Goal: Task Accomplishment & Management: Manage account settings

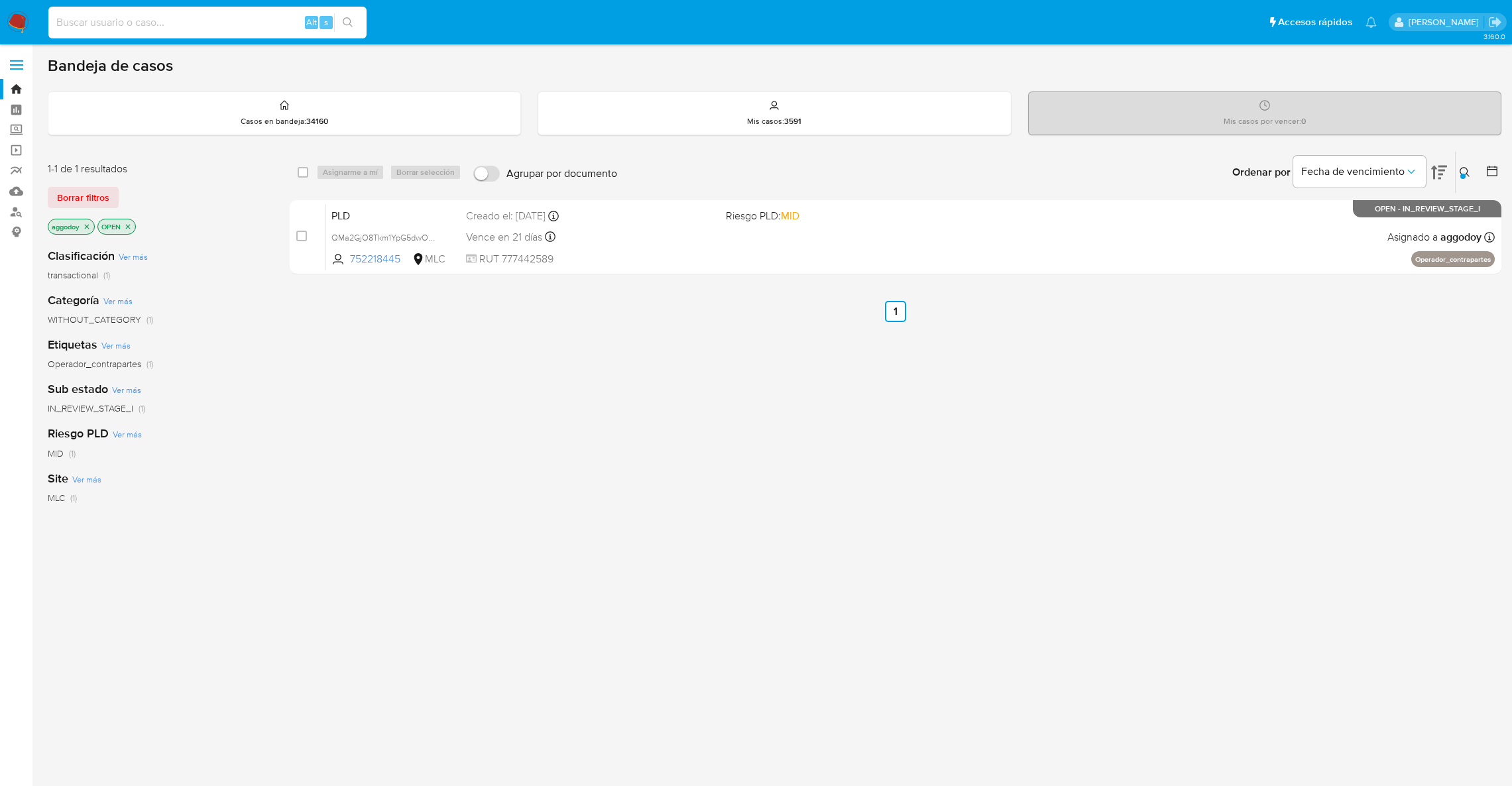
scroll to position [20, 0]
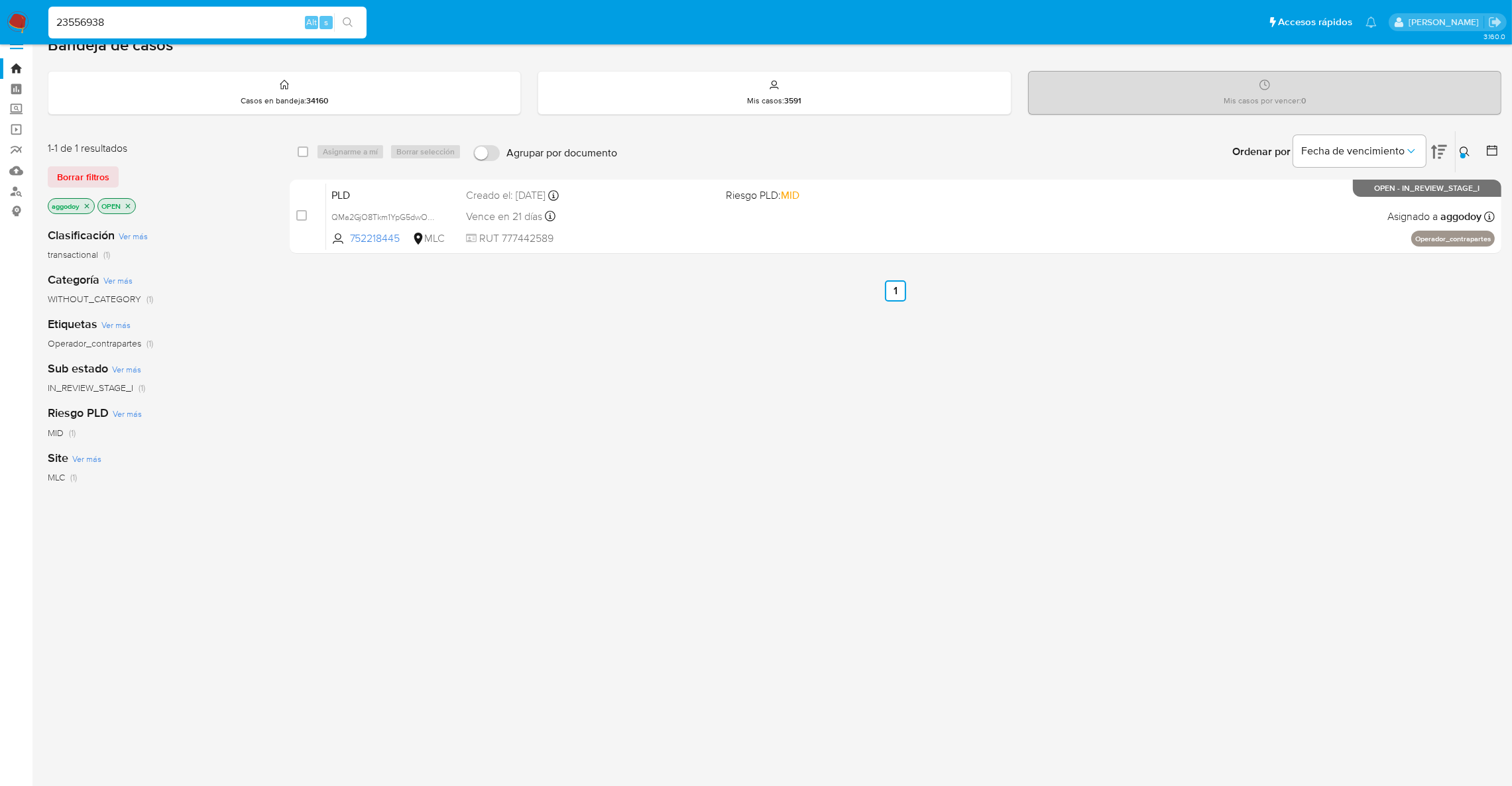
type input "23556938"
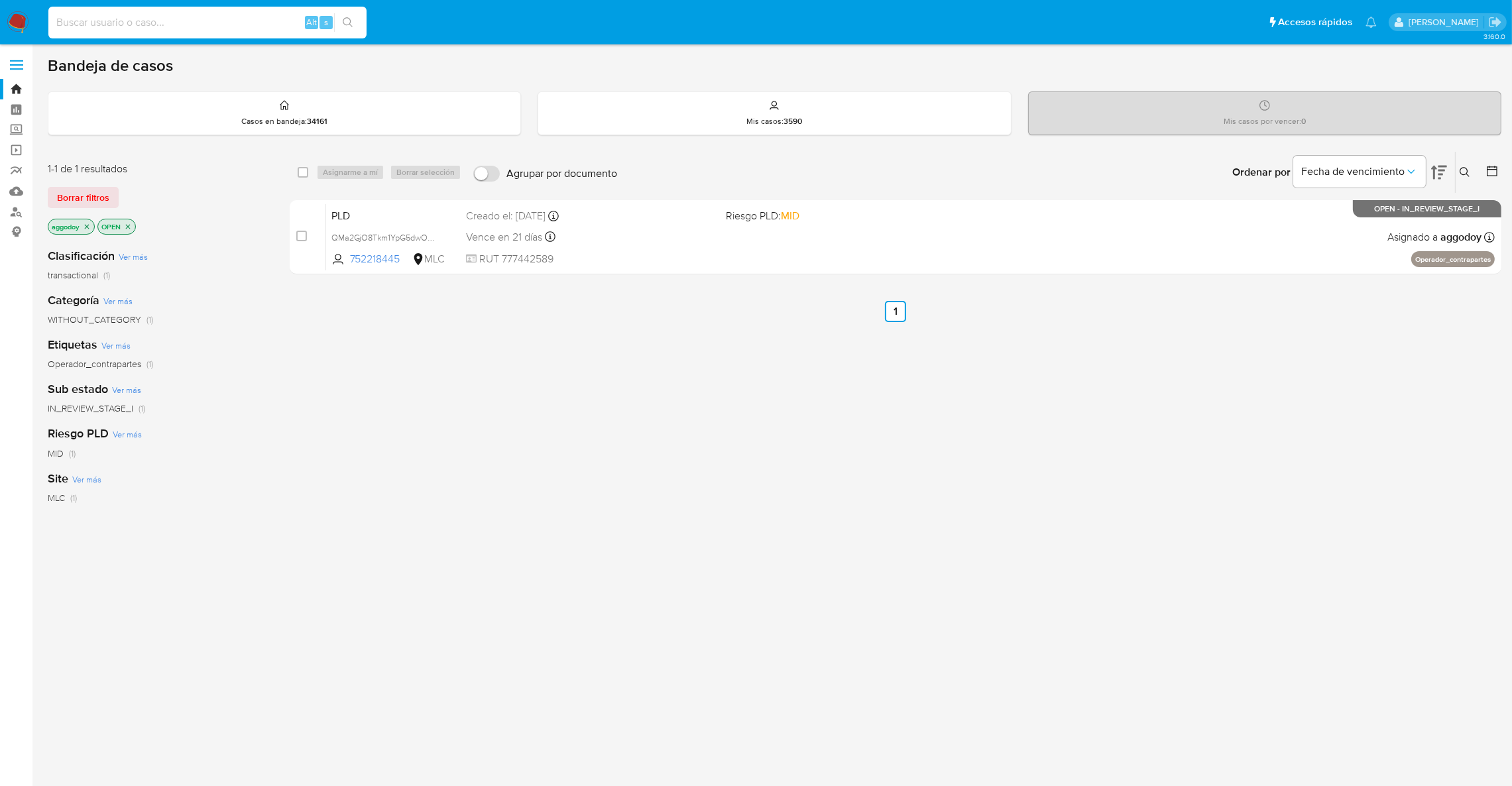
paste input "23556938"
type input "23556938"
click at [350, 29] on button "search-icon" at bounding box center [348, 23] width 27 height 19
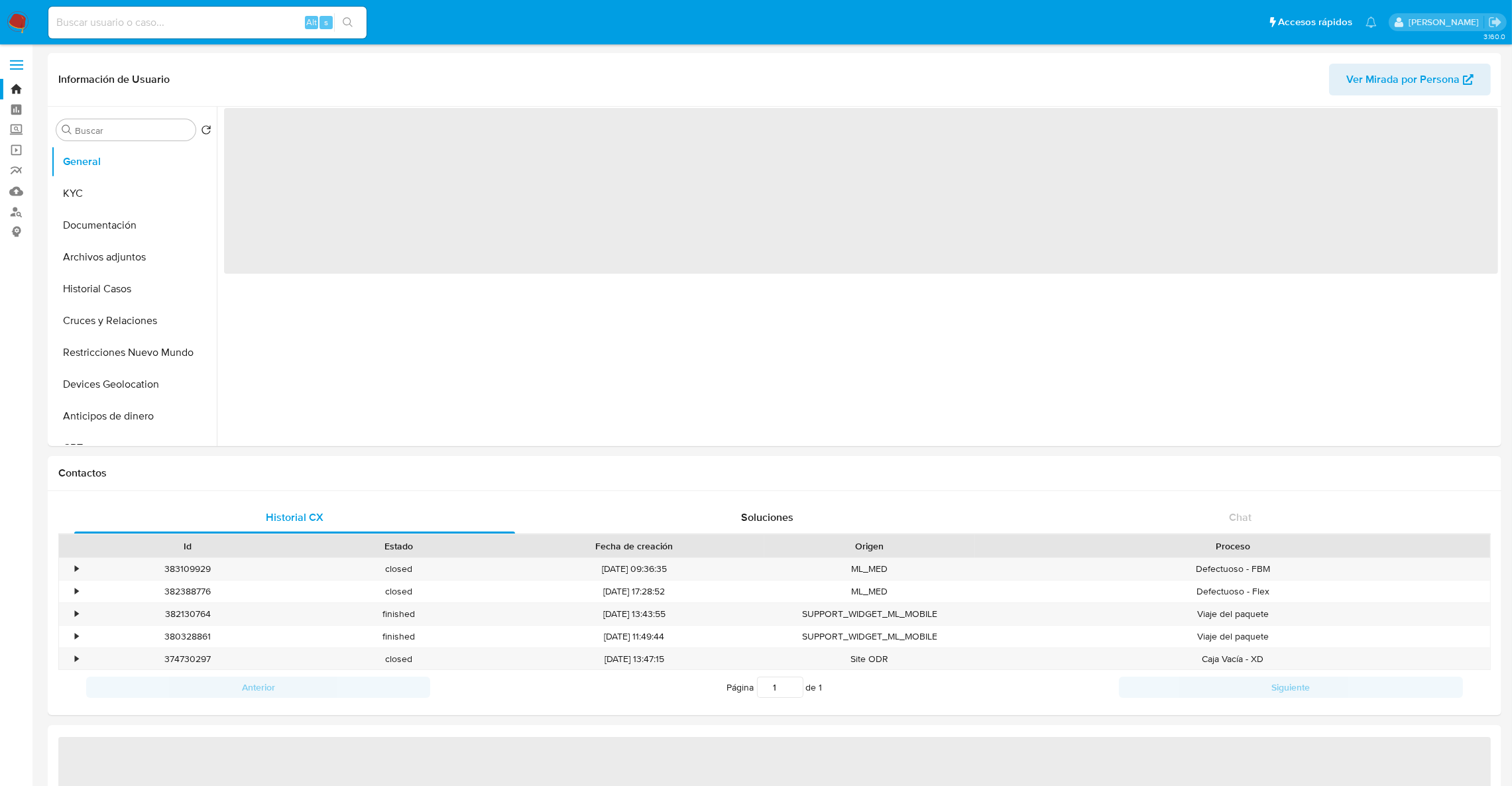
select select "10"
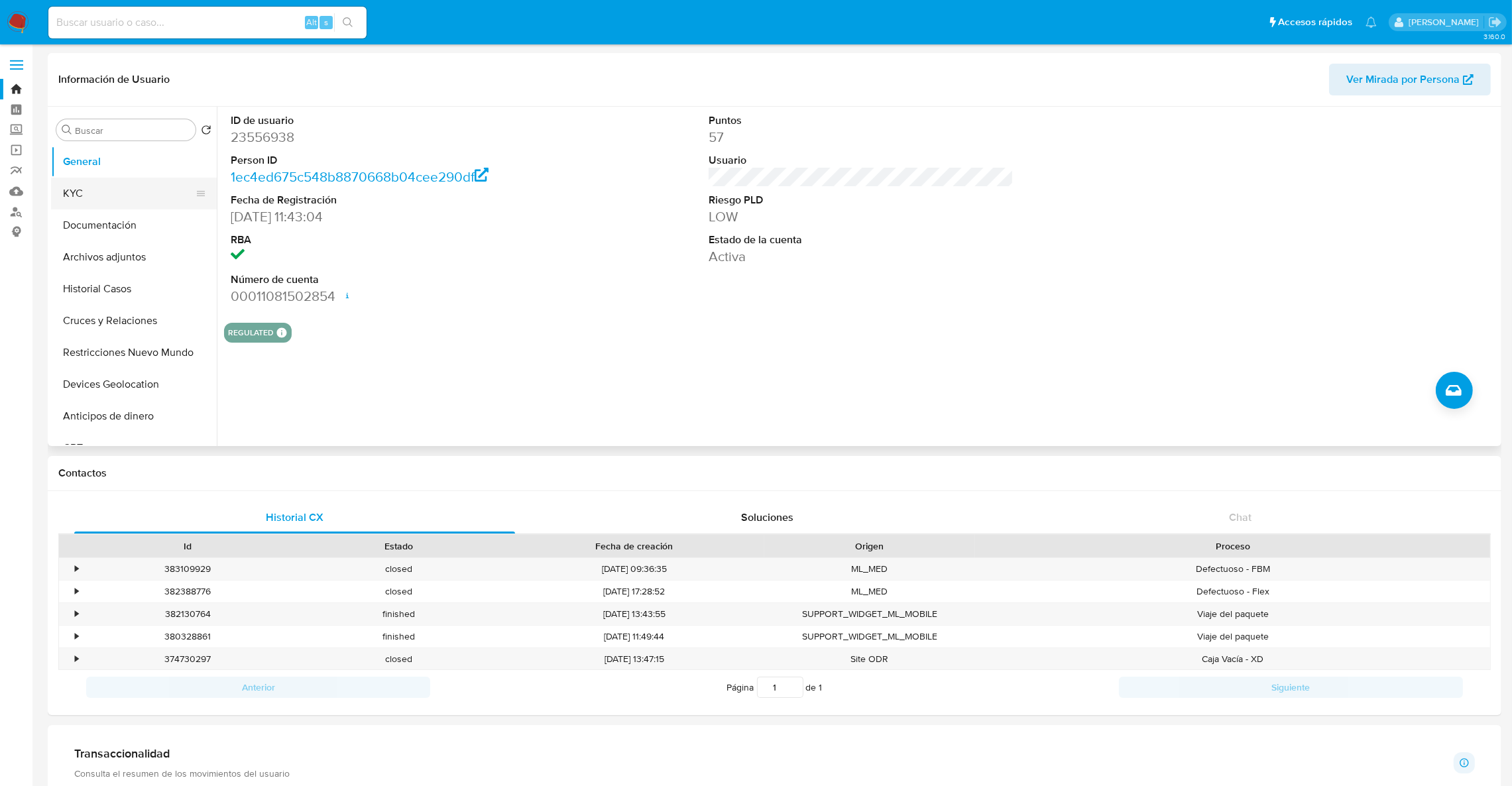
click at [106, 194] on button "KYC" at bounding box center [128, 193] width 155 height 31
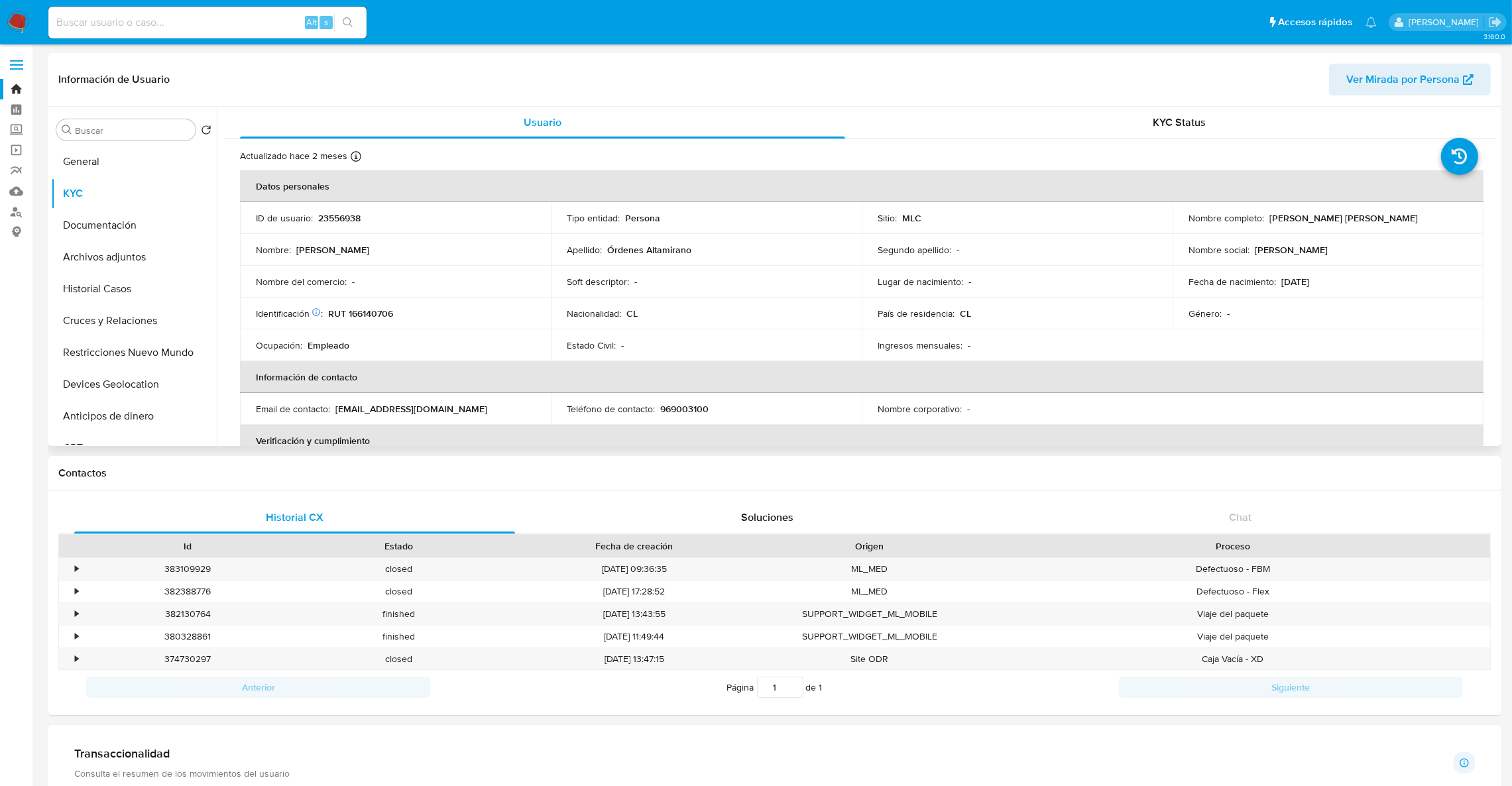
click at [349, 312] on p "RUT 166140706" at bounding box center [361, 314] width 65 height 12
copy p "166140706"
click at [337, 225] on td "ID de usuario : 23556938" at bounding box center [395, 218] width 311 height 31
click at [333, 221] on p "23556938" at bounding box center [339, 218] width 43 height 12
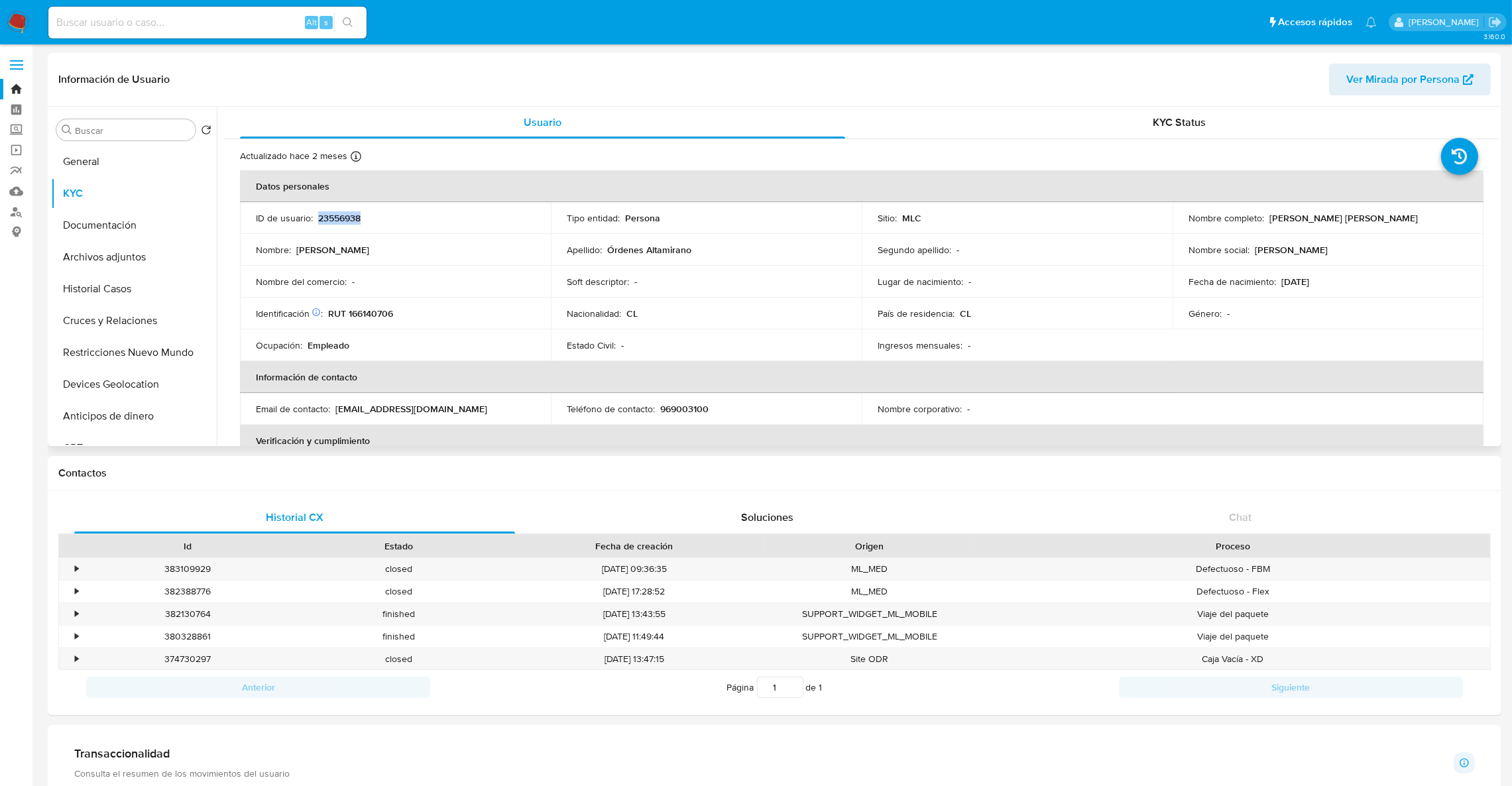
click at [333, 221] on p "23556938" at bounding box center [339, 218] width 43 height 12
drag, startPoint x: 333, startPoint y: 221, endPoint x: 365, endPoint y: 233, distance: 34.2
click at [365, 233] on tbody "ID de usuario : 23556938 Tipo entidad : Persona Sitio : MLC Nombre completo : C…" at bounding box center [861, 282] width 1243 height 159
click at [352, 222] on p "23556938" at bounding box center [339, 218] width 43 height 12
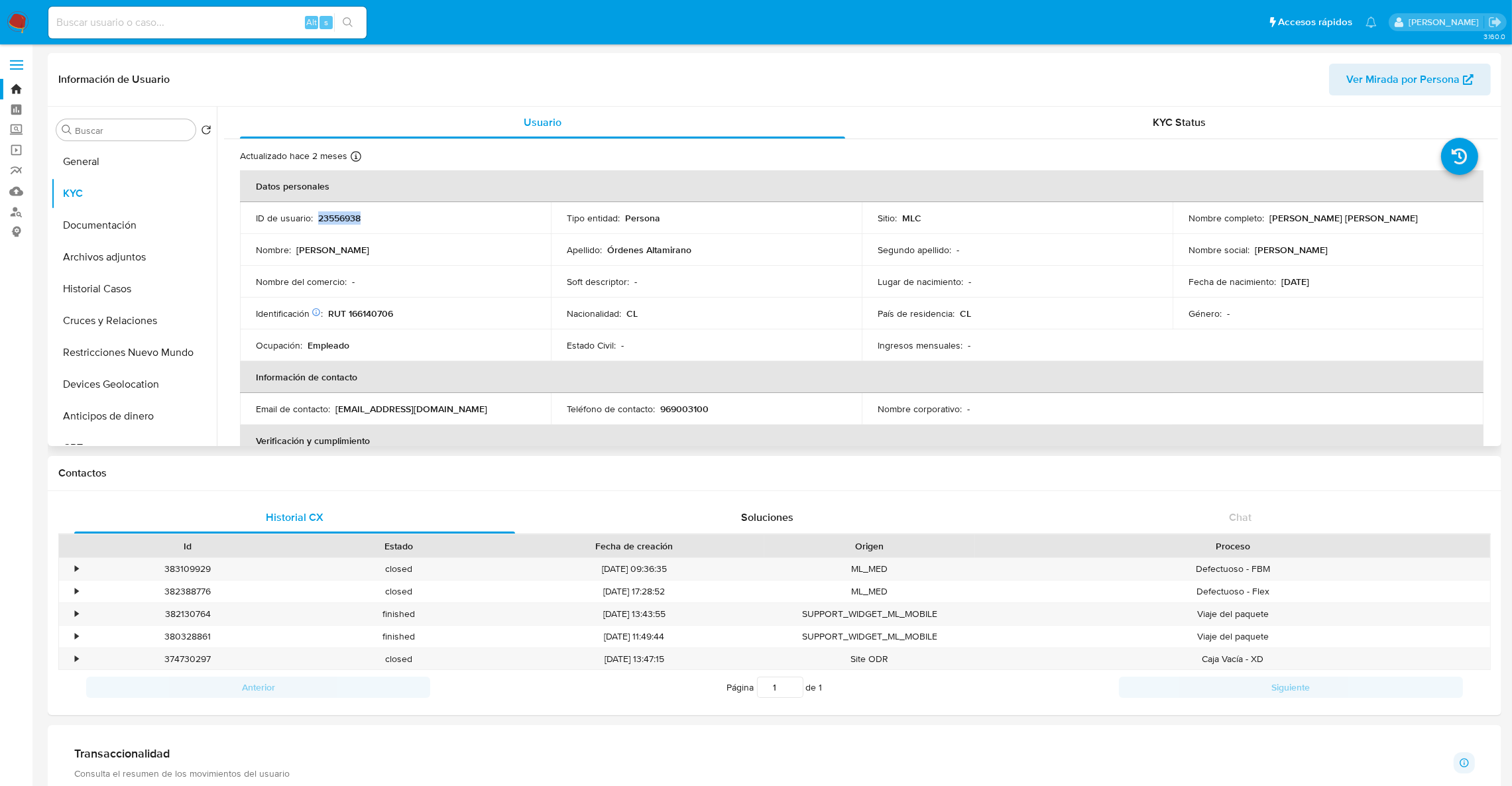
copy p "23556938"
drag, startPoint x: 1265, startPoint y: 215, endPoint x: 1426, endPoint y: 218, distance: 161.0
click at [1426, 218] on div "Nombre completo : Carlos Alberto Órdenes Altamirano" at bounding box center [1328, 218] width 279 height 12
copy p "Carlos Alberto Órdenes Altamirano"
click at [380, 324] on td "Identificación Nº de serie: 513986049 : RUT 166140706" at bounding box center [395, 313] width 311 height 31
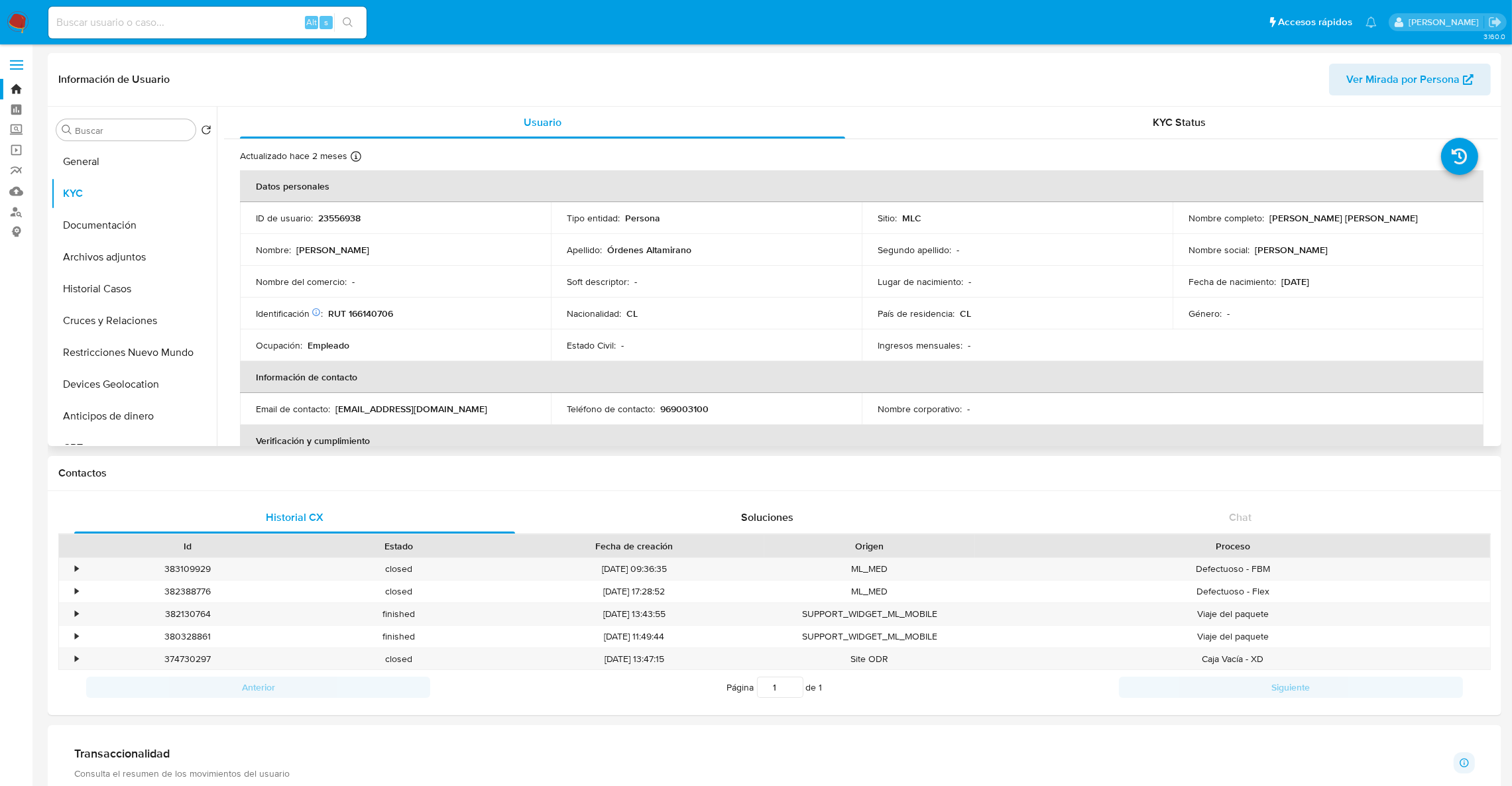
click at [377, 320] on td "Identificación Nº de serie: 513986049 : RUT 166140706" at bounding box center [395, 313] width 311 height 31
click at [377, 320] on p "RUT 166140706" at bounding box center [361, 314] width 65 height 12
copy p "166140706"
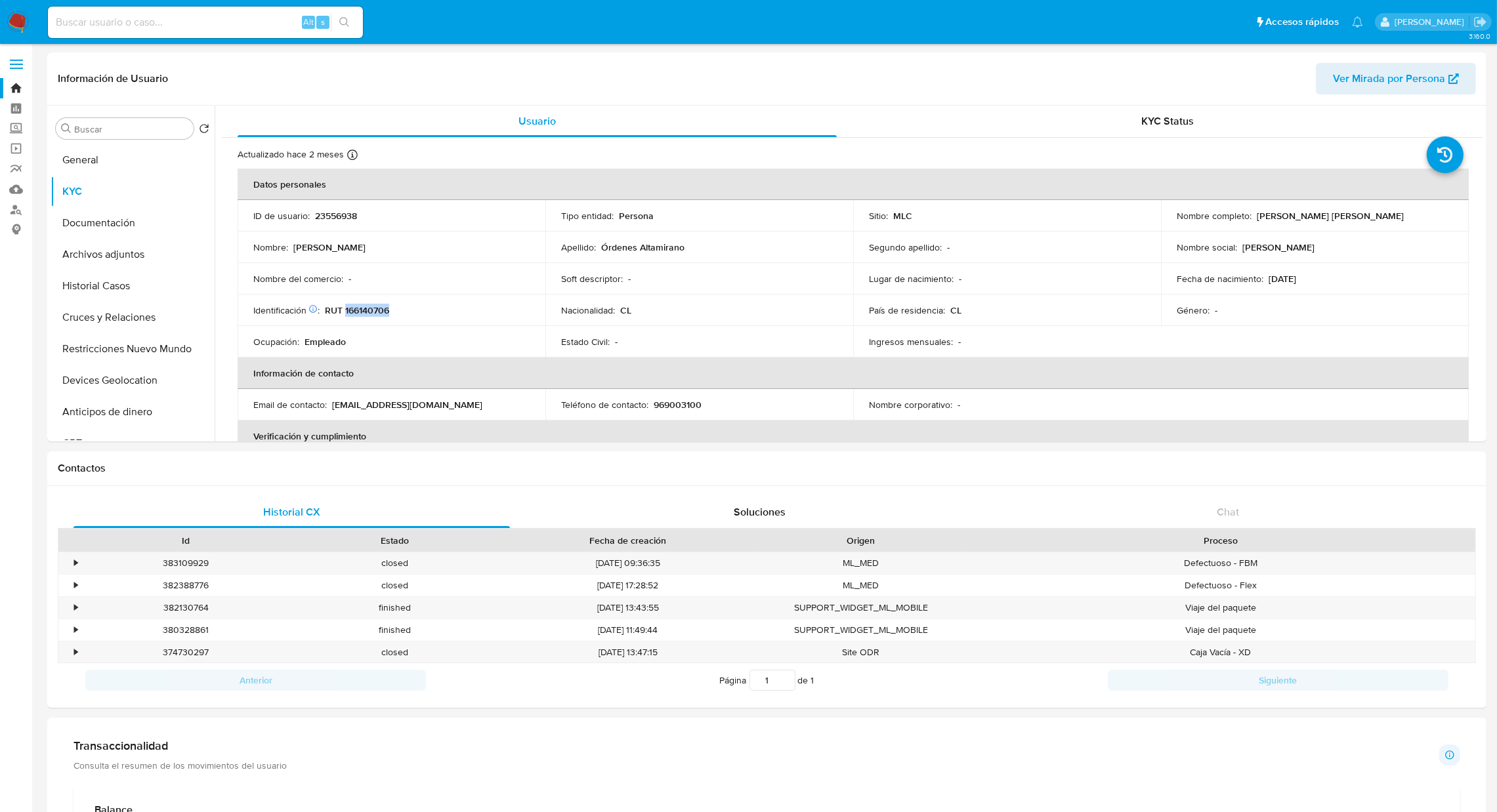
click at [17, 91] on link "Bandeja" at bounding box center [78, 88] width 157 height 20
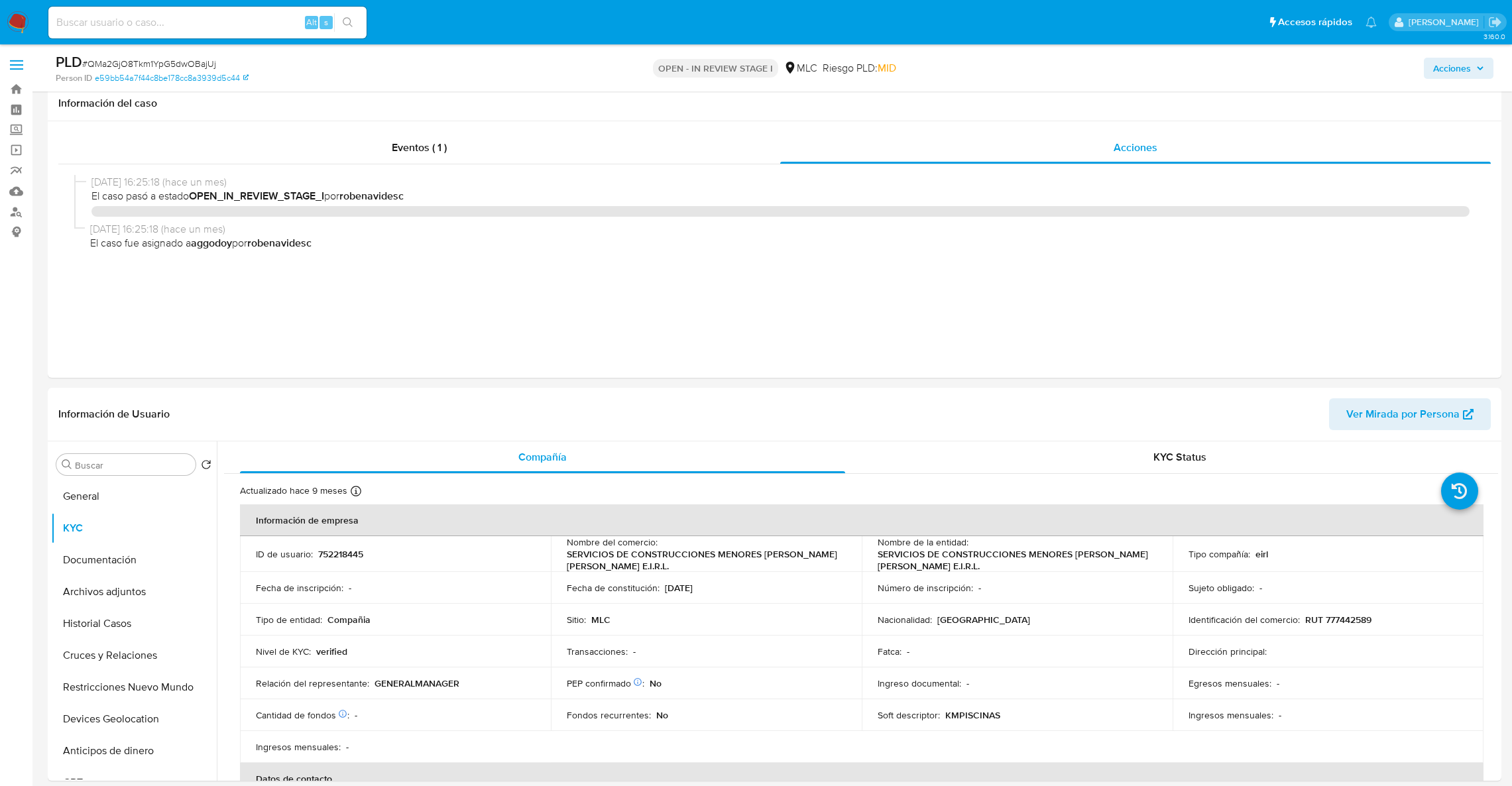
select select "10"
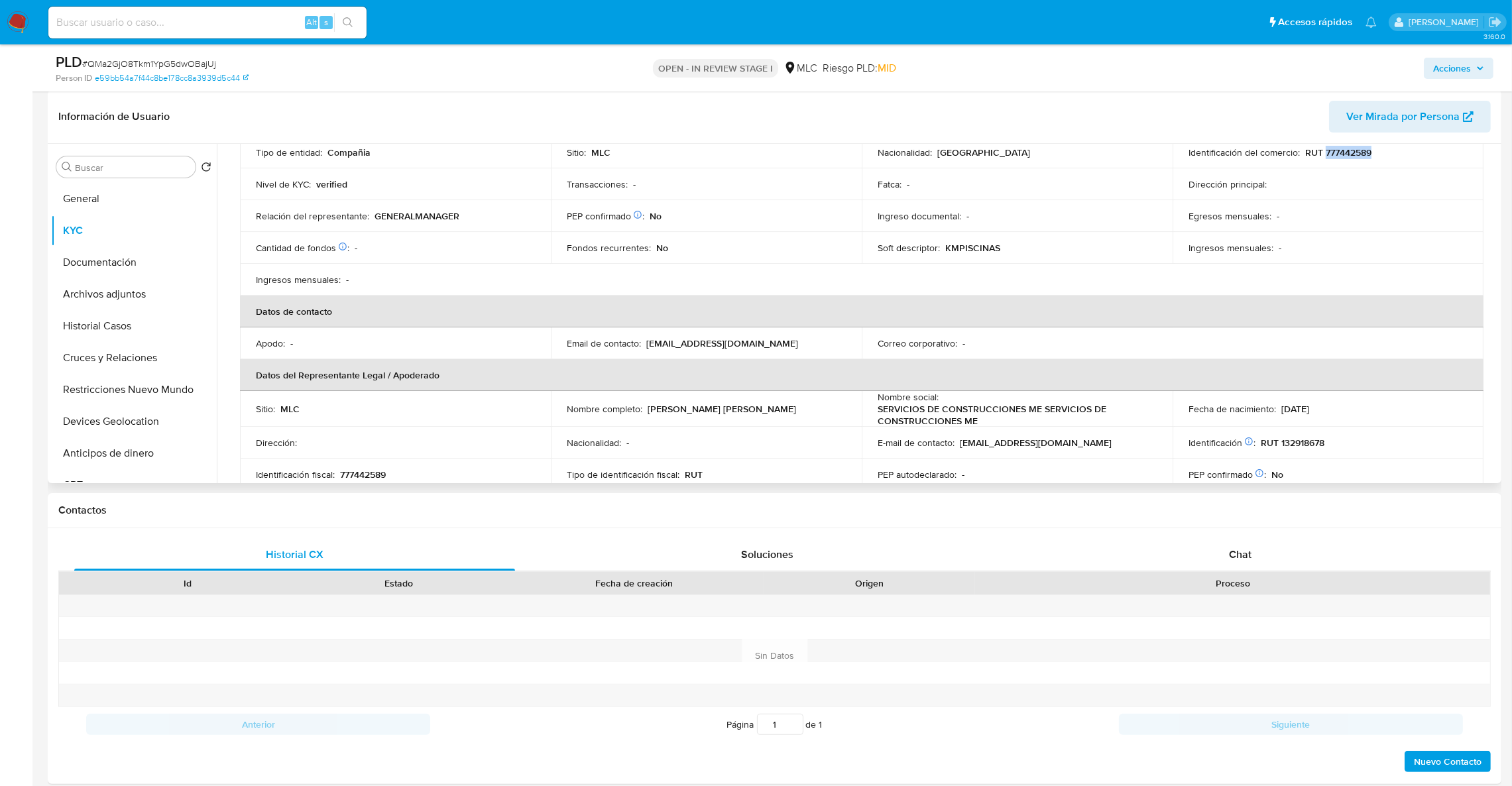
scroll to position [269, 0]
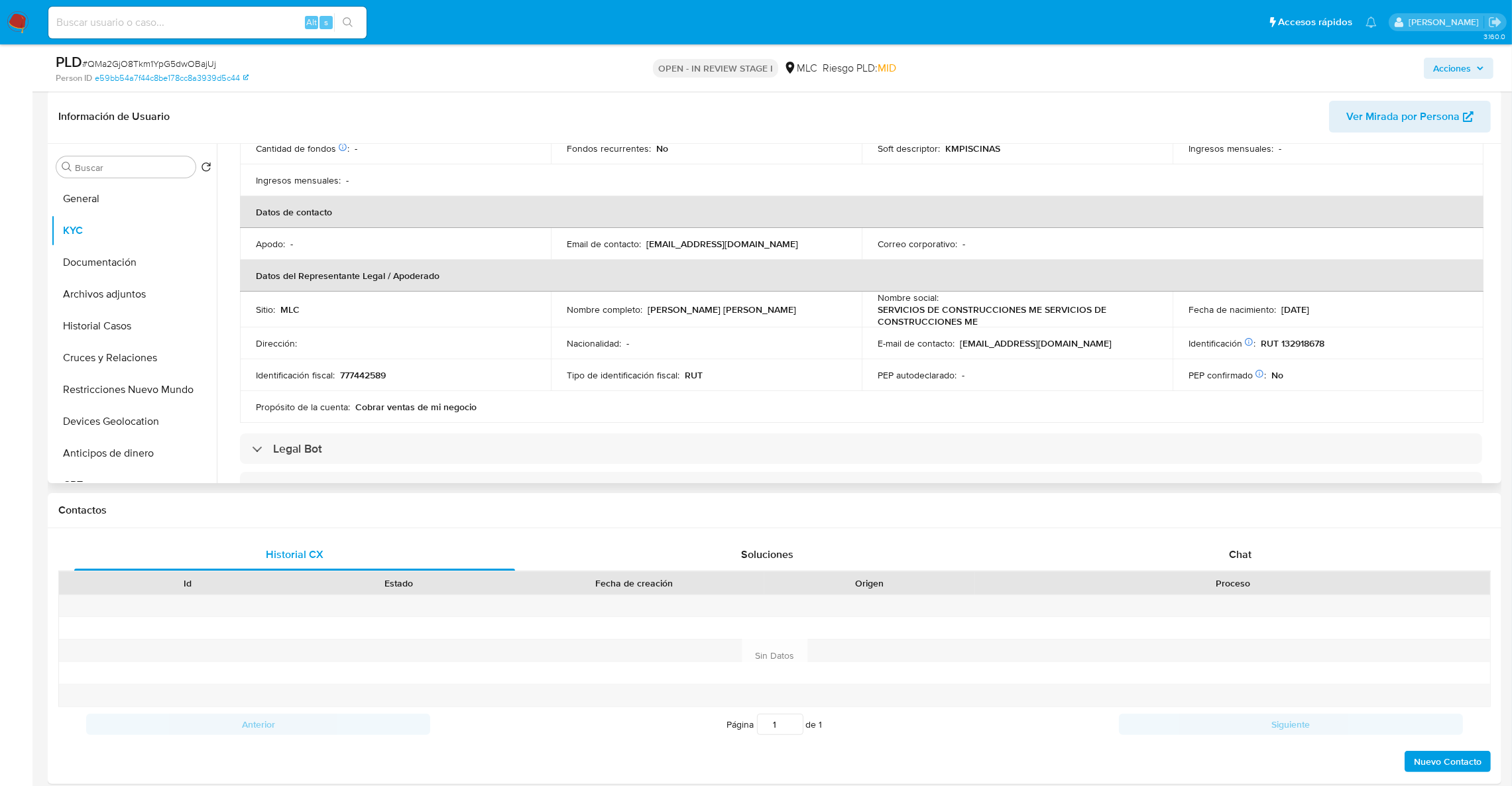
click at [385, 378] on p "777442589" at bounding box center [363, 375] width 46 height 12
drag, startPoint x: 386, startPoint y: 378, endPoint x: 345, endPoint y: 377, distance: 41.0
click at [345, 377] on p "777442589" at bounding box center [363, 375] width 46 height 12
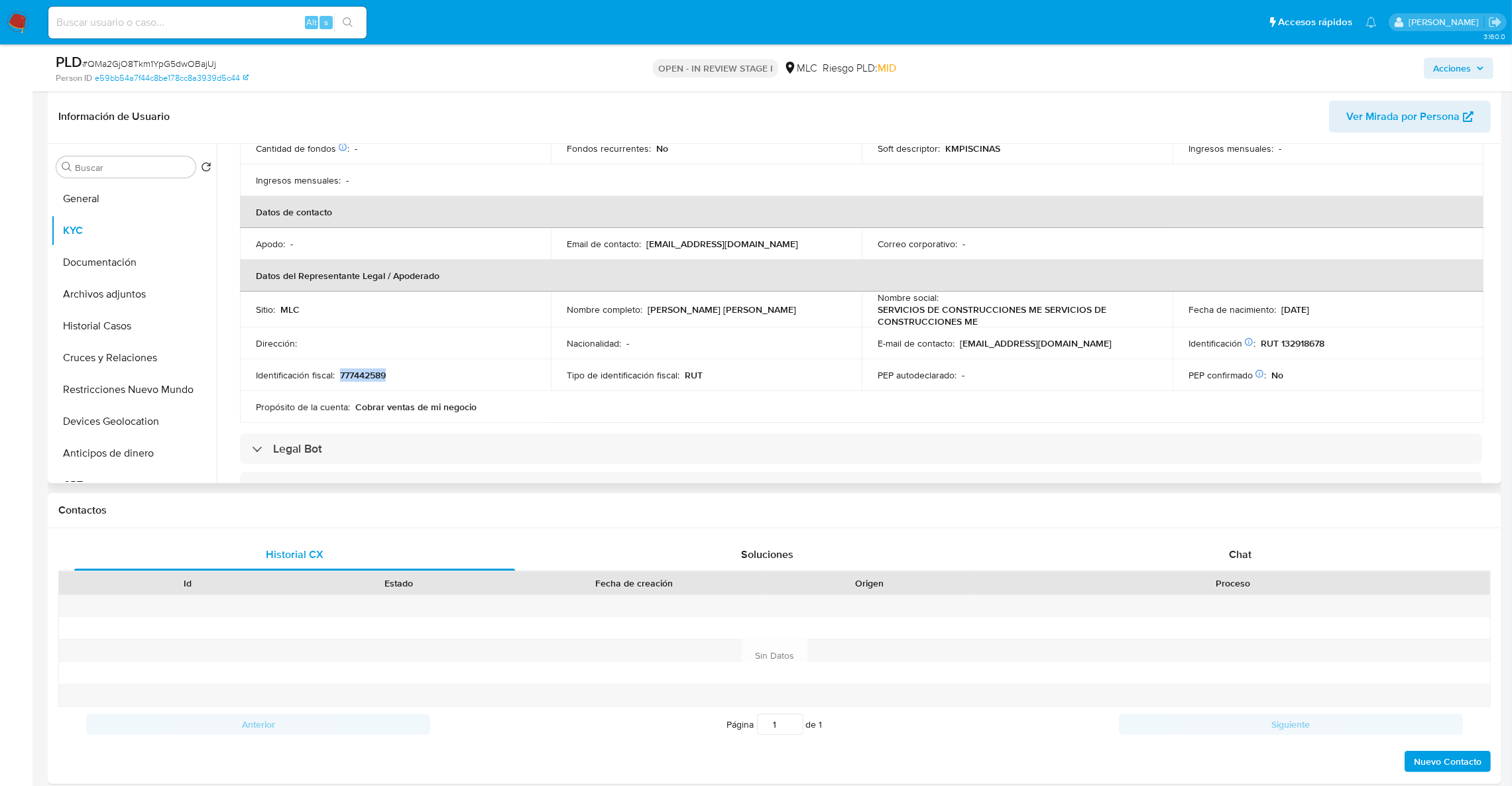
copy p "777442589"
click at [131, 368] on button "Cruces y Relaciones" at bounding box center [128, 357] width 155 height 31
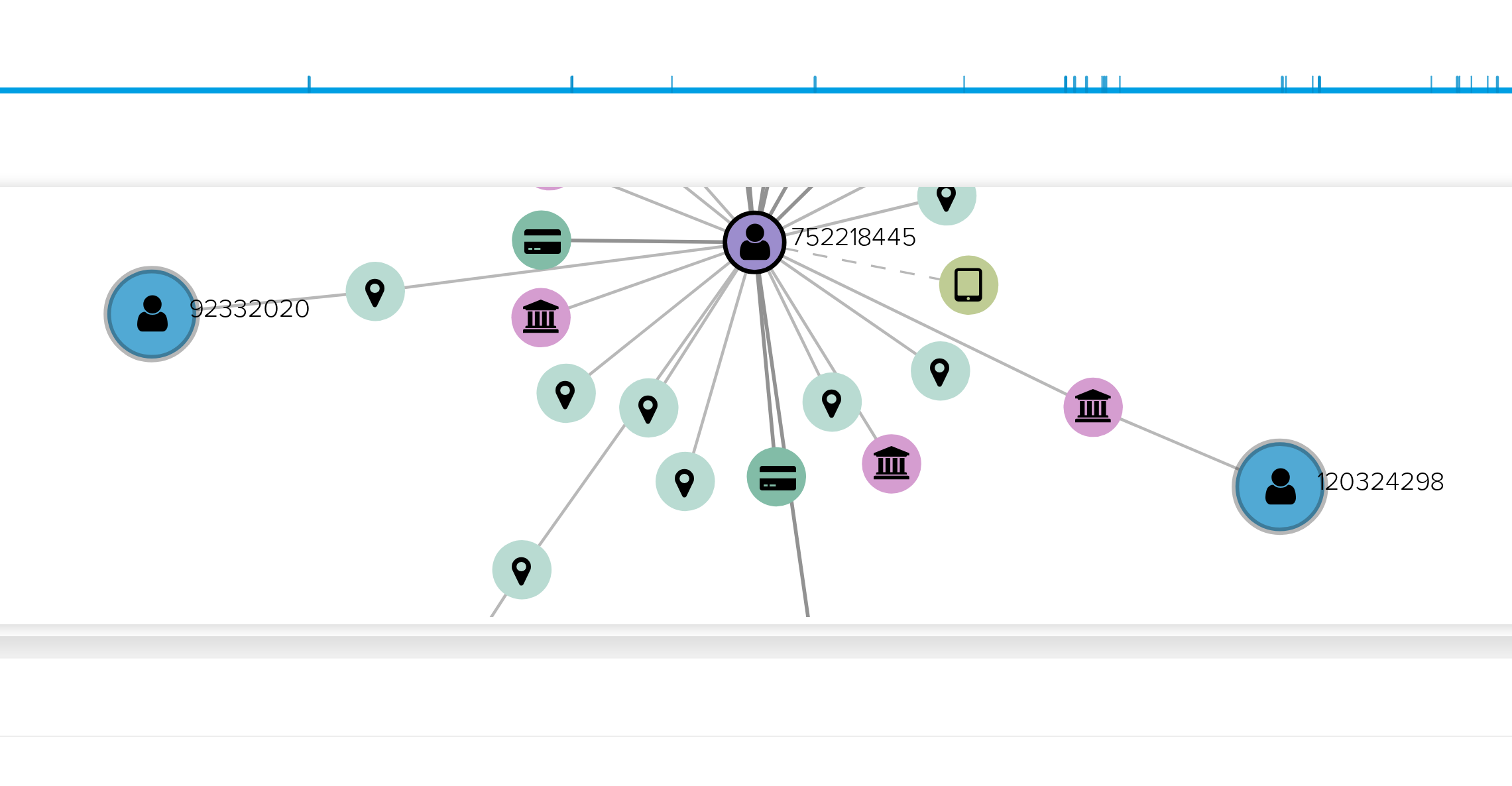
scroll to position [397, 0]
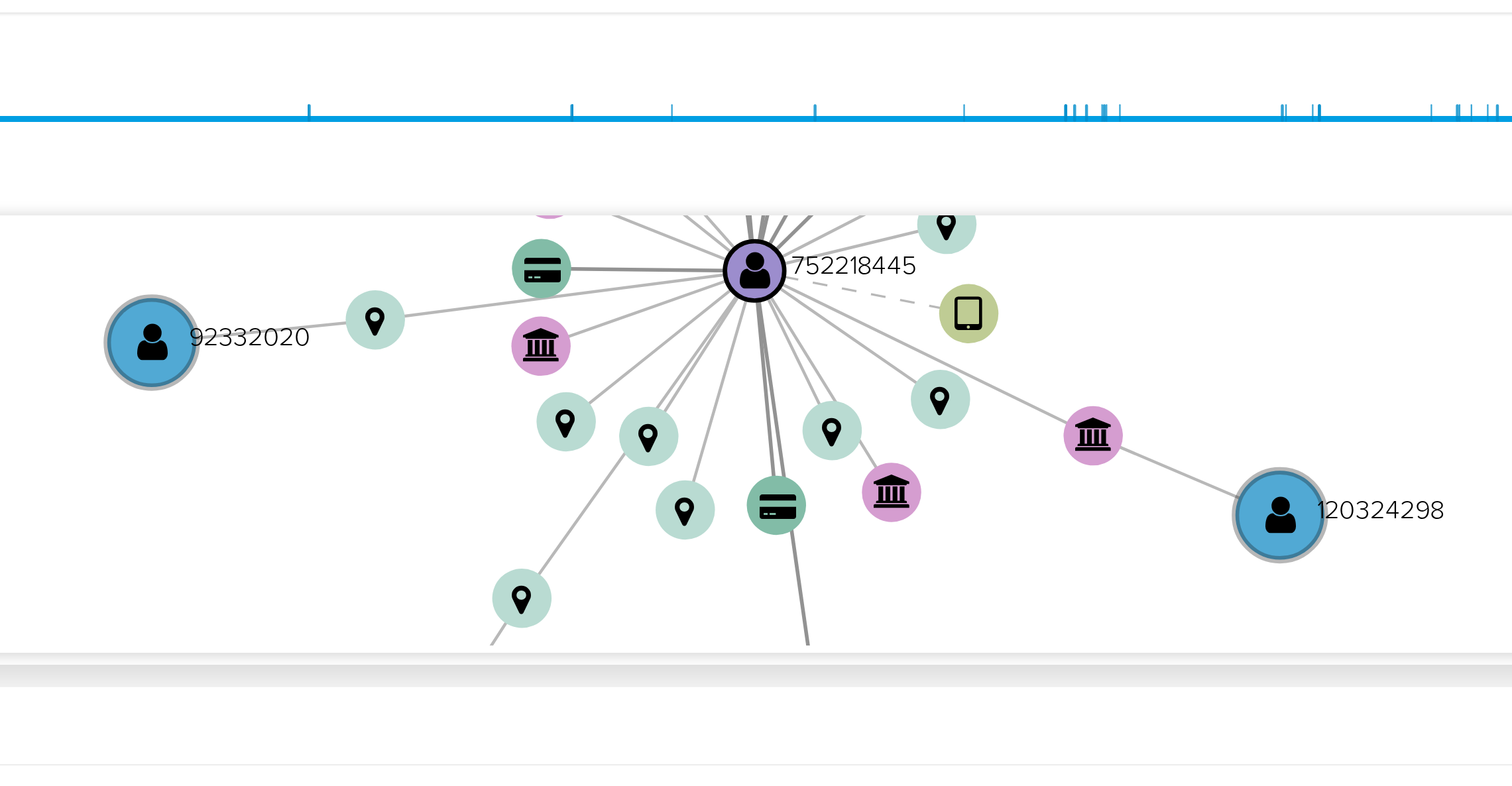
drag, startPoint x: 1228, startPoint y: 455, endPoint x: 1228, endPoint y: 209, distance: 246.0
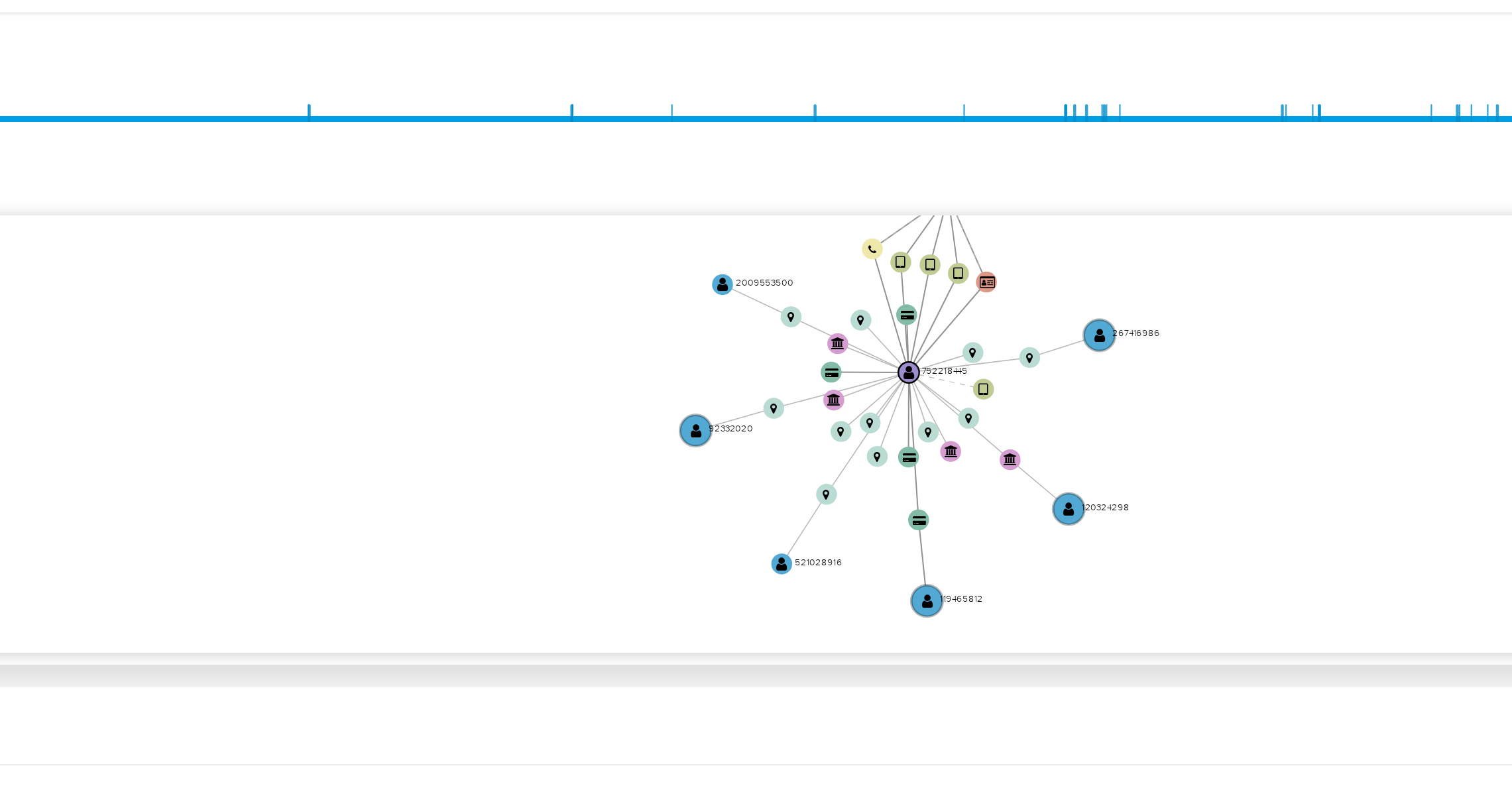
drag, startPoint x: 1050, startPoint y: 283, endPoint x: 1029, endPoint y: 295, distance: 24.2
click at [1029, 295] on icon "device-64fa79e79a423c370536d52f  user-752218445  752218445 device-655c0e02929…" at bounding box center [870, 278] width 1254 height 192
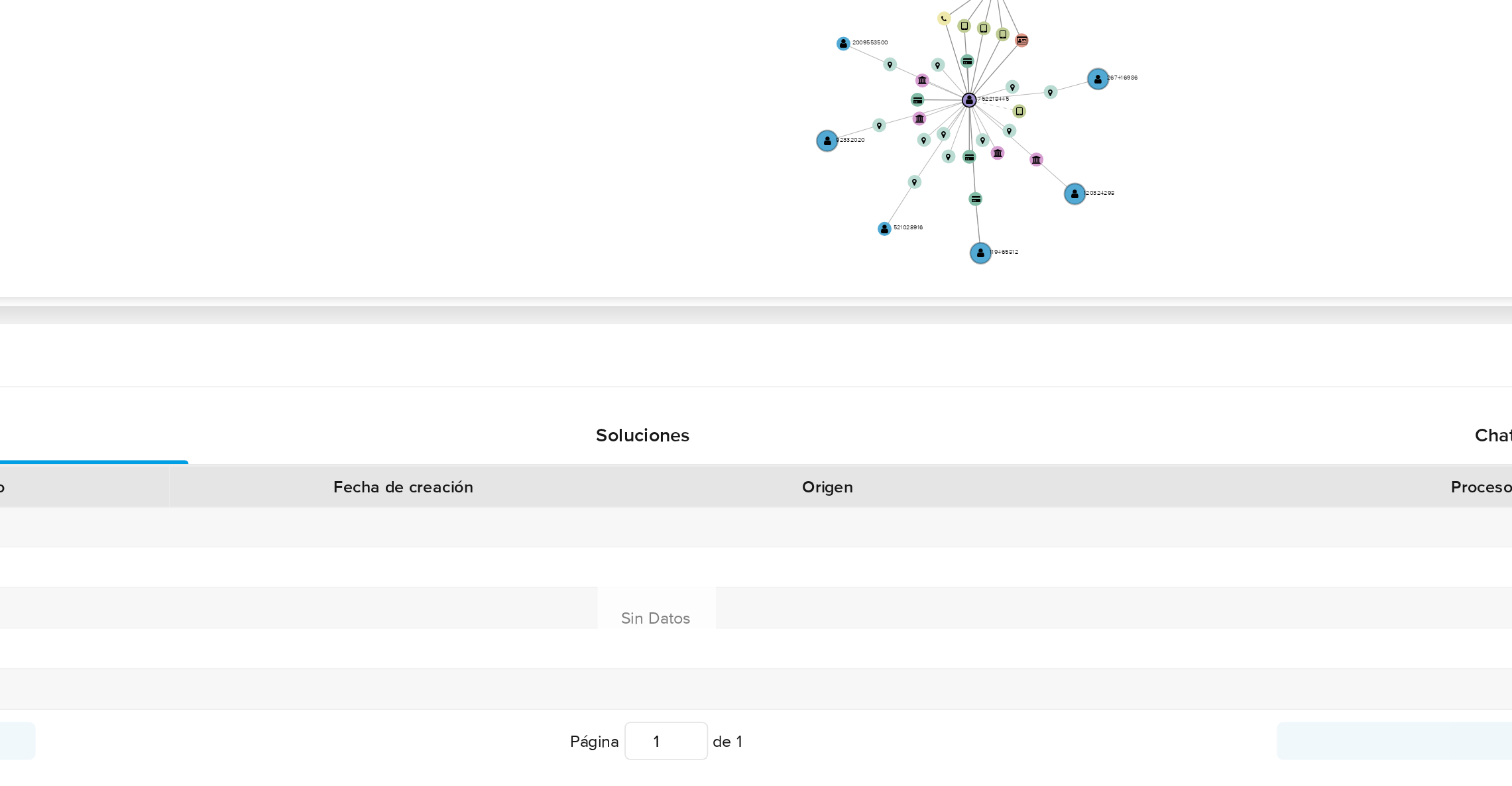
scroll to position [398, 0]
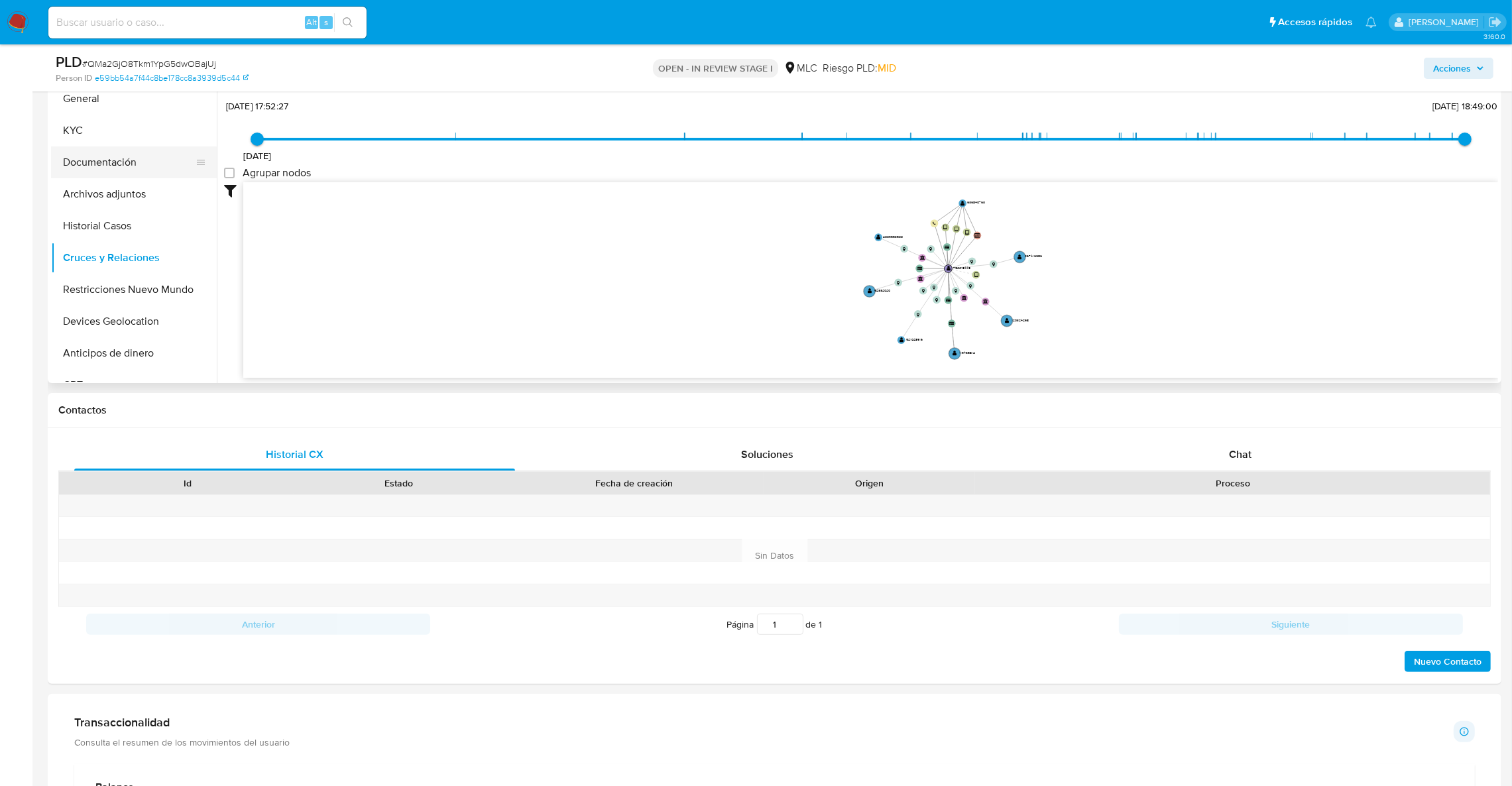
drag, startPoint x: 131, startPoint y: 218, endPoint x: 126, endPoint y: 164, distance: 54.2
click at [126, 164] on button "Documentación" at bounding box center [128, 162] width 155 height 31
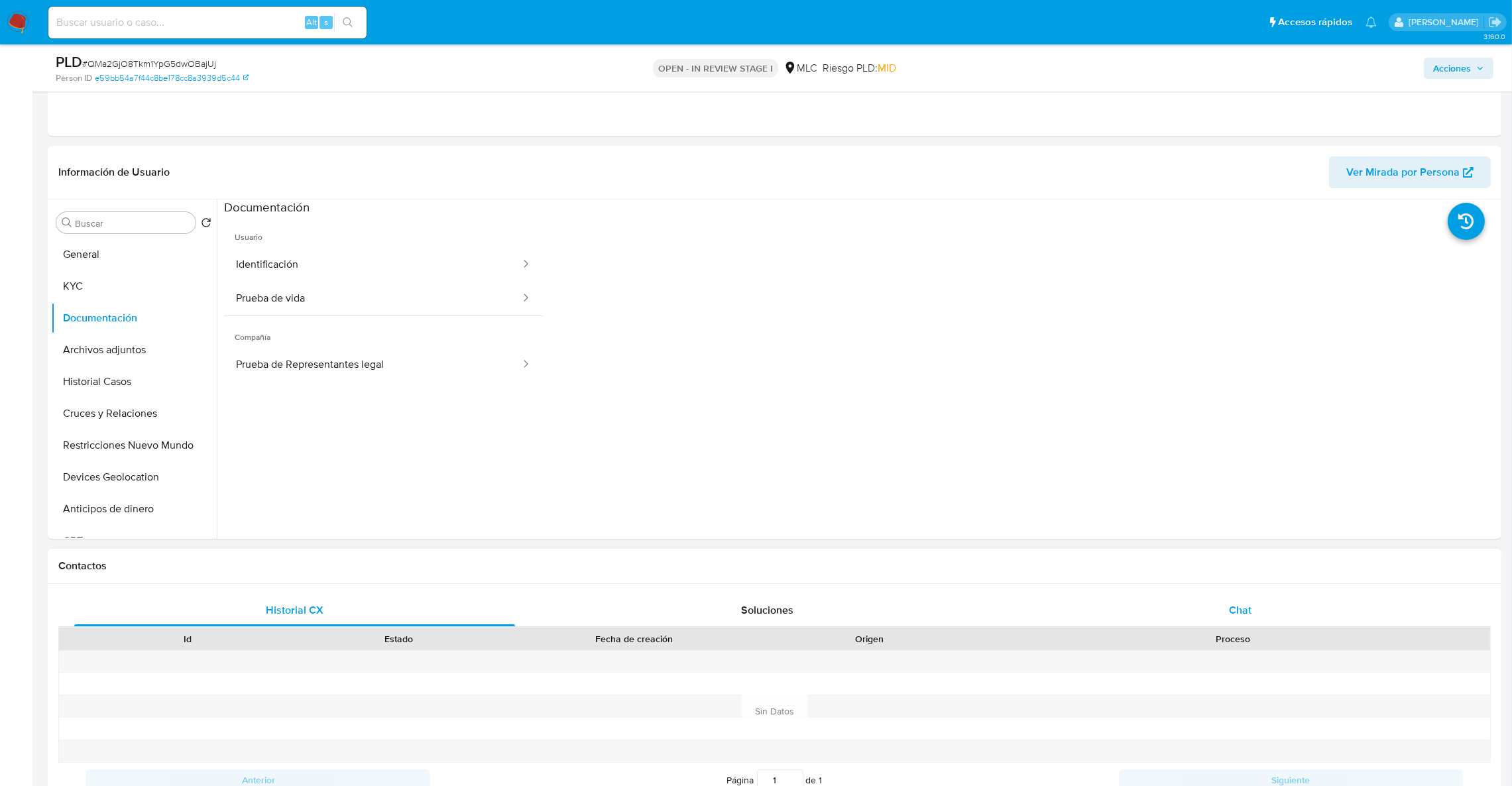
scroll to position [199, 0]
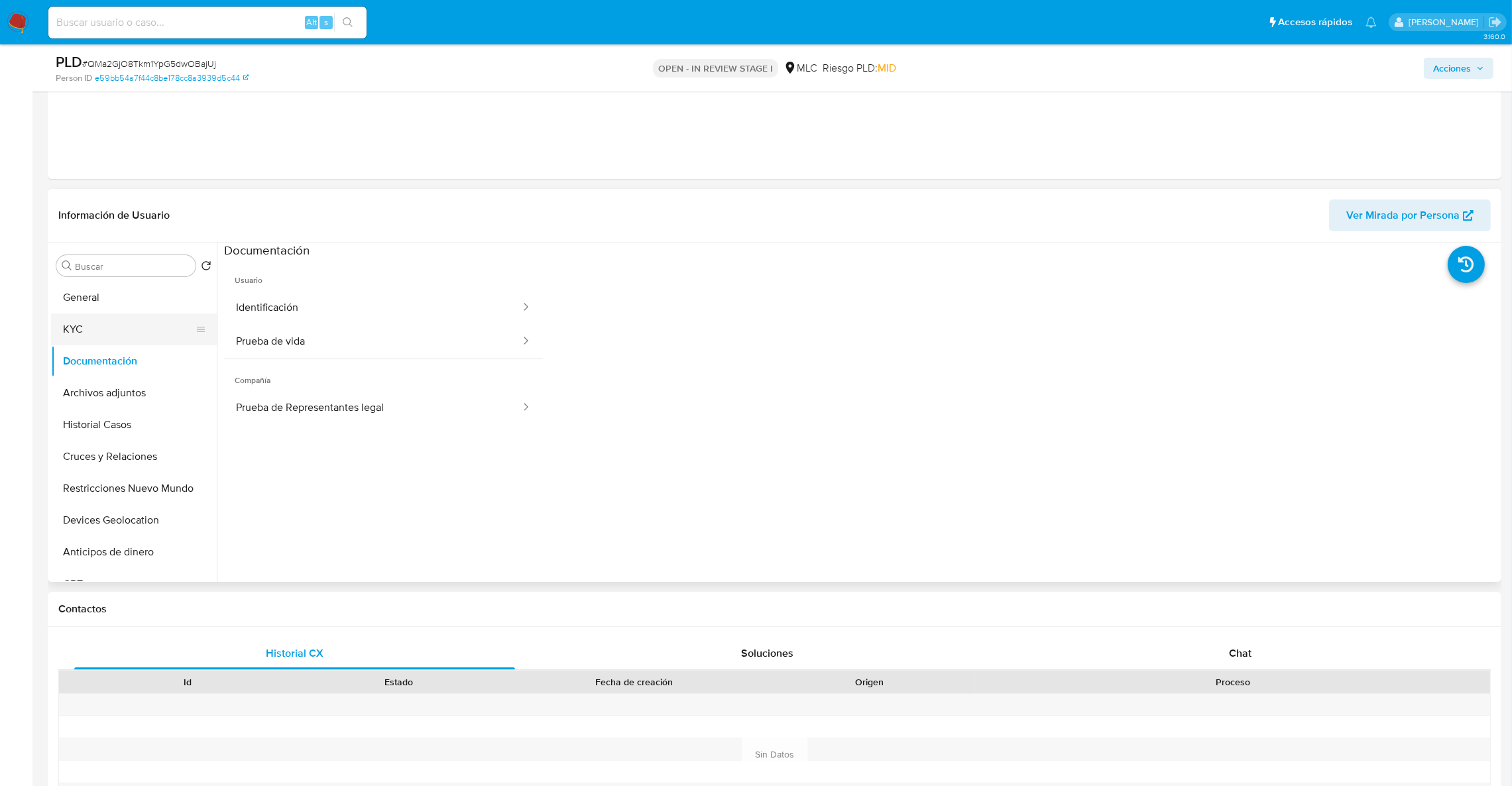
click at [104, 318] on button "KYC" at bounding box center [128, 329] width 155 height 31
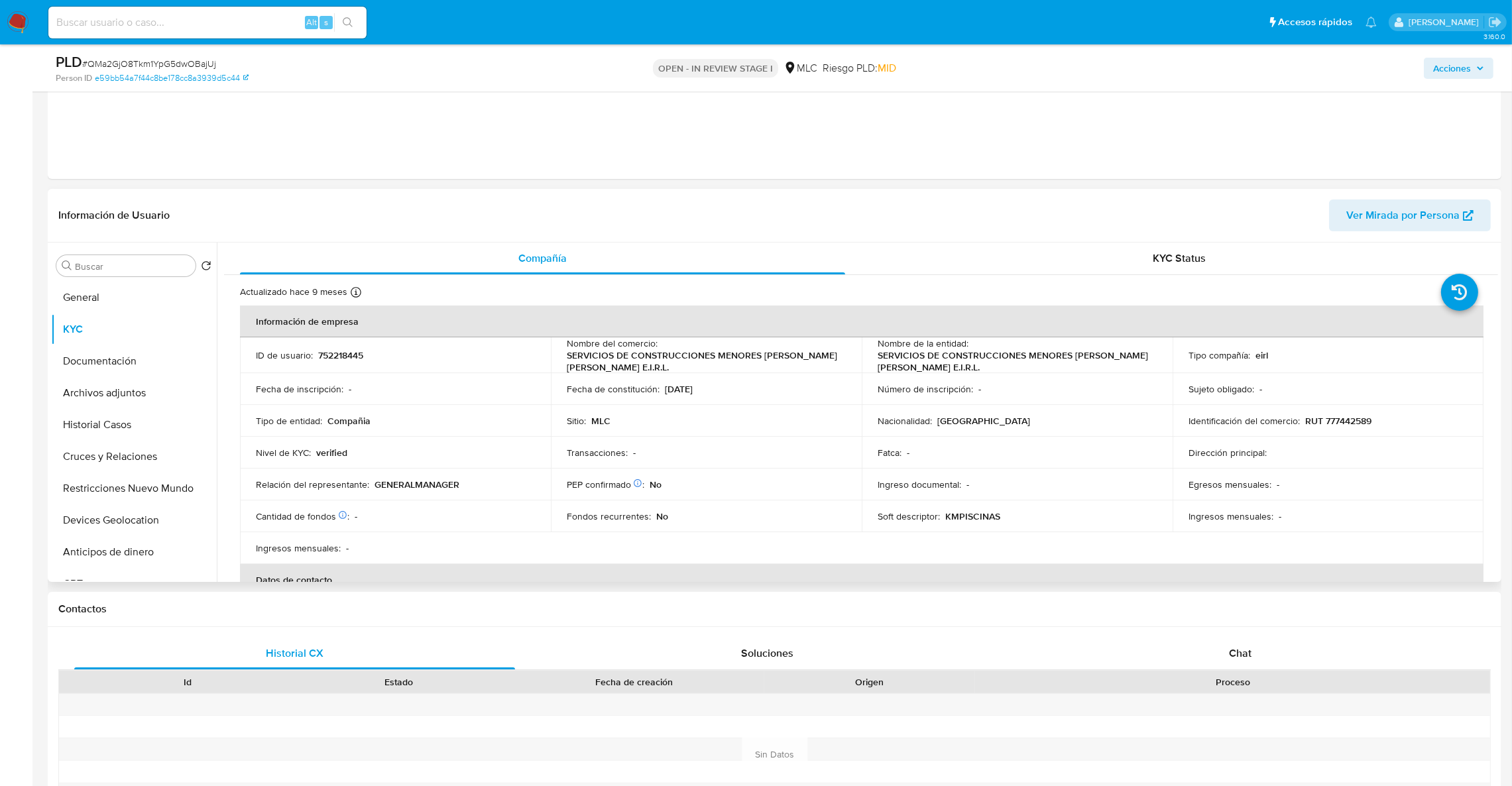
click at [968, 510] on p "KMPISCINAS" at bounding box center [972, 516] width 55 height 12
copy p "KMPISCINAS"
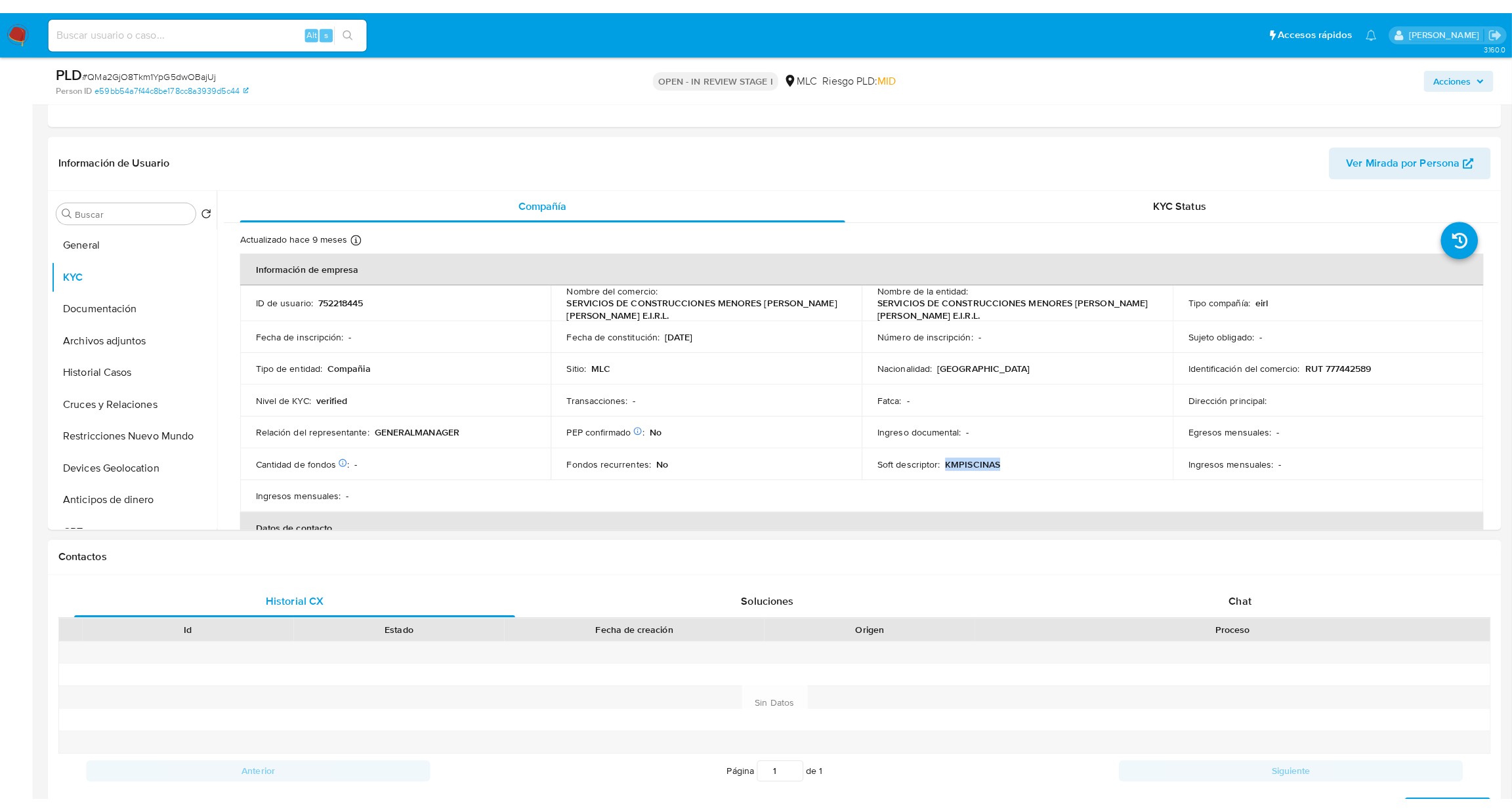
scroll to position [295, 0]
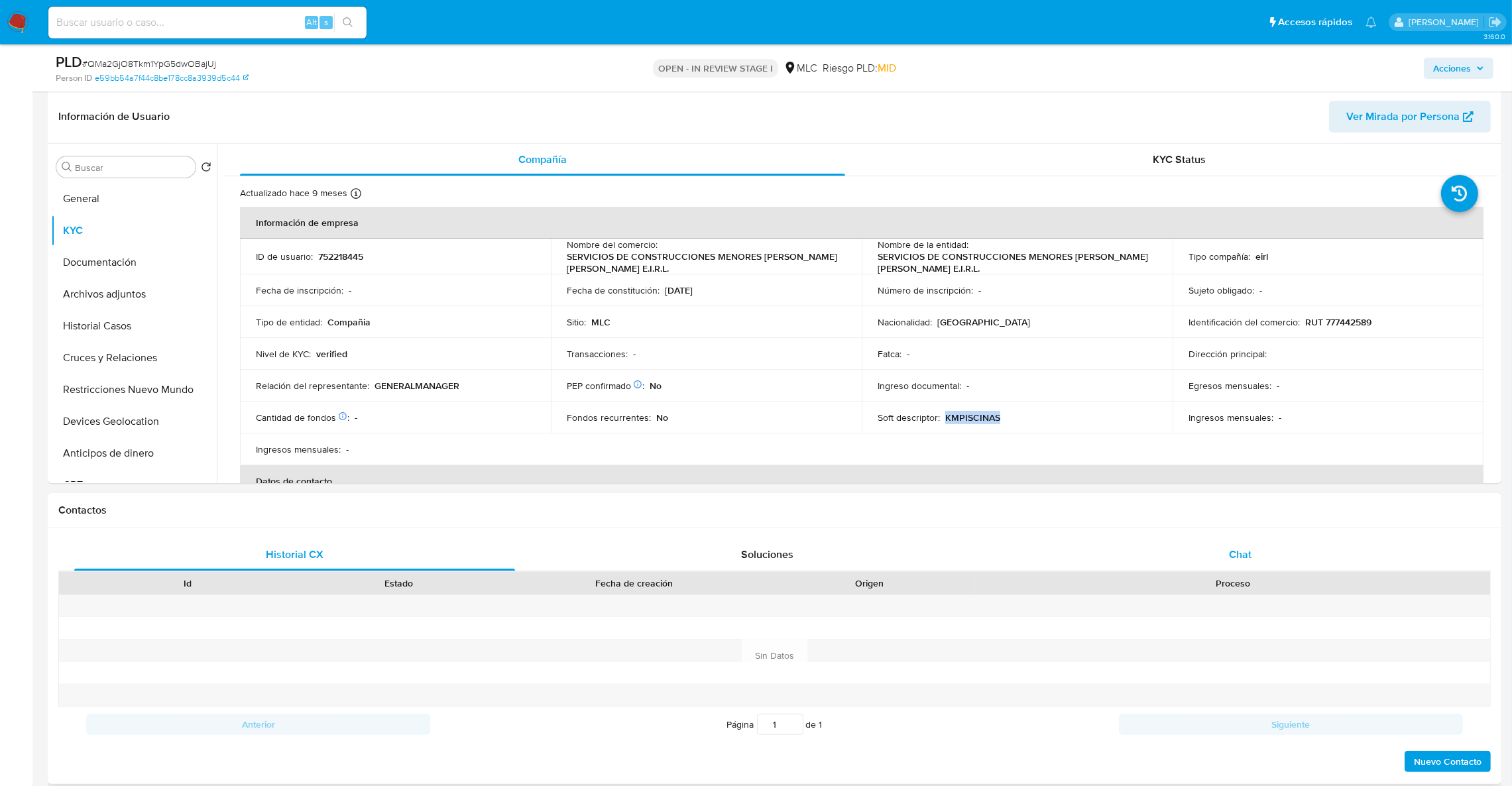
drag, startPoint x: 1265, startPoint y: 564, endPoint x: 1216, endPoint y: 23, distance: 543.2
click at [1265, 560] on div "Chat" at bounding box center [1240, 555] width 441 height 31
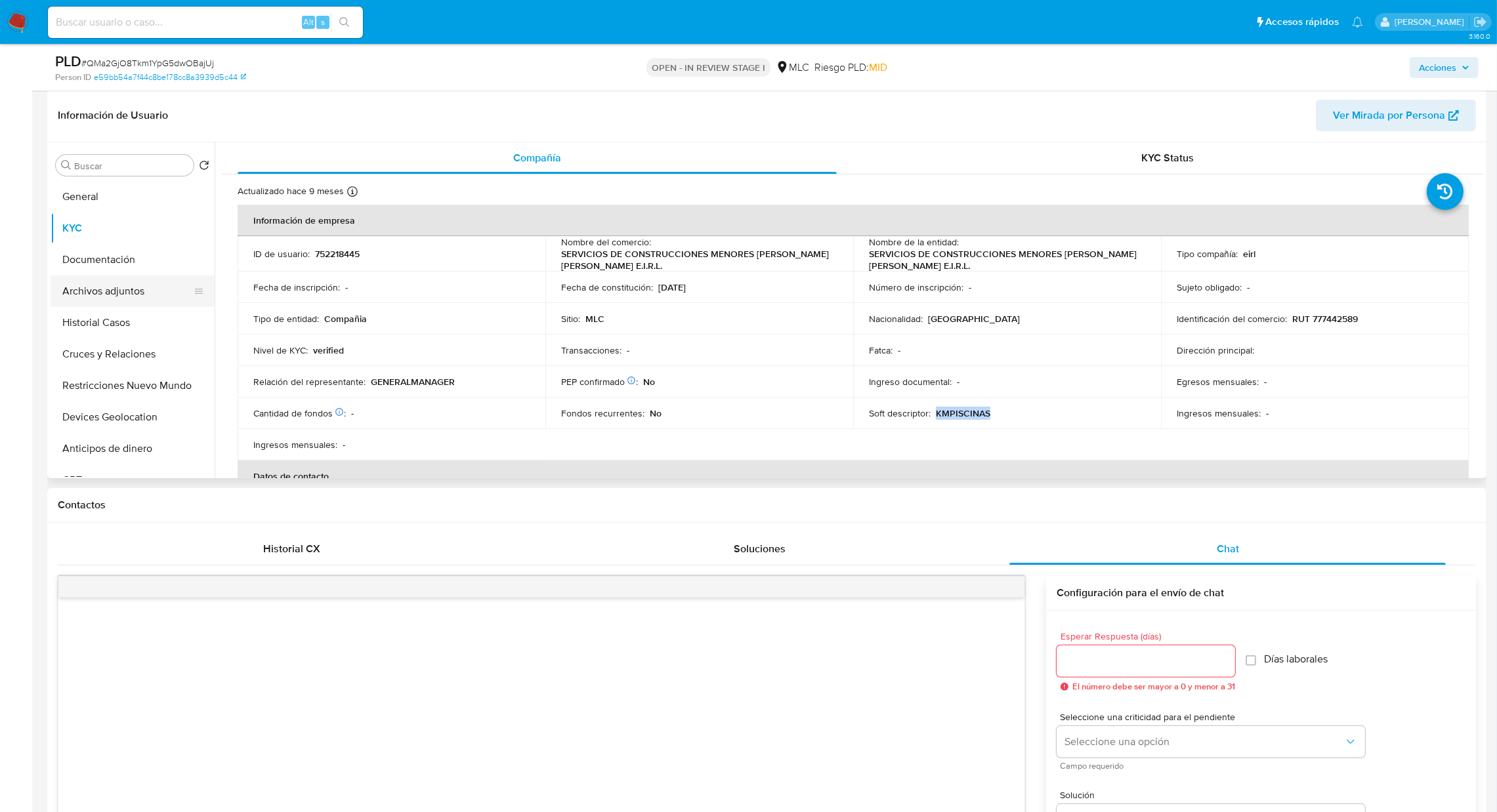
click at [131, 296] on button "Archivos adjuntos" at bounding box center [127, 290] width 153 height 31
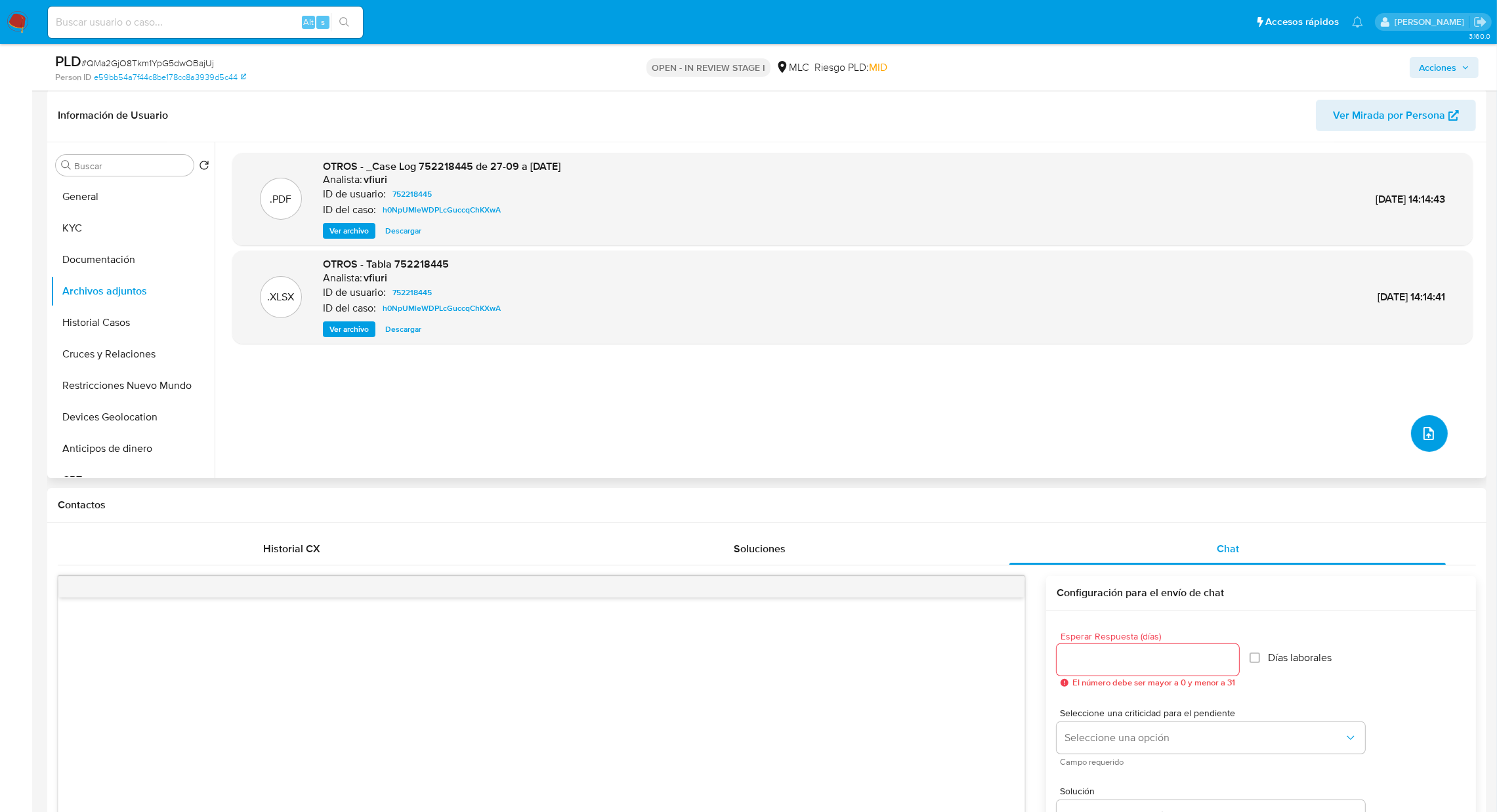
click at [1420, 442] on button "upload-file" at bounding box center [1430, 433] width 37 height 37
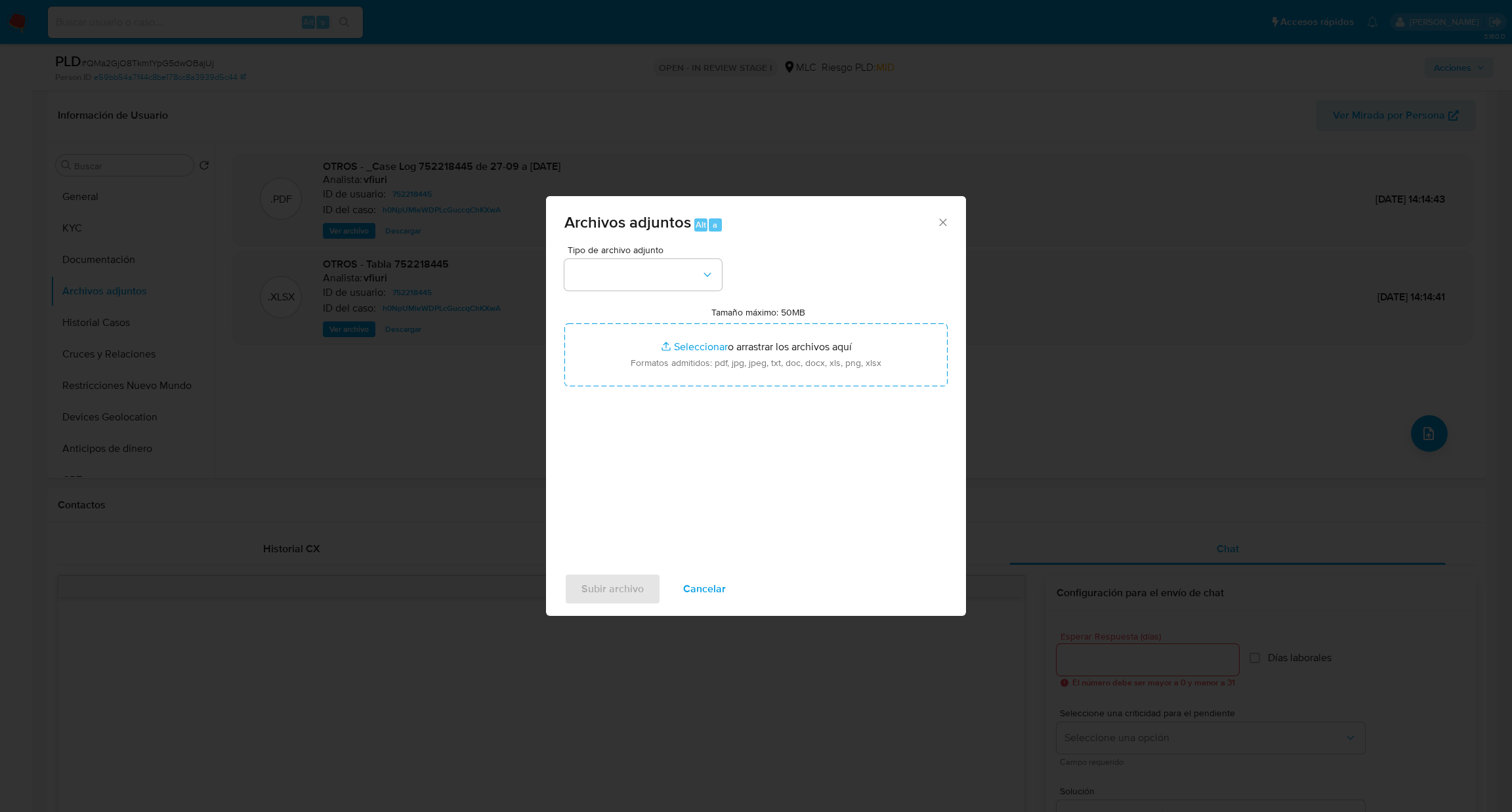
click at [677, 290] on div "Tipo de archivo adjunto Tamaño máximo: 50MB Seleccionar archivos Seleccionar o …" at bounding box center [755, 401] width 383 height 310
click at [39, 316] on div "Archivos adjuntos Alt a Tipo de archivo adjunto Tamaño máximo: 50MB Seleccionar…" at bounding box center [756, 406] width 1512 height 812
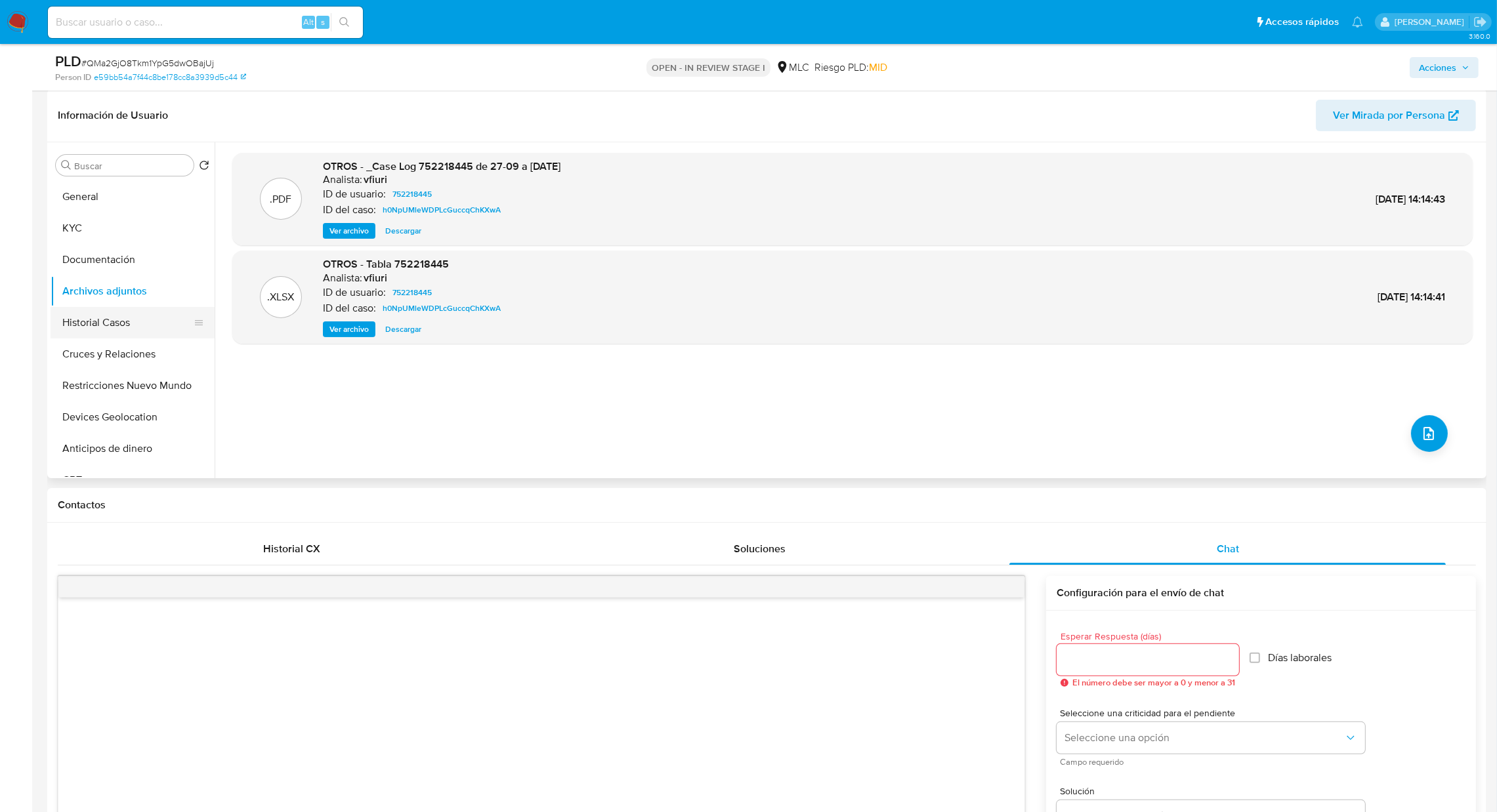
click at [105, 328] on button "Historial Casos" at bounding box center [127, 322] width 153 height 31
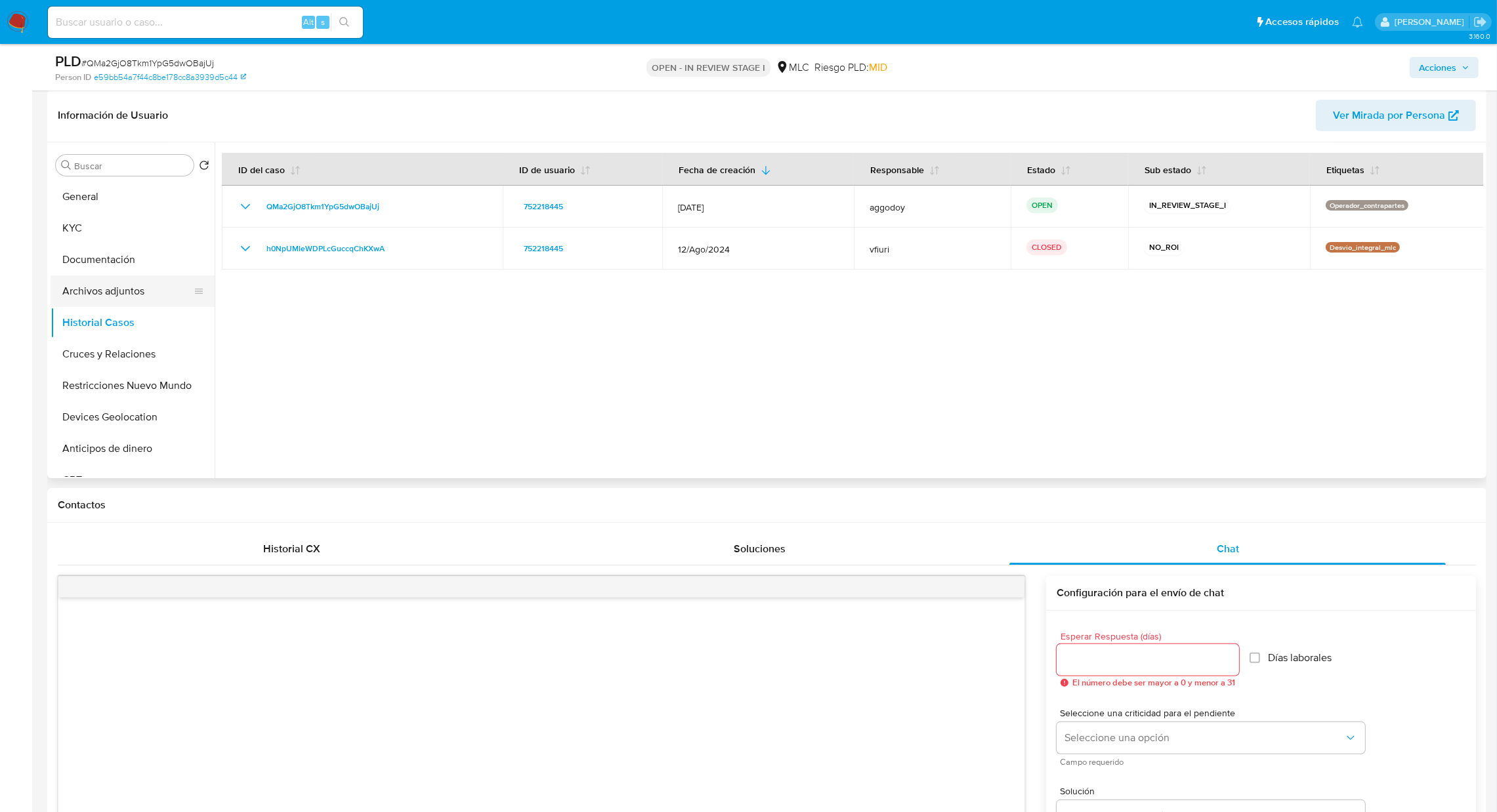
click at [114, 300] on button "Archivos adjuntos" at bounding box center [127, 290] width 153 height 31
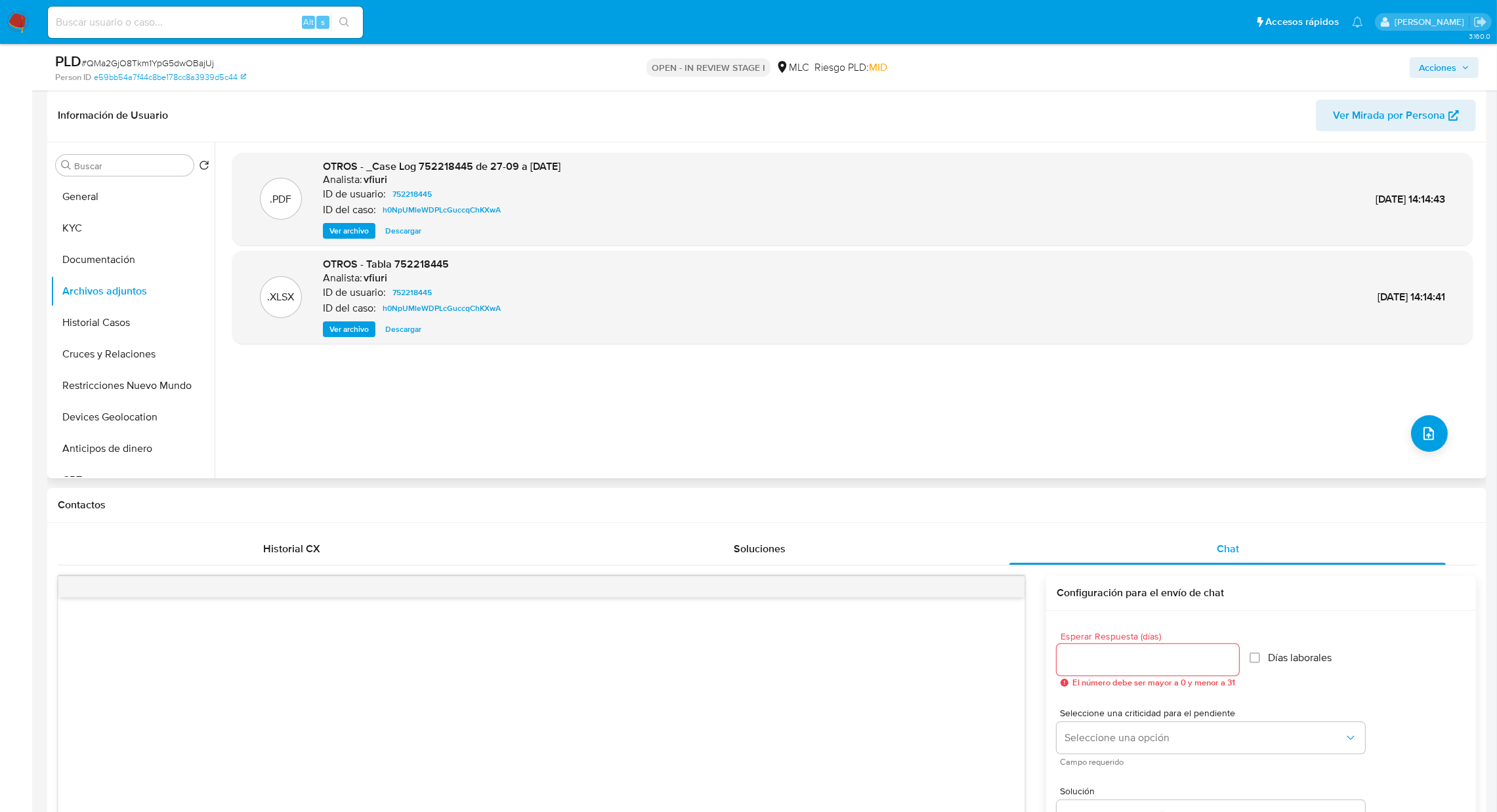
click at [1430, 406] on div ".PDF OTROS - _Case Log 752218445 de 27-09 a 27-09-2024 Analista: vfiuri ID de u…" at bounding box center [852, 310] width 1240 height 315
click at [1426, 422] on button "upload-file" at bounding box center [1430, 433] width 37 height 37
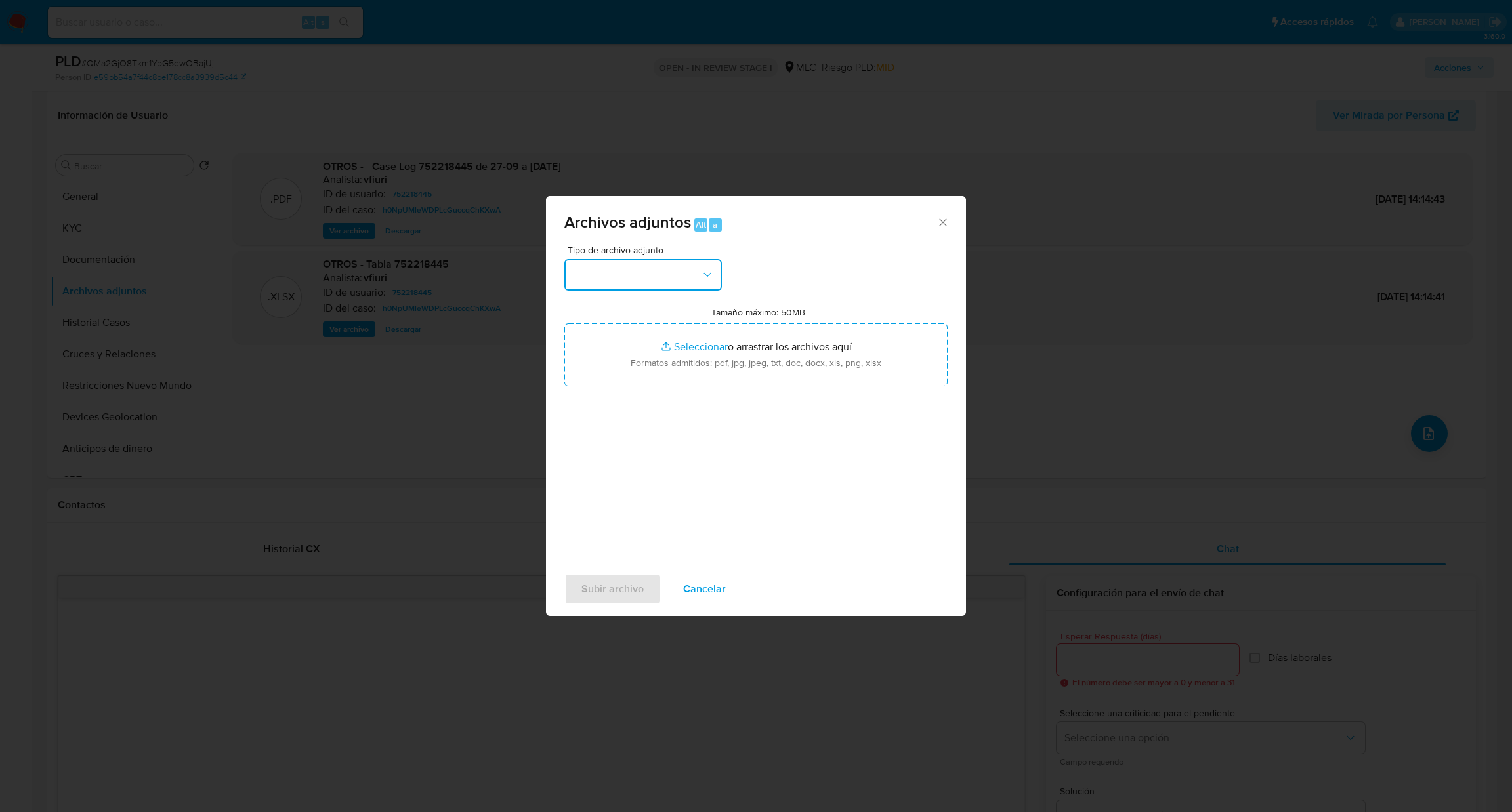
click at [677, 277] on button "button" at bounding box center [642, 274] width 157 height 31
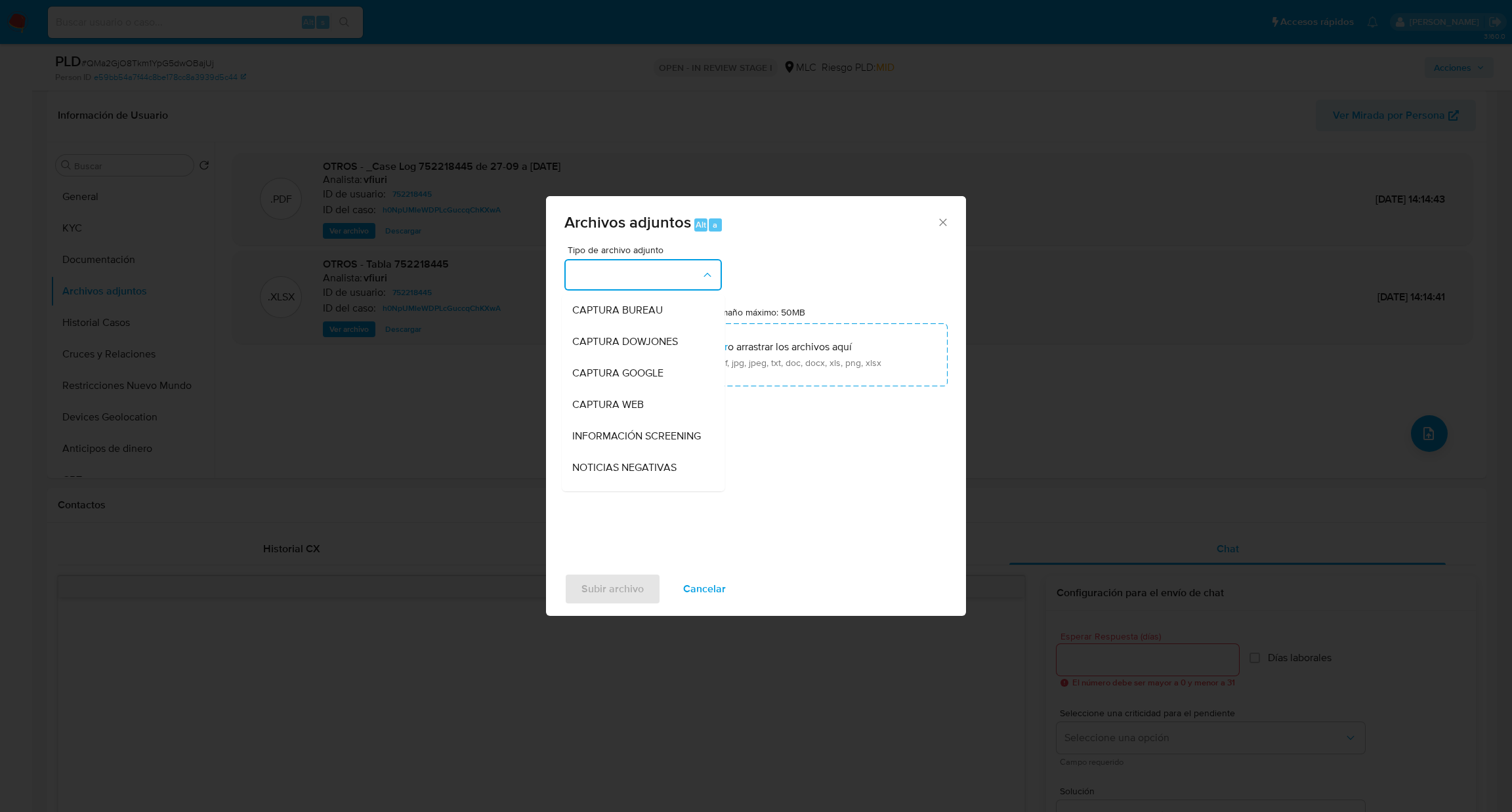
scroll to position [181, 0]
click at [651, 379] on div "COPIA/IMAGEN DEL RUT" at bounding box center [639, 380] width 134 height 31
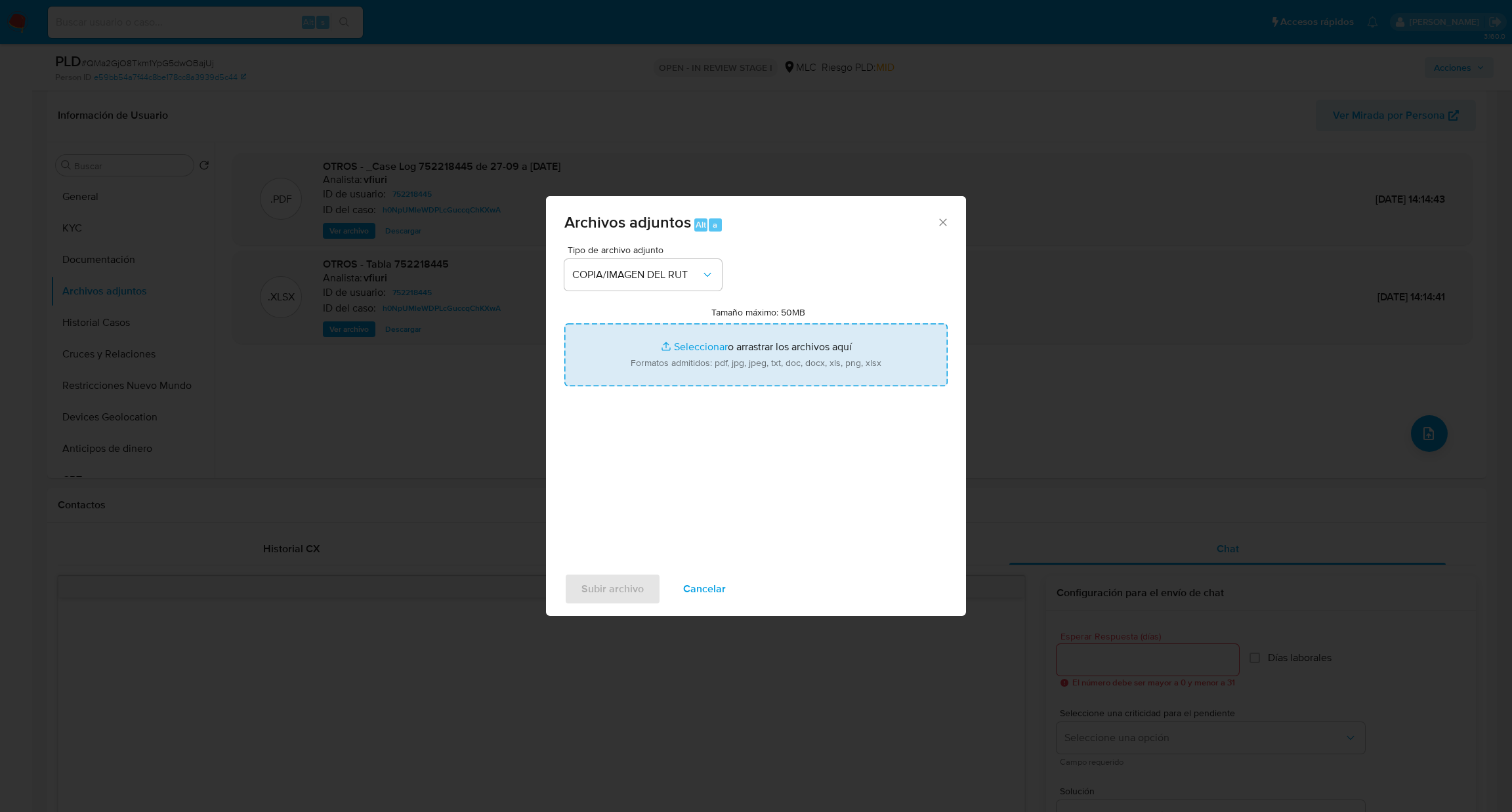
click at [679, 361] on input "Tamaño máximo: 50MB Seleccionar archivos" at bounding box center [755, 354] width 383 height 63
type input "C:\fakepath\Case Log - 752218445.pdf"
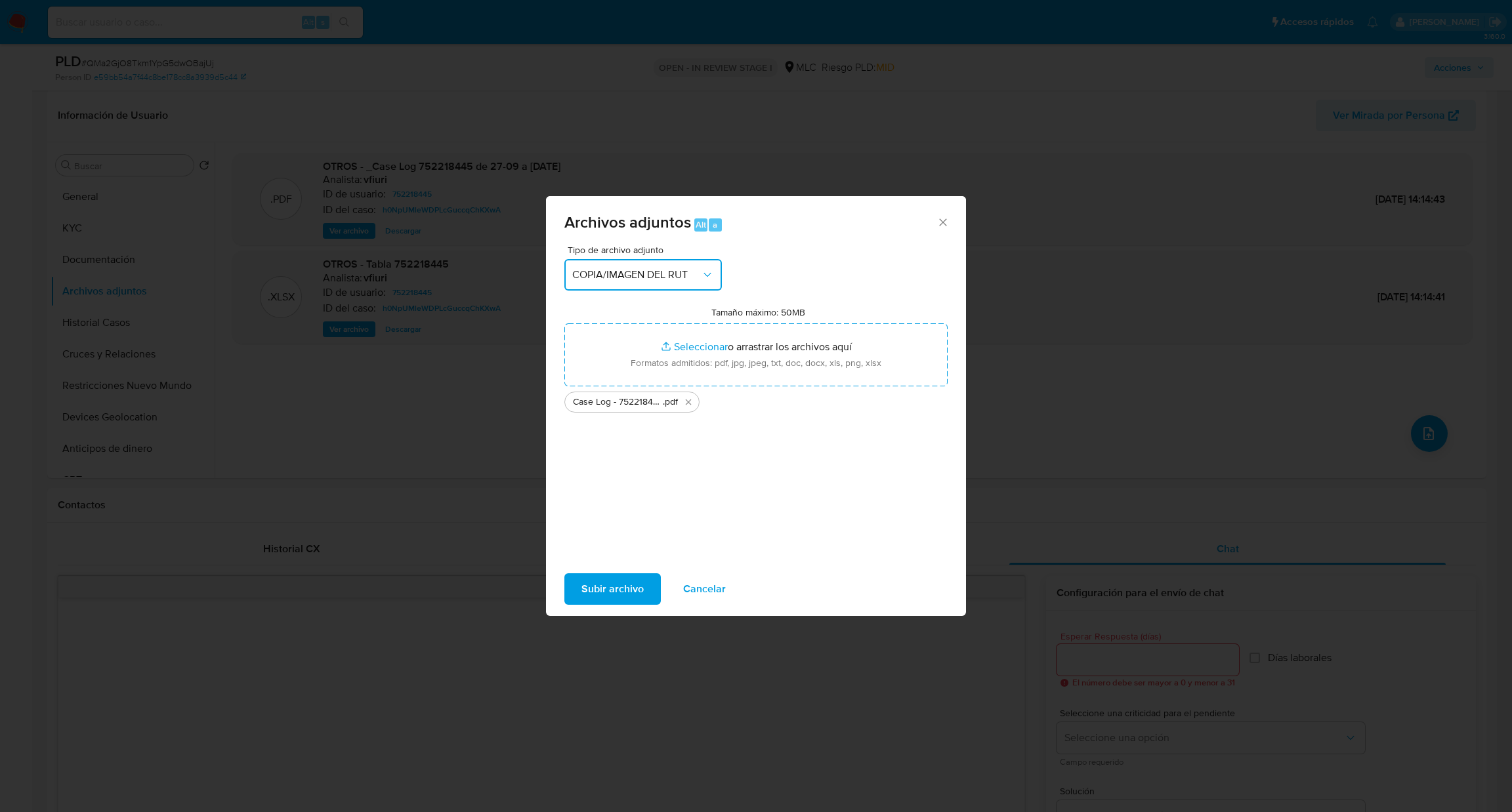
click at [636, 267] on button "COPIA/IMAGEN DEL RUT" at bounding box center [642, 274] width 157 height 31
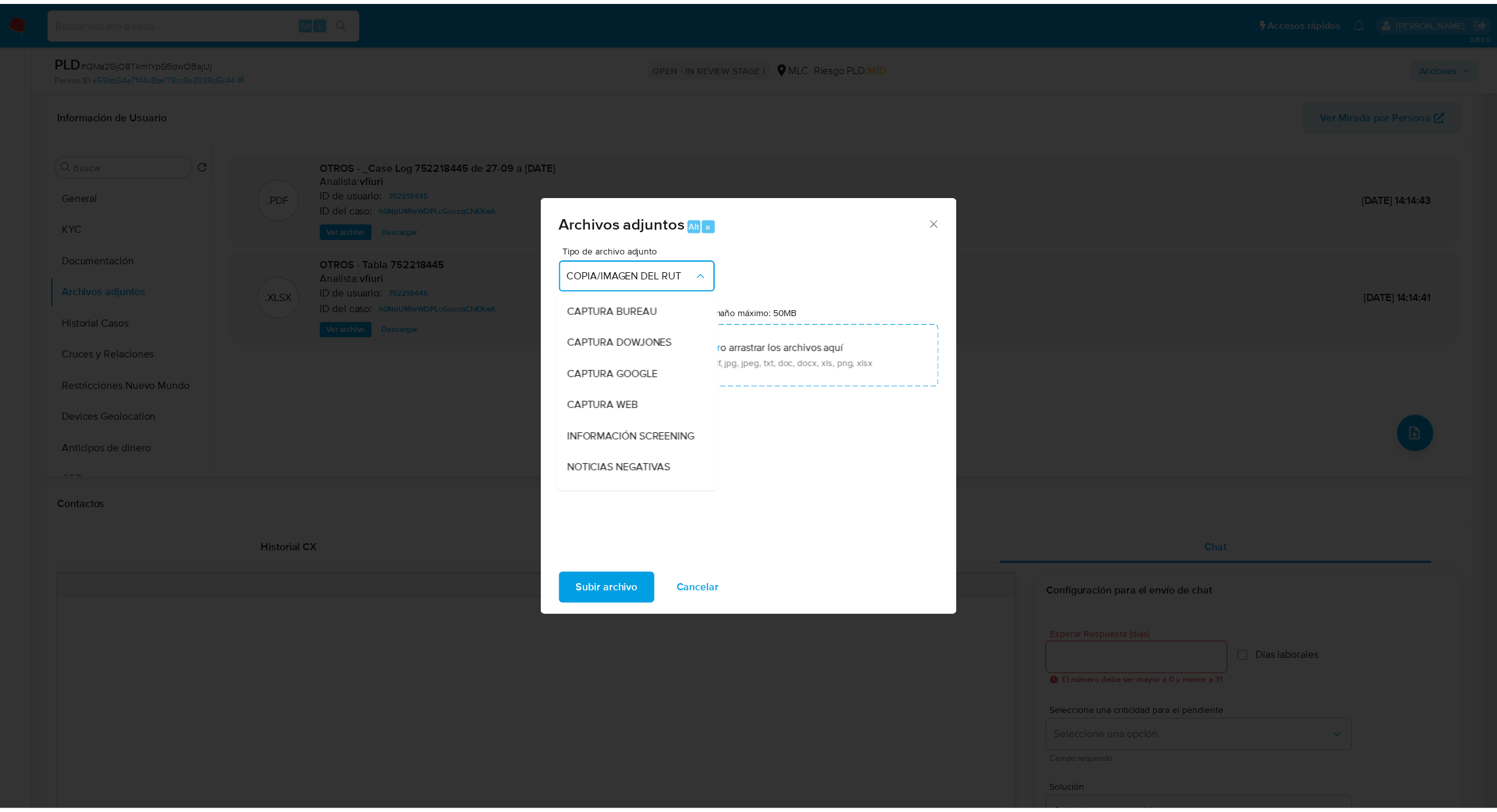
scroll to position [183, 0]
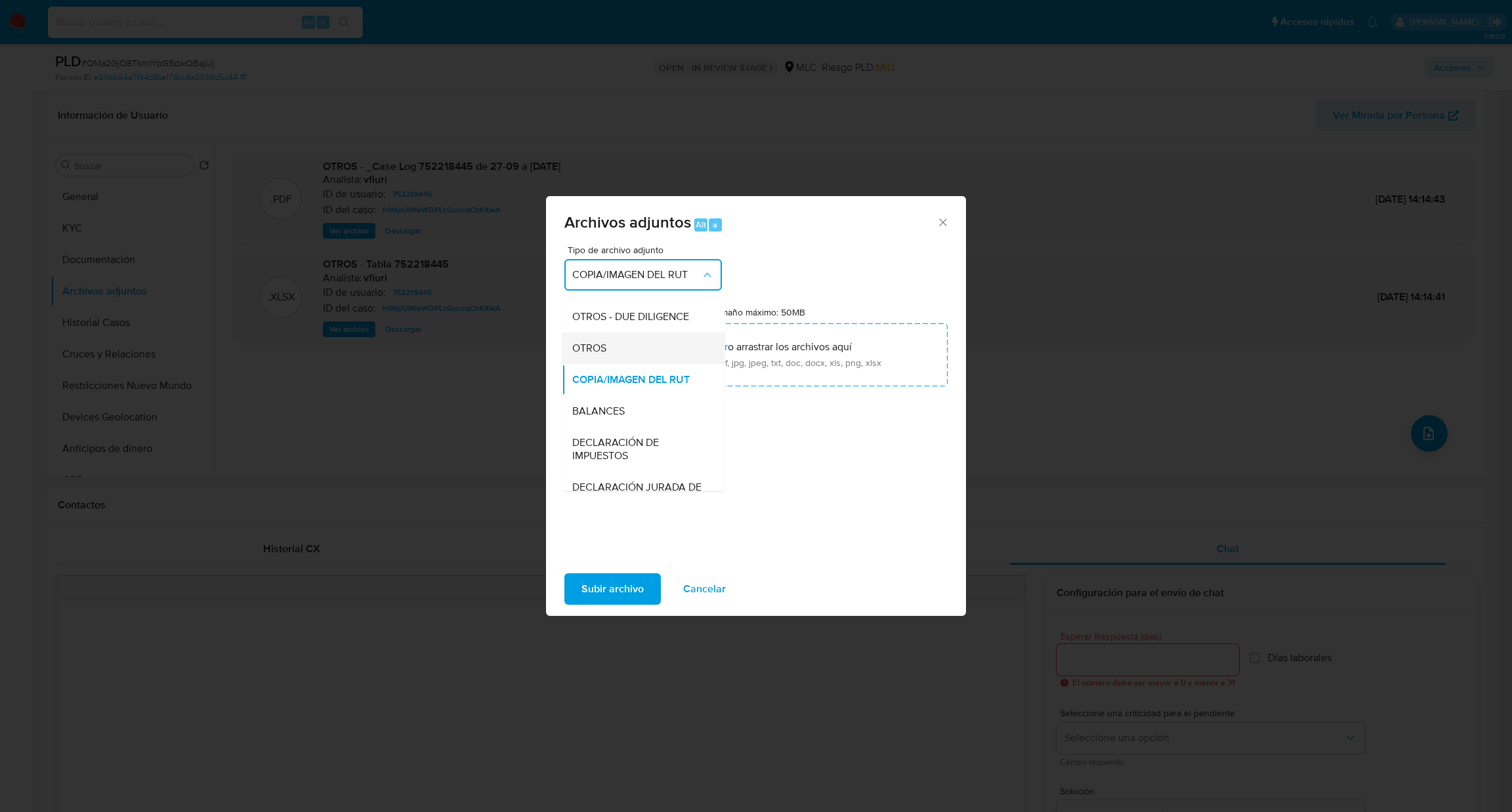
click at [642, 353] on div "OTROS" at bounding box center [639, 348] width 134 height 31
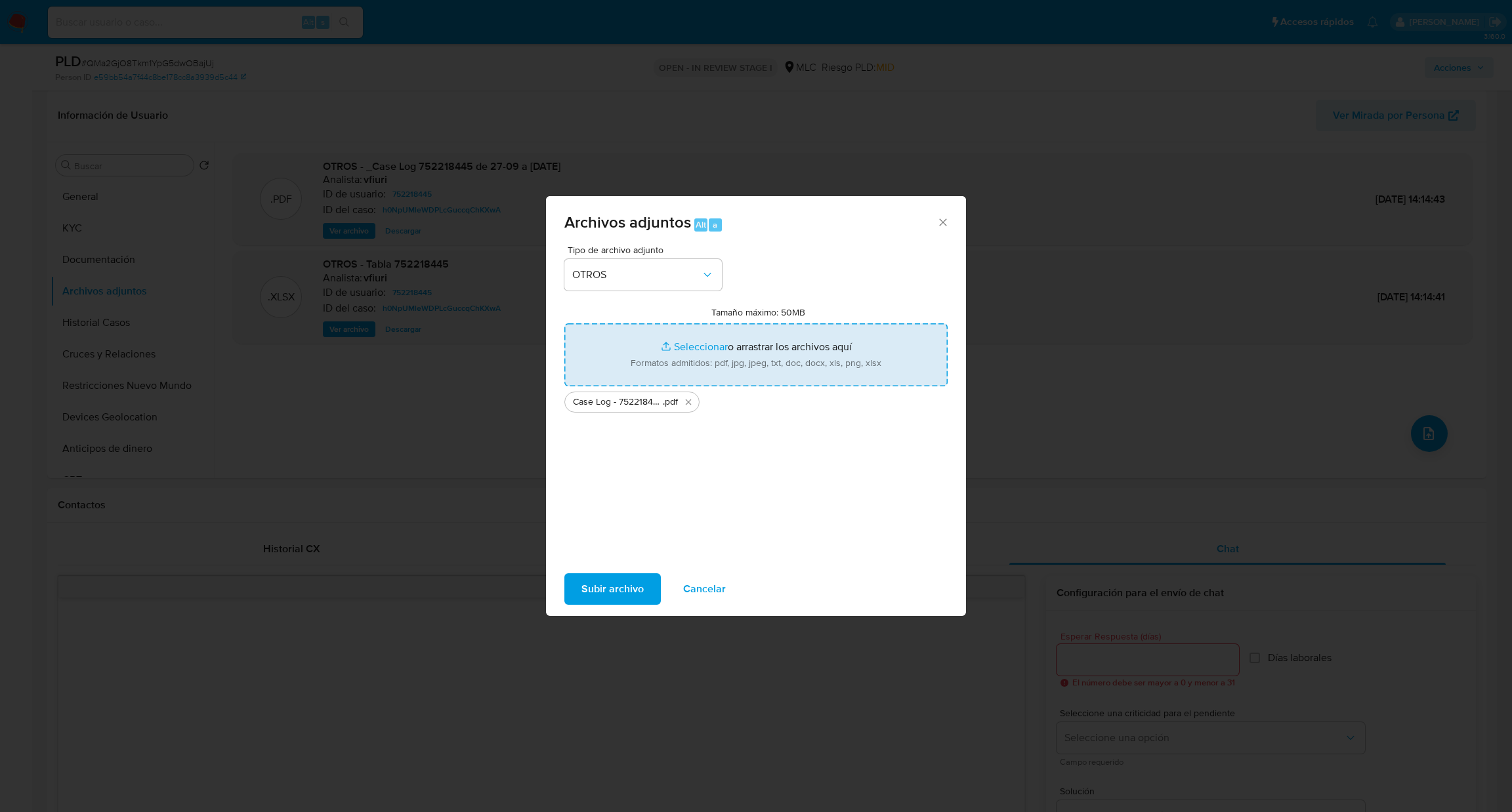
click at [650, 358] on input "Tamaño máximo: 50MB Seleccionar archivos" at bounding box center [755, 354] width 383 height 63
type input "C:\fakepath\752218445Movimientos .xlsx"
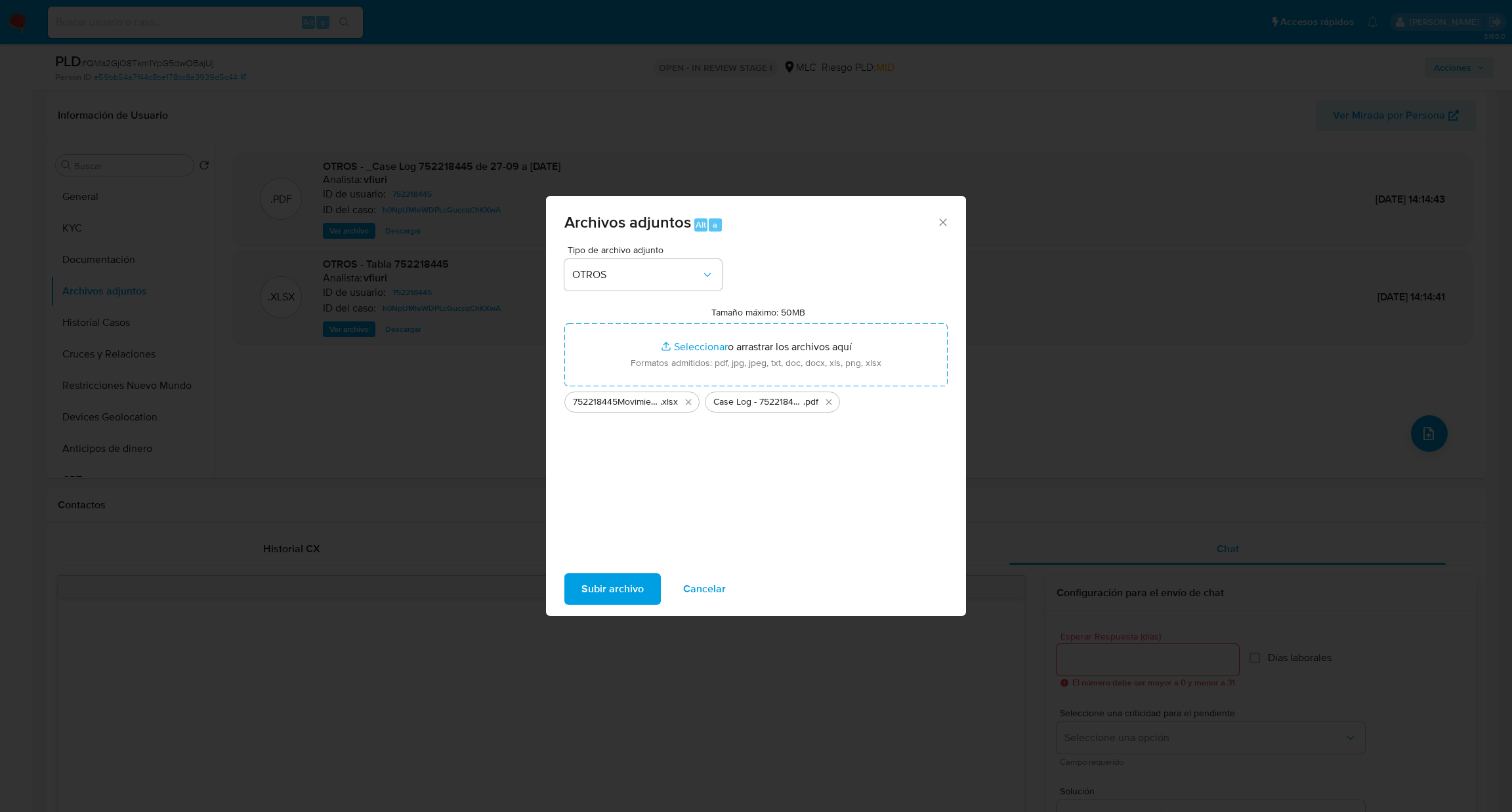
click at [624, 584] on span "Subir archivo" at bounding box center [613, 589] width 62 height 29
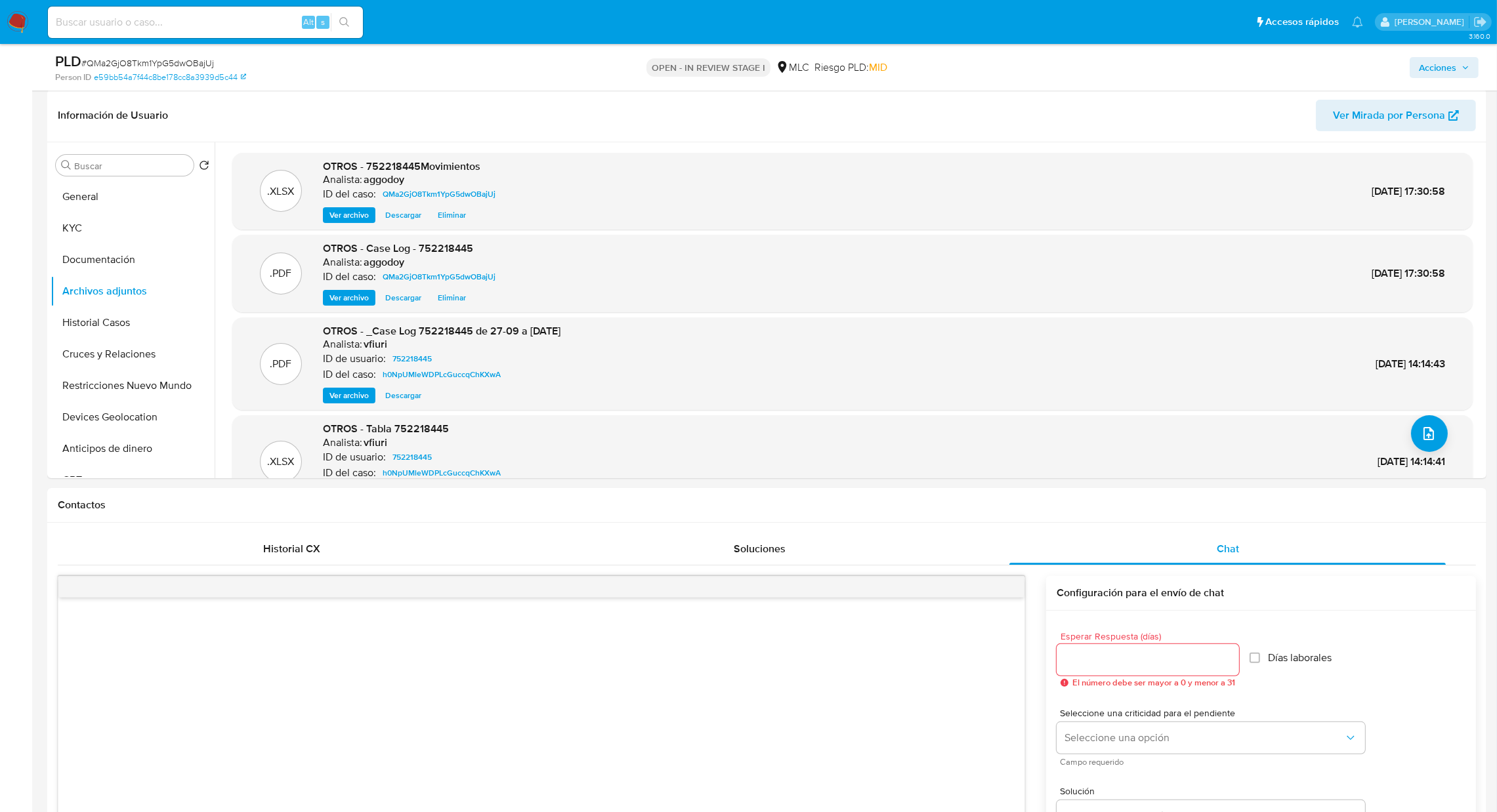
click at [1474, 72] on button "Acciones" at bounding box center [1444, 67] width 69 height 21
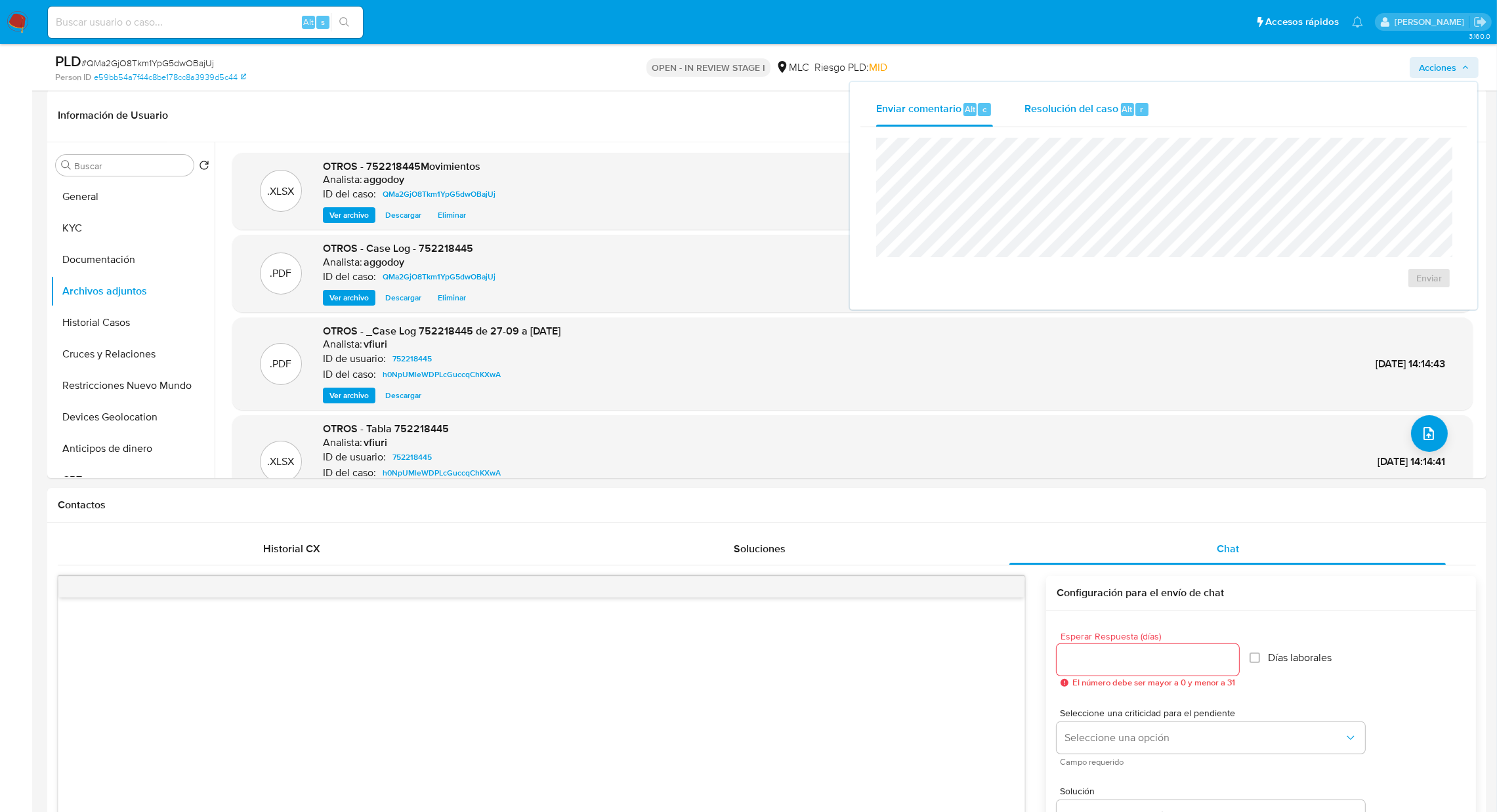
click at [1084, 124] on div "Resolución del caso Alt r" at bounding box center [1087, 109] width 125 height 34
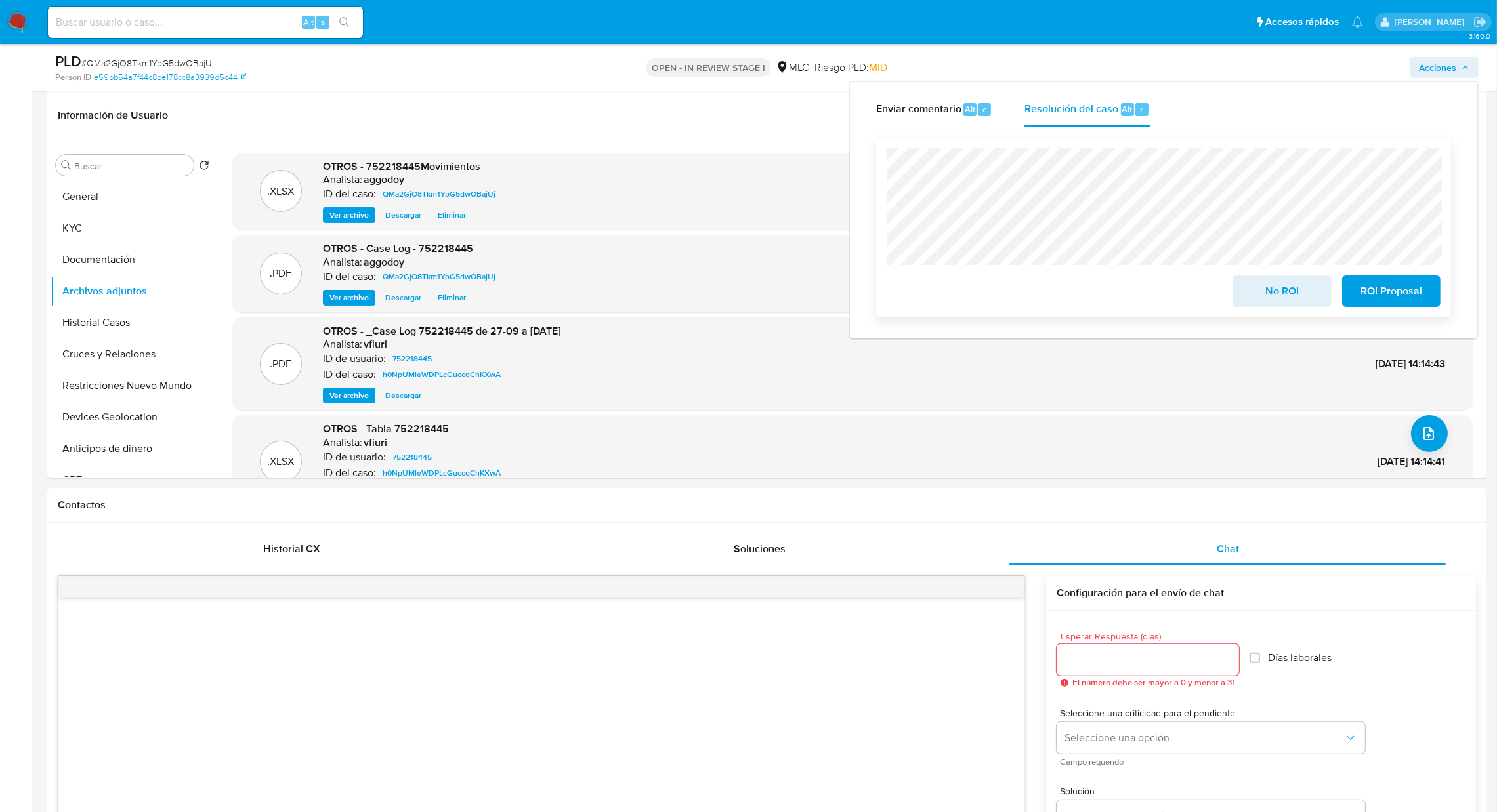
click at [1288, 305] on span "No ROI" at bounding box center [1281, 291] width 64 height 29
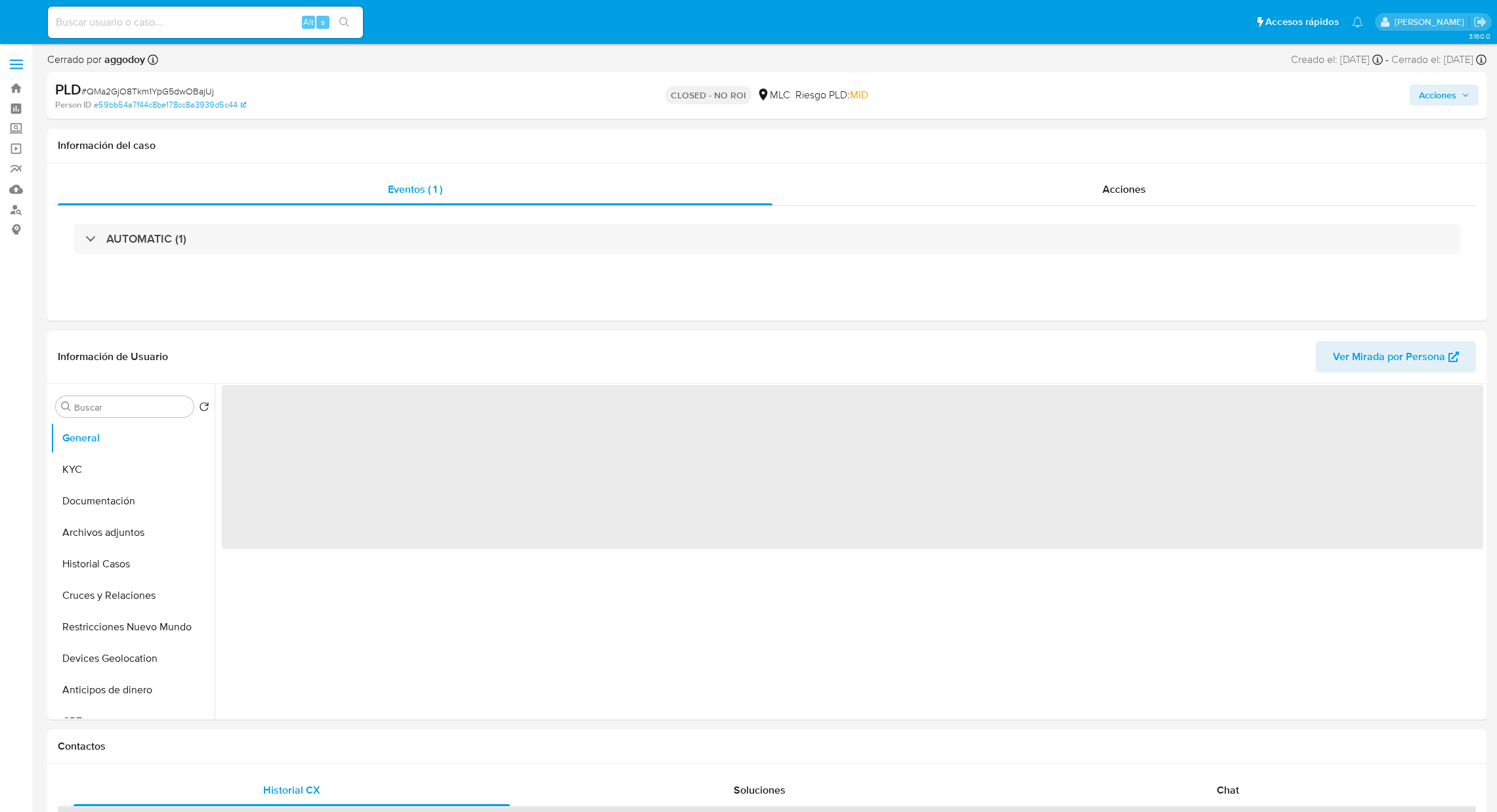
select select "10"
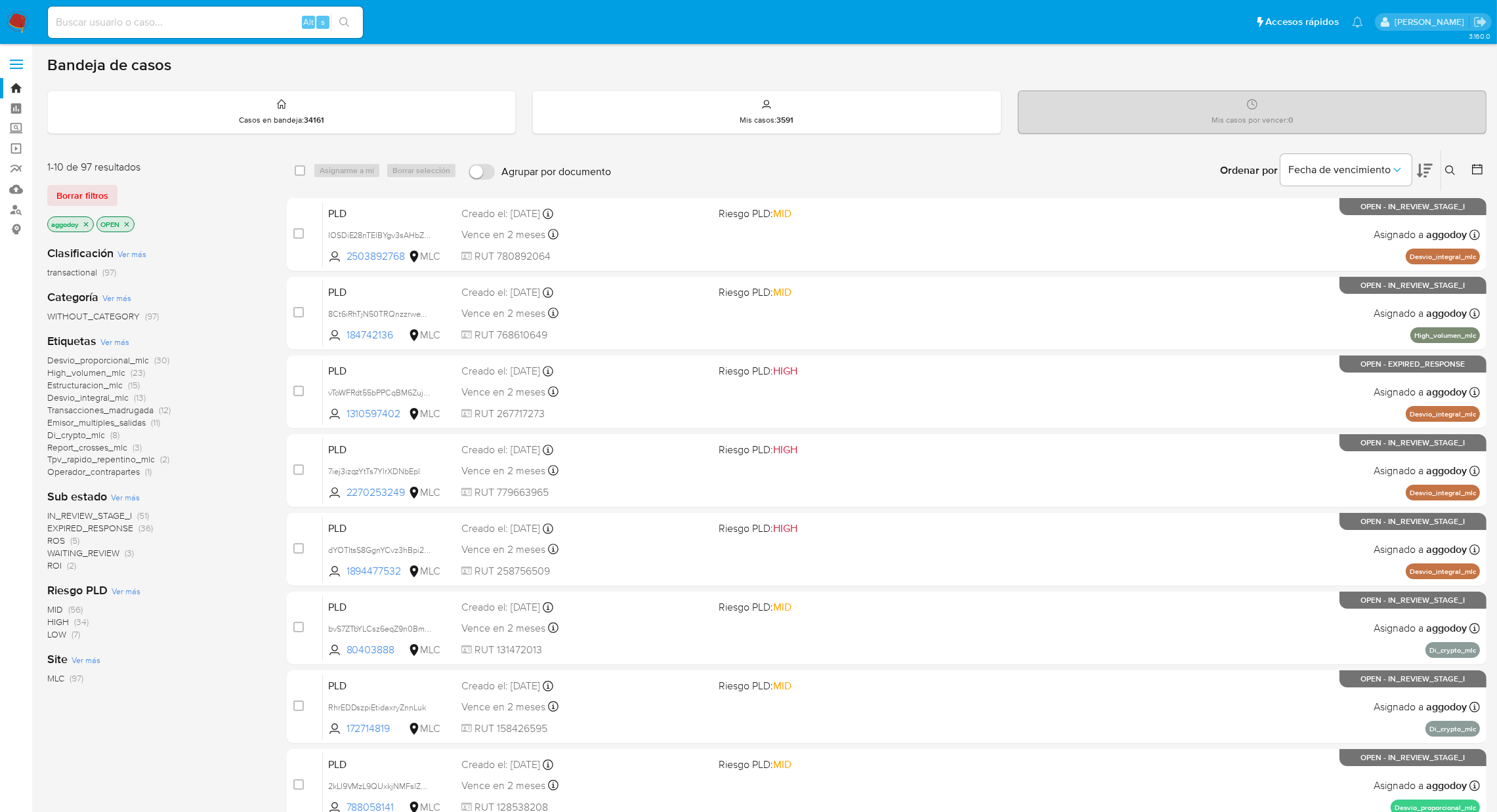
click at [70, 568] on span "(2)" at bounding box center [72, 565] width 9 height 13
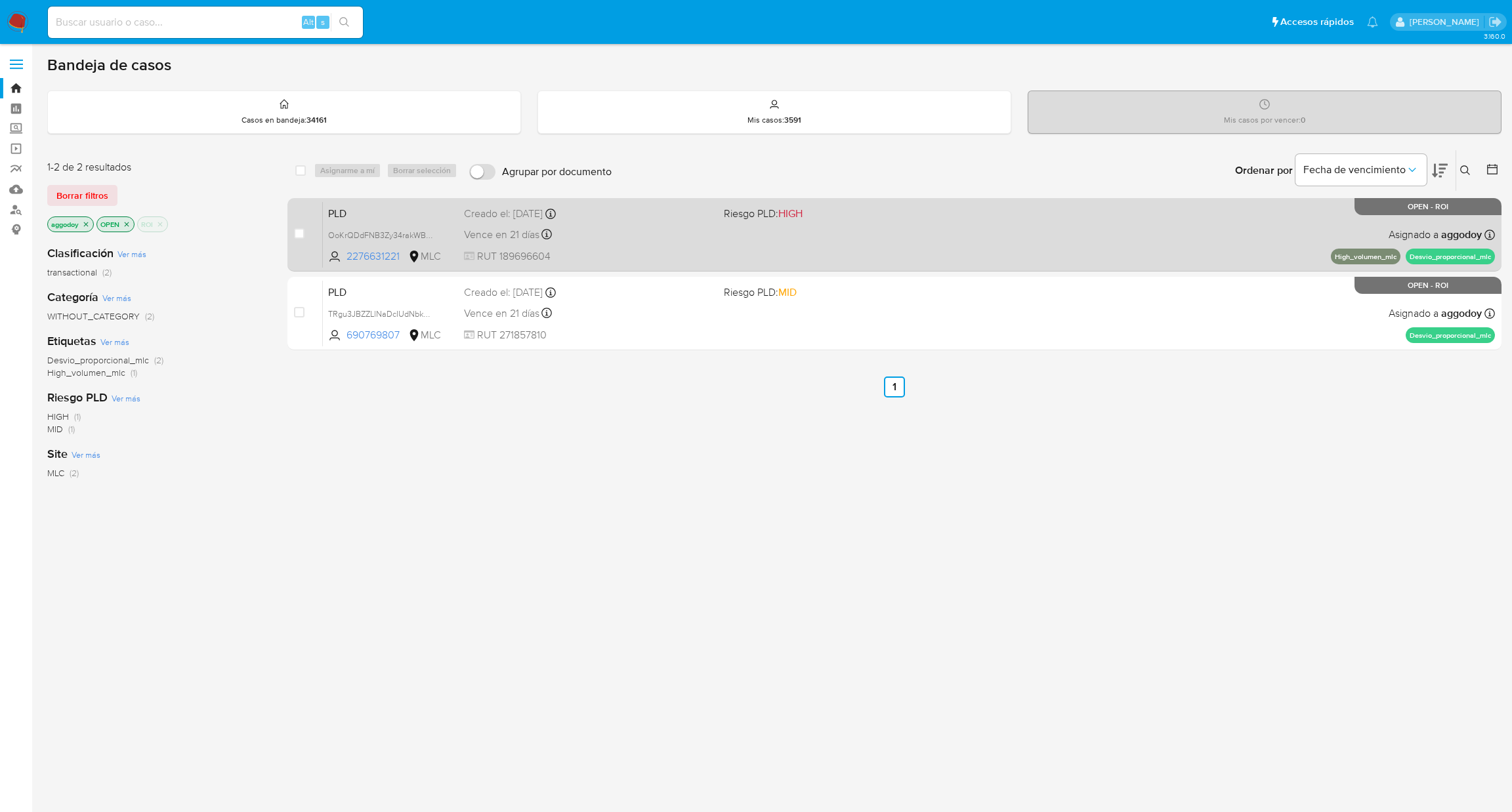
click at [662, 199] on div "case-item-checkbox No es posible asignar el caso PLD OoKrQDdFNB3Zy34rakWBY8ck 2…" at bounding box center [894, 234] width 1214 height 73
click at [611, 247] on div "PLD OoKrQDdFNB3Zy34rakWBY8ck 2276631221 MLC Riesgo PLD: HIGH Creado el: 12/07/2…" at bounding box center [908, 234] width 1172 height 66
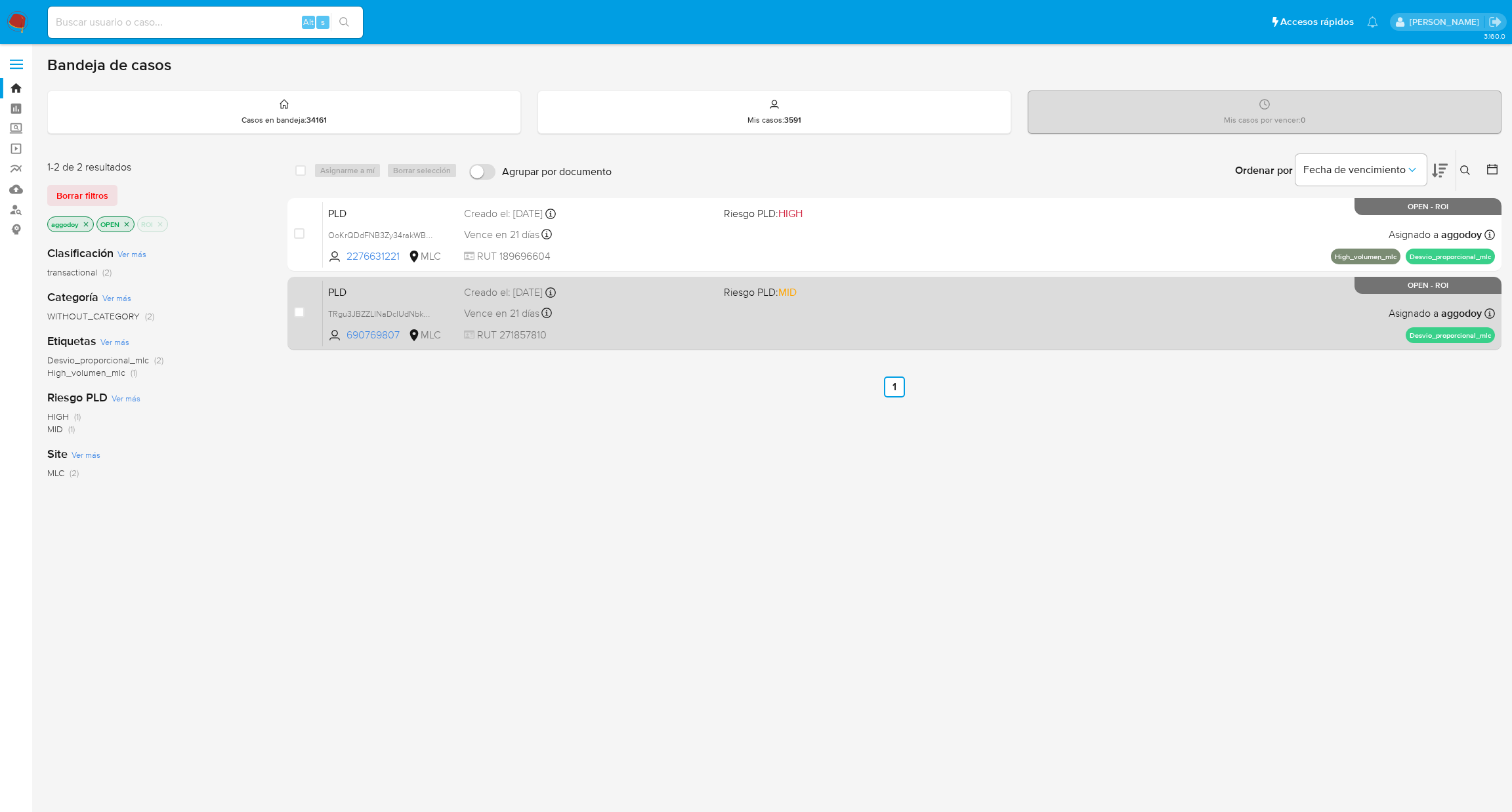
click at [617, 337] on span "RUT 271857810" at bounding box center [588, 335] width 250 height 14
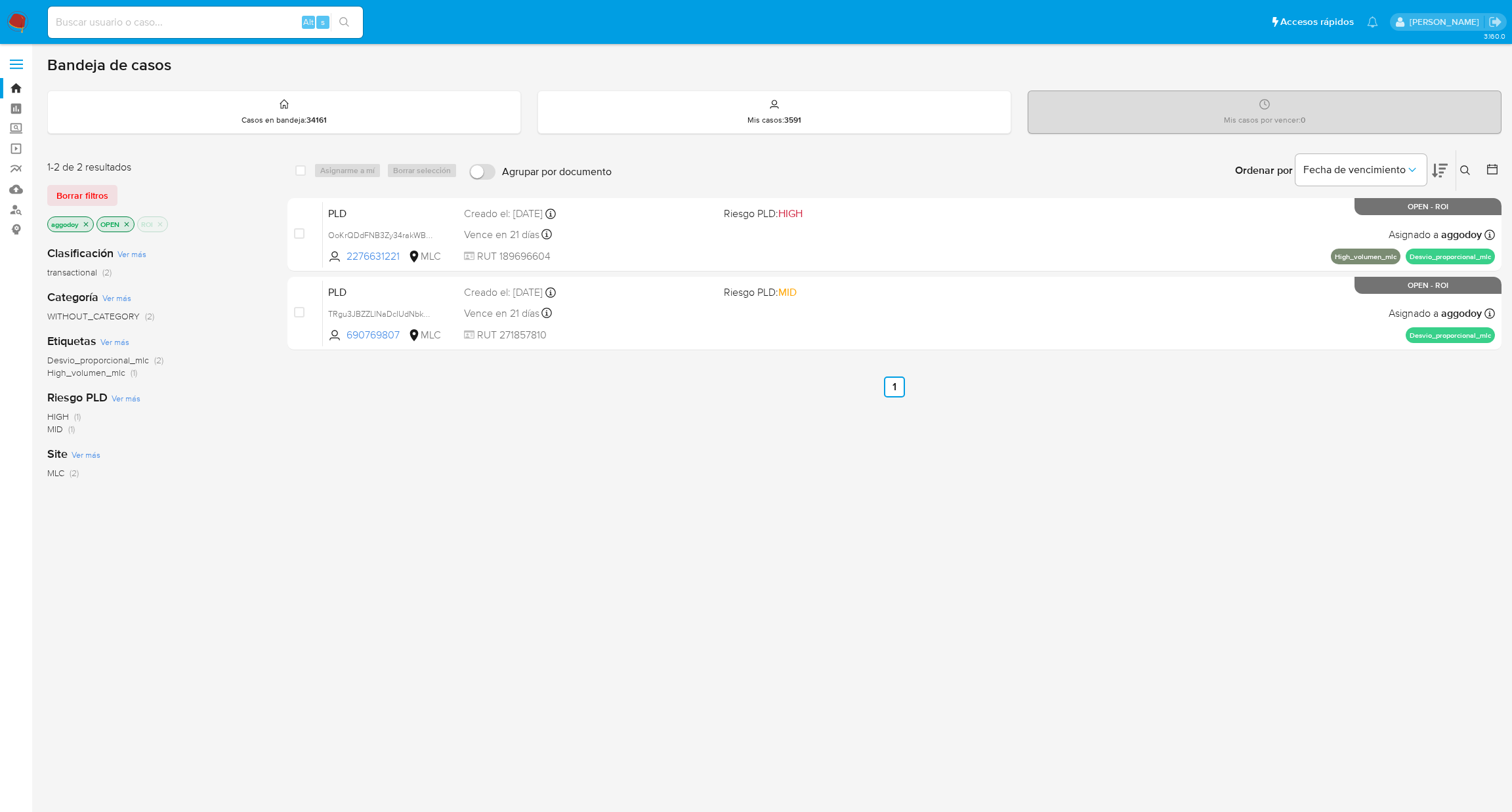
click at [161, 227] on p "ROI" at bounding box center [152, 224] width 29 height 14
click at [161, 225] on icon "close-filter" at bounding box center [160, 224] width 8 height 8
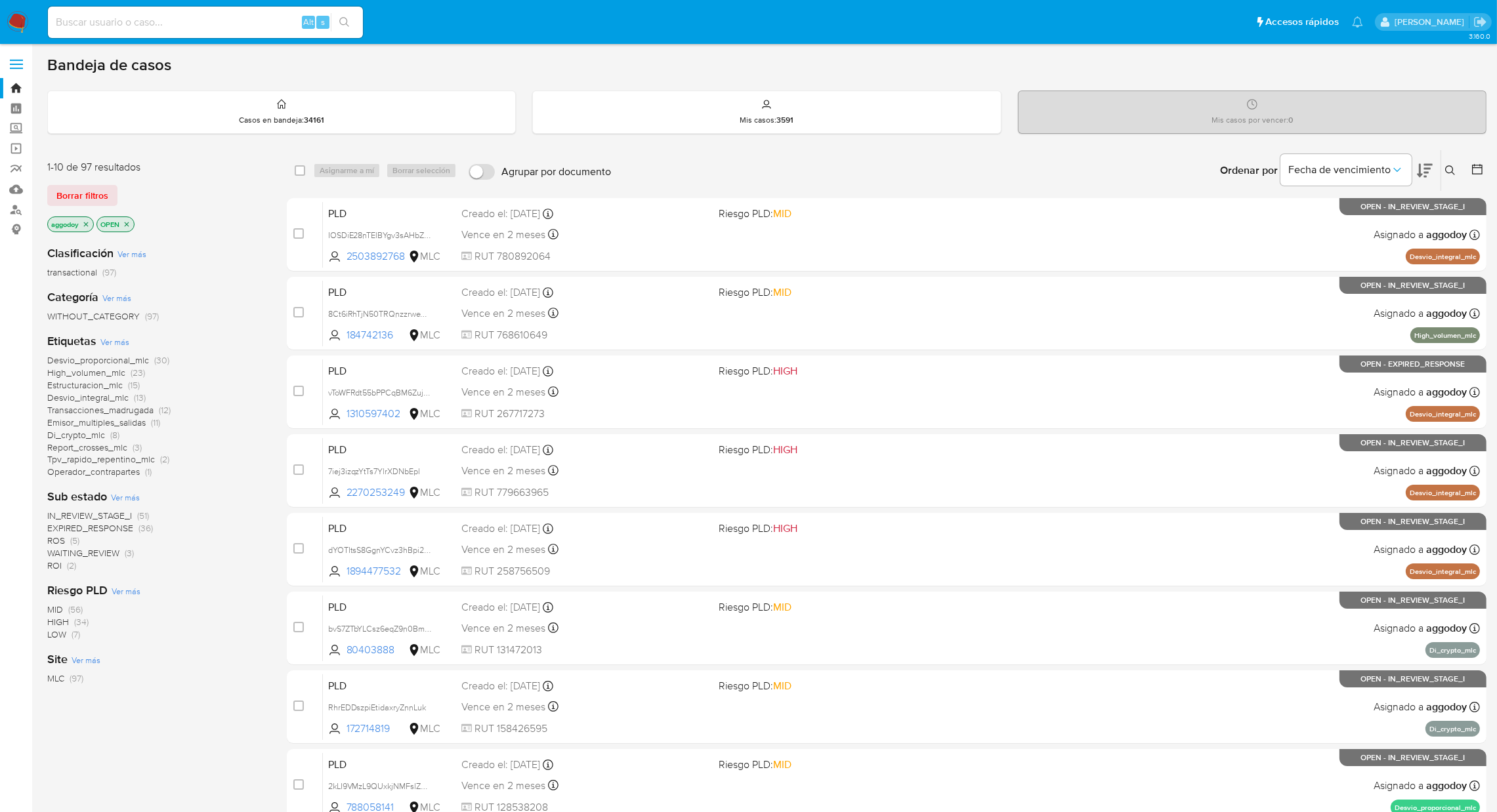
click at [1432, 166] on icon at bounding box center [1425, 170] width 16 height 16
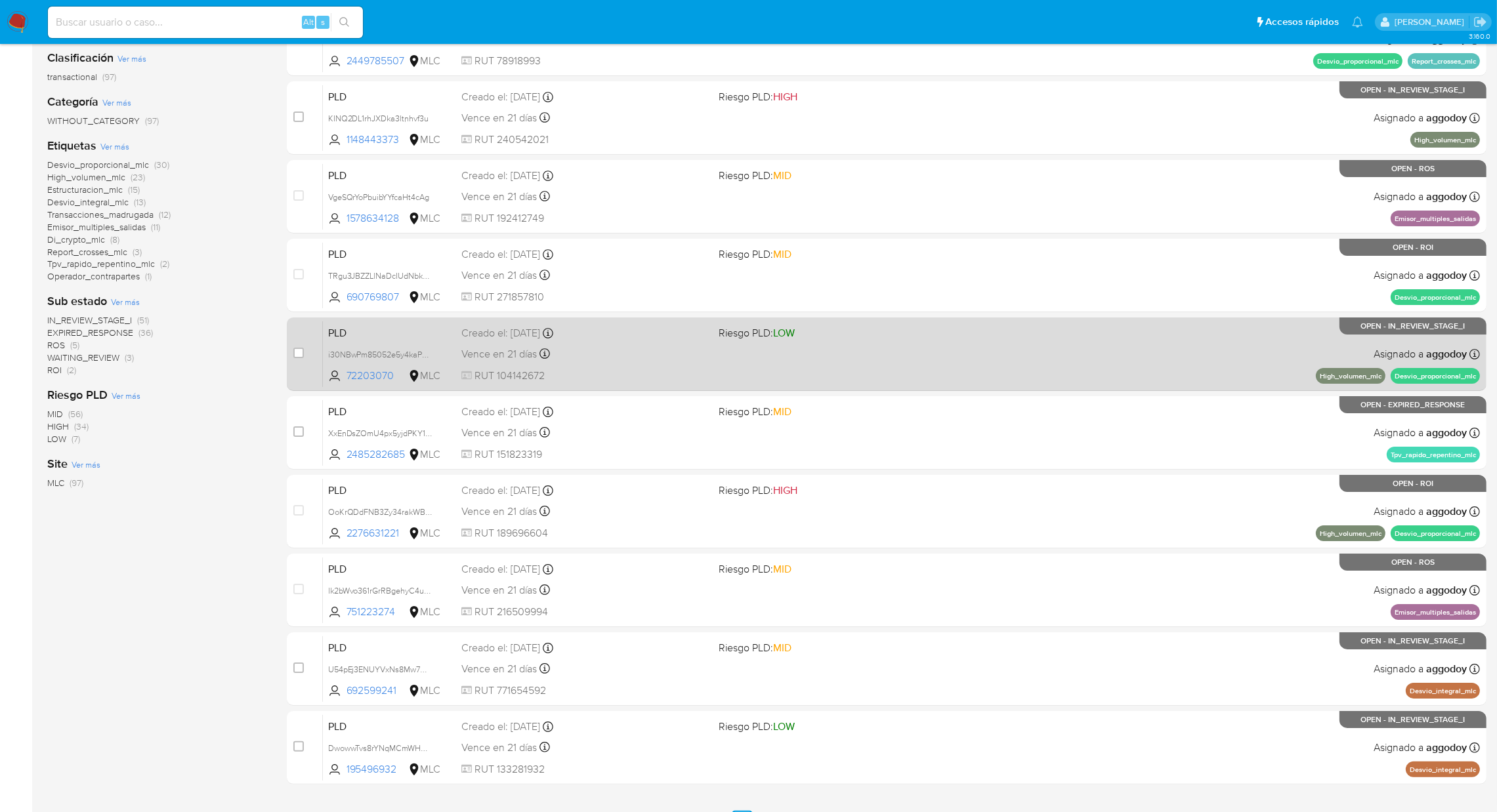
scroll to position [197, 0]
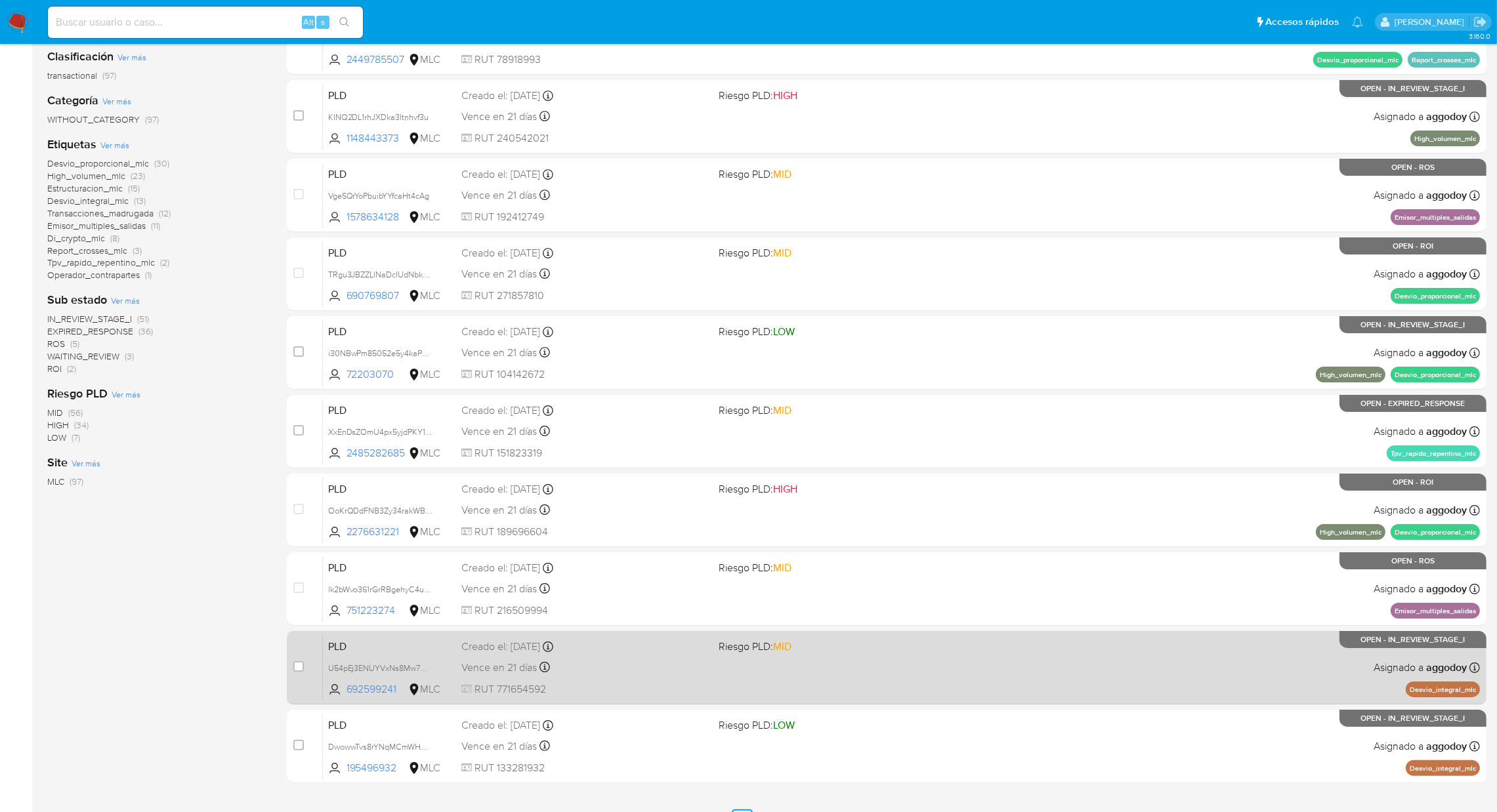
click at [868, 640] on span "Riesgo PLD: MID" at bounding box center [841, 645] width 247 height 17
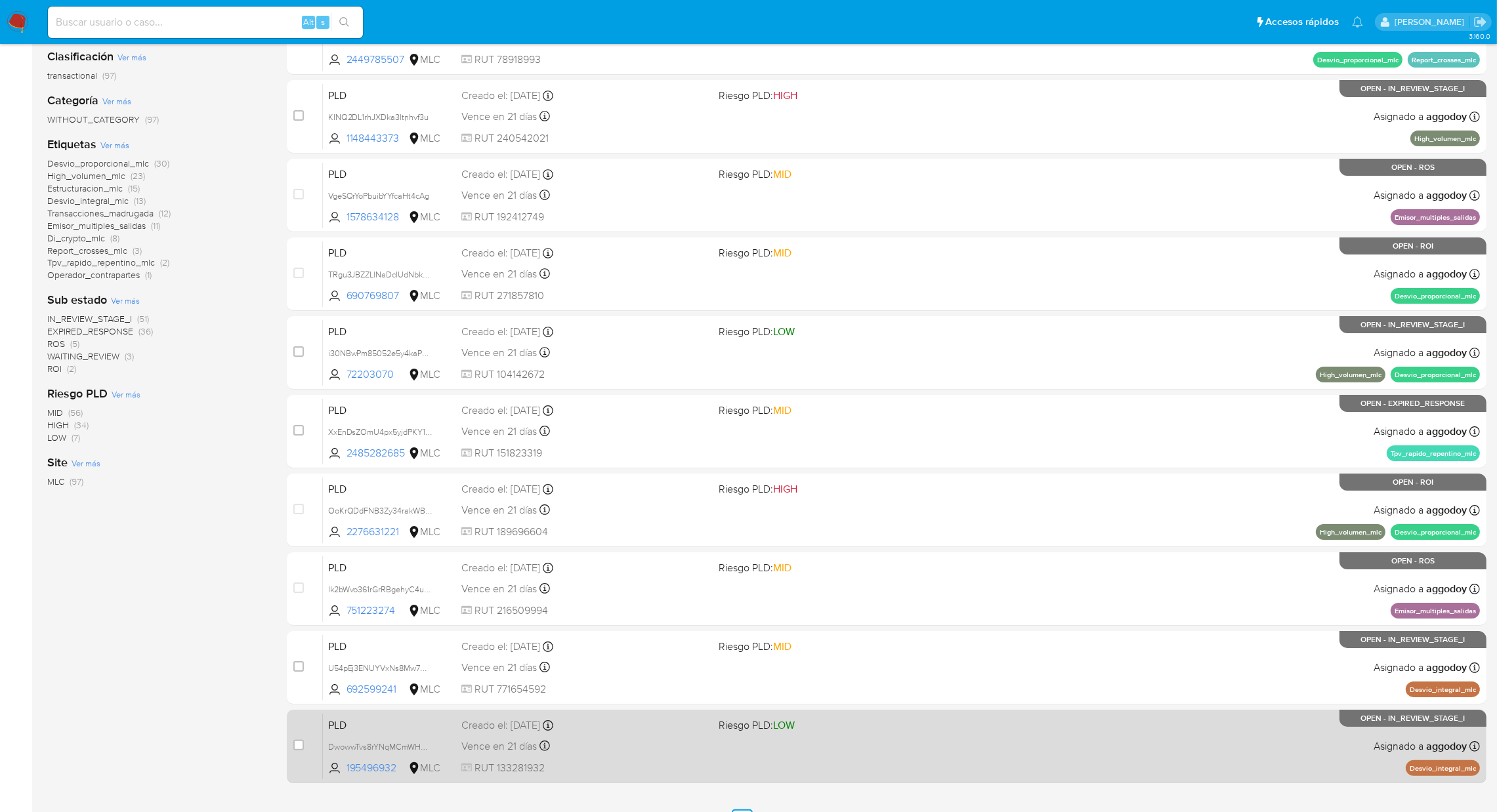
click at [962, 727] on span "Riesgo PLD: LOW" at bounding box center [841, 724] width 247 height 17
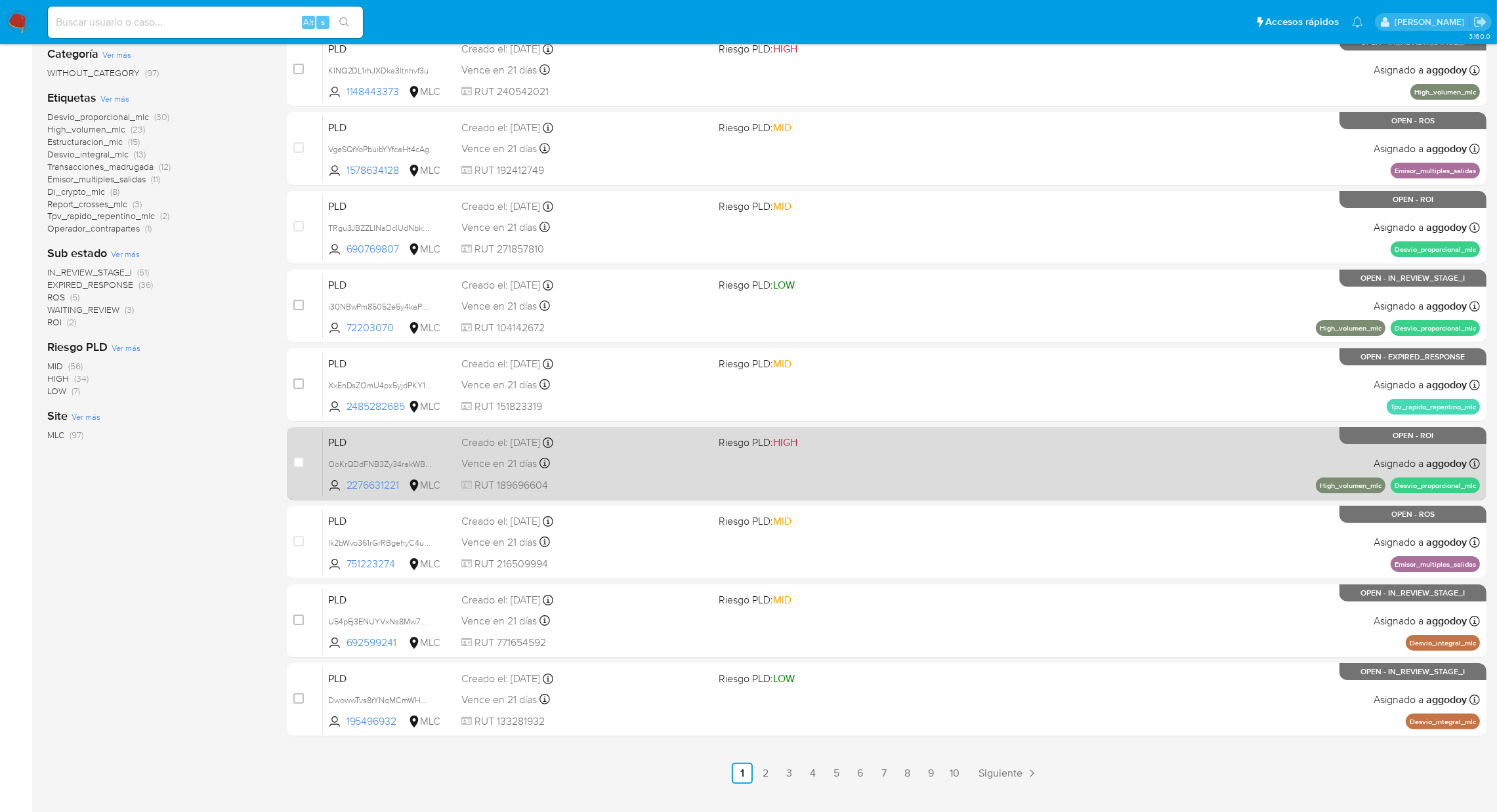
scroll to position [269, 0]
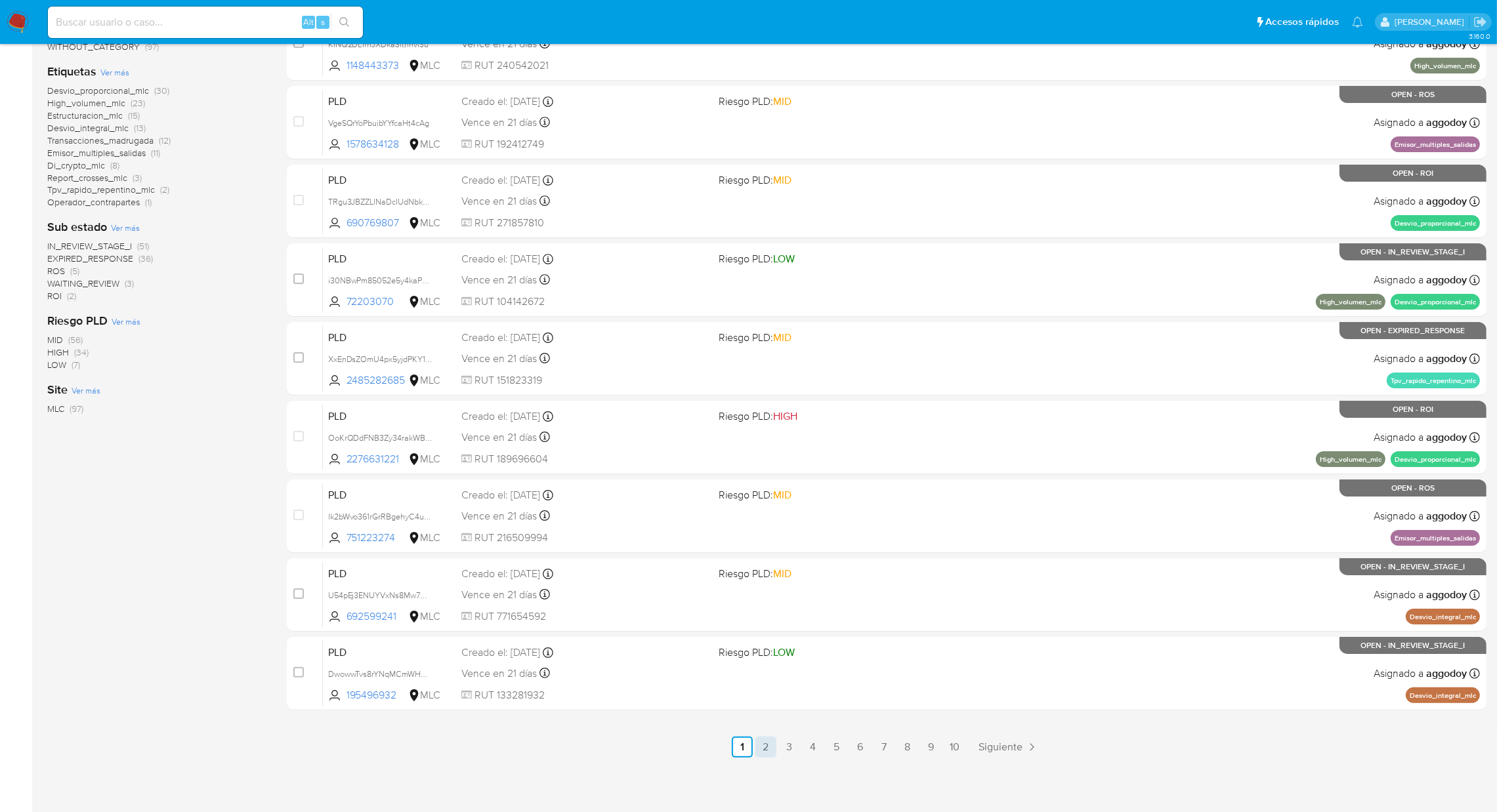
click at [765, 749] on link "2" at bounding box center [765, 746] width 21 height 21
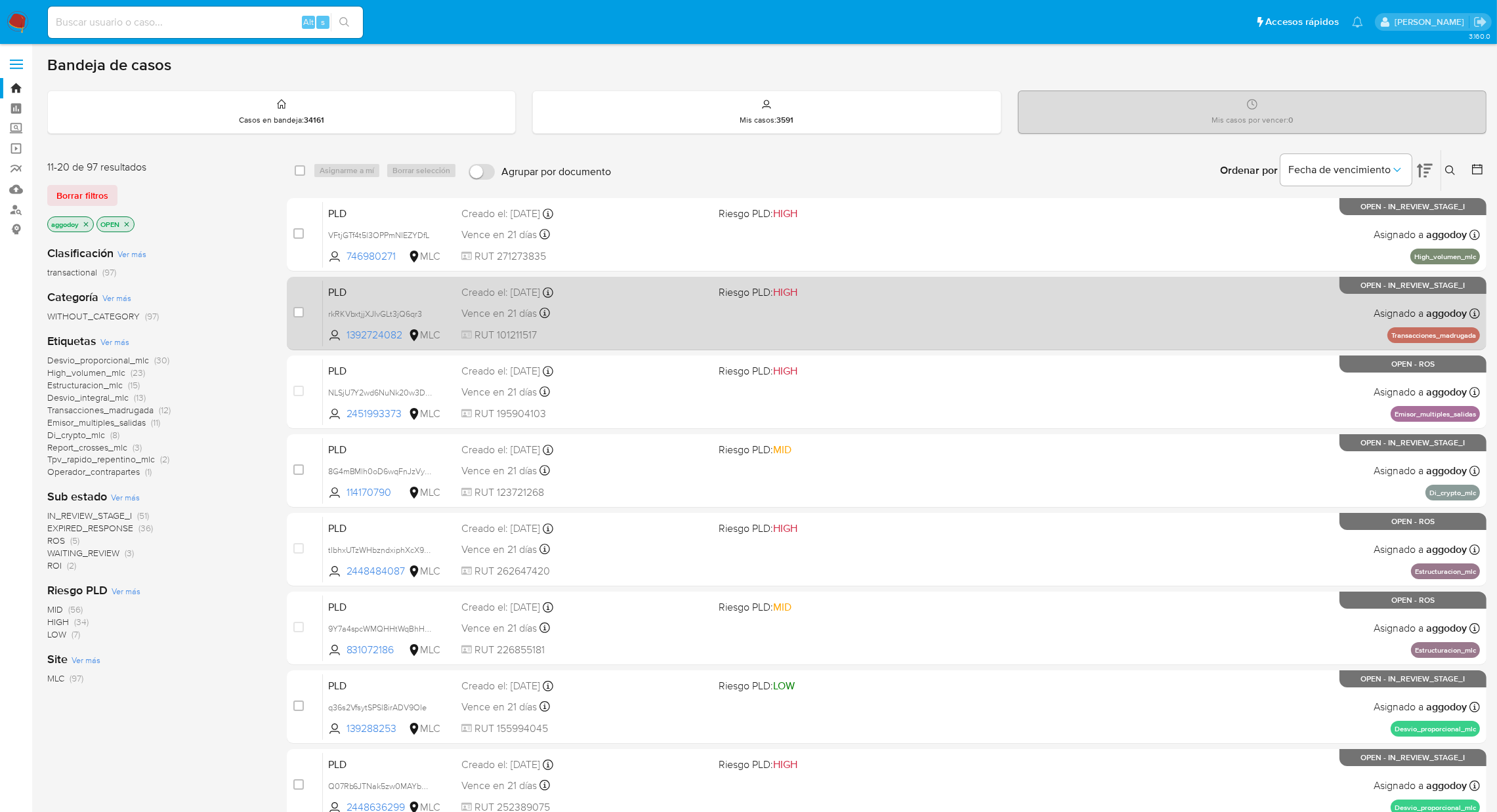
click at [817, 326] on div "PLD rkRKVbxtjjXJIvGLt3jQ6qr3 1392724082 MLC Riesgo PLD: HIGH Creado el: 12/07/2…" at bounding box center [901, 313] width 1157 height 66
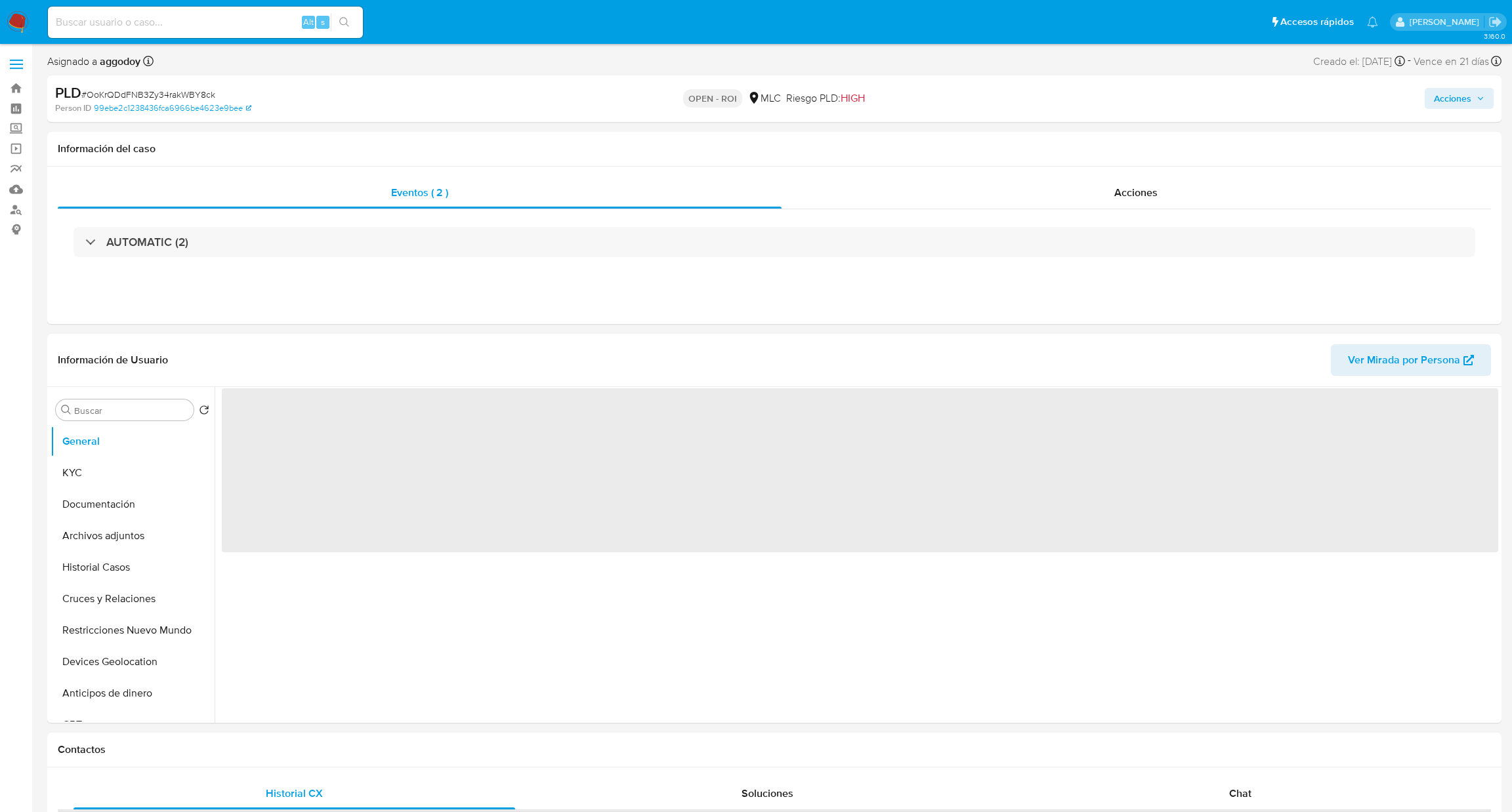
select select "10"
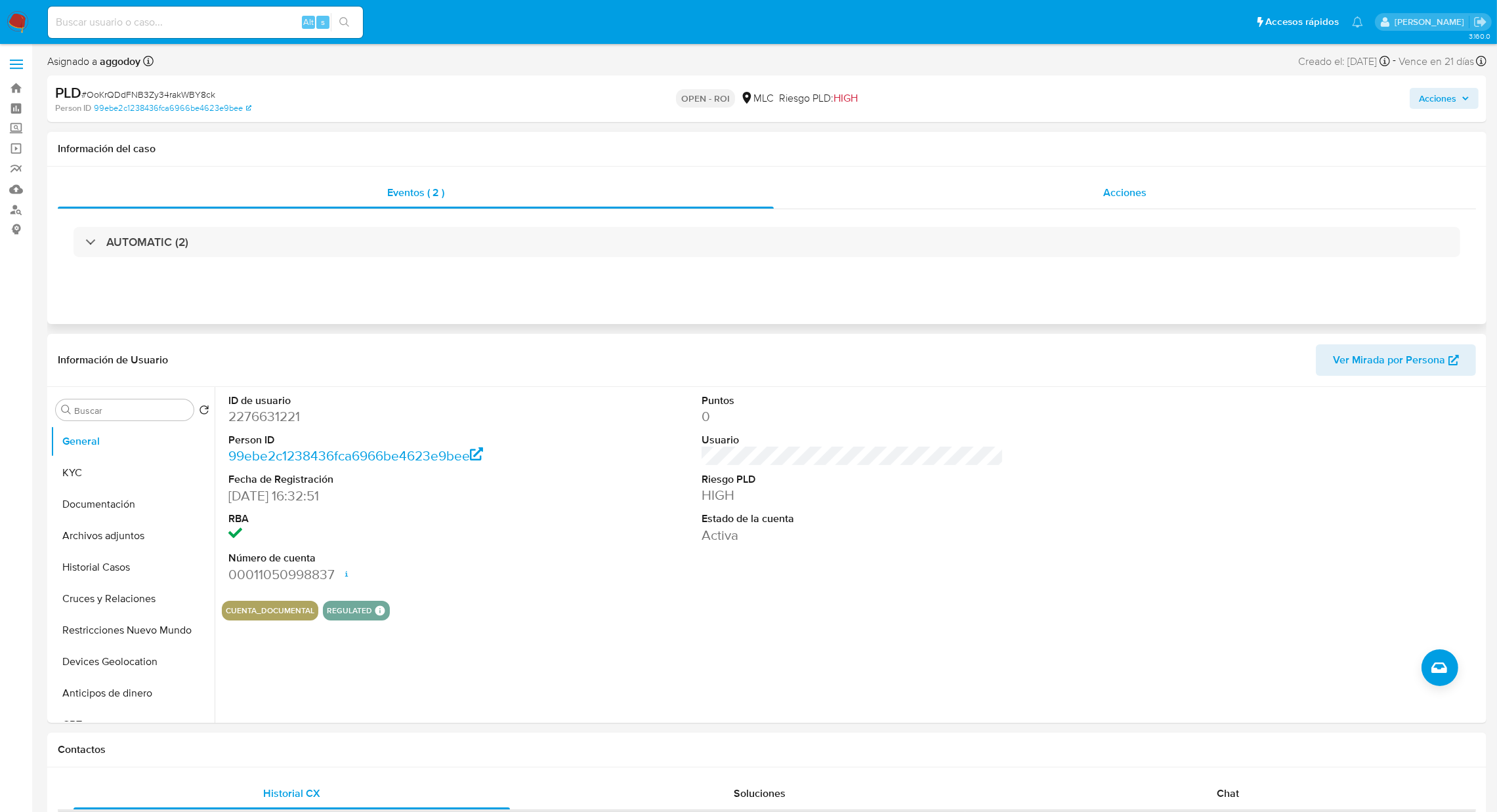
click at [1141, 204] on div "Acciones" at bounding box center [1125, 192] width 702 height 31
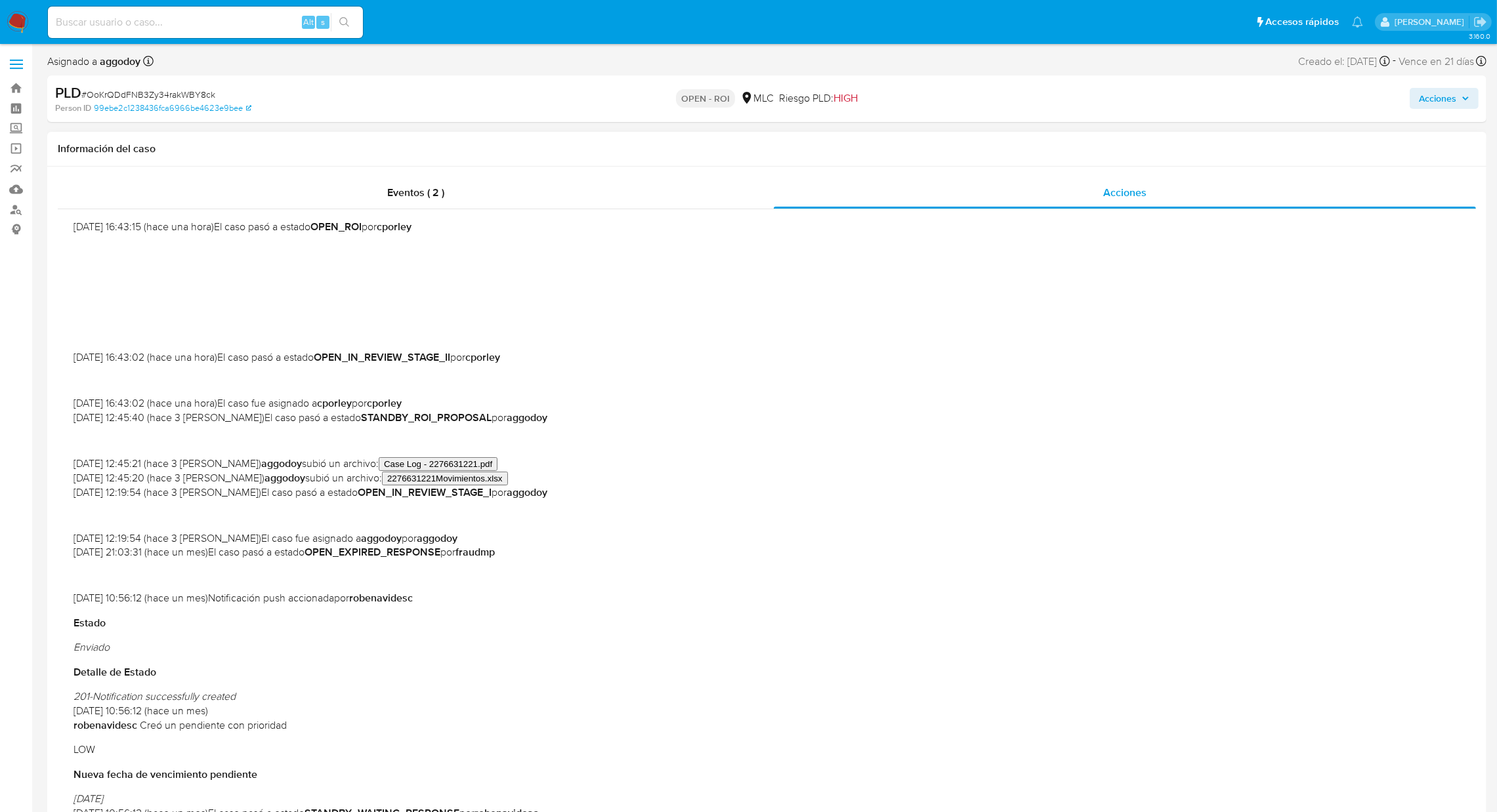
scroll to position [197, 0]
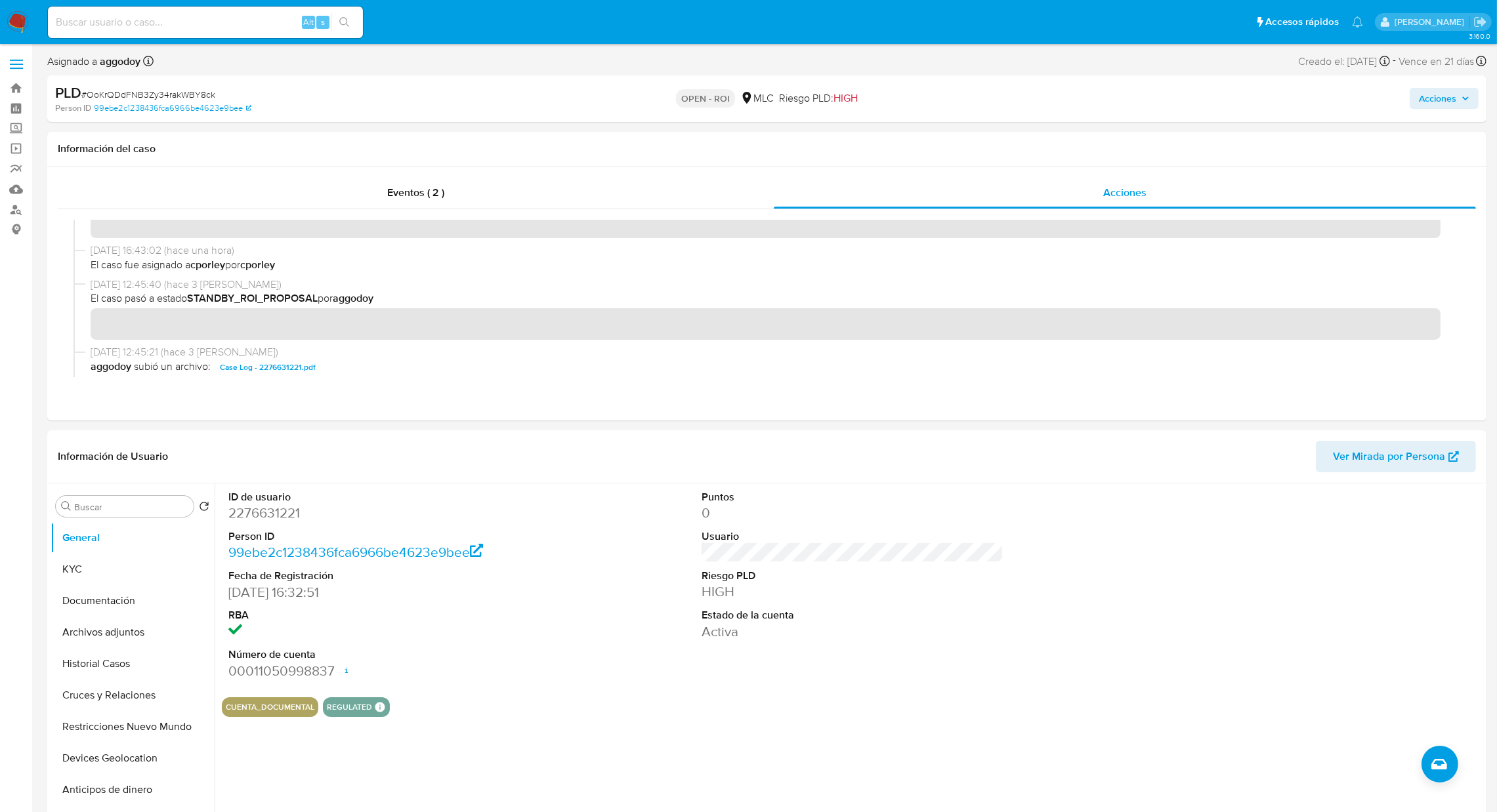
click at [1412, 120] on div "PLD # OoKrQDdFNB3Zy34rakWBY8ck Person ID 99ebe2c1238436fca6966be4623e9bee OPEN …" at bounding box center [766, 98] width 1439 height 46
click at [1436, 88] on span "Acciones" at bounding box center [1437, 98] width 37 height 21
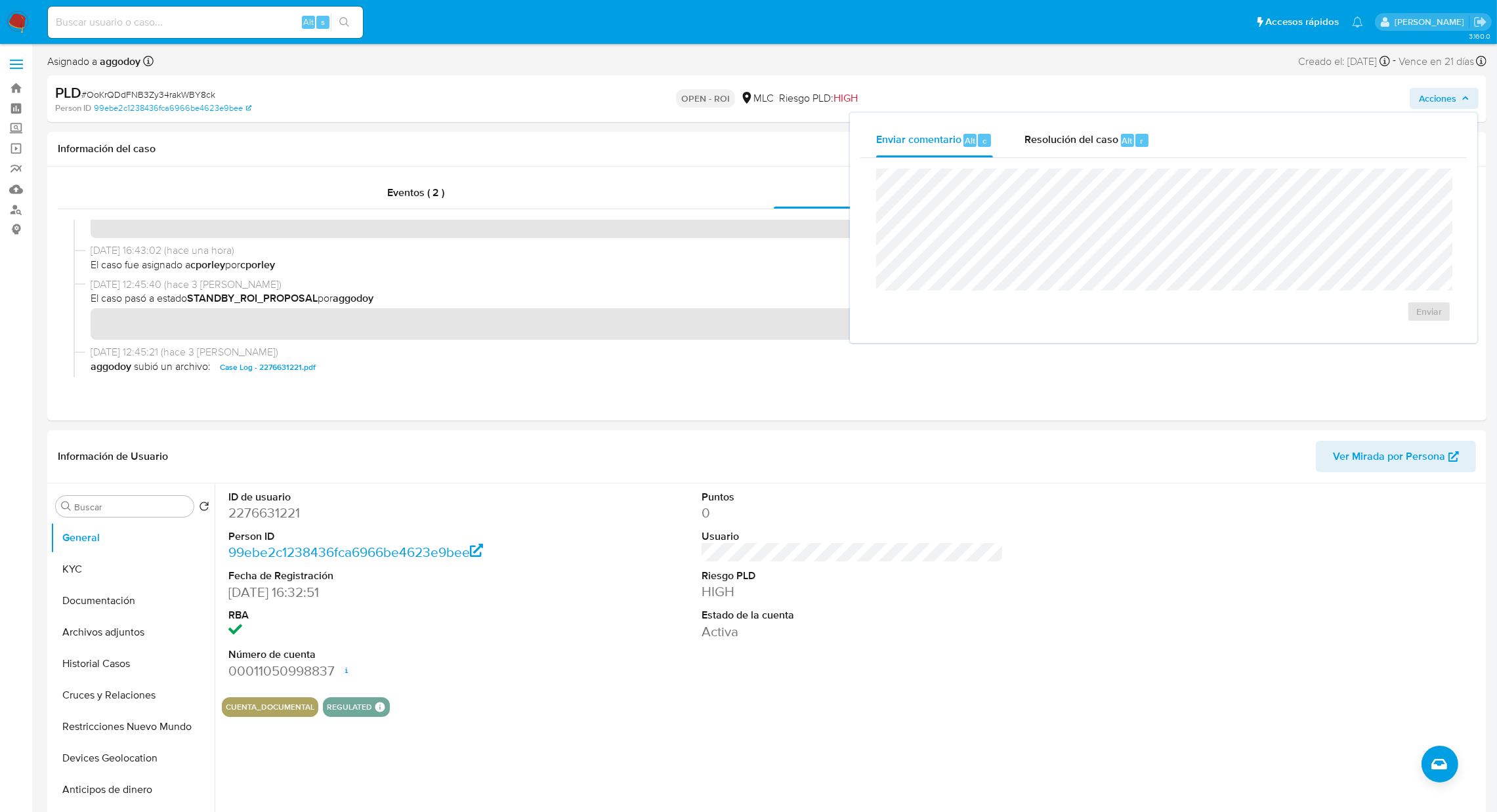
click at [1185, 135] on div "Enviar comentario Alt c Resolución del caso Alt r" at bounding box center [1164, 141] width 606 height 34
click at [1141, 153] on div "Resolución del caso Alt r" at bounding box center [1087, 141] width 125 height 34
click at [1400, 339] on span "ROI" at bounding box center [1391, 325] width 64 height 29
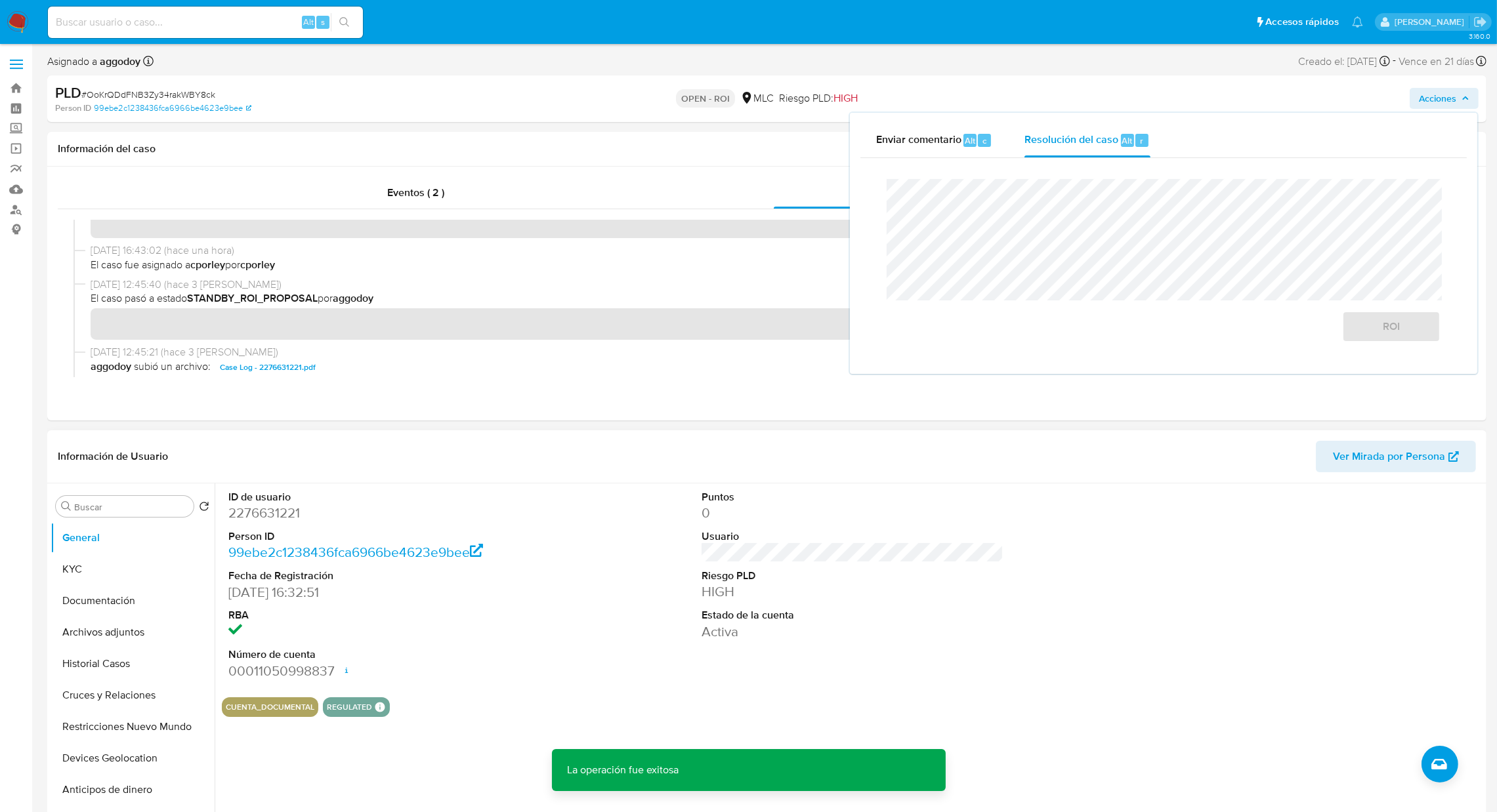
click at [265, 512] on dd "2276631221" at bounding box center [379, 513] width 302 height 19
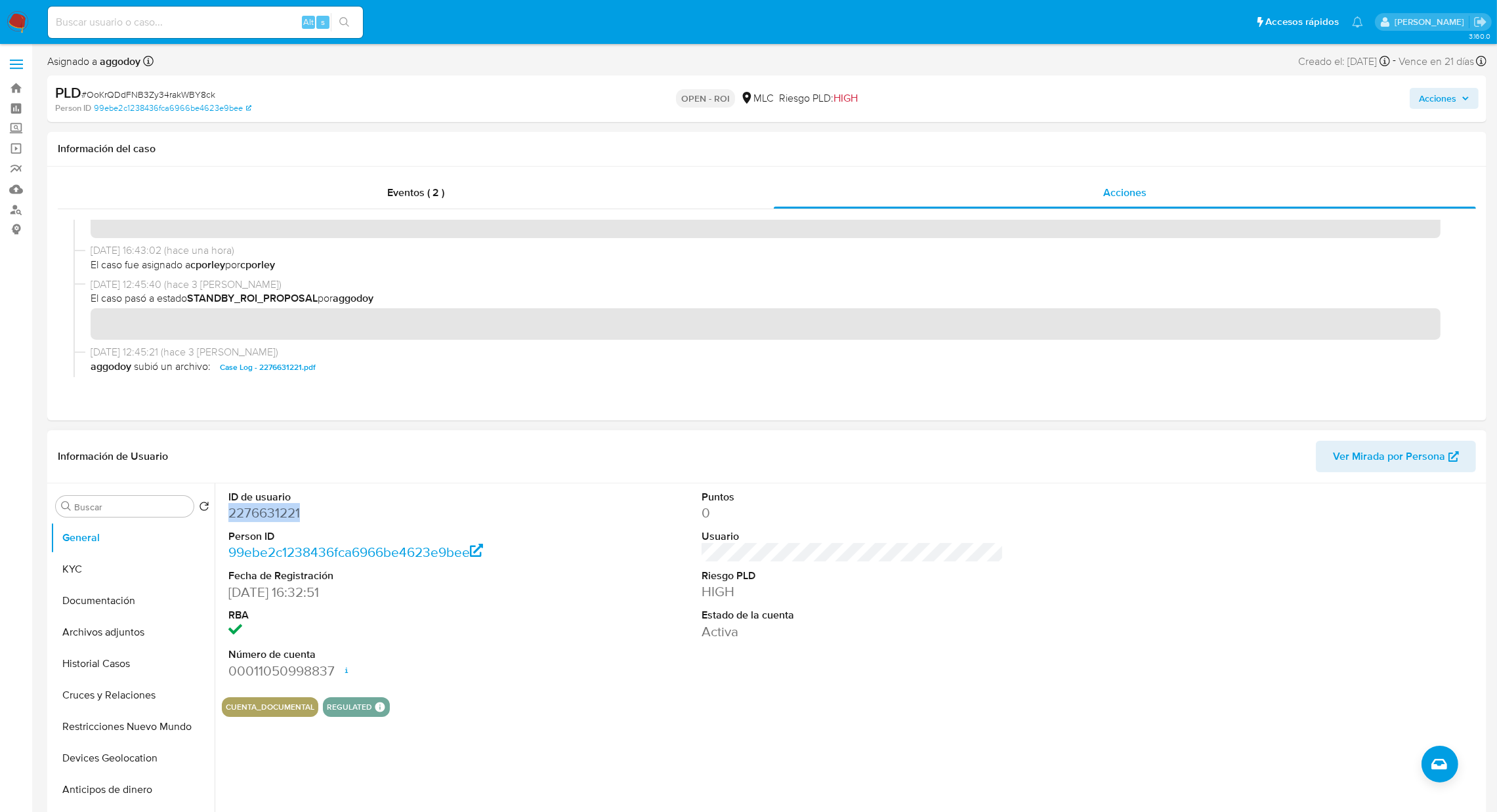
copy dd "2276631221"
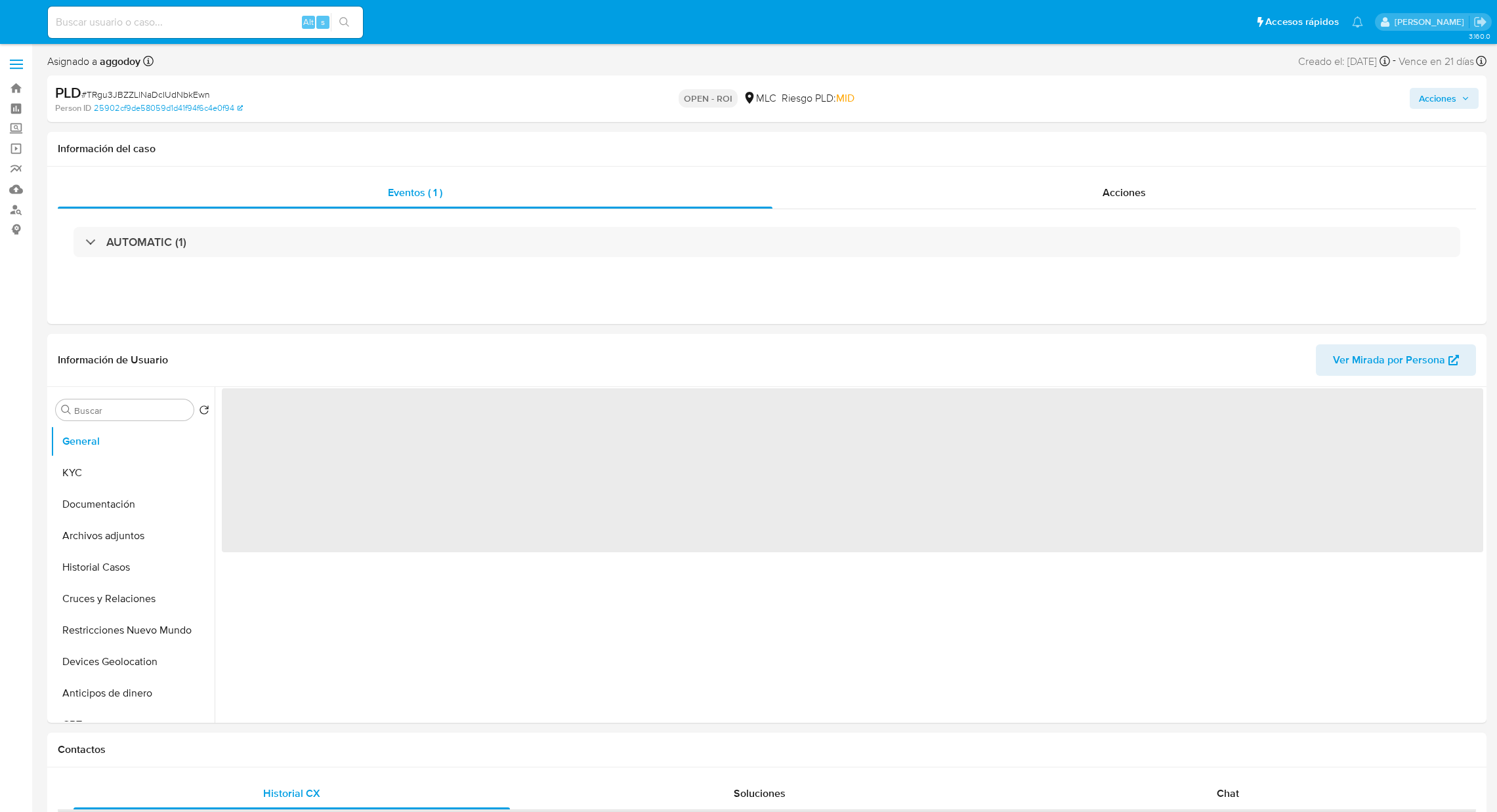
select select "10"
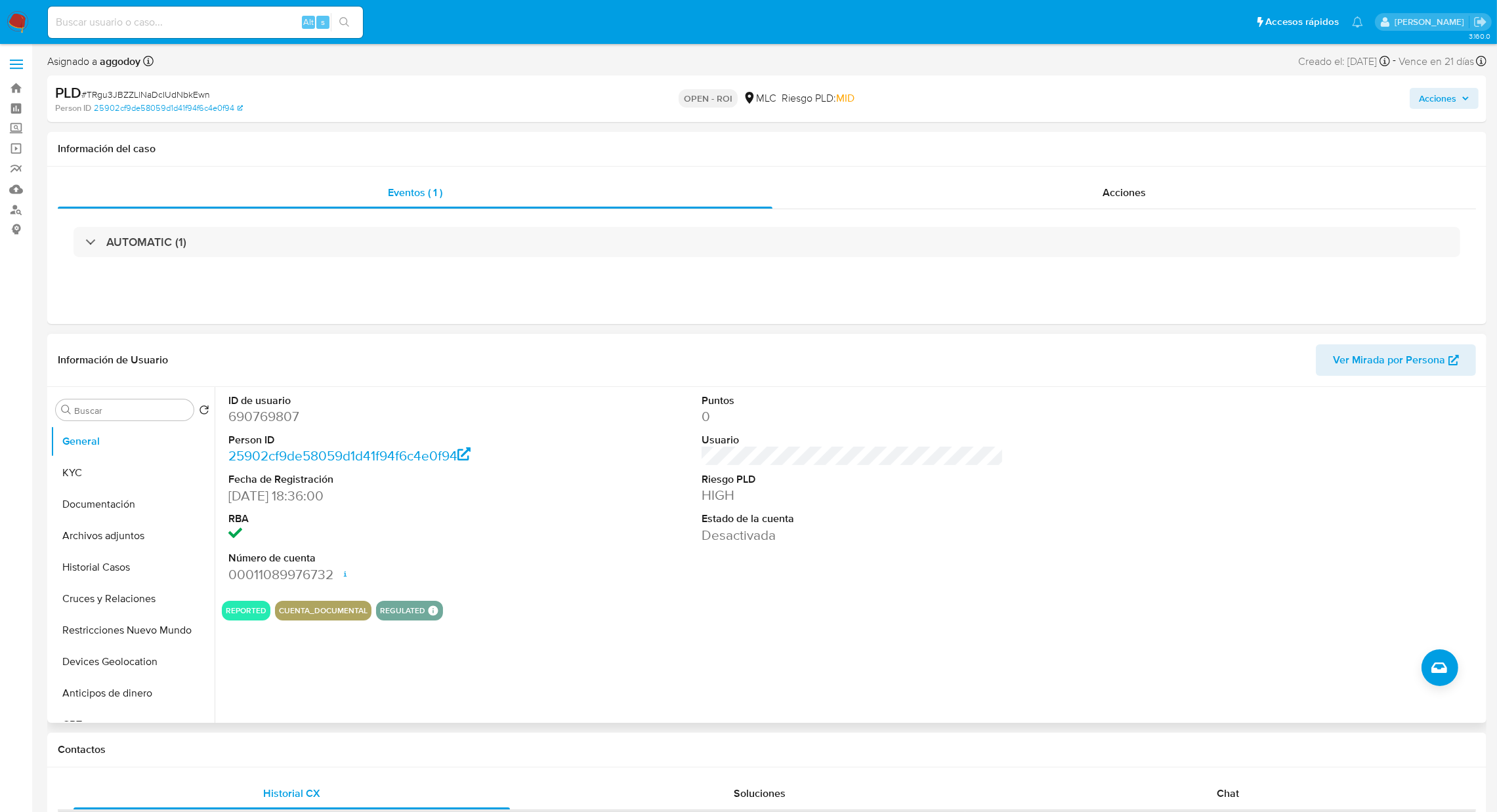
click at [294, 417] on dd "690769807" at bounding box center [379, 417] width 302 height 19
copy dd "690769807"
click at [1103, 207] on div "Acciones" at bounding box center [1124, 192] width 704 height 31
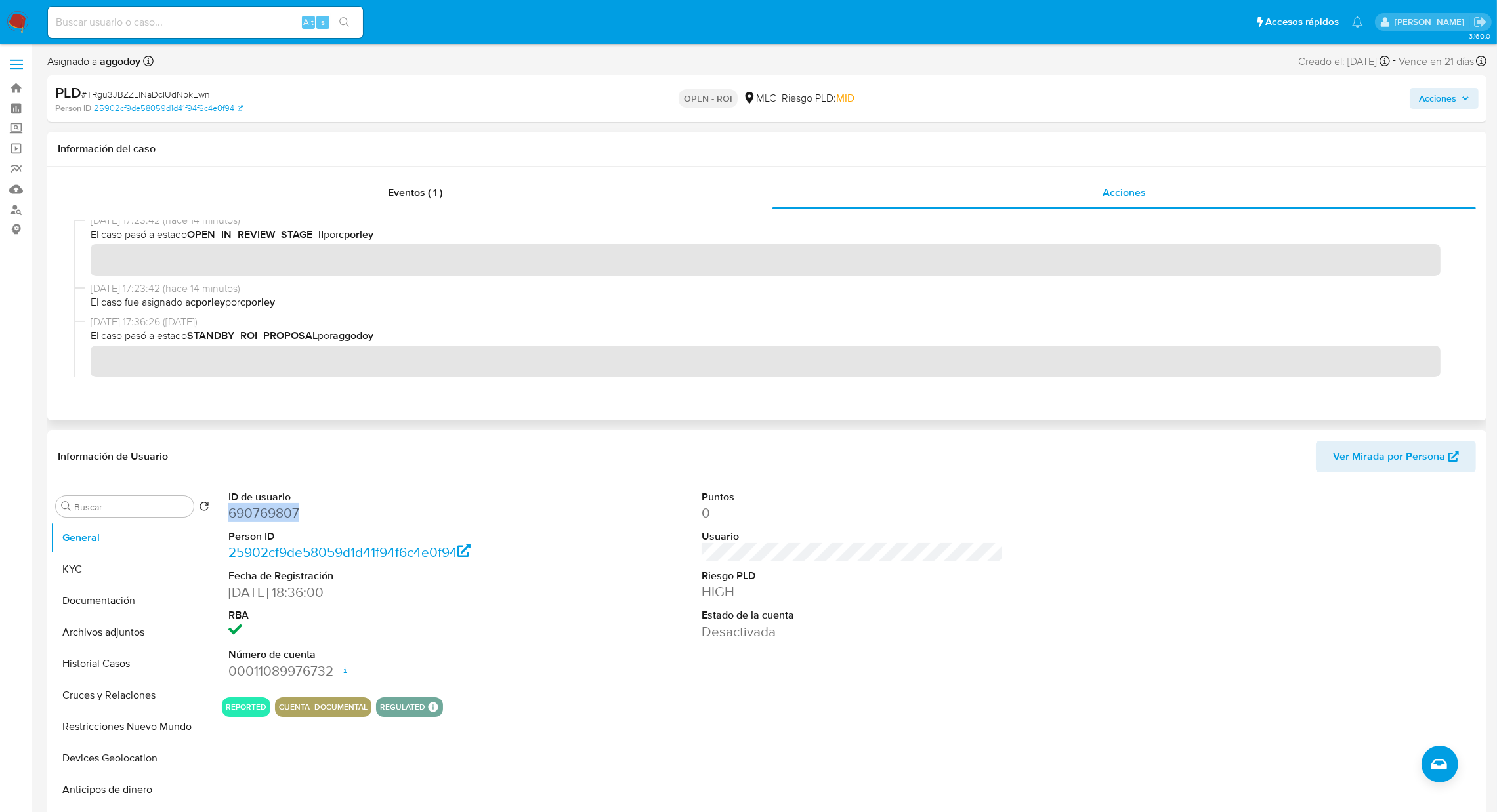
scroll to position [179, 0]
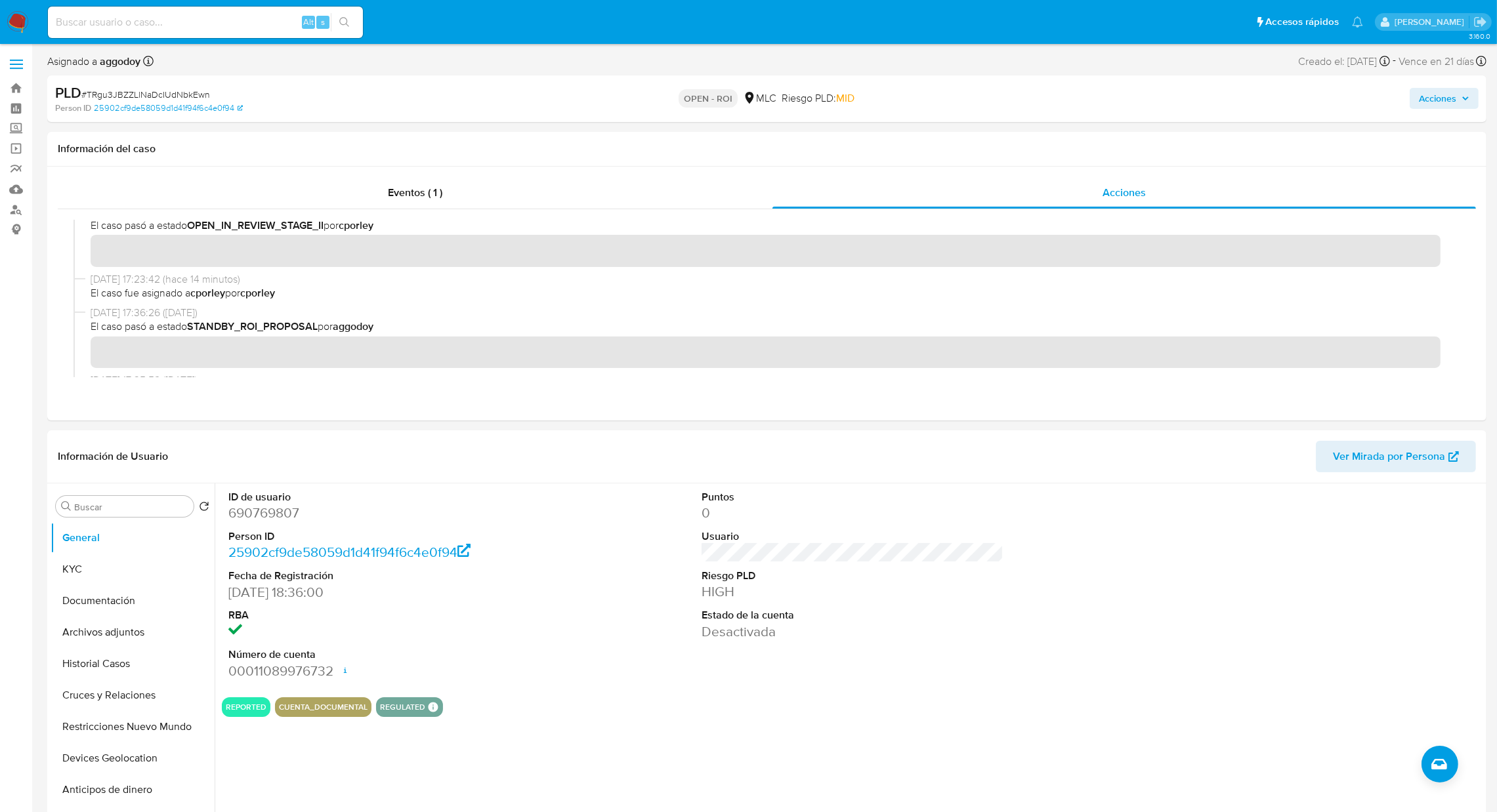
click at [1443, 102] on span "Acciones" at bounding box center [1437, 98] width 37 height 21
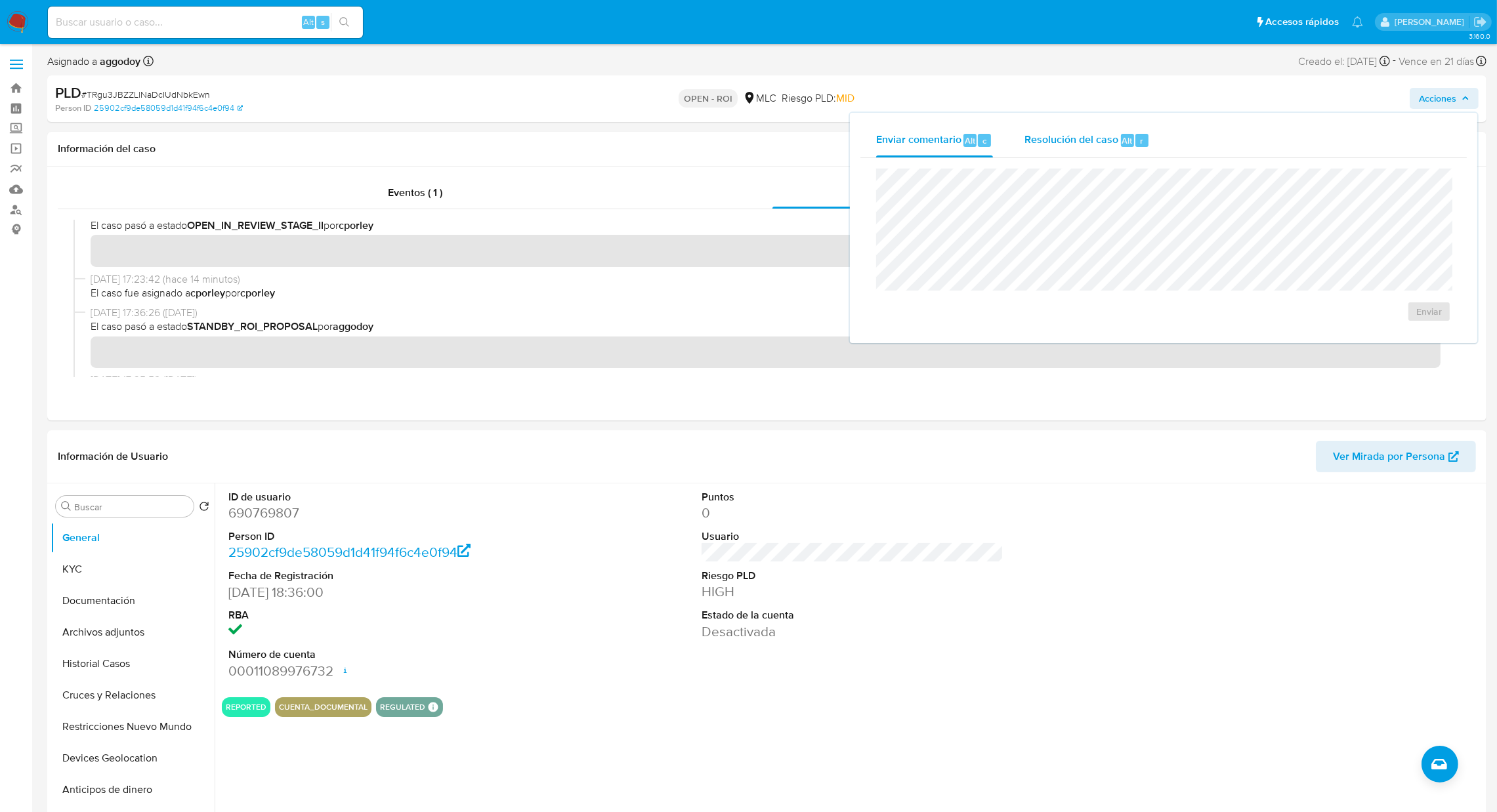
click at [1061, 126] on div "Resolución del caso Alt r" at bounding box center [1087, 141] width 125 height 34
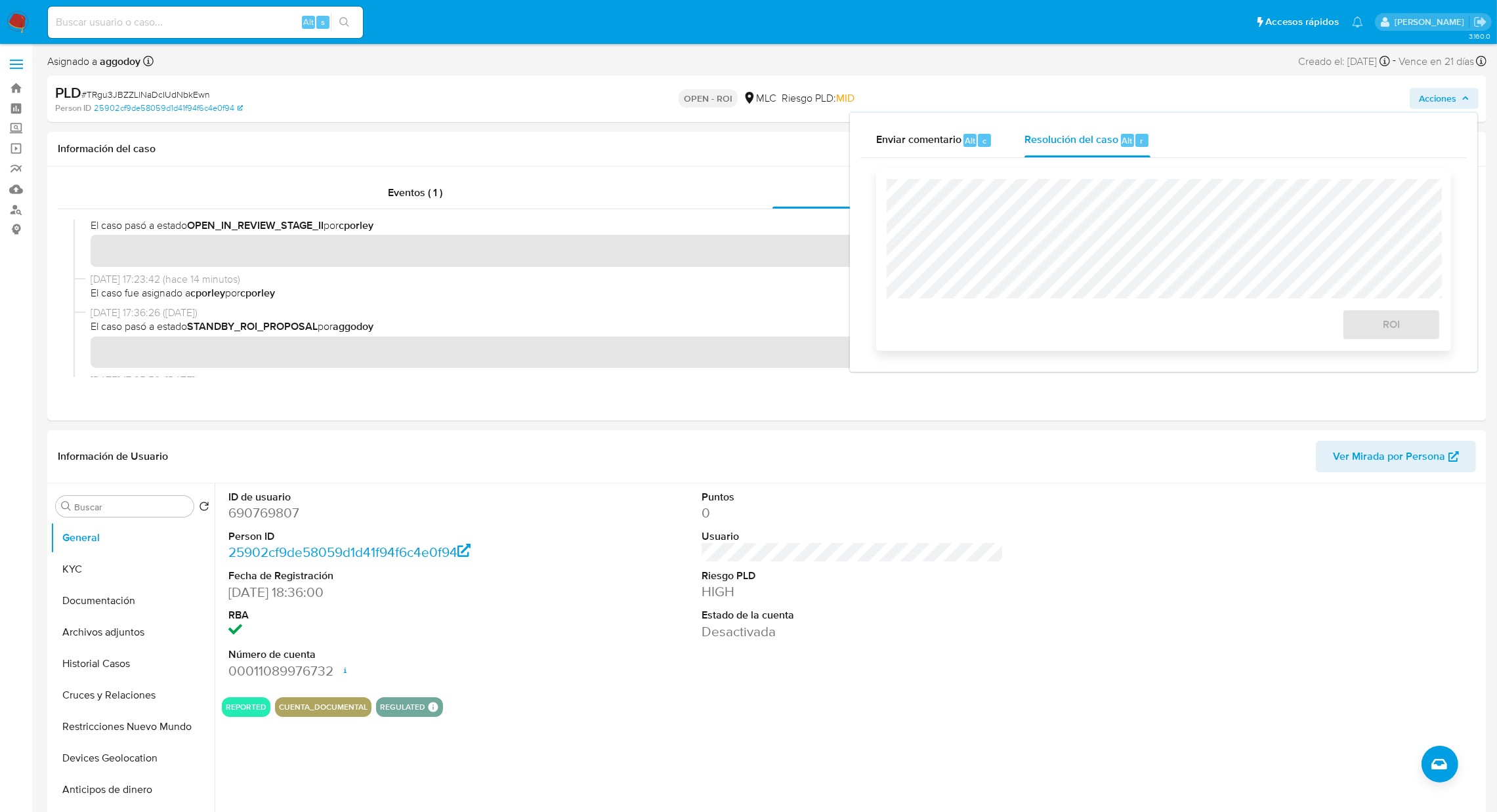
click at [1056, 177] on div "ROI" at bounding box center [1164, 259] width 575 height 183
click at [1372, 330] on span "ROI" at bounding box center [1391, 325] width 64 height 29
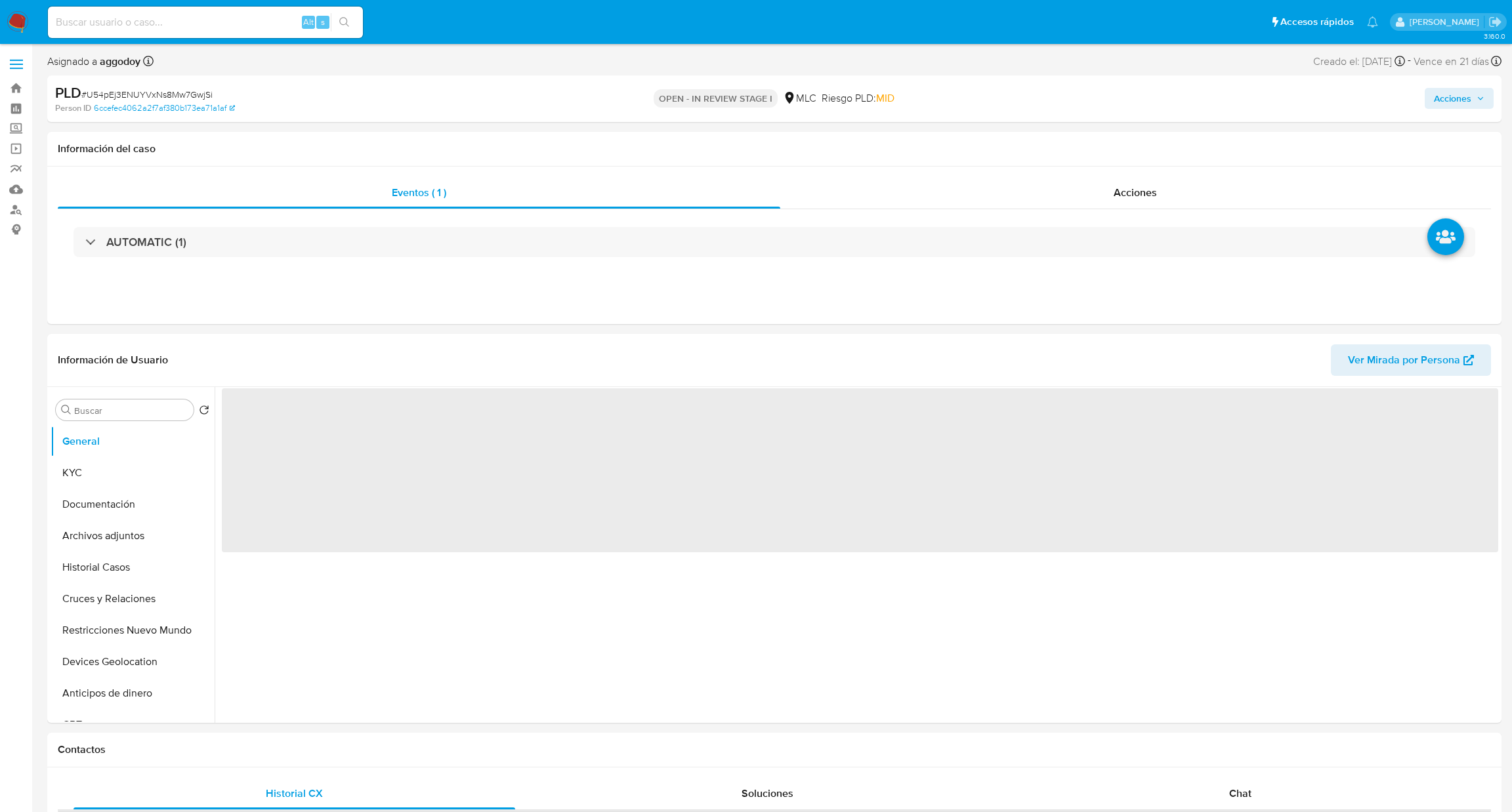
select select "10"
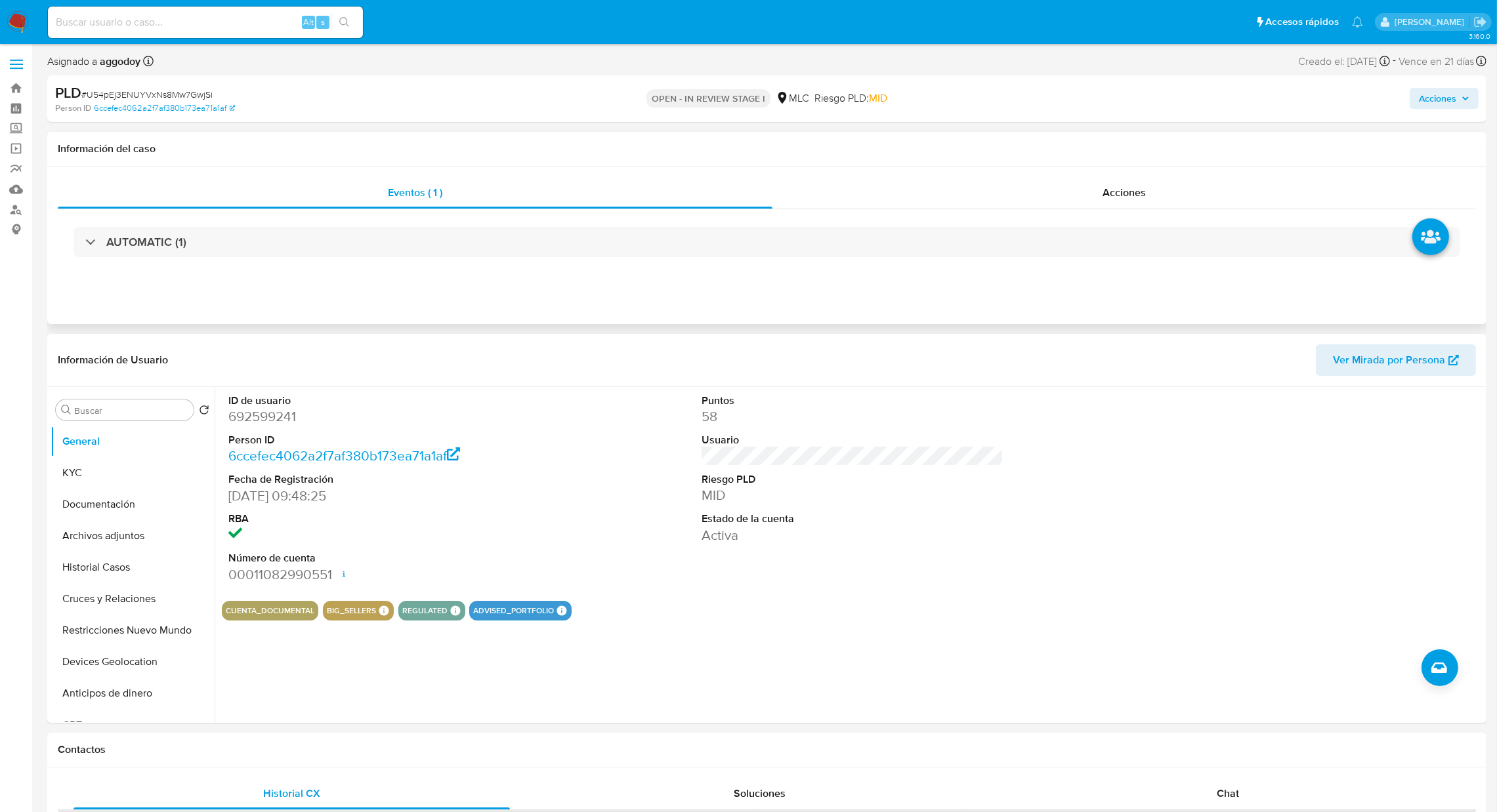
click at [382, 260] on div "AUTOMATIC (1)" at bounding box center [767, 242] width 1418 height 66
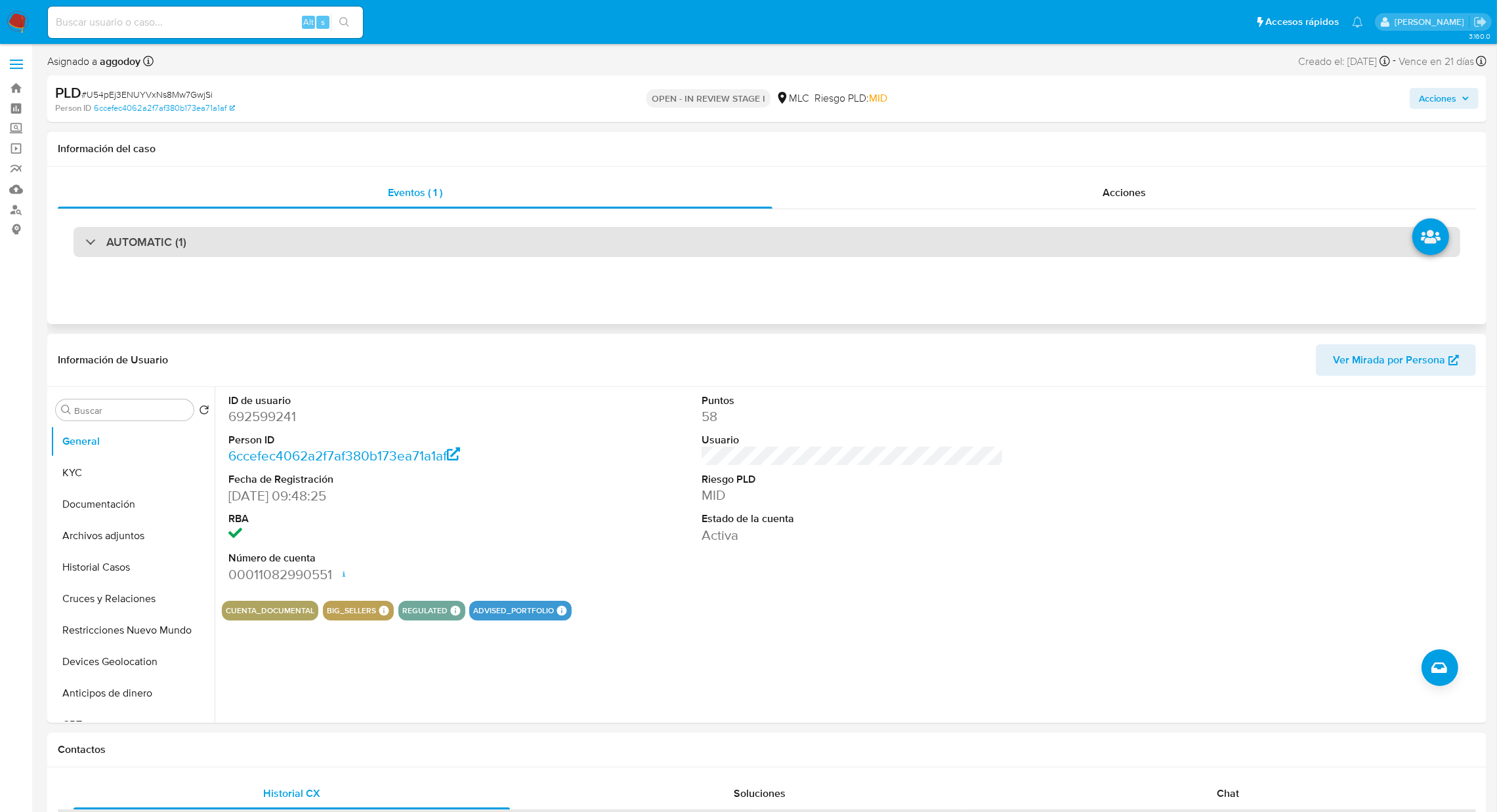
click at [380, 253] on div "AUTOMATIC (1)" at bounding box center [766, 242] width 1387 height 30
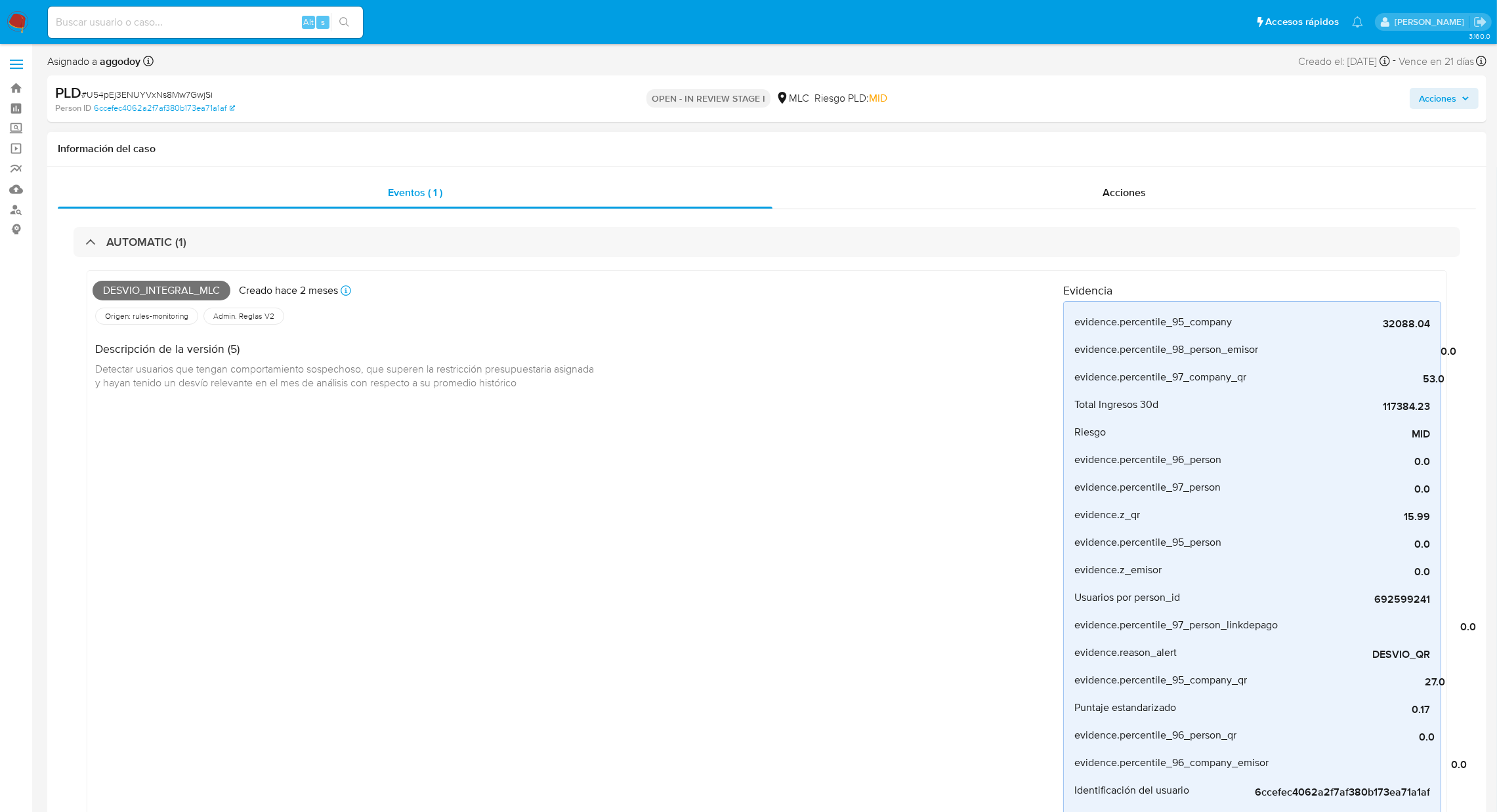
click at [1167, 214] on div "AUTOMATIC (1) Desvio_integral_mlc Creado hace 2 meses Creado: [DATE] 16:08:13 O…" at bounding box center [767, 767] width 1418 height 1114
click at [1167, 210] on div "AUTOMATIC (1) Desvio_integral_mlc Creado hace 2 meses Creado: [DATE] 16:08:13 O…" at bounding box center [767, 767] width 1418 height 1114
click at [1164, 200] on div "Acciones" at bounding box center [1124, 192] width 704 height 31
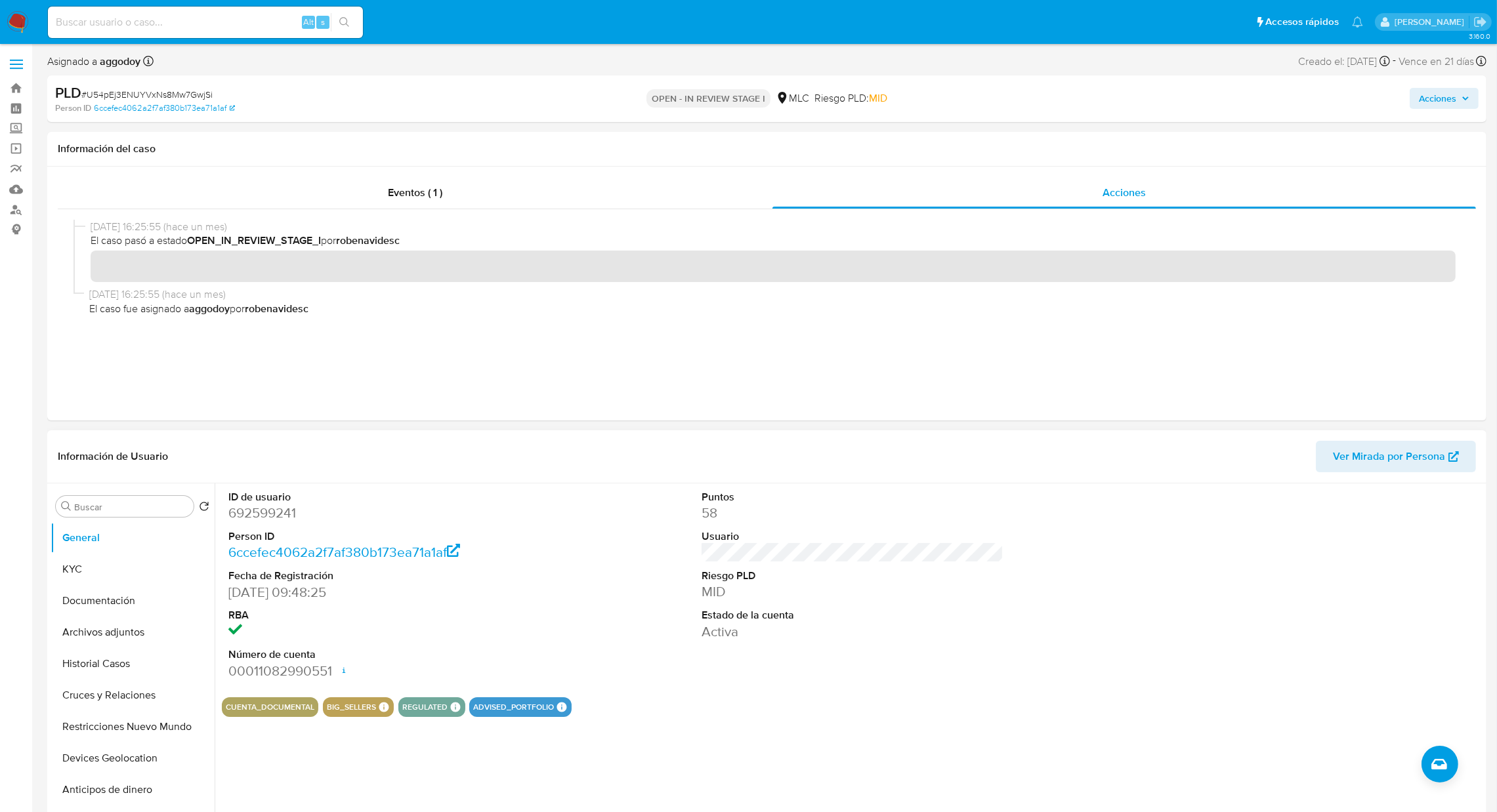
click at [265, 511] on dd "692599241" at bounding box center [379, 513] width 302 height 19
copy dd "692599241"
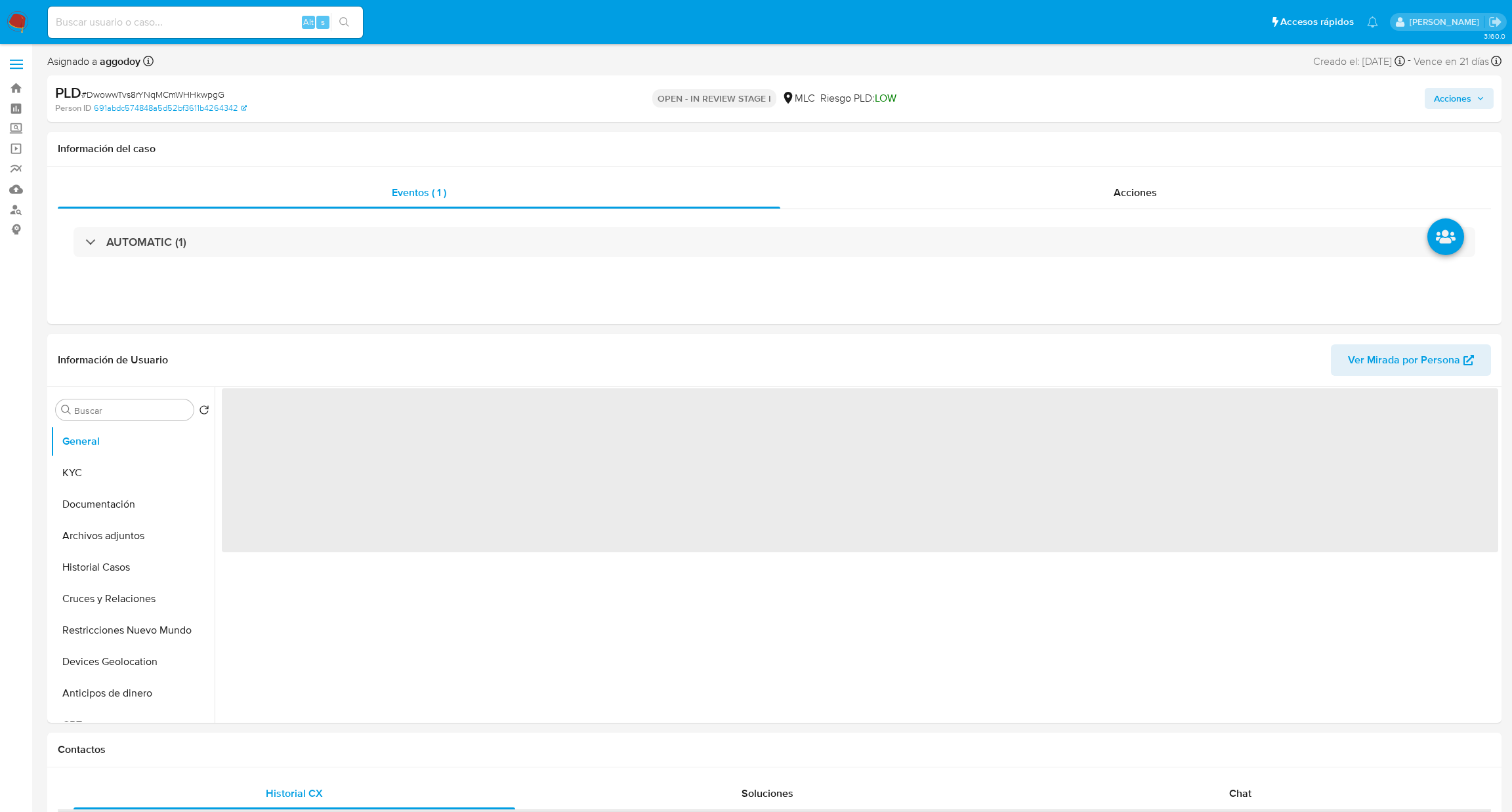
select select "10"
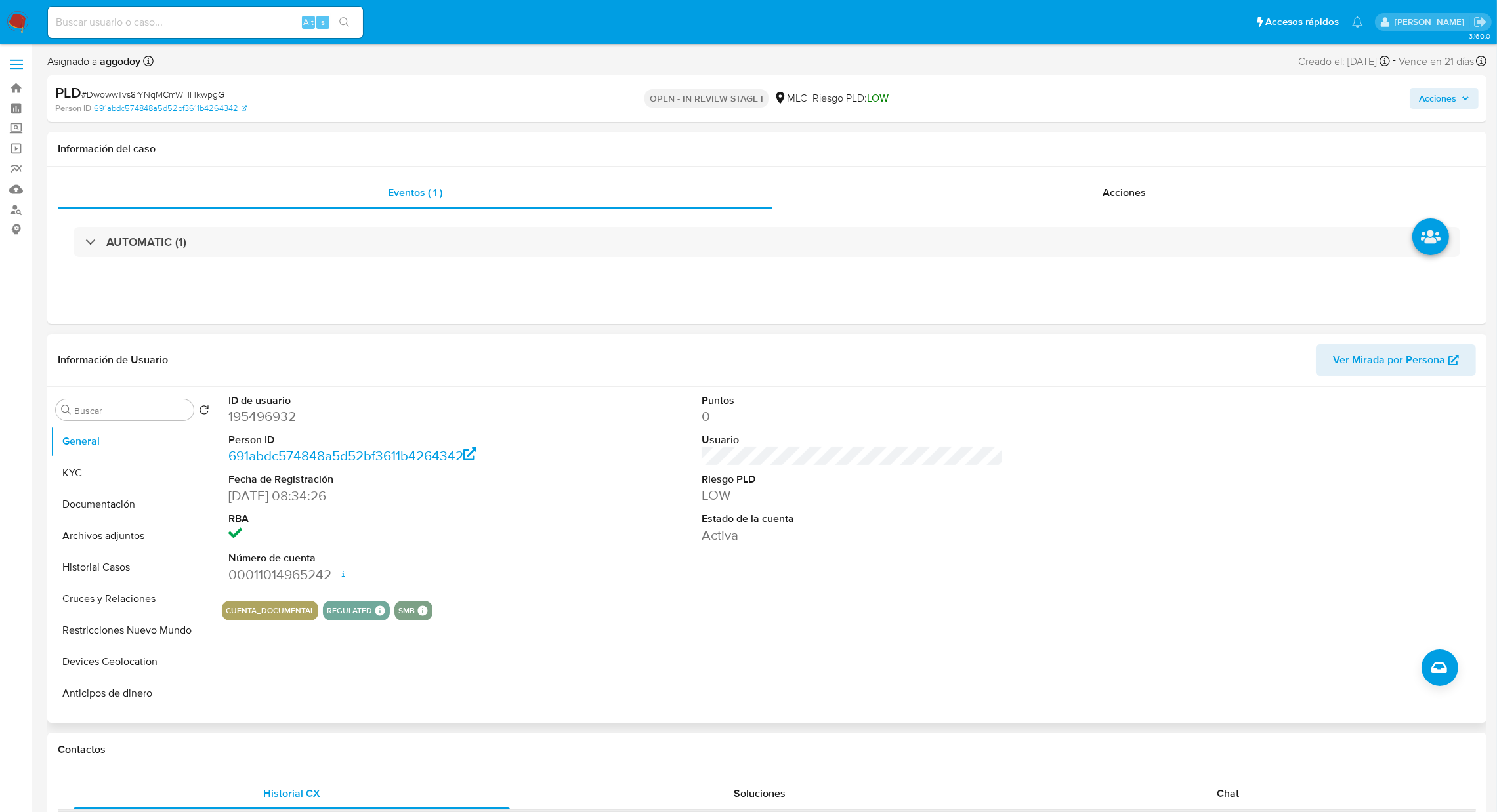
click at [279, 418] on dd "195496932" at bounding box center [379, 417] width 302 height 19
copy dd "195496932"
click at [132, 549] on button "Archivos adjuntos" at bounding box center [127, 535] width 153 height 31
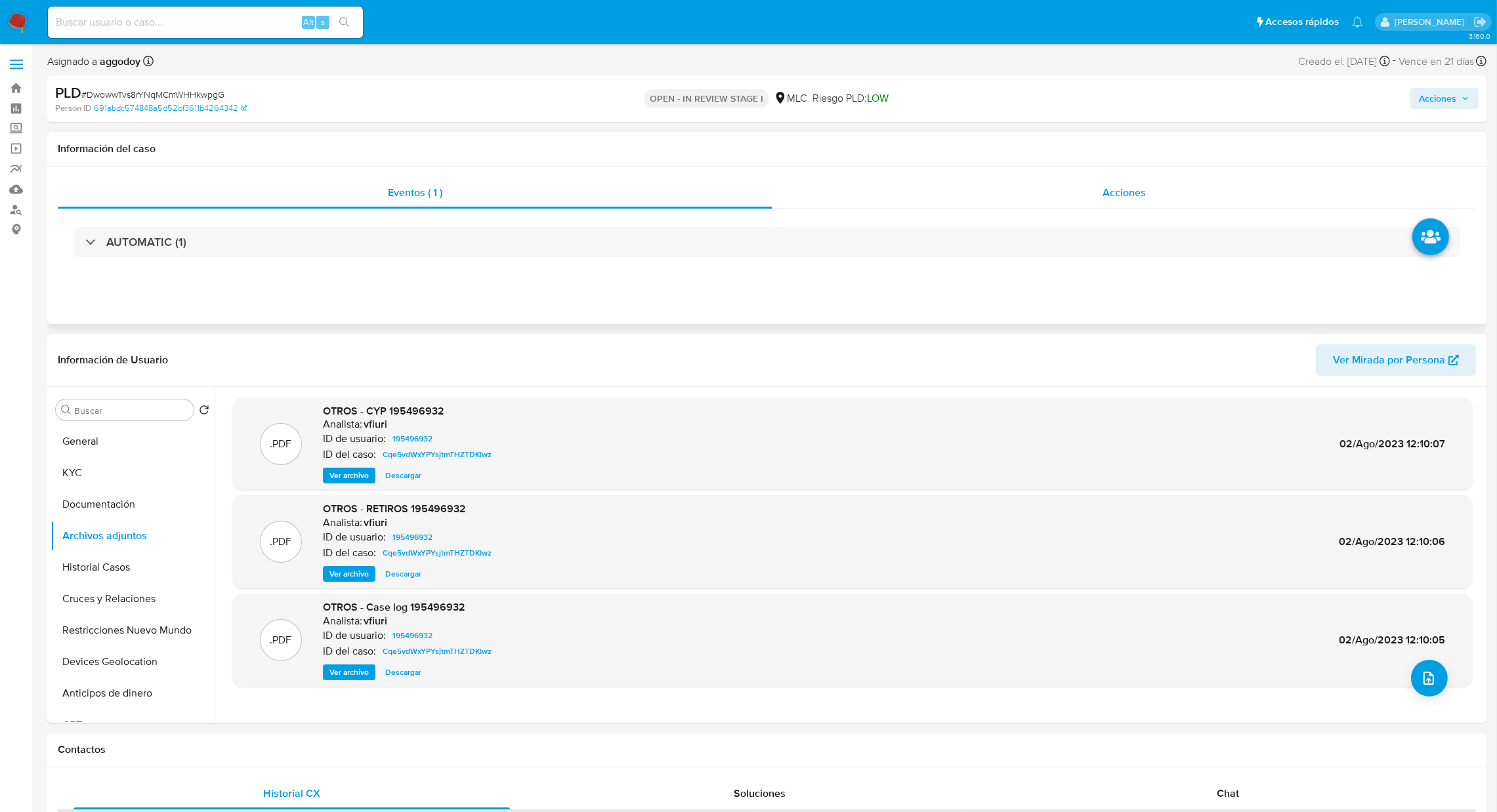
click at [1139, 192] on span "Acciones" at bounding box center [1123, 193] width 43 height 15
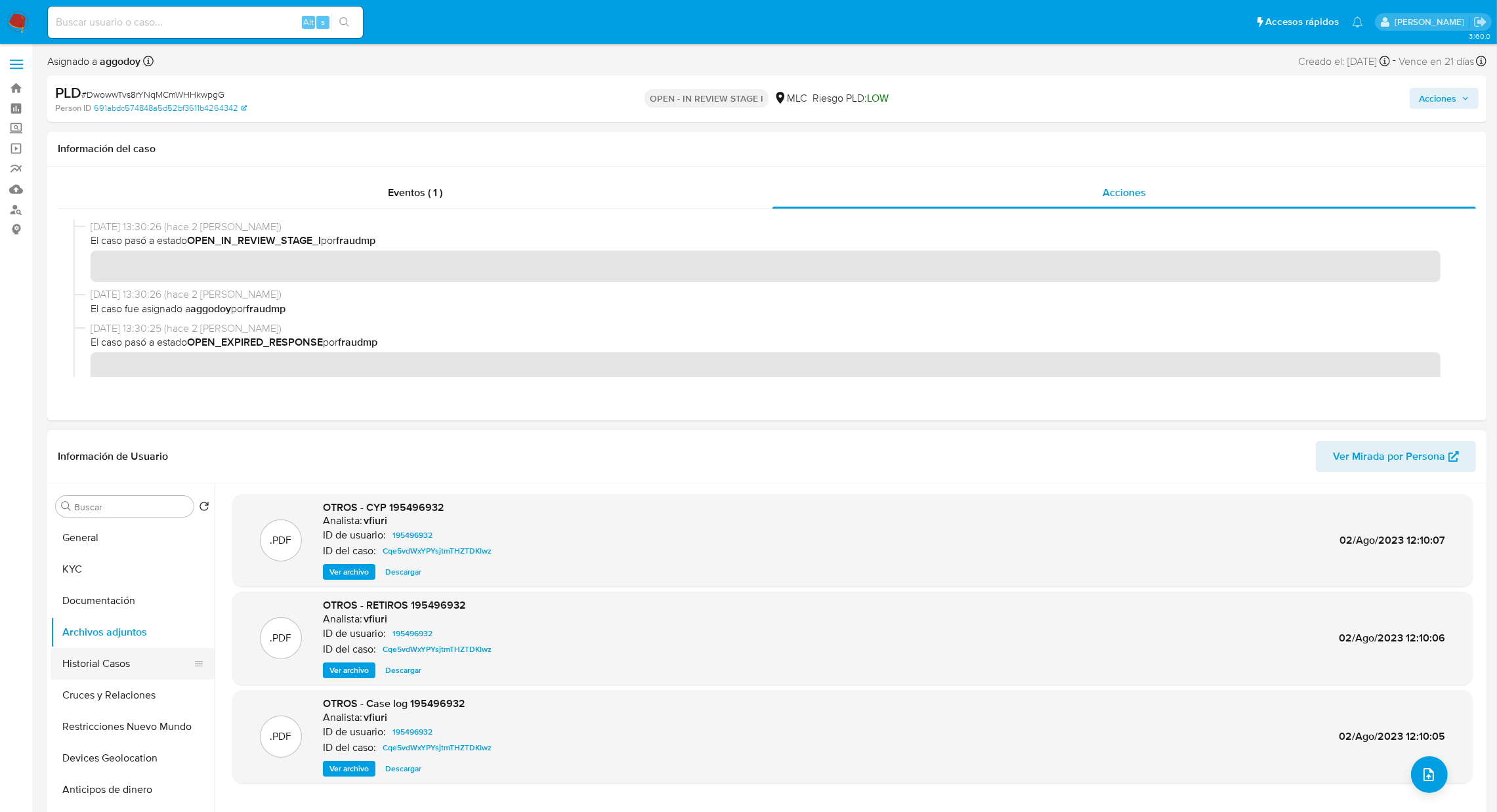
click at [141, 667] on button "Historial Casos" at bounding box center [127, 663] width 153 height 31
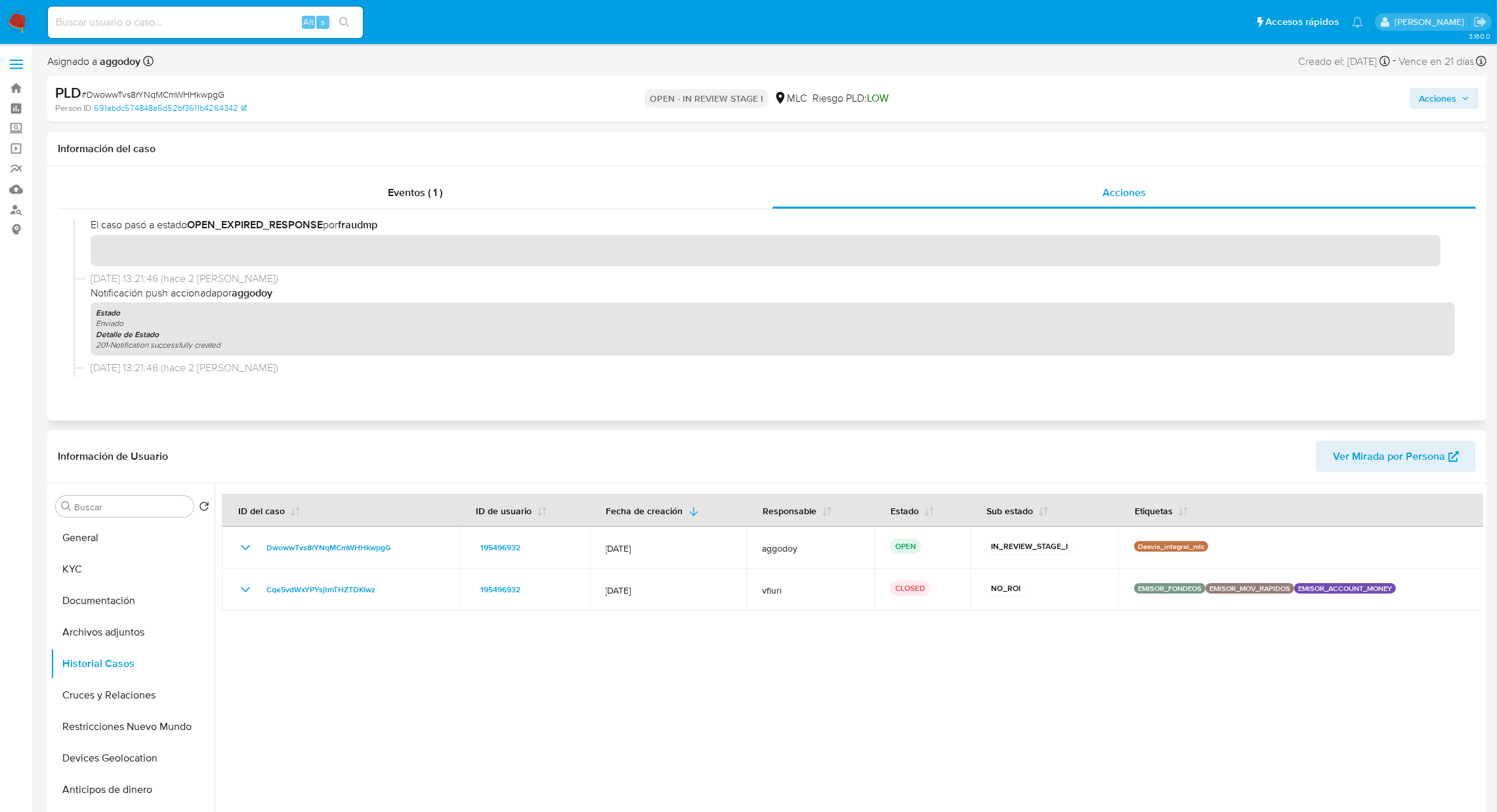
scroll to position [114, 0]
click at [138, 635] on button "Archivos adjuntos" at bounding box center [127, 632] width 153 height 31
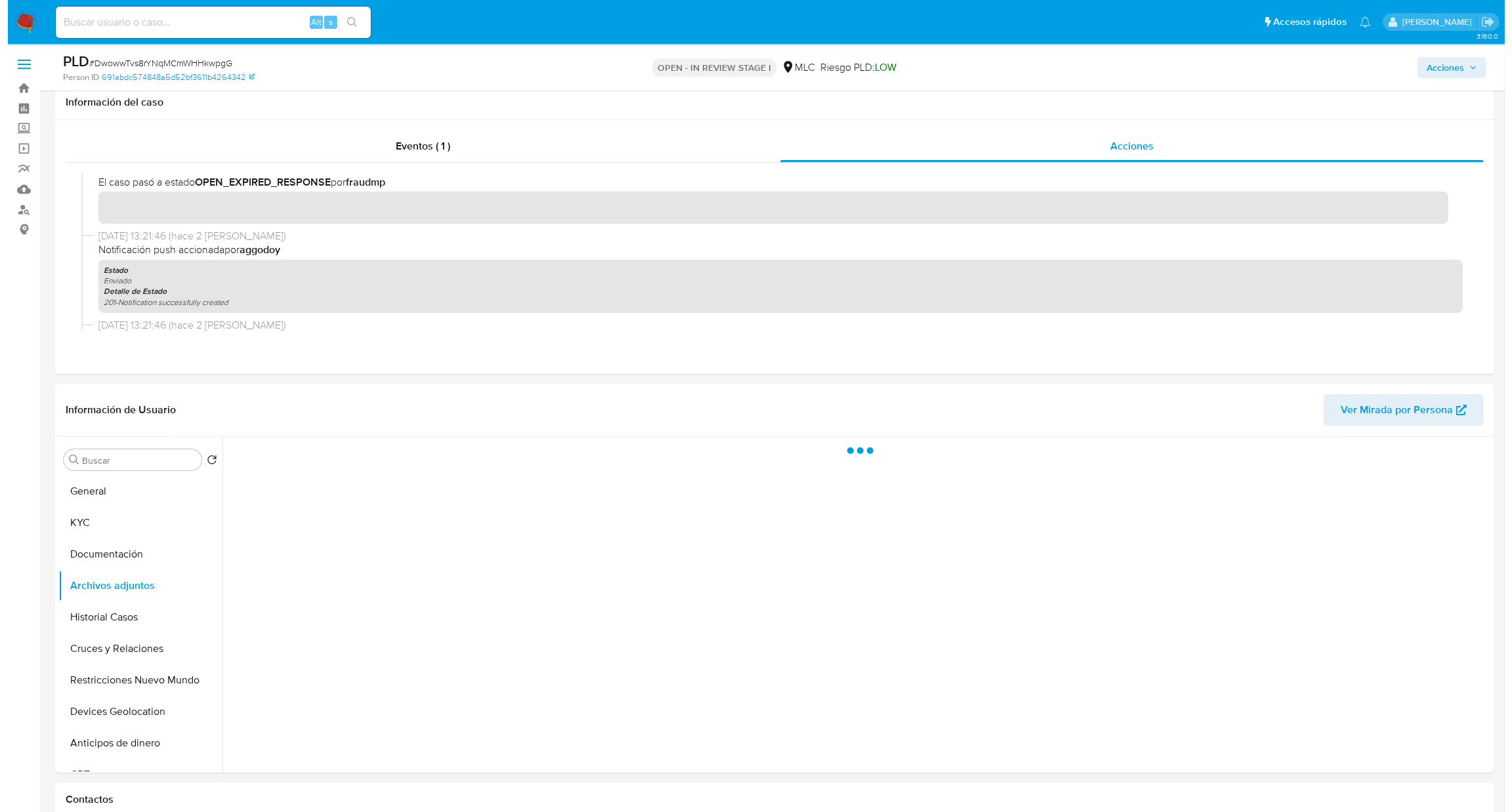
scroll to position [98, 0]
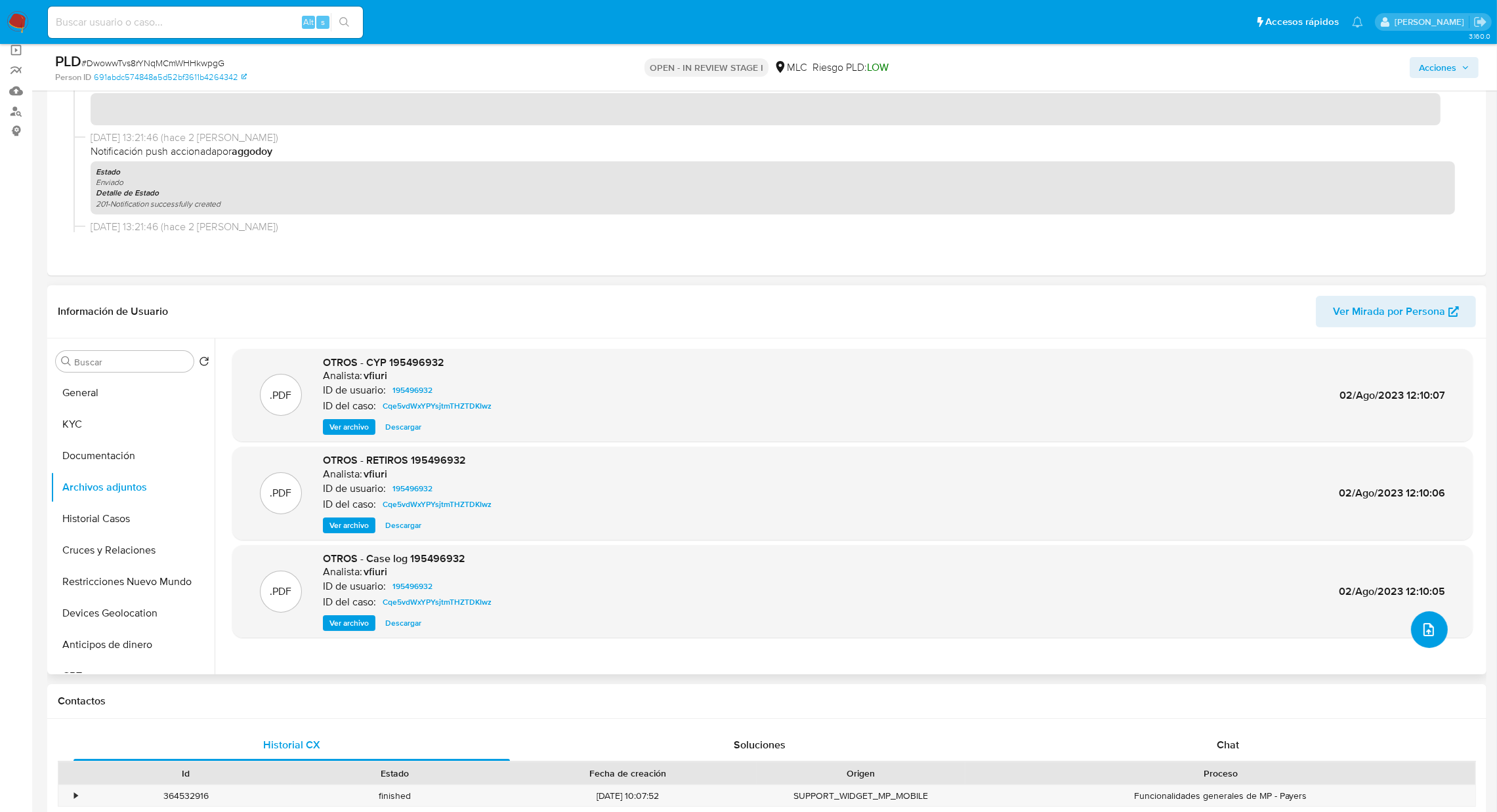
click at [1433, 633] on button "upload-file" at bounding box center [1430, 629] width 37 height 37
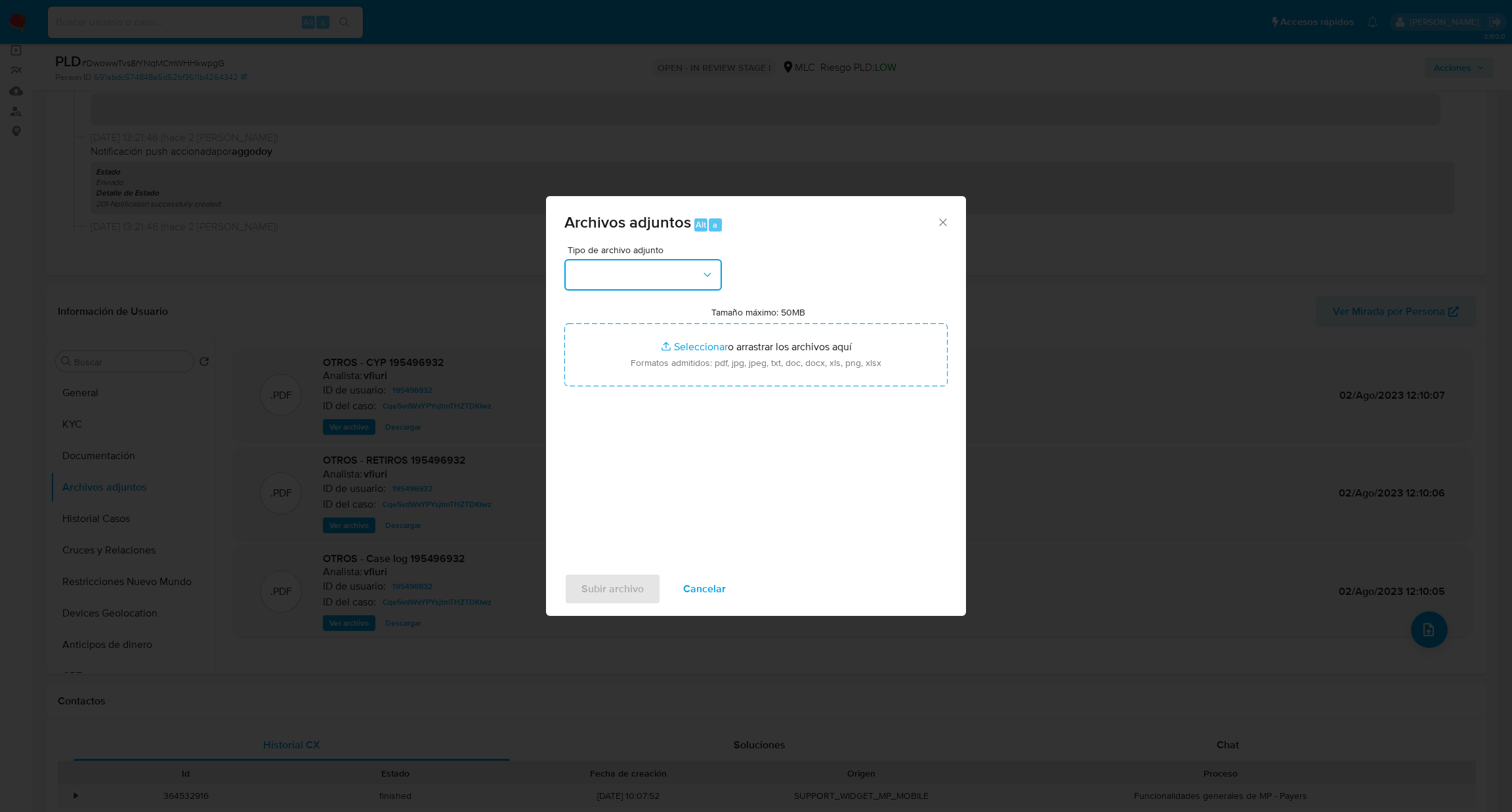
click at [689, 284] on button "button" at bounding box center [642, 274] width 157 height 31
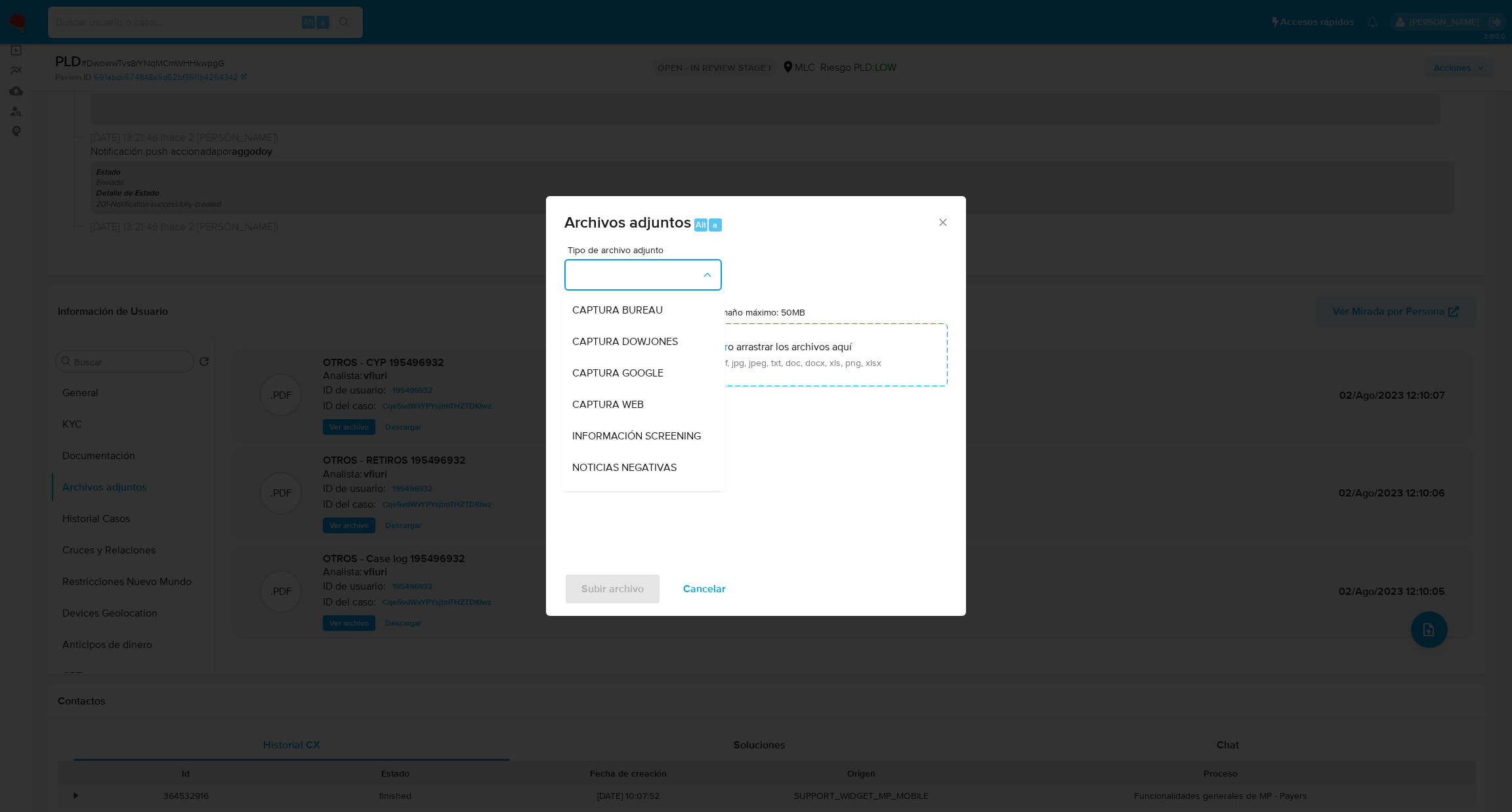
drag, startPoint x: 711, startPoint y: 341, endPoint x: 713, endPoint y: 358, distance: 17.1
click at [713, 358] on div "CAPTURA BUREAU CAPTURA DOWJONES CAPTURA GOOGLE CAPTURA WEB INFORMACIÓN SCREENIN…" at bounding box center [642, 393] width 162 height 197
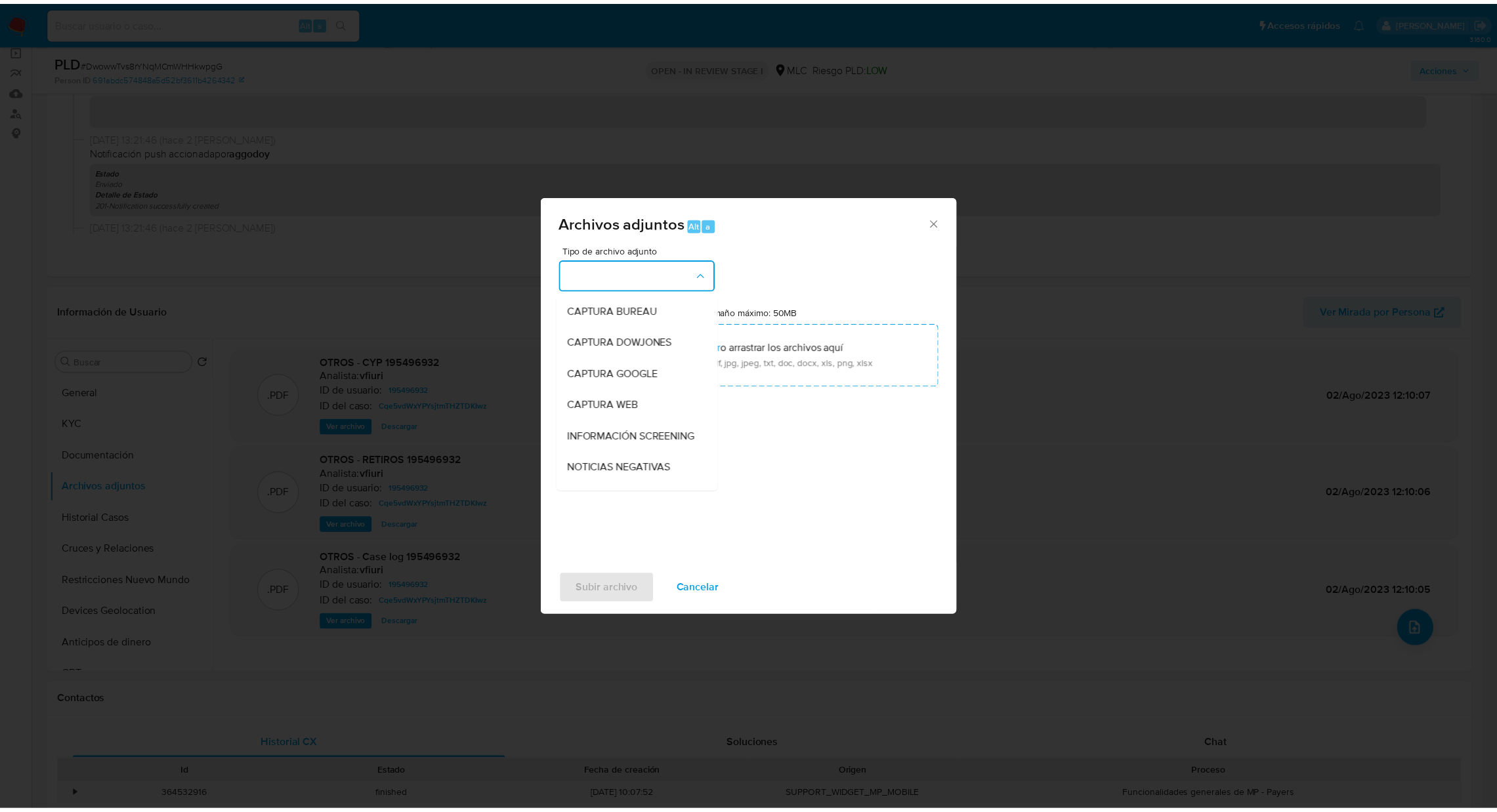
scroll to position [89, 0]
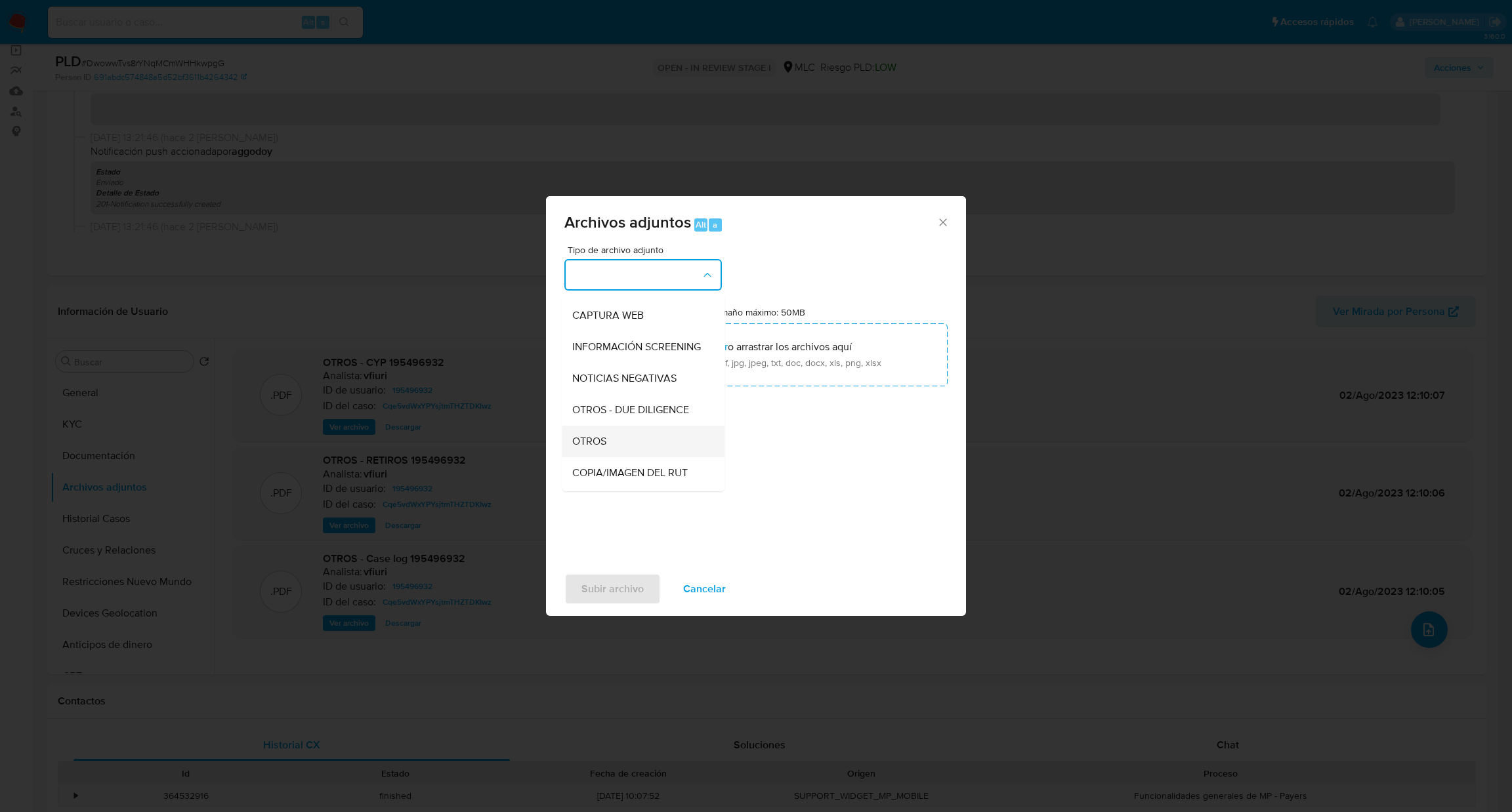
click at [615, 442] on div "OTROS" at bounding box center [639, 441] width 134 height 31
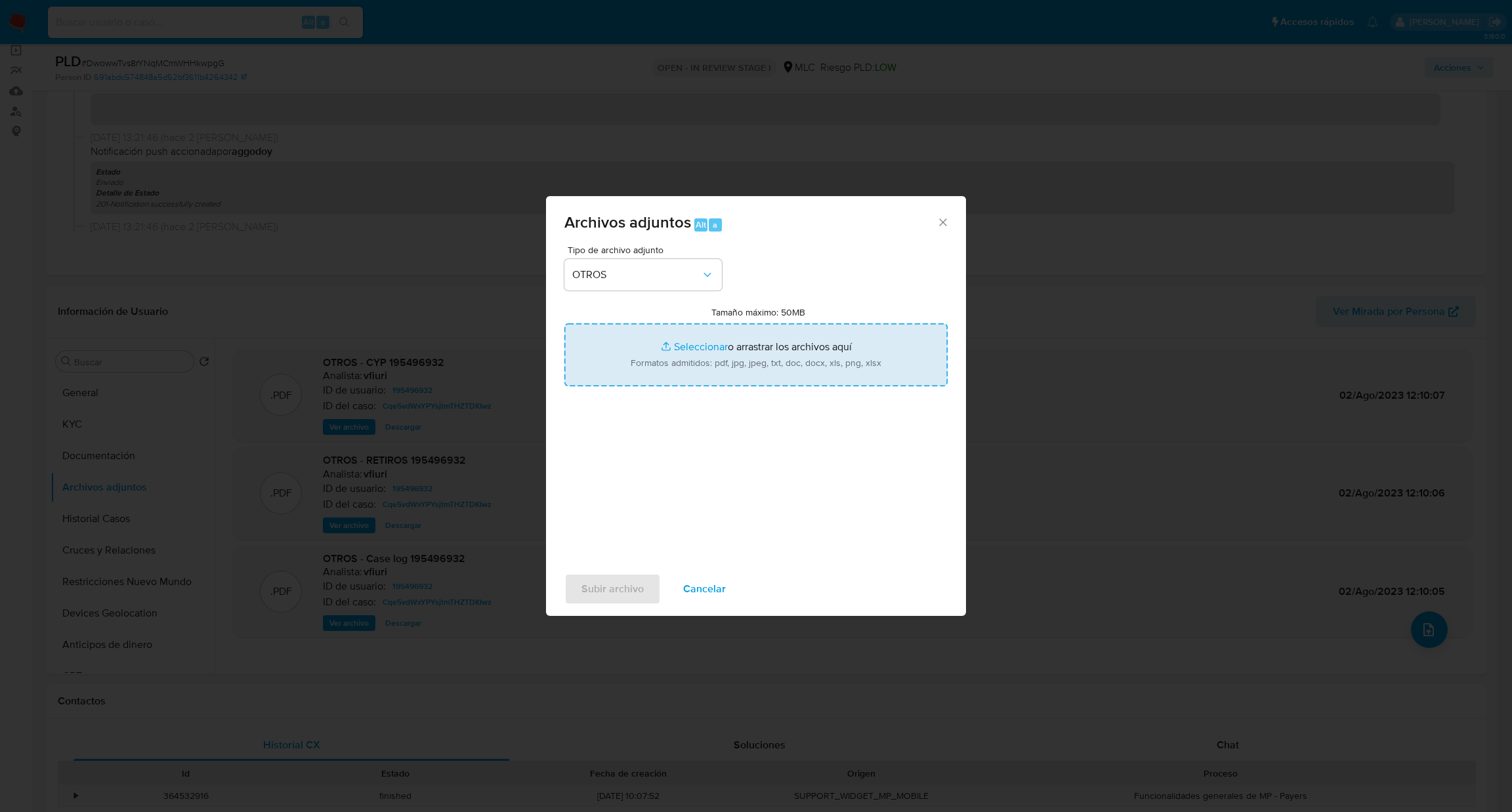
click at [625, 348] on input "Tamaño máximo: 50MB Seleccionar archivos" at bounding box center [755, 354] width 383 height 63
type input "C:\fakepath\195496932Movimientos .xlsx"
click at [686, 364] on input "Tamaño máximo: 50MB Seleccionar archivos" at bounding box center [755, 354] width 383 height 63
type input "C:\fakepath\Case Log - 195496932.pdf"
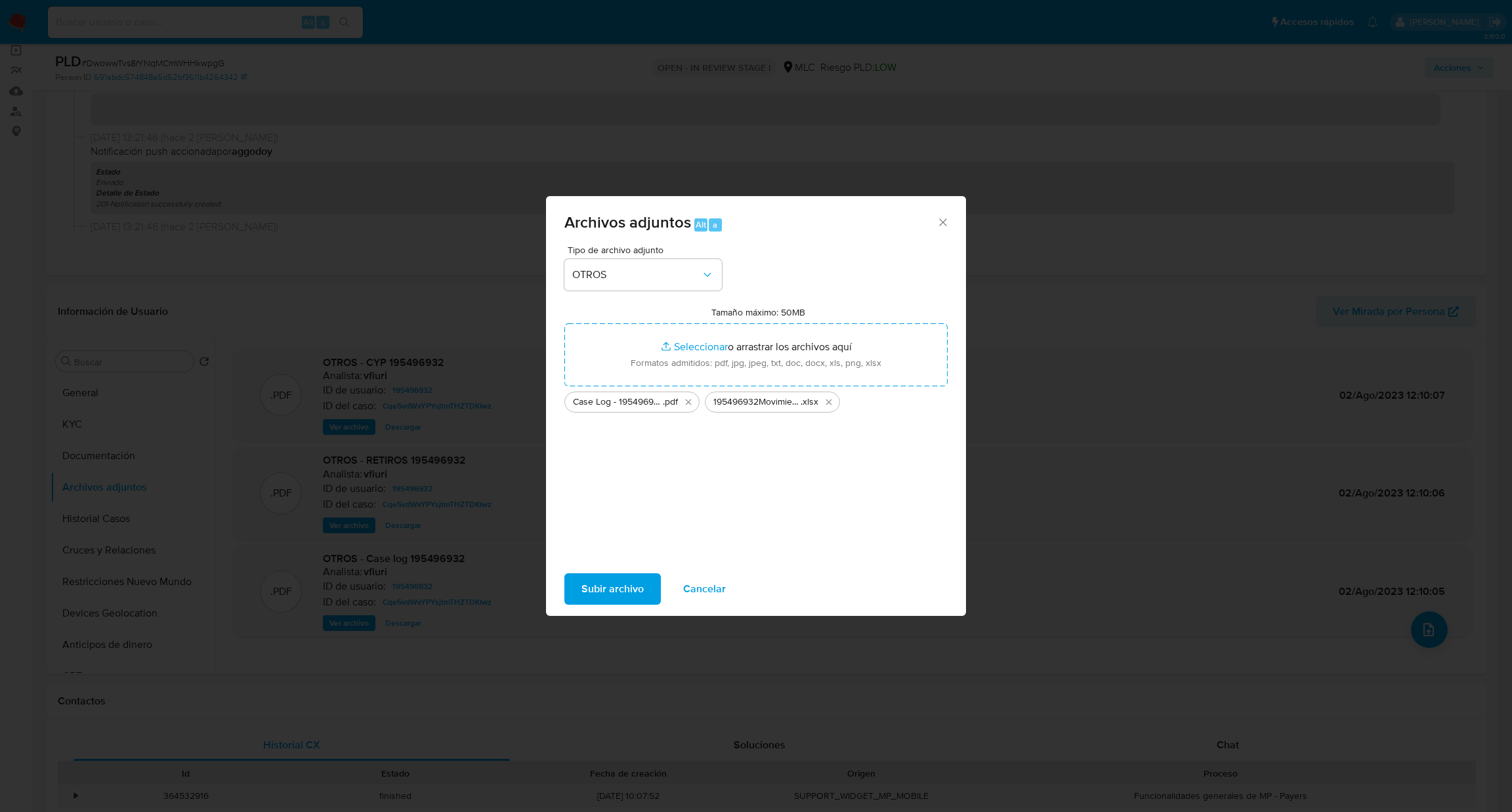
click at [613, 586] on span "Subir archivo" at bounding box center [613, 589] width 62 height 29
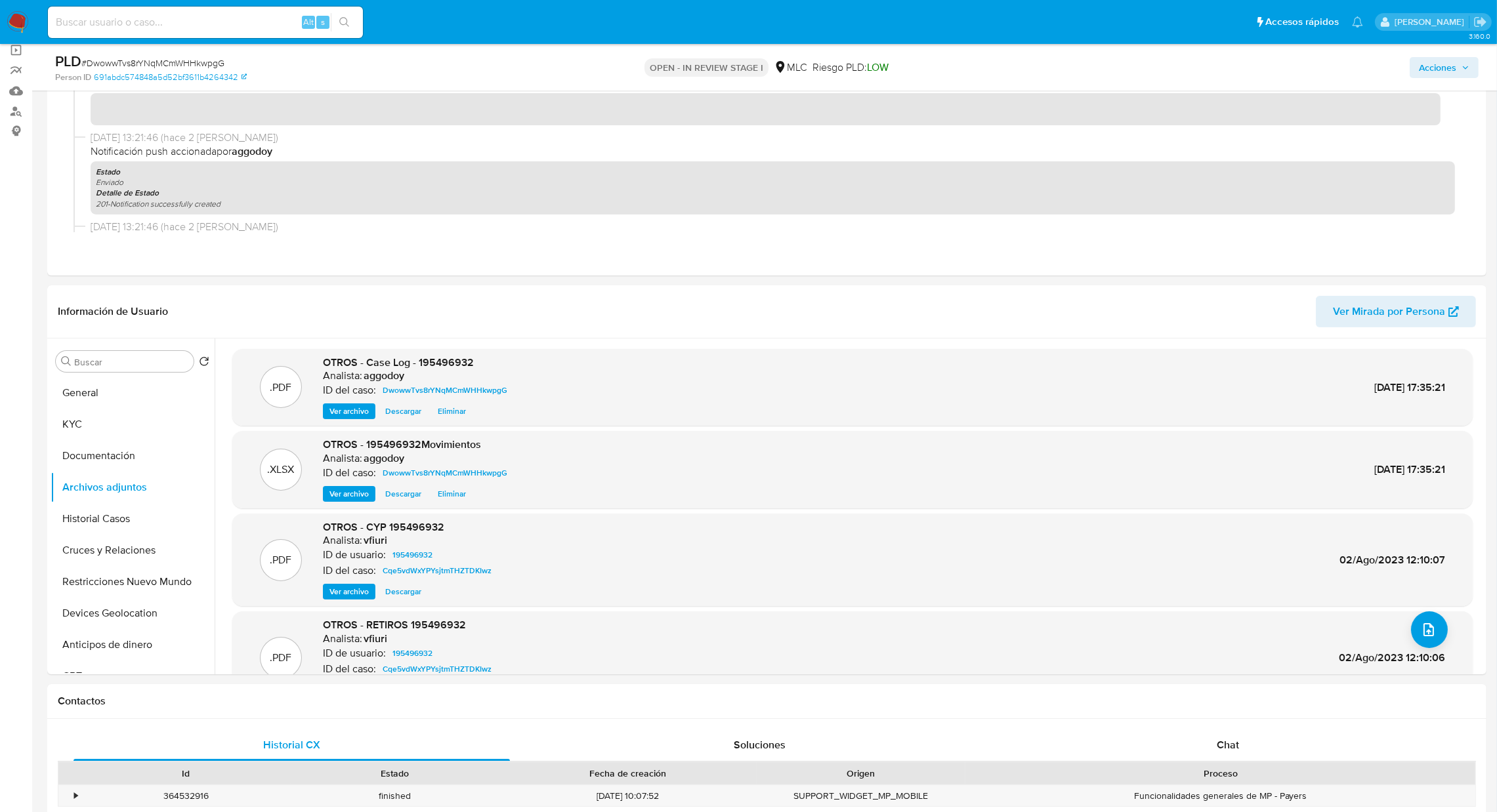
click at [1439, 77] on span "Acciones" at bounding box center [1437, 67] width 37 height 21
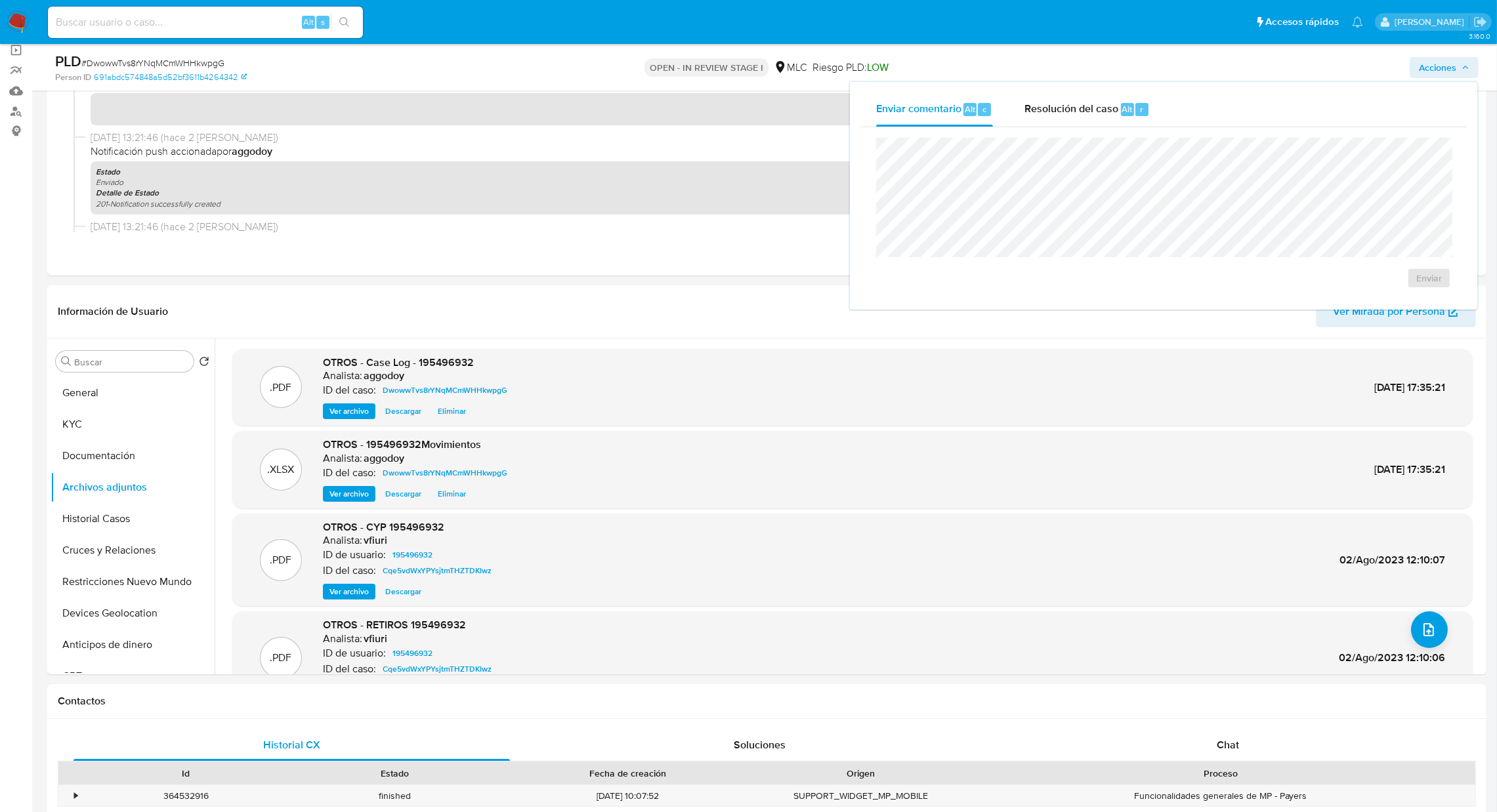
click at [1049, 91] on div "Enviar comentario Alt c Resolución del caso Alt r Enviar" at bounding box center [1163, 195] width 627 height 227
click at [1057, 128] on div "Enviar" at bounding box center [1164, 213] width 606 height 172
click at [1062, 109] on span "Resolución del caso" at bounding box center [1071, 109] width 93 height 15
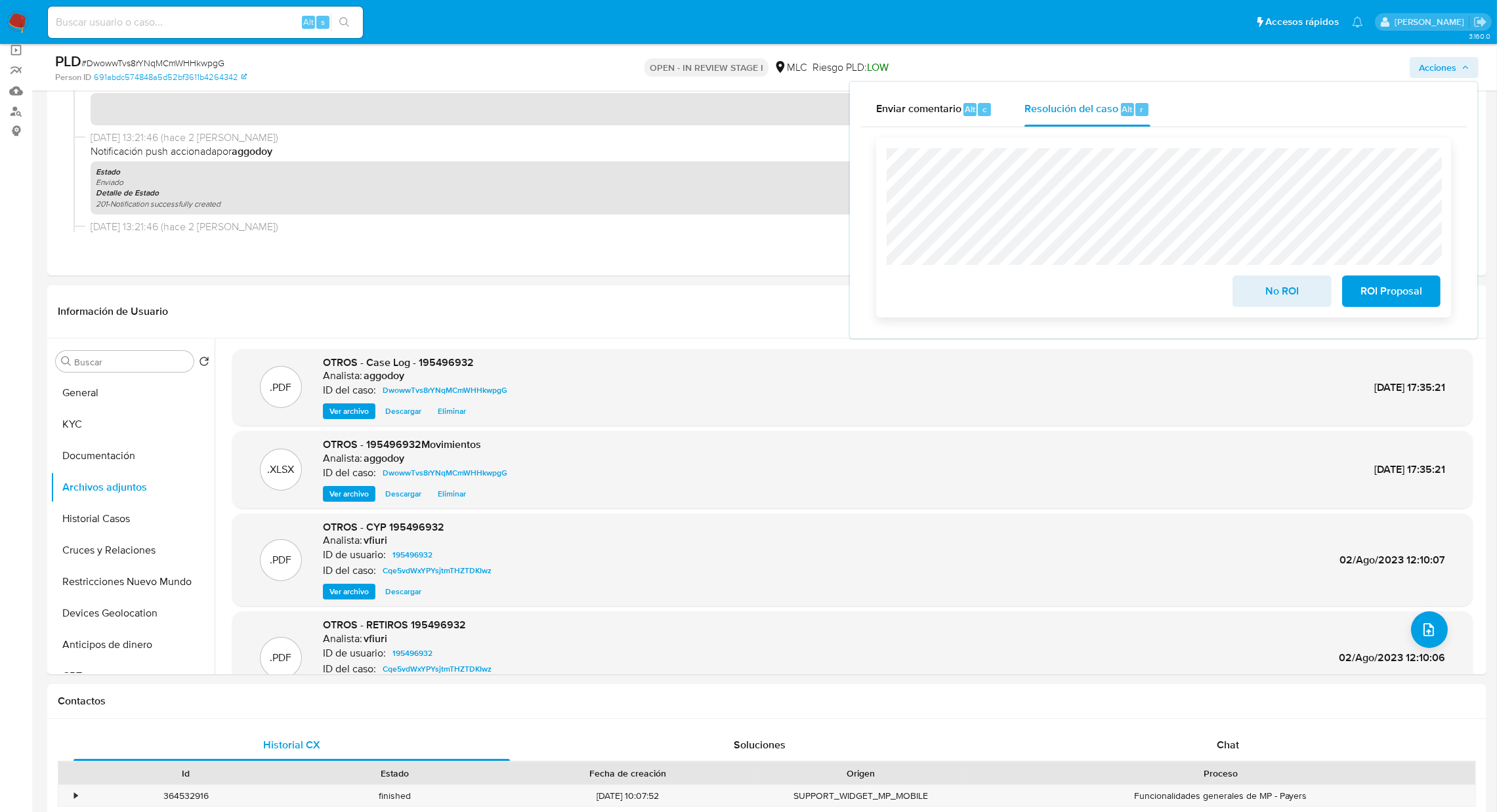
click at [1417, 300] on span "ROI Proposal" at bounding box center [1391, 291] width 64 height 29
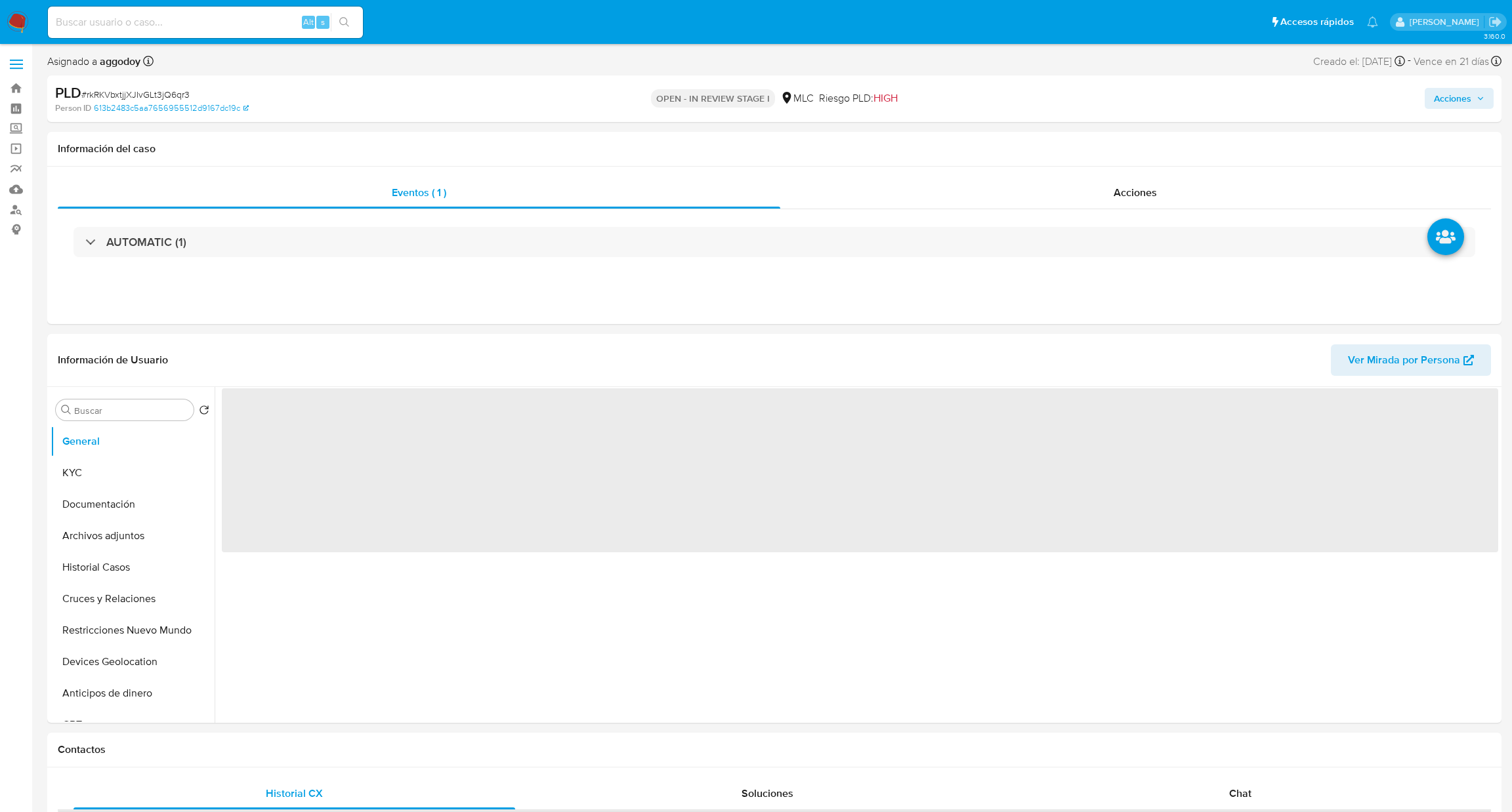
select select "10"
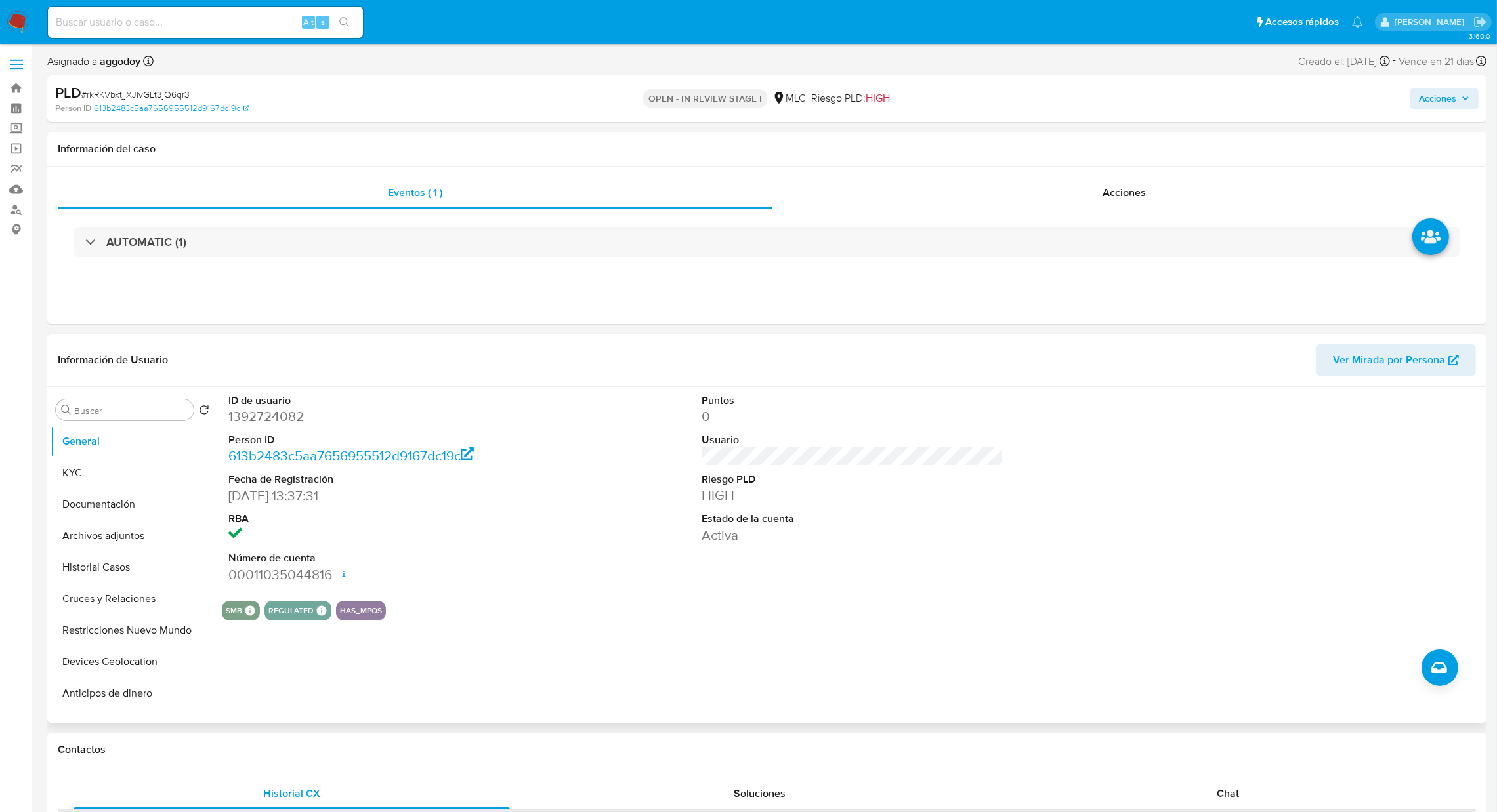
click at [273, 426] on dd "1392724082" at bounding box center [379, 417] width 302 height 19
drag, startPoint x: 302, startPoint y: 413, endPoint x: 294, endPoint y: 415, distance: 8.2
click at [294, 415] on dd "1392724082" at bounding box center [379, 417] width 302 height 19
copy dd "1392724082"
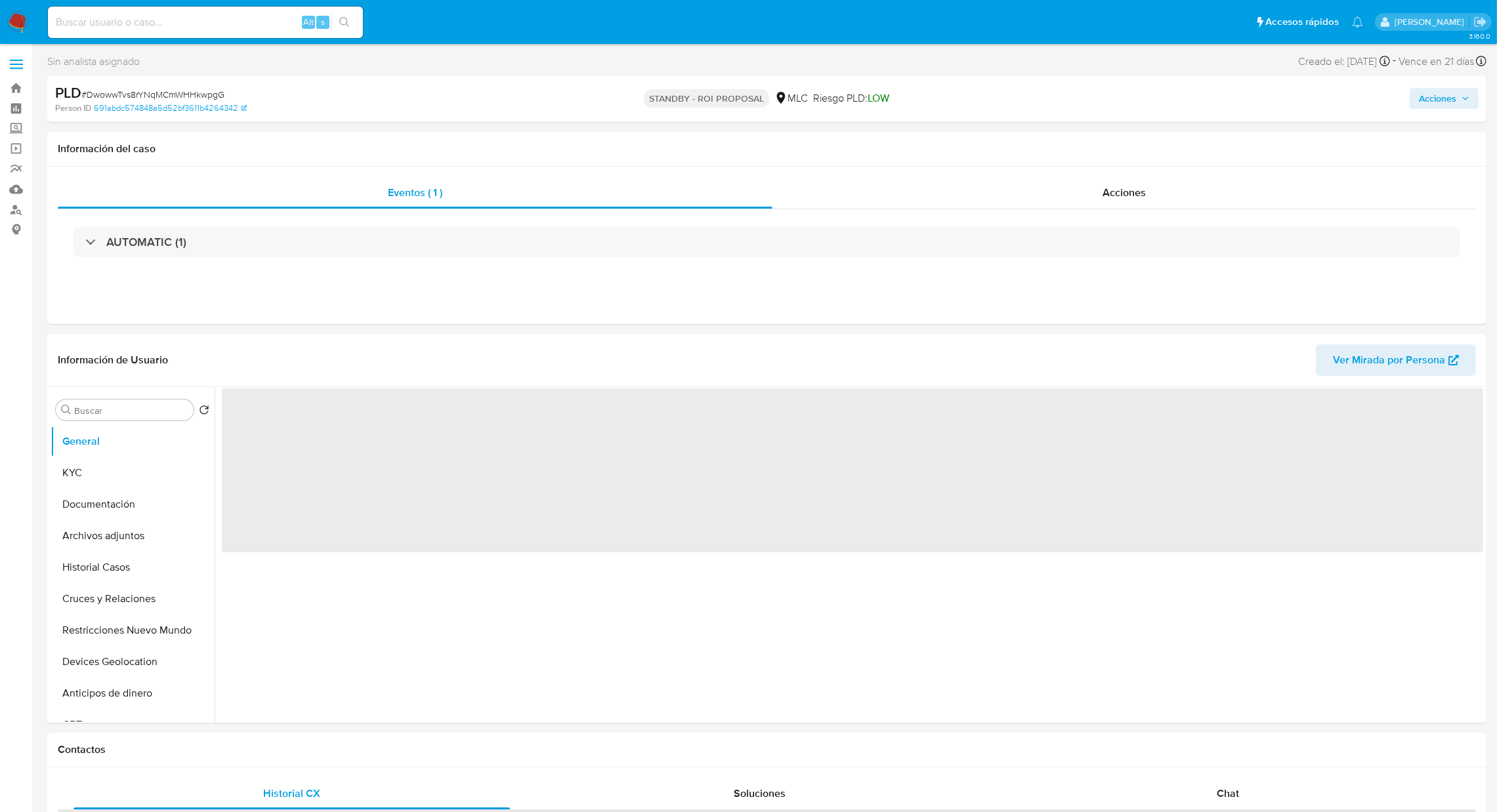
select select "10"
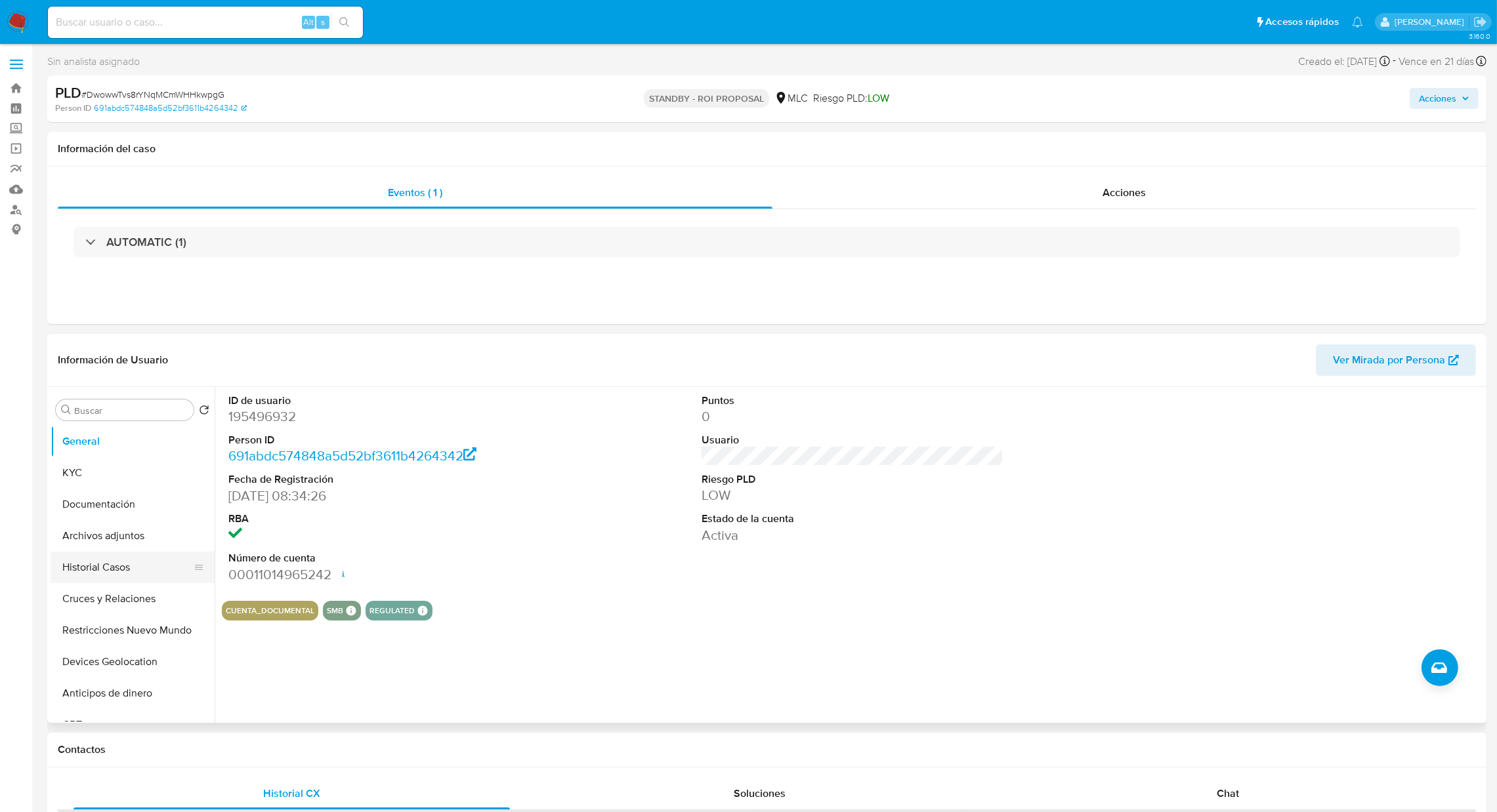
click at [151, 574] on button "Historial Casos" at bounding box center [127, 567] width 153 height 31
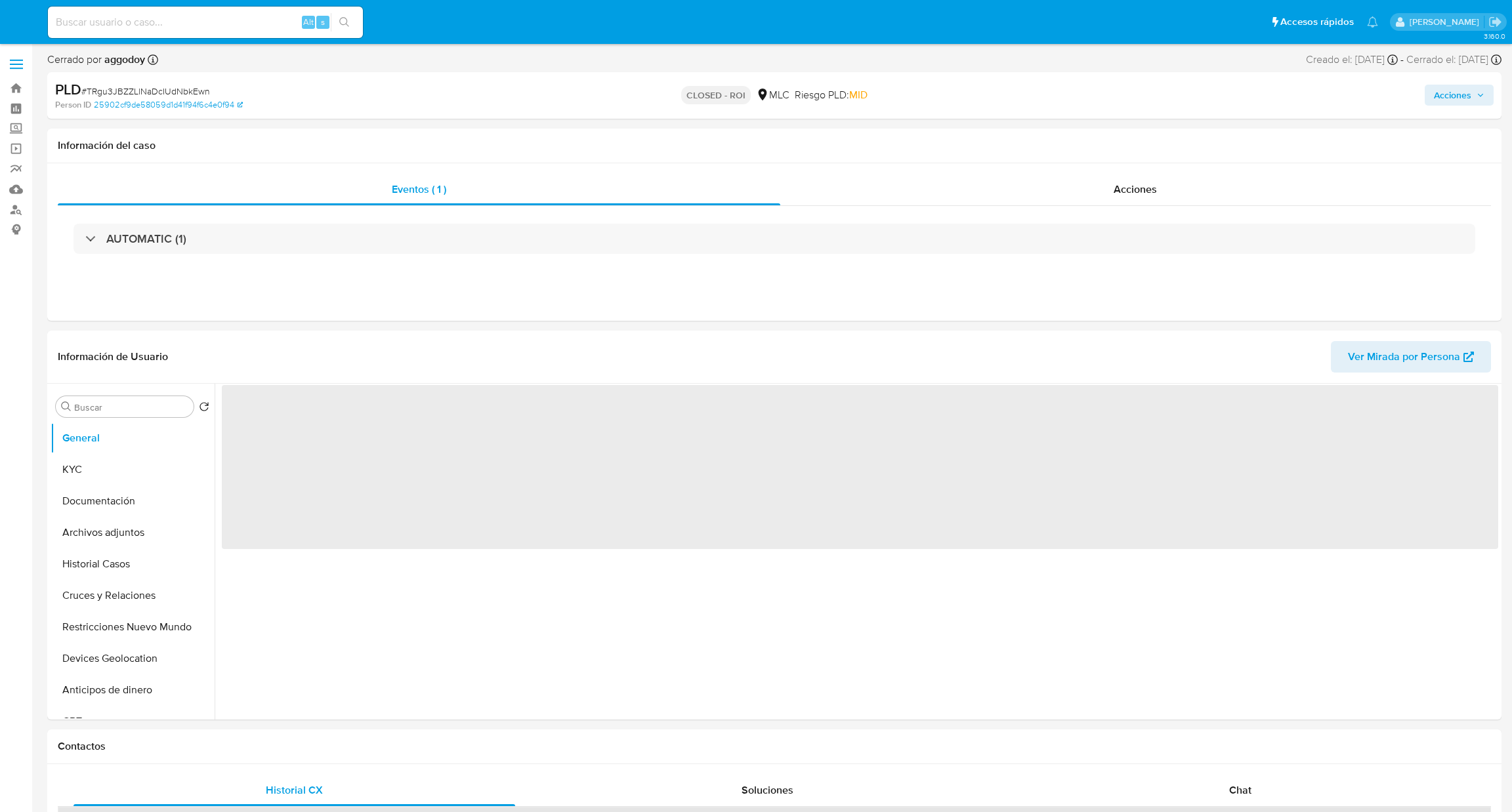
select select "10"
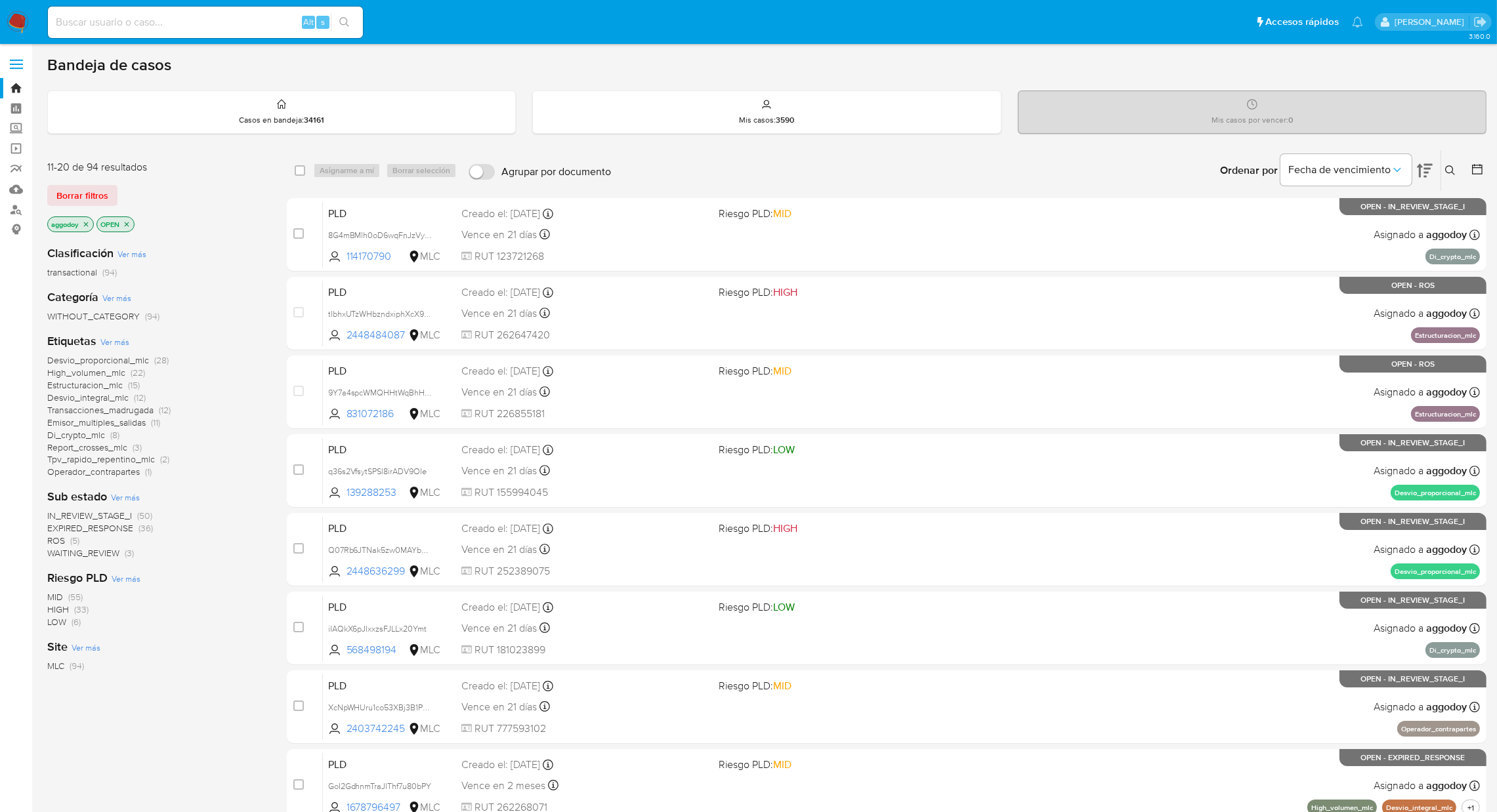
click at [109, 410] on span "Transacciones_madrugada" at bounding box center [100, 410] width 106 height 13
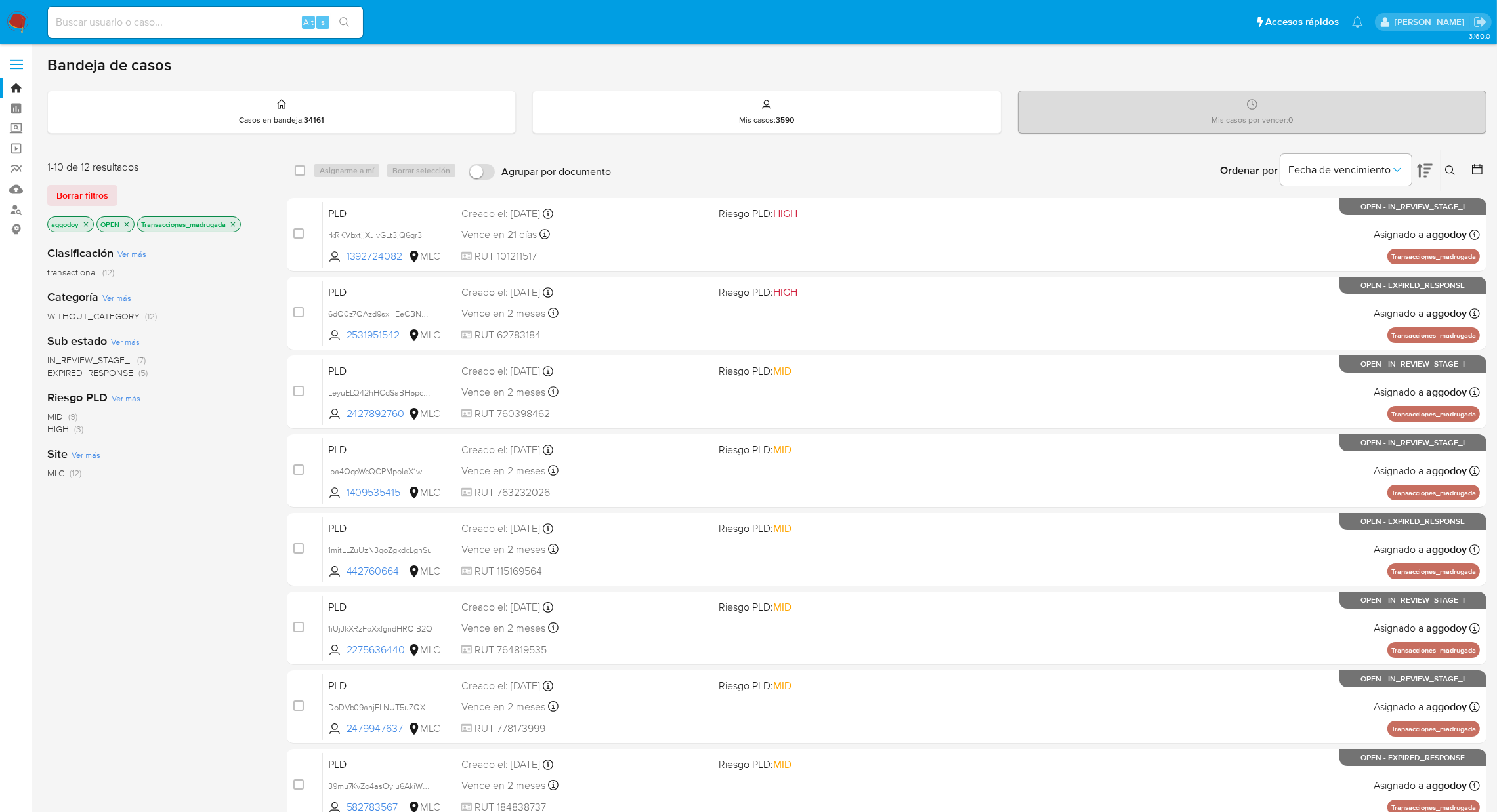
click at [233, 220] on icon "close-filter" at bounding box center [232, 224] width 8 height 8
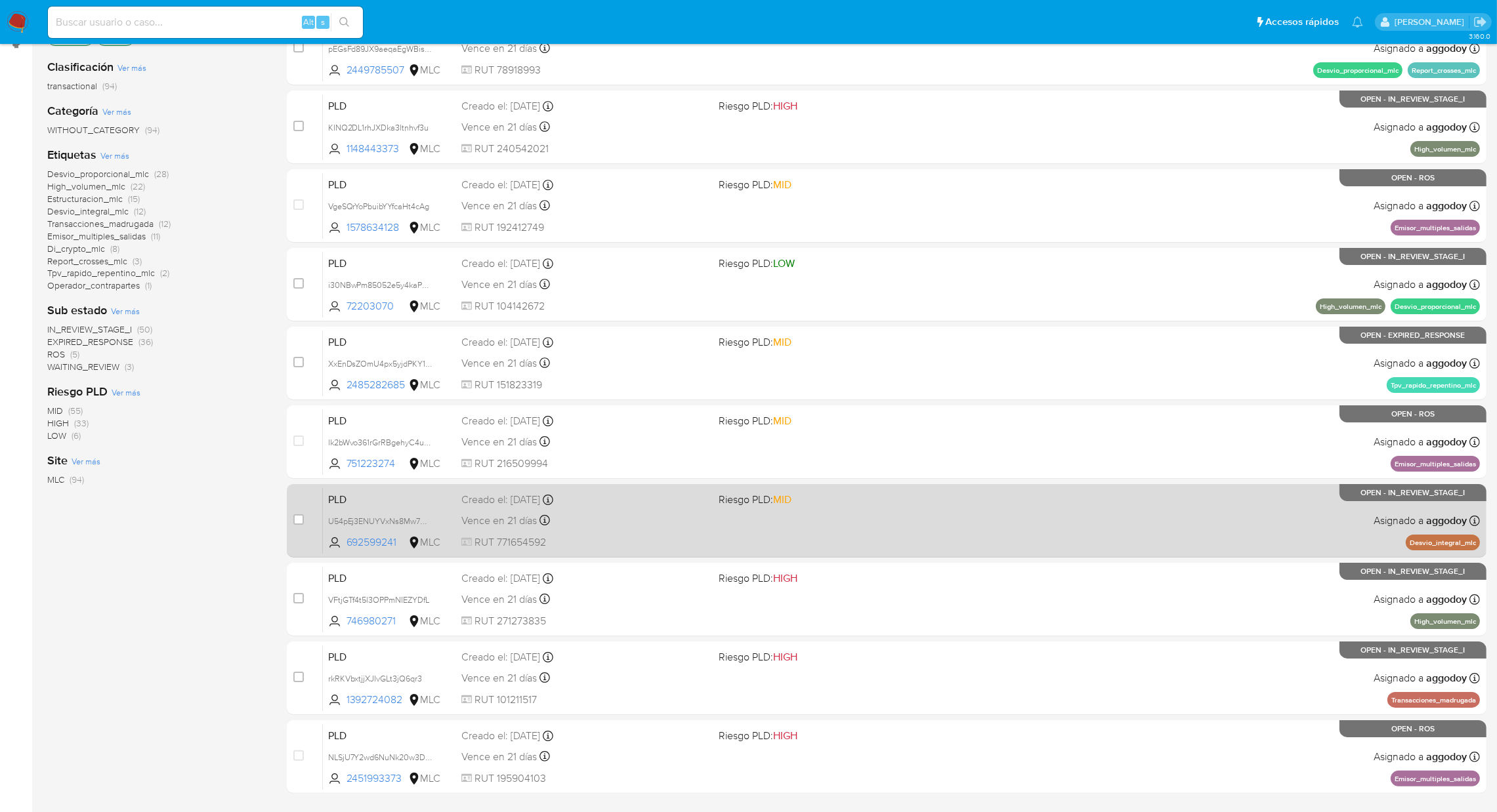
scroll to position [269, 0]
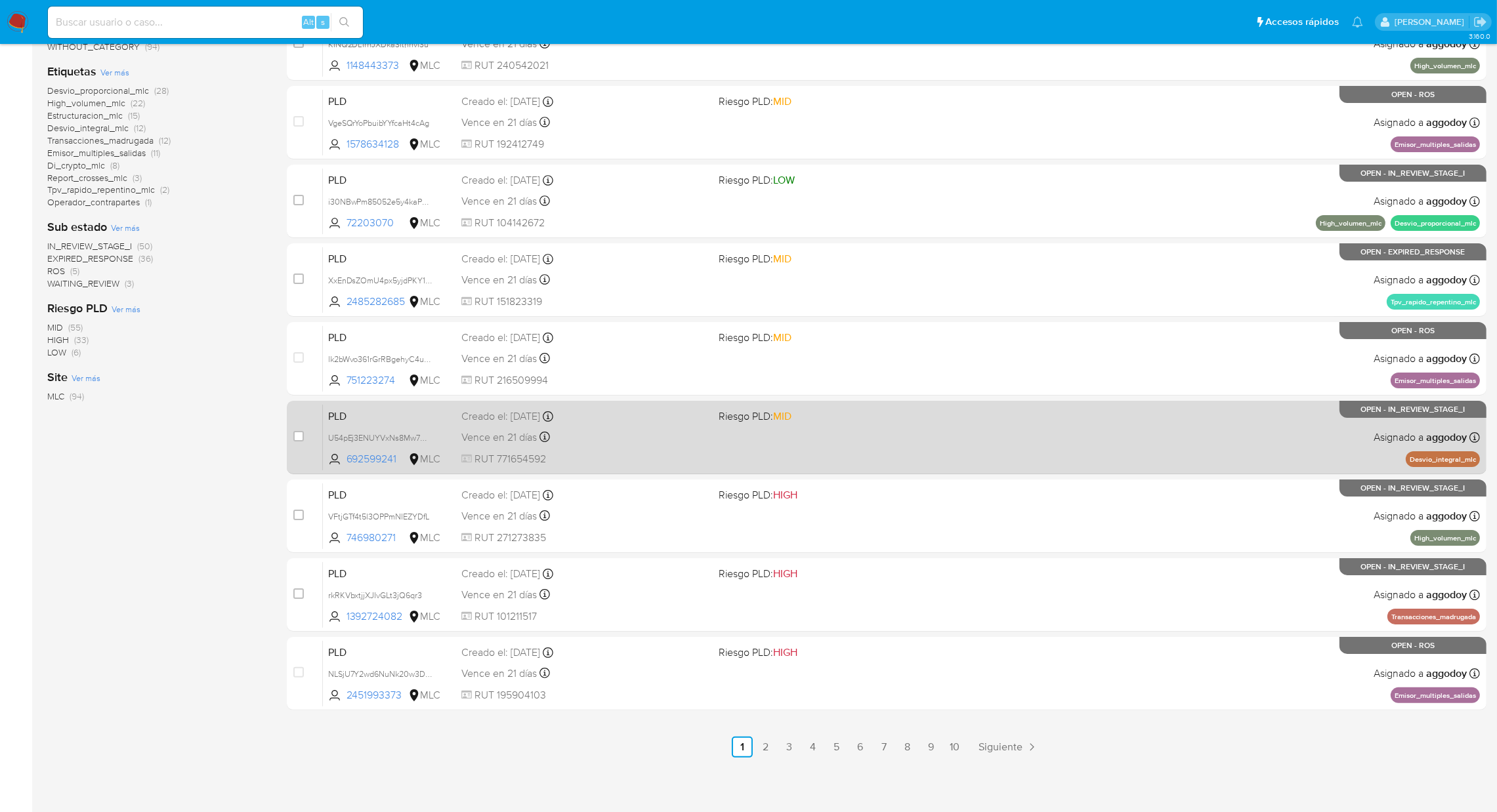
click at [771, 413] on span "Riesgo PLD: MID" at bounding box center [754, 416] width 73 height 14
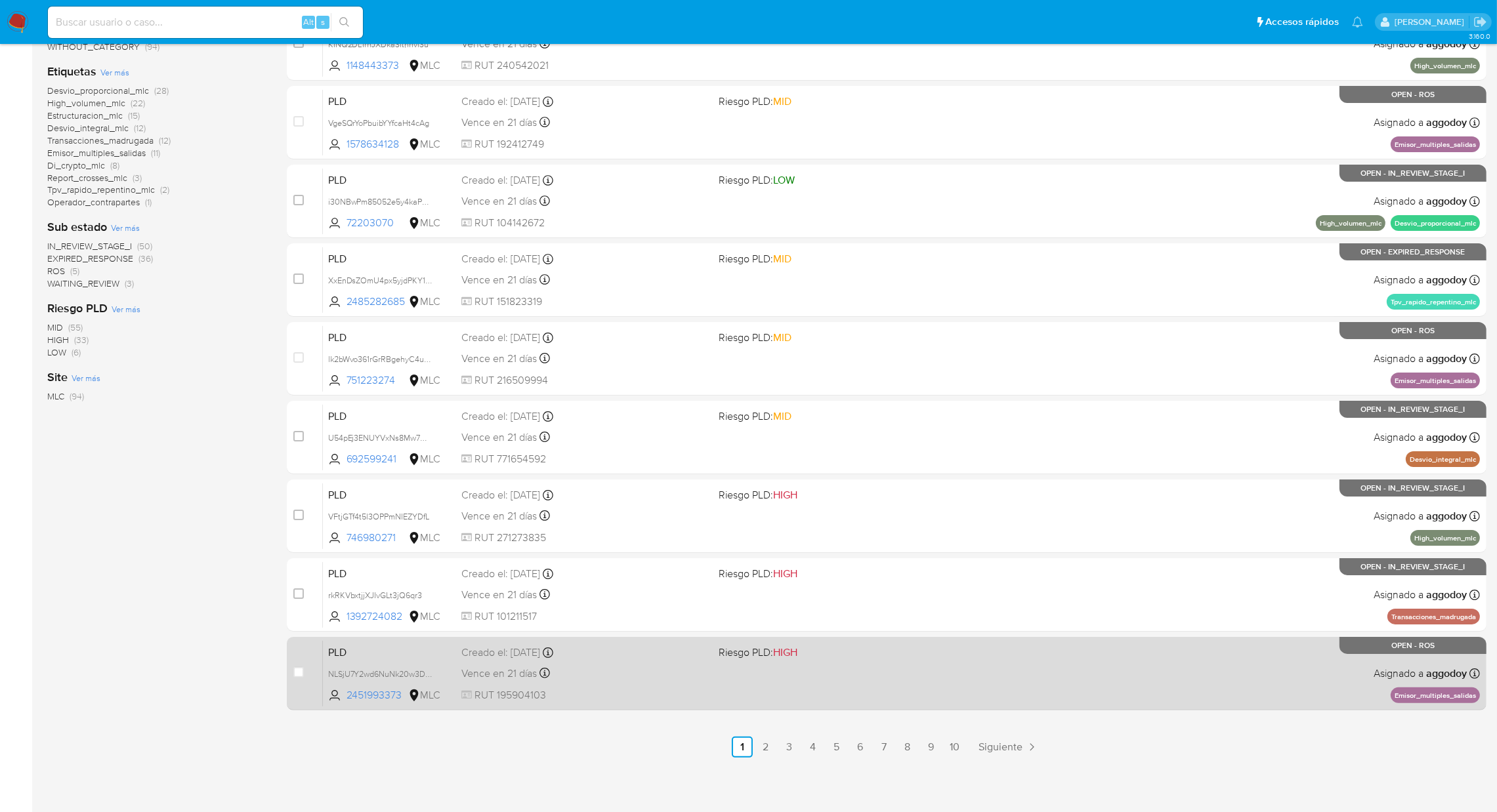
click at [781, 659] on div "PLD NLSjU7Y2wd6NuNk20w3DnBAn 2451993373 MLC Riesgo PLD: HIGH Creado el: 12/07/2…" at bounding box center [901, 673] width 1157 height 66
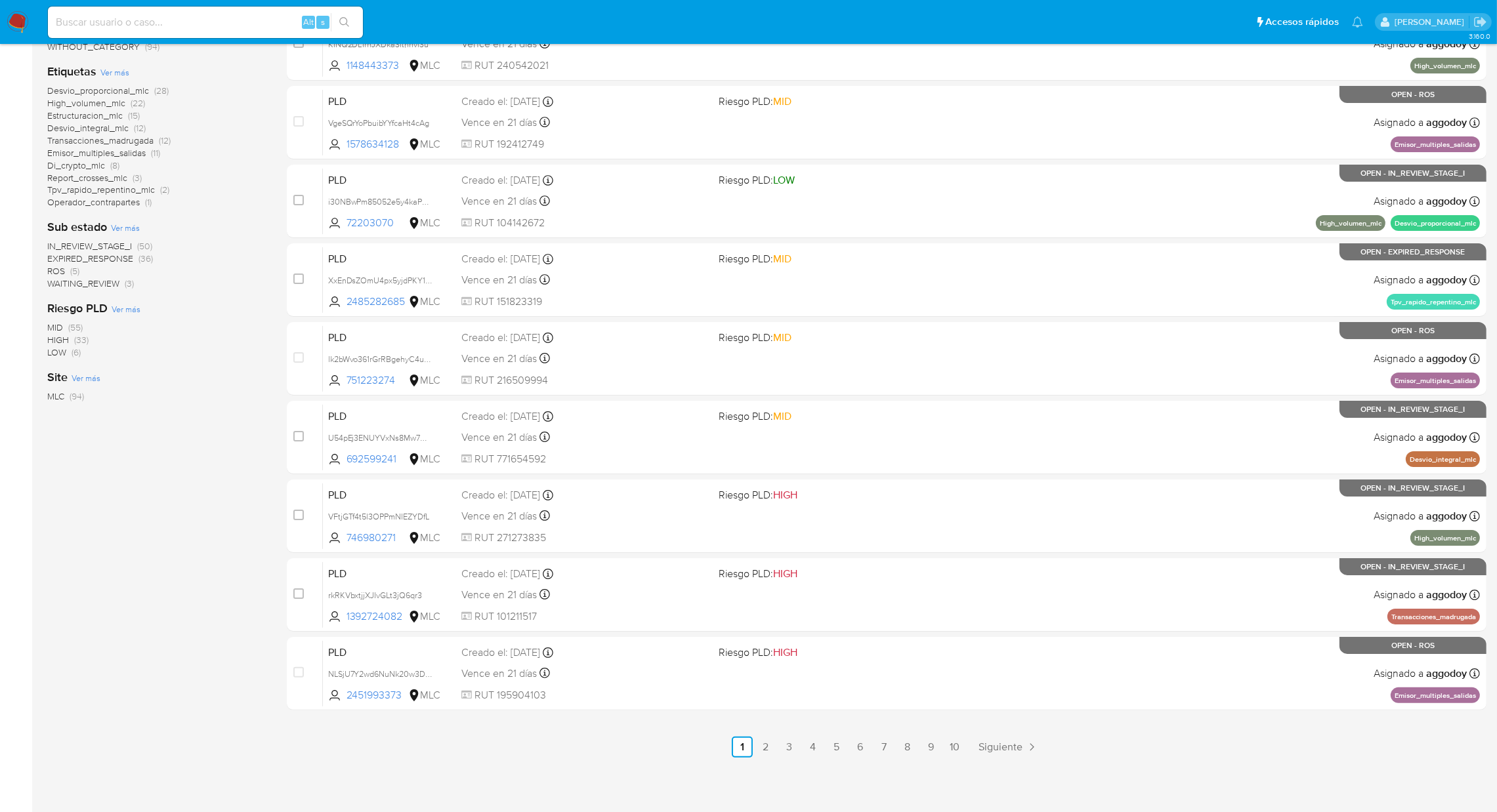
scroll to position [0, 0]
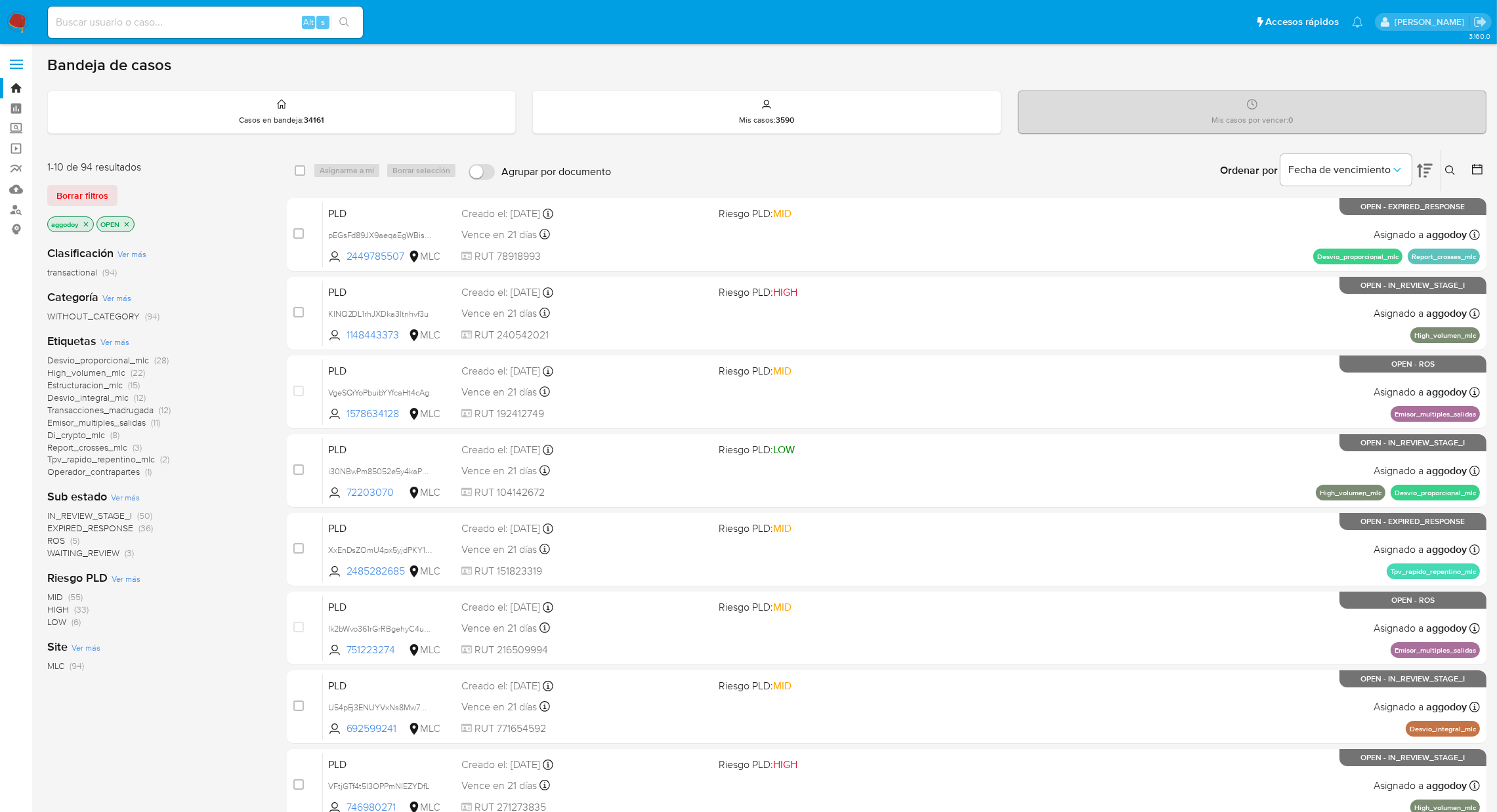
click at [120, 519] on span "IN_REVIEW_STAGE_I" at bounding box center [89, 516] width 85 height 13
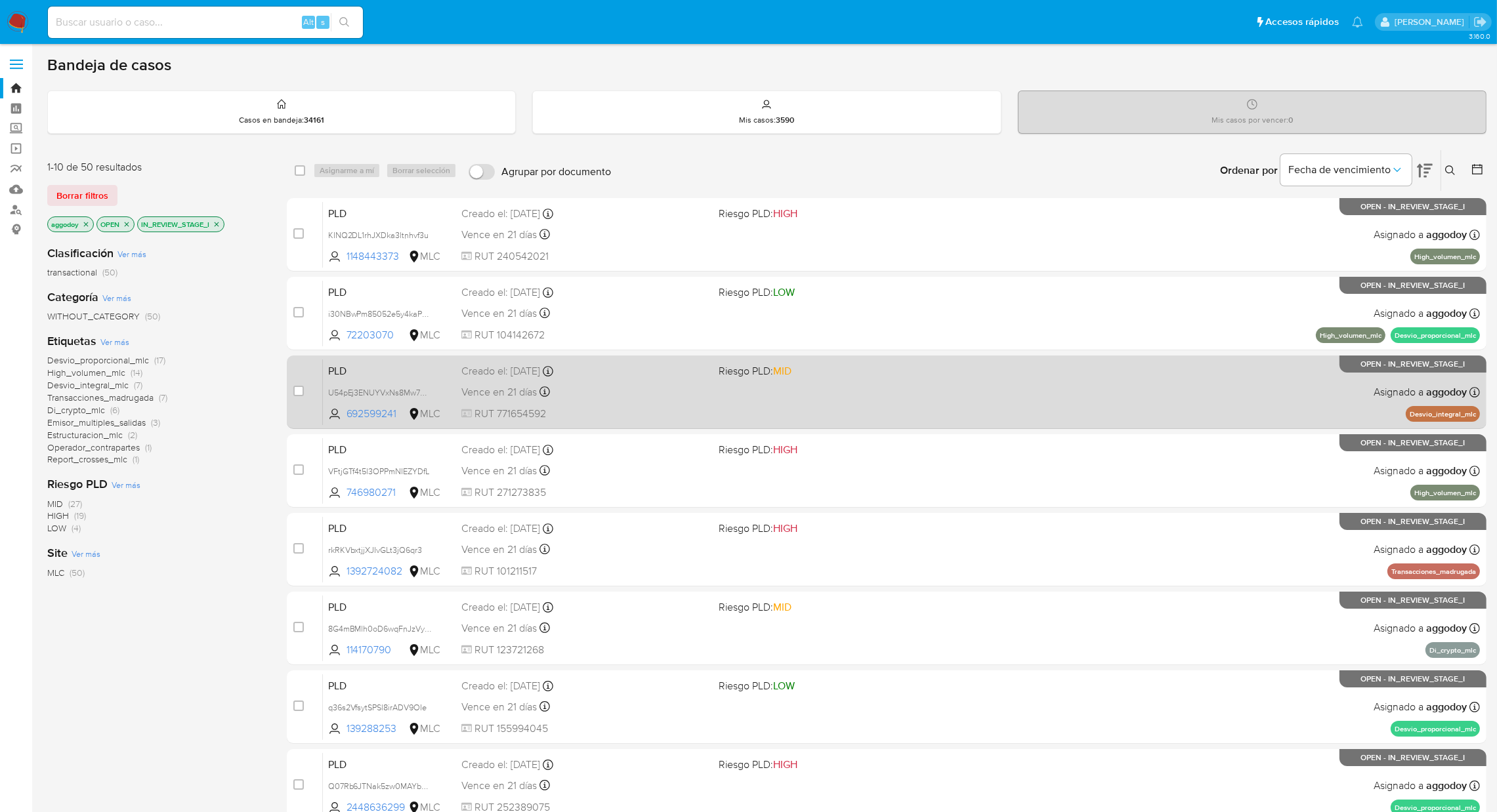
click at [759, 393] on div "PLD U54pEj3ENUYVxNs8Mw7GwjSi 692599241 MLC Riesgo PLD: MID Creado el: 12/07/202…" at bounding box center [901, 391] width 1157 height 66
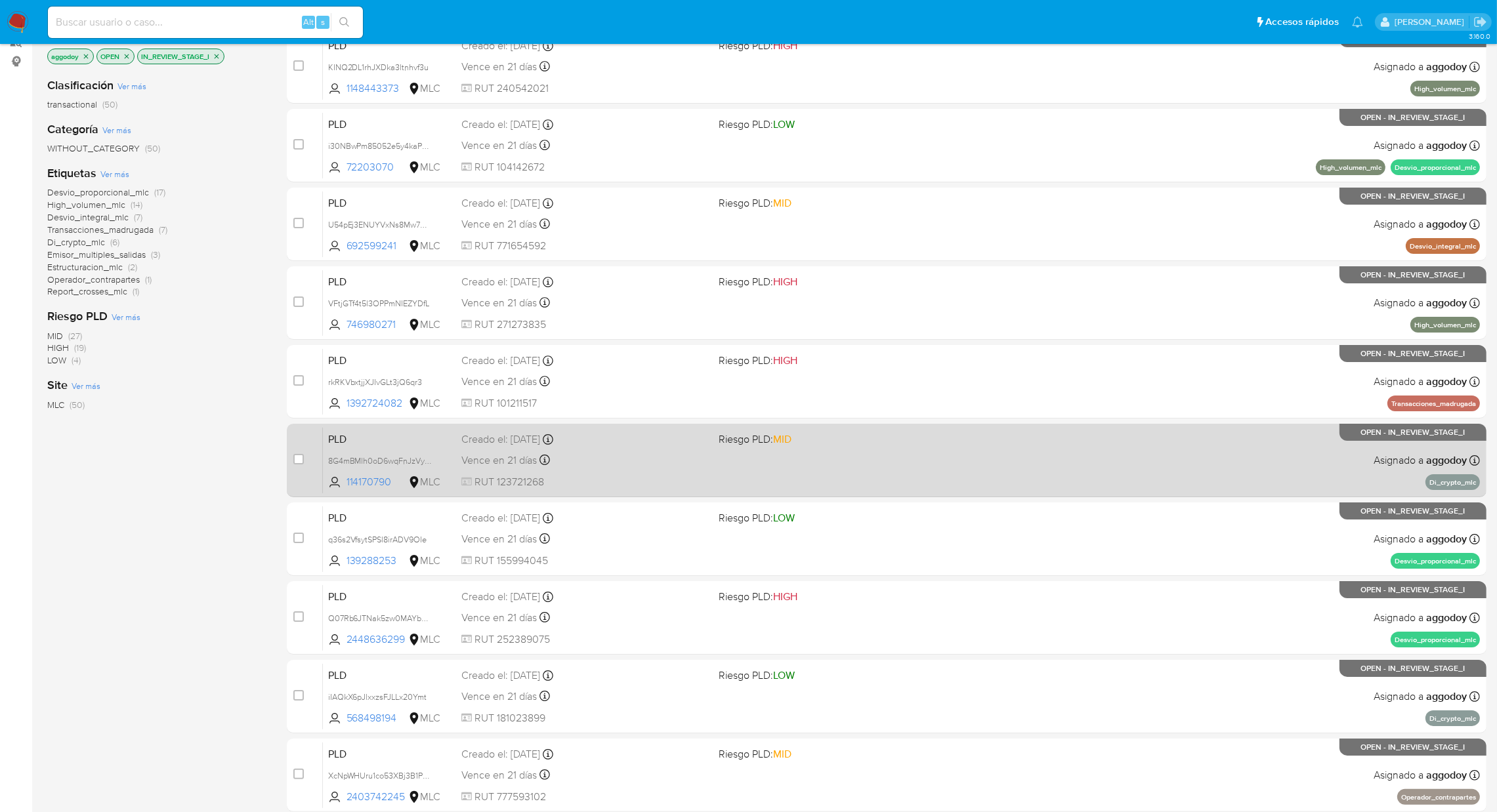
scroll to position [197, 0]
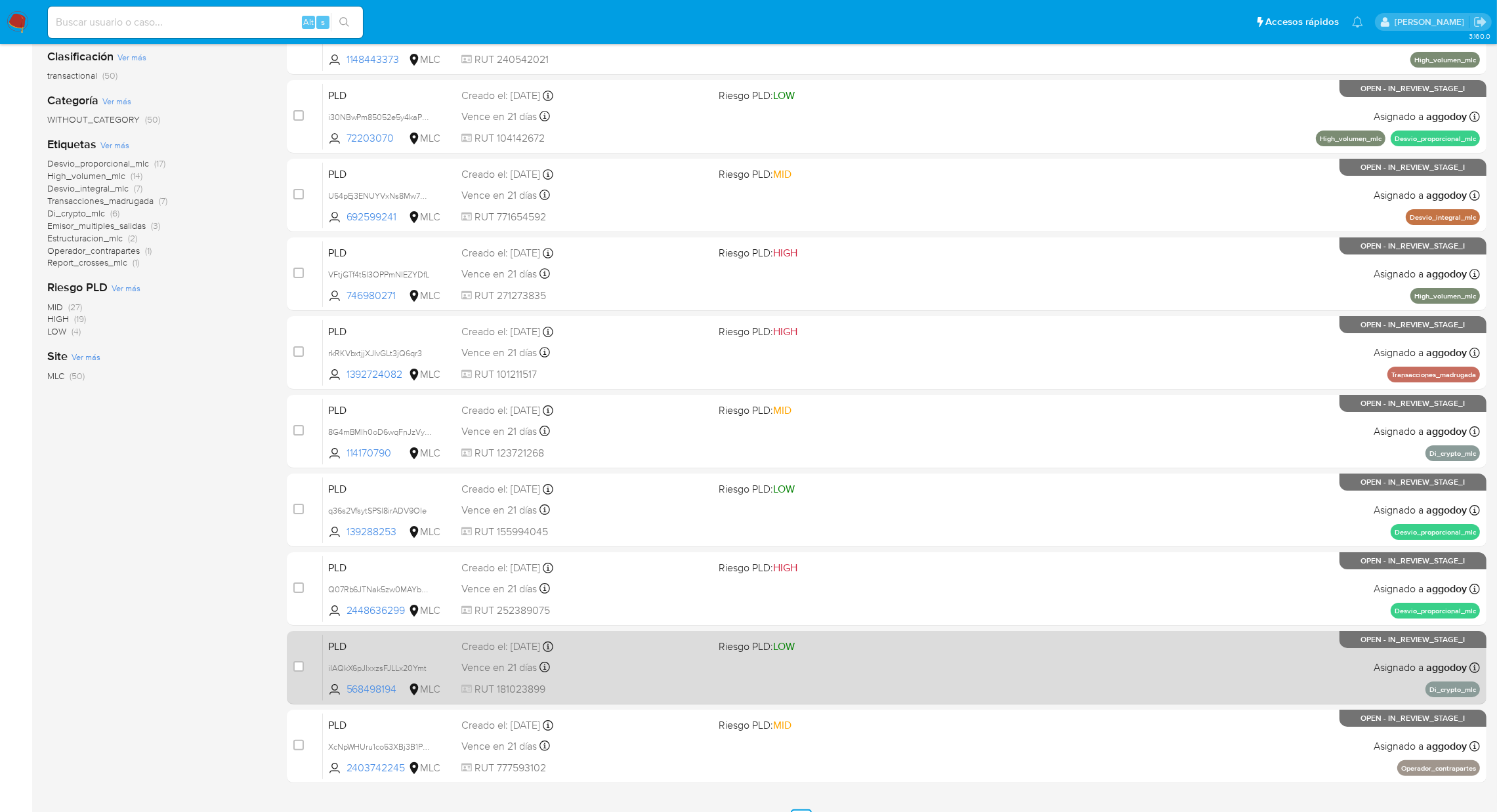
click at [695, 662] on div "Vence en 21 días Vence el 10/10/2025 16:10:08" at bounding box center [584, 667] width 247 height 18
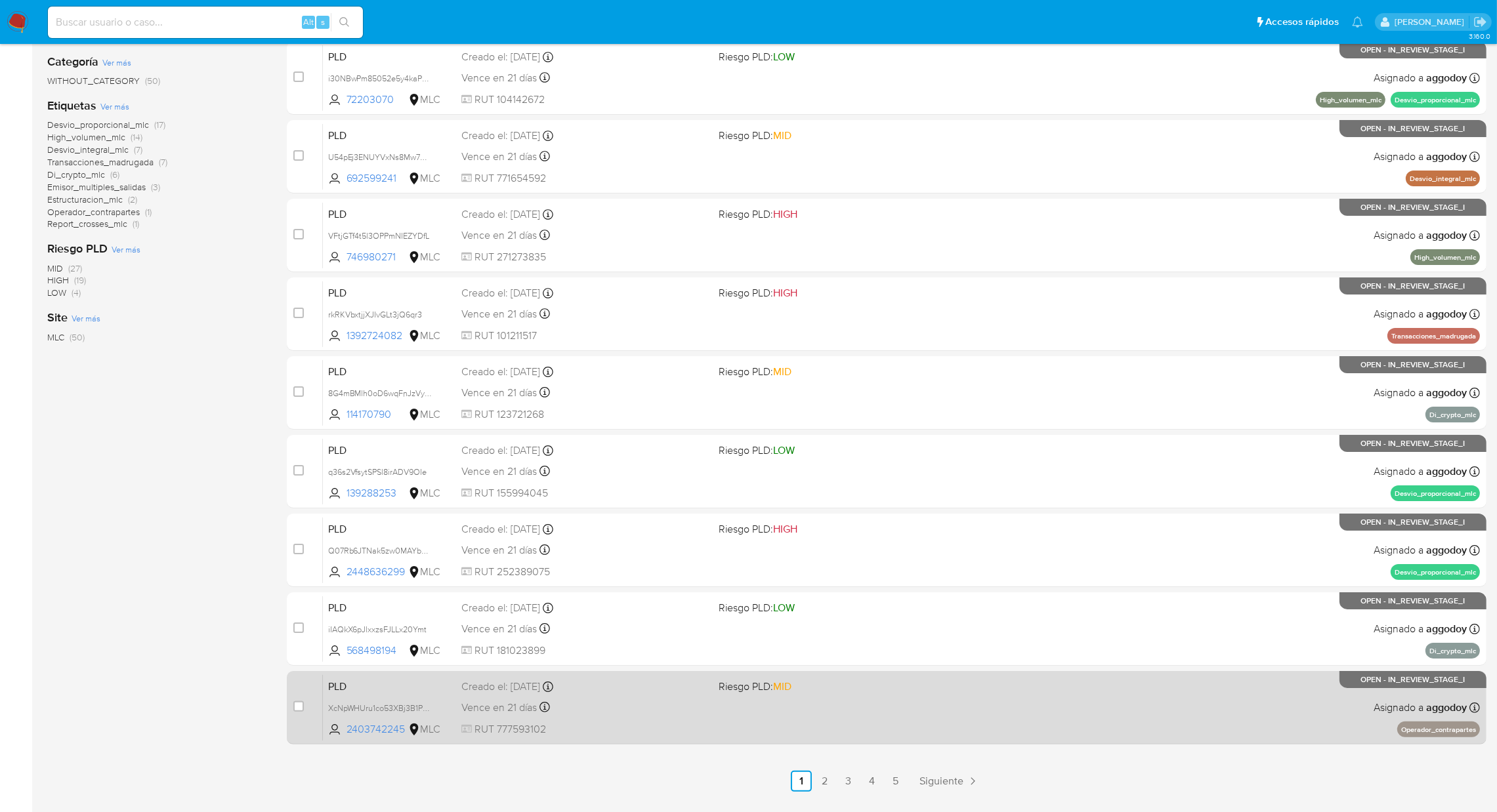
scroll to position [269, 0]
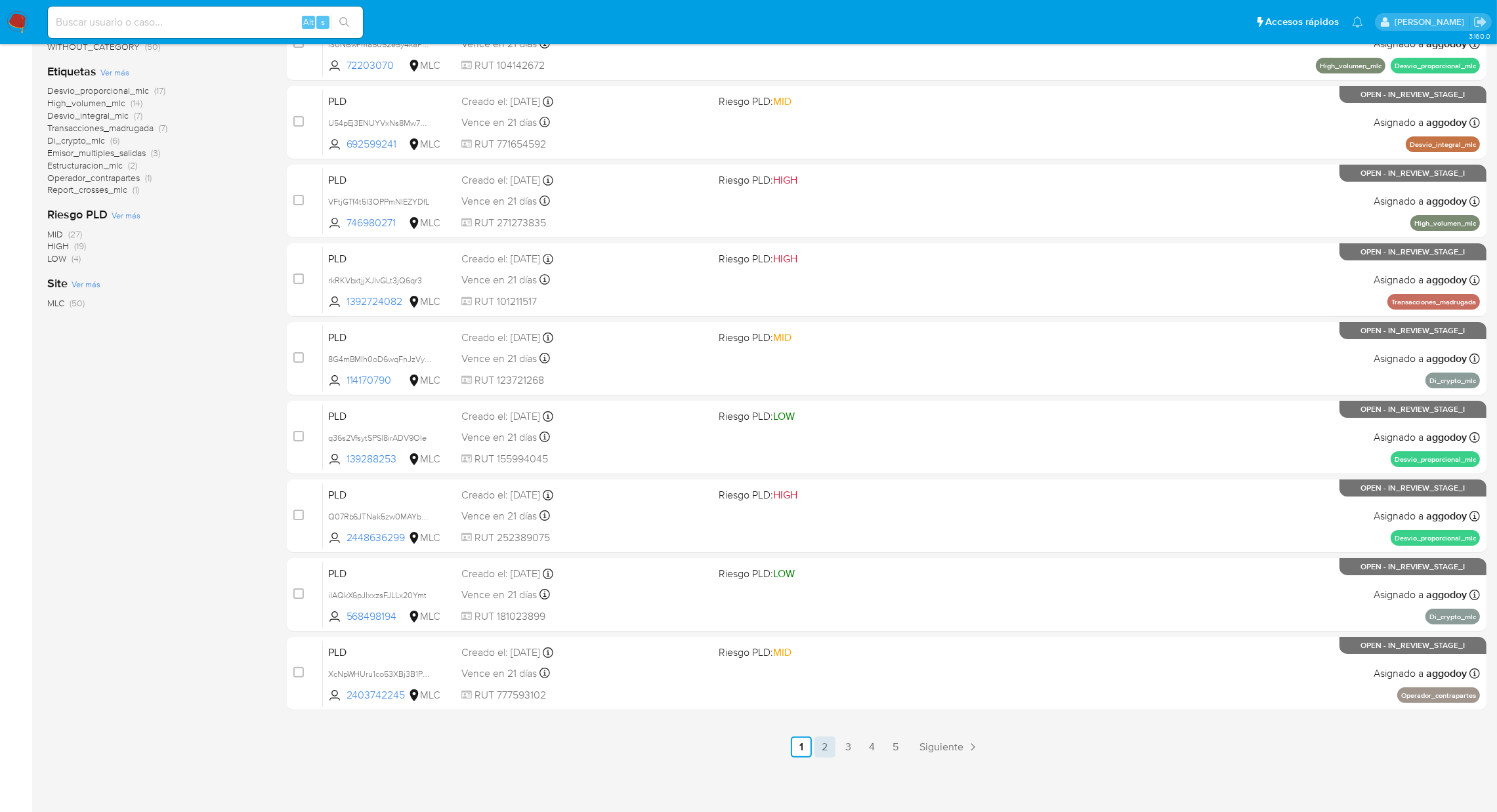
click at [828, 740] on link "2" at bounding box center [824, 746] width 21 height 21
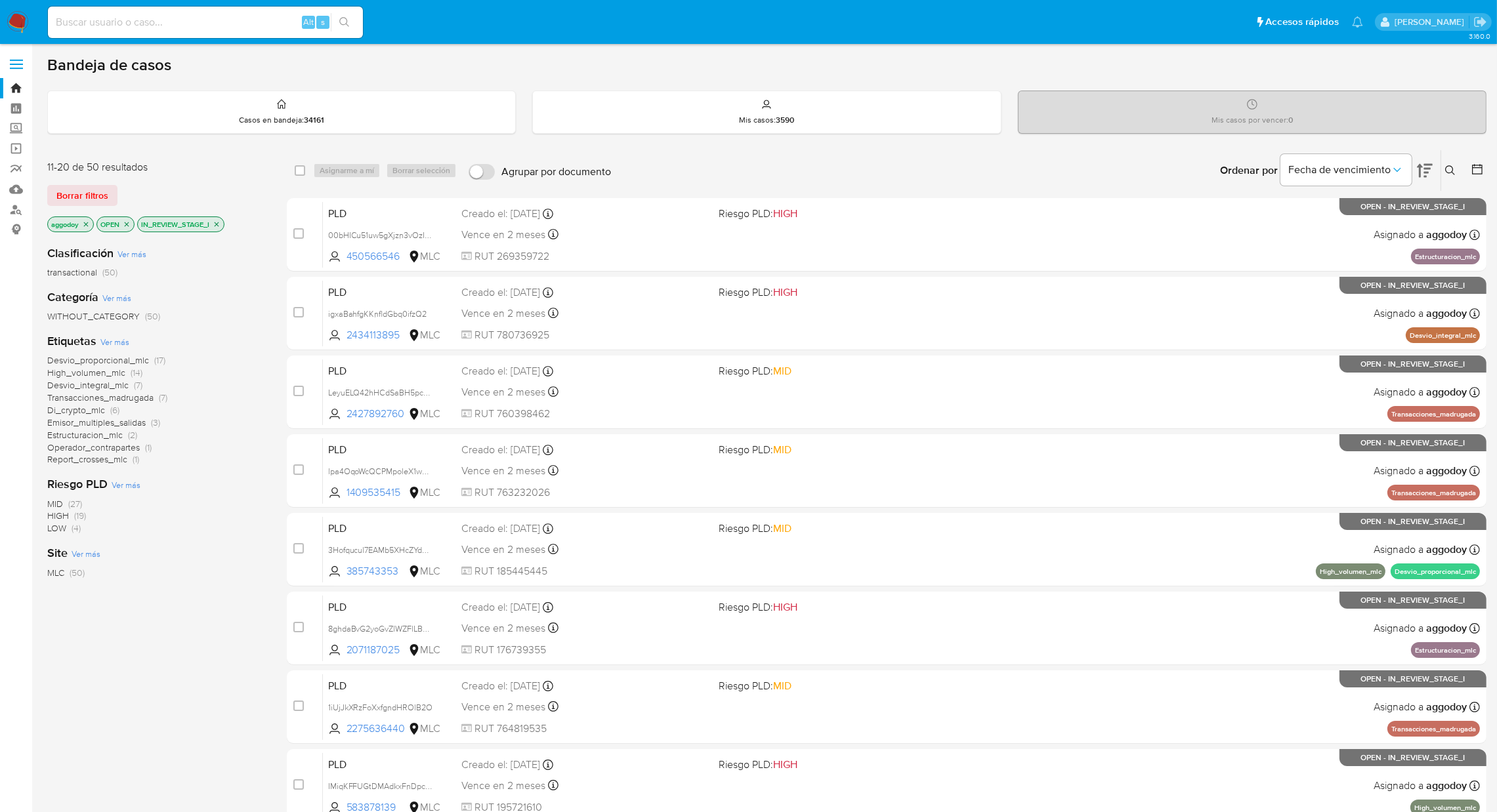
click at [221, 220] on icon "close-filter" at bounding box center [216, 224] width 8 height 8
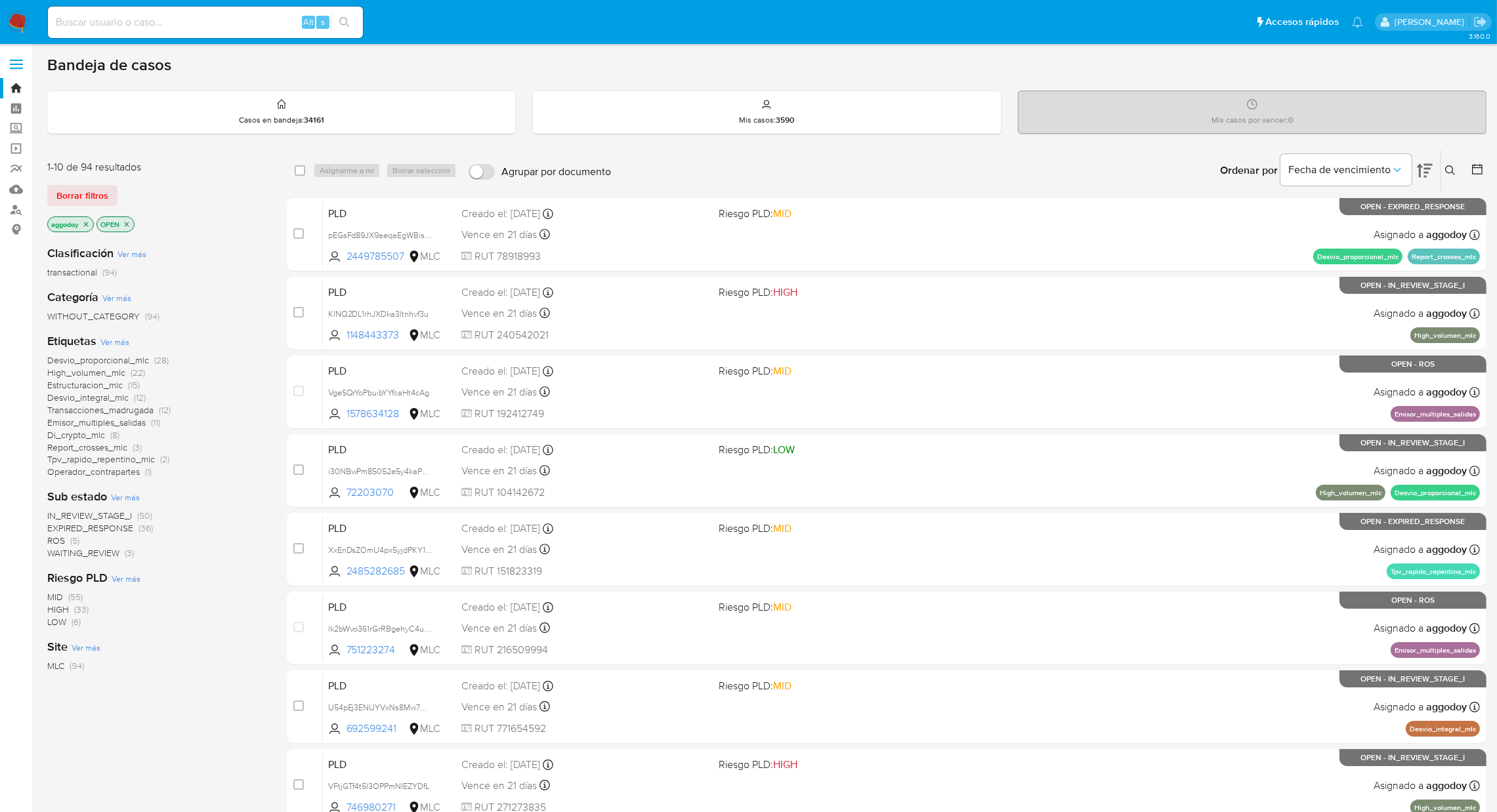
click at [133, 532] on span "EXPIRED_RESPONSE (36)" at bounding box center [99, 528] width 105 height 13
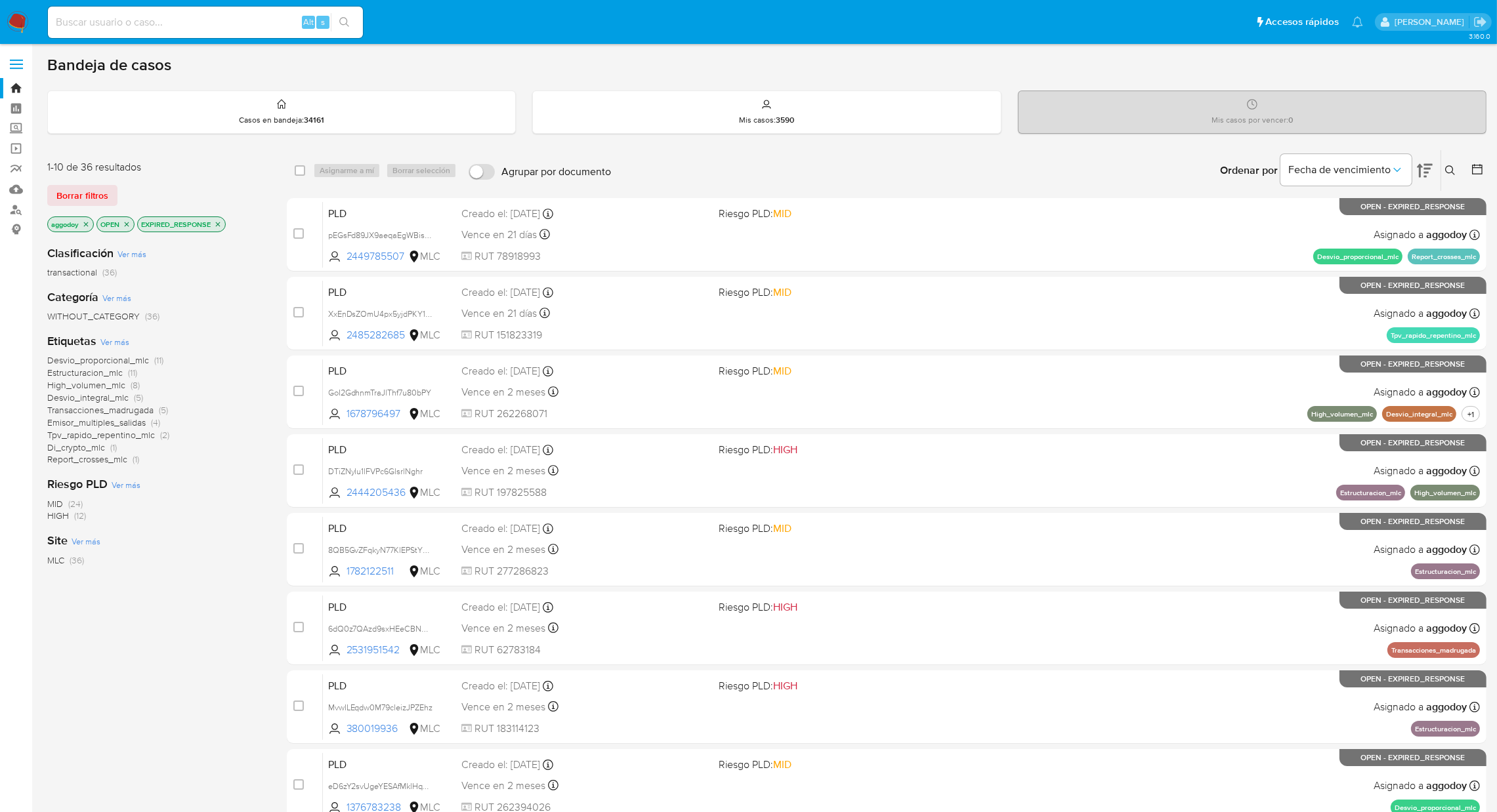
click at [1456, 170] on button at bounding box center [1452, 170] width 22 height 16
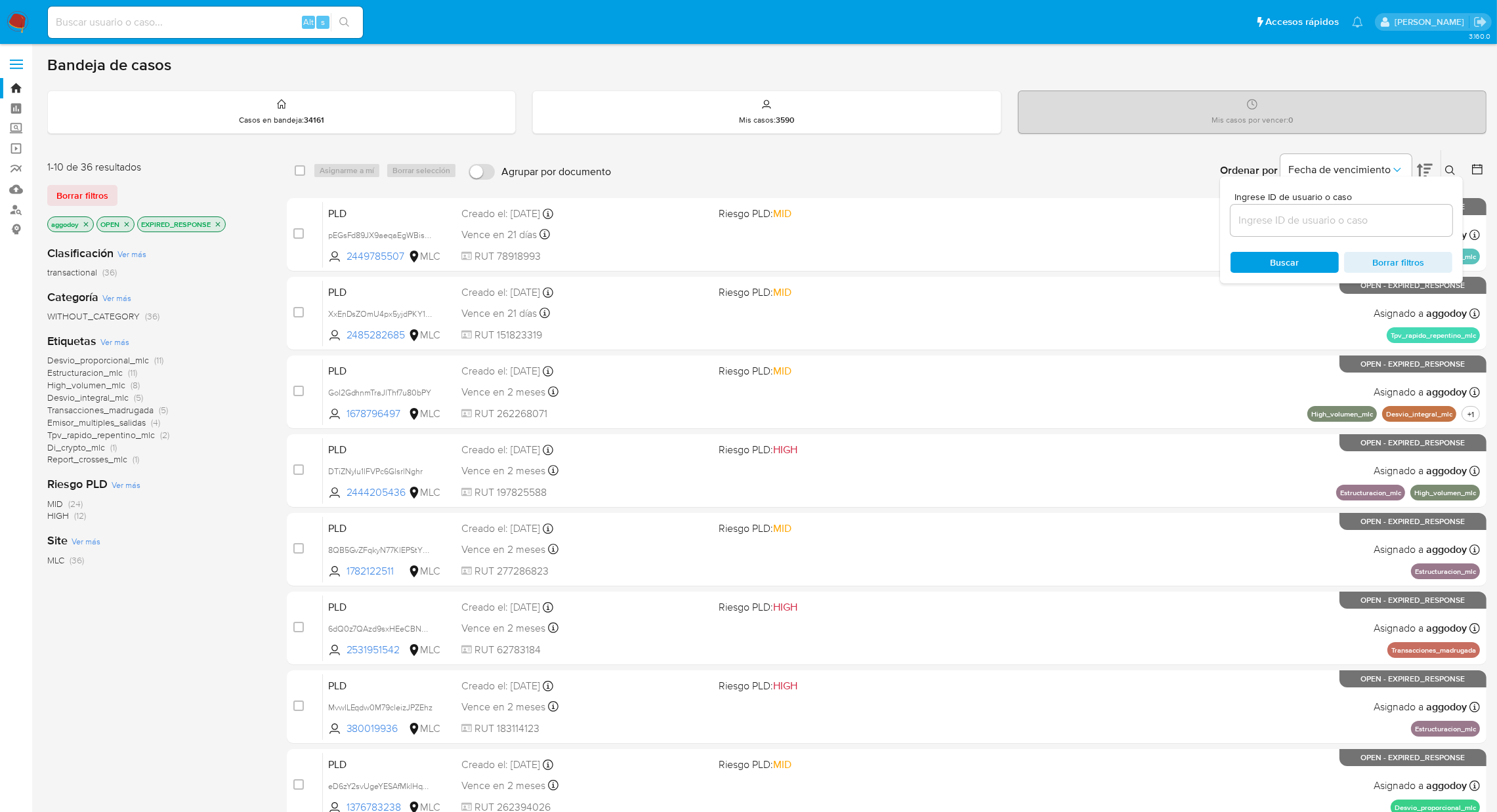
click at [1404, 209] on div at bounding box center [1340, 220] width 221 height 31
click at [1400, 212] on input at bounding box center [1340, 220] width 221 height 17
paste input "2403742245"
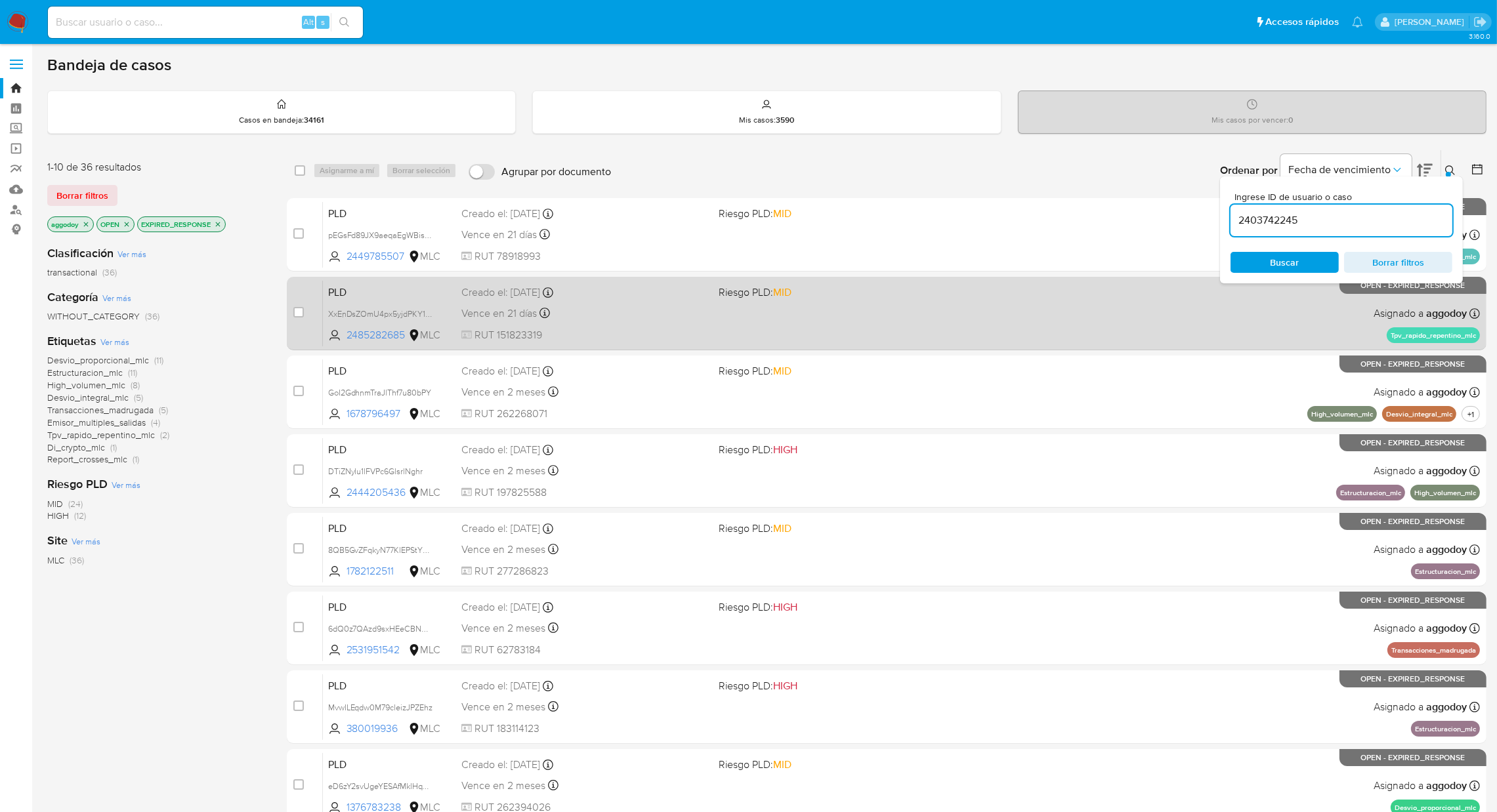
type input "2403742245"
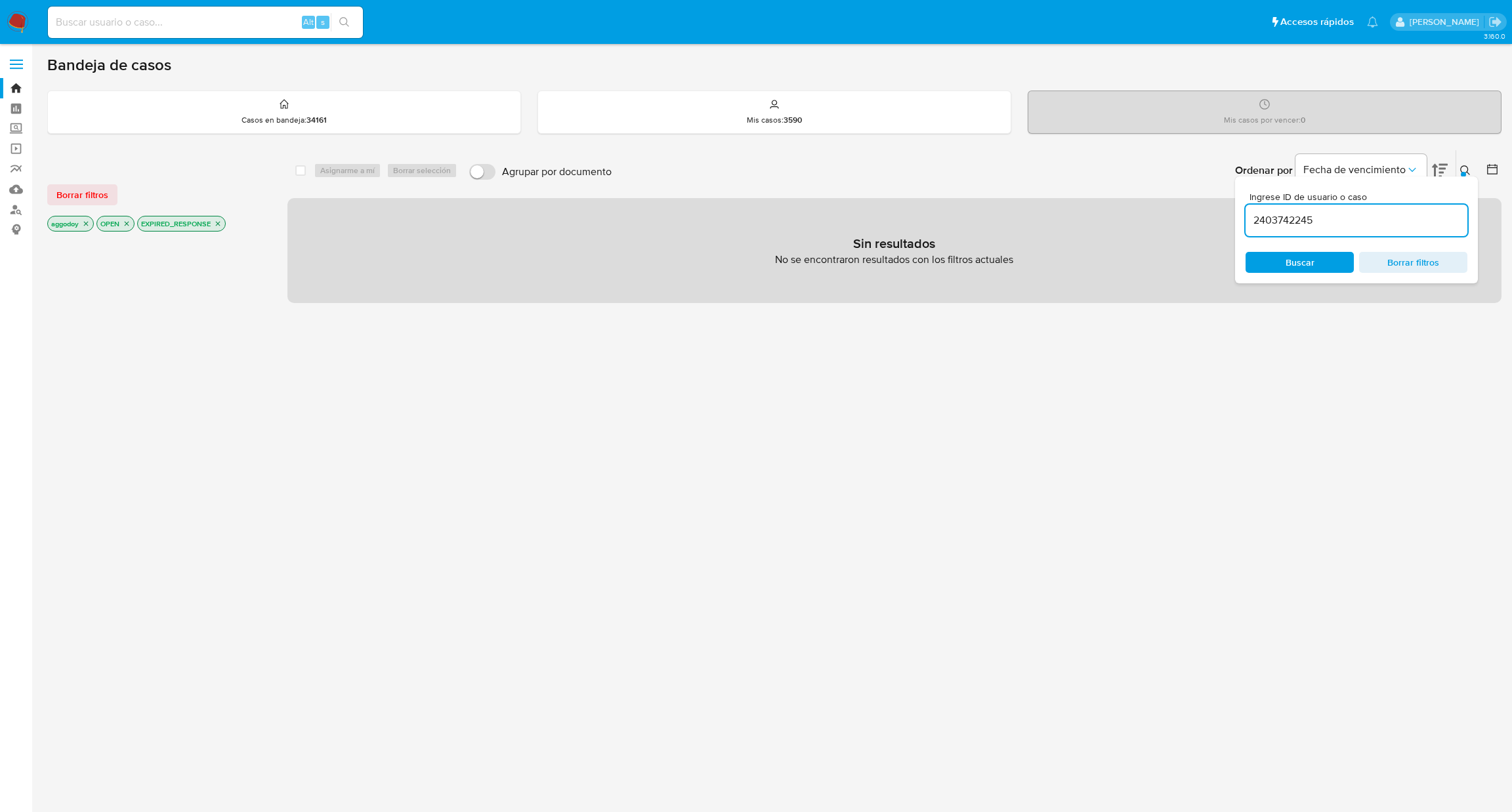
click at [220, 225] on icon "close-filter" at bounding box center [217, 223] width 4 height 4
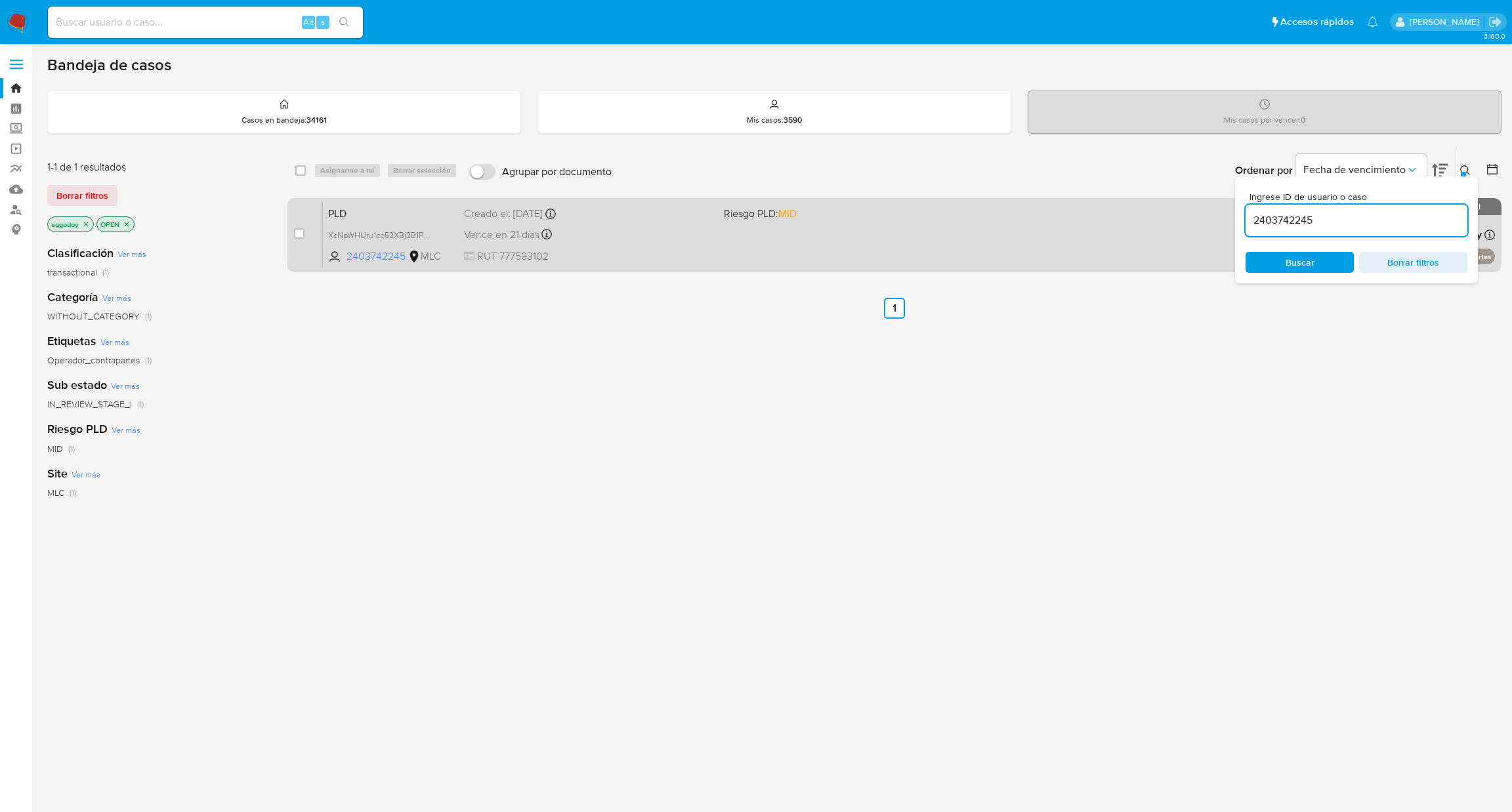
click at [920, 245] on div "PLD XcNpWHUru1co53XBj3B1PyGm 2403742245 MLC Riesgo PLD: MID Creado el: 12/07/20…" at bounding box center [908, 234] width 1172 height 66
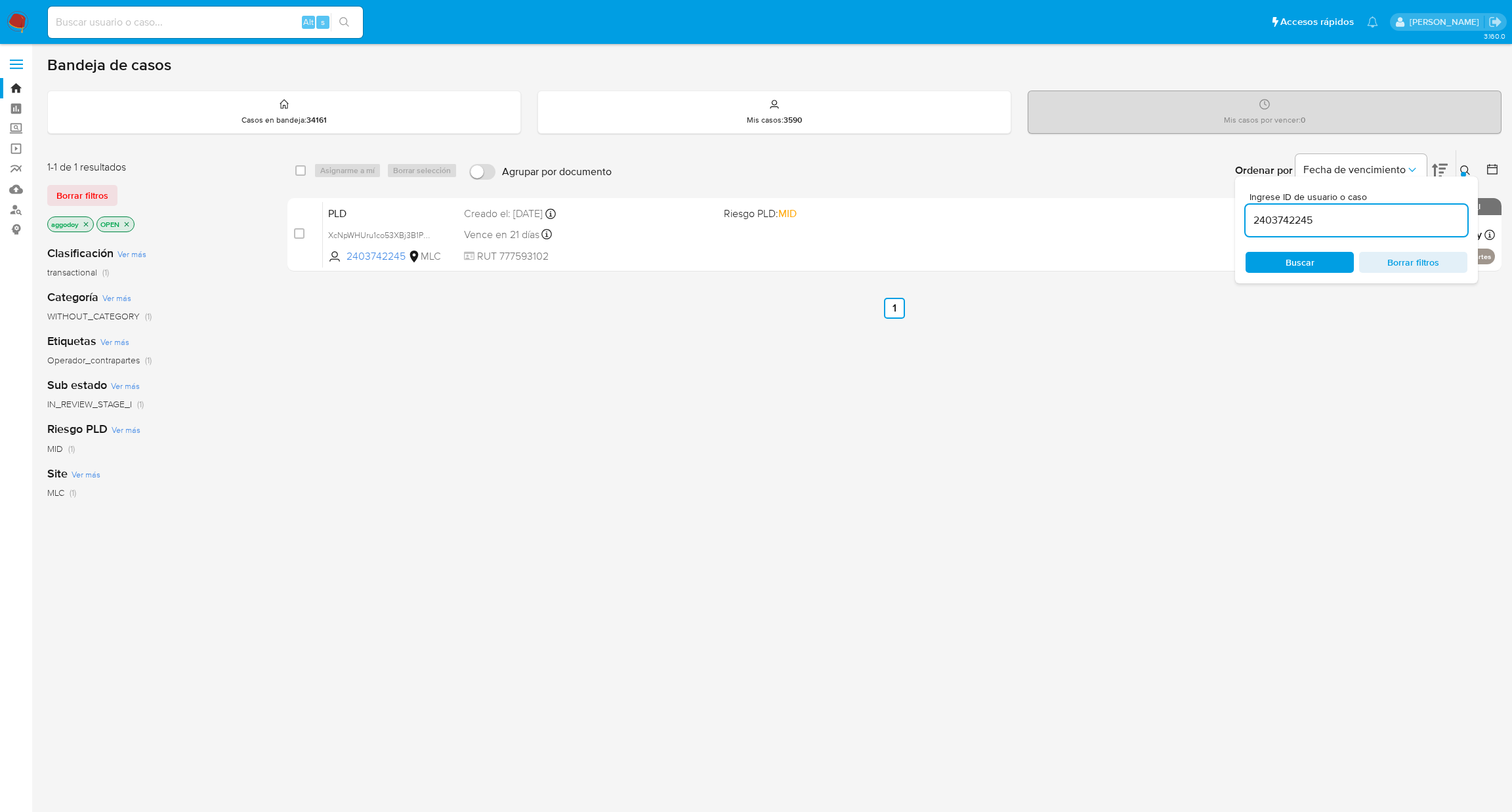
click at [1467, 171] on icon at bounding box center [1465, 170] width 10 height 10
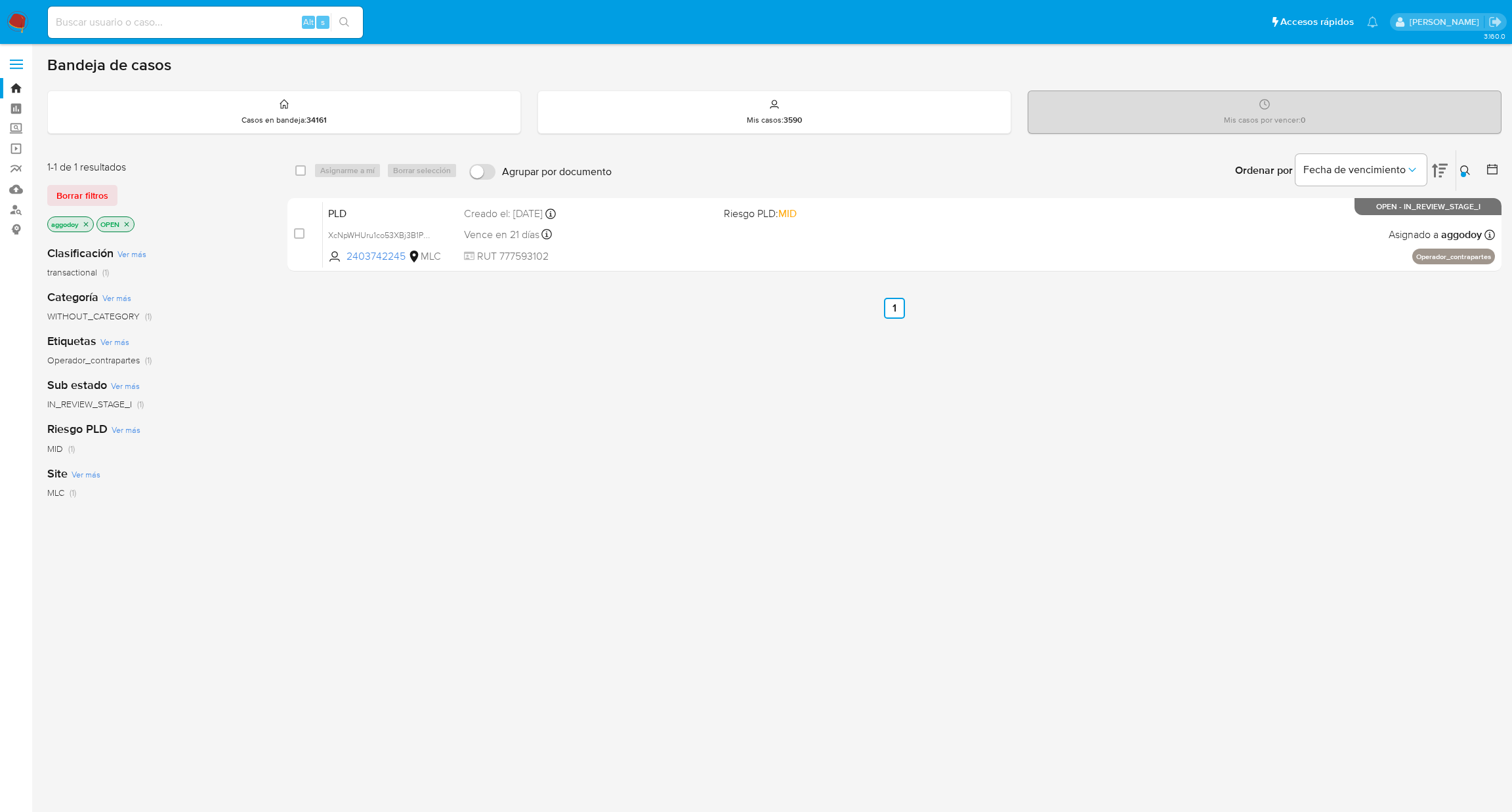
click at [271, 31] on div "Alt s" at bounding box center [205, 22] width 315 height 31
click at [254, 19] on input at bounding box center [205, 22] width 315 height 17
paste input "152282308"
type input "152282308"
click at [344, 29] on button "search-icon" at bounding box center [344, 23] width 27 height 19
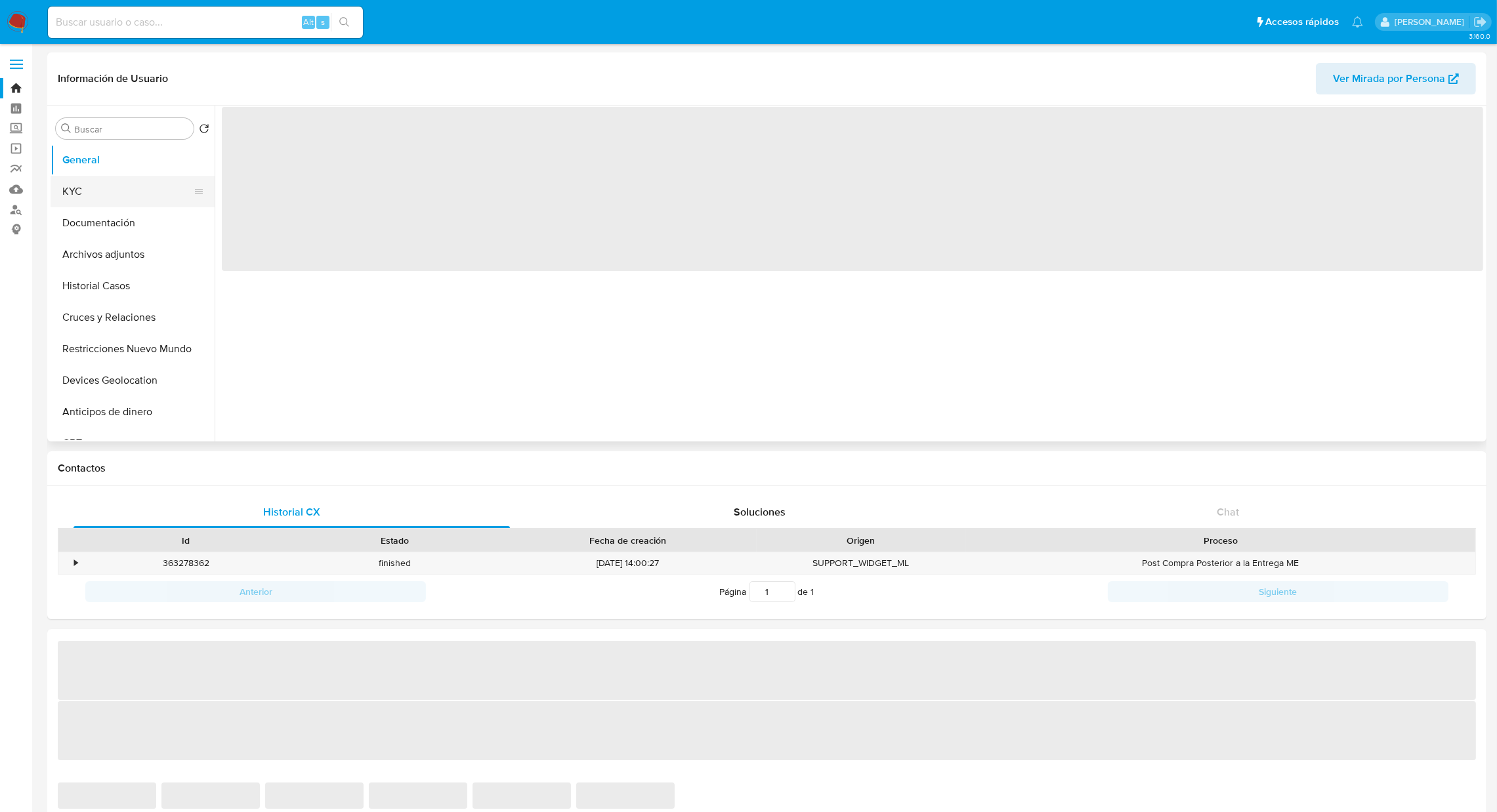
click at [131, 190] on button "KYC" at bounding box center [127, 191] width 153 height 31
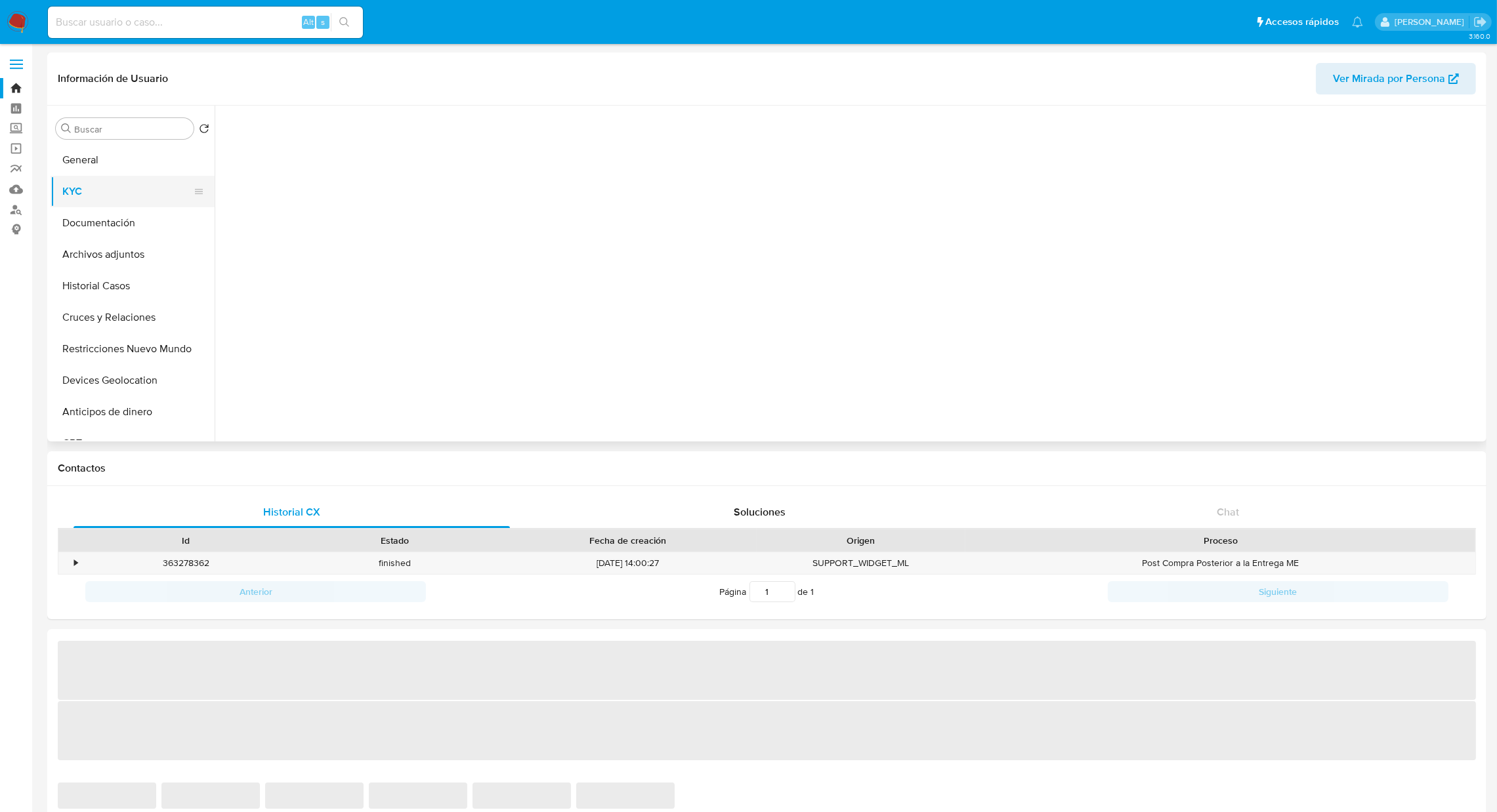
select select "10"
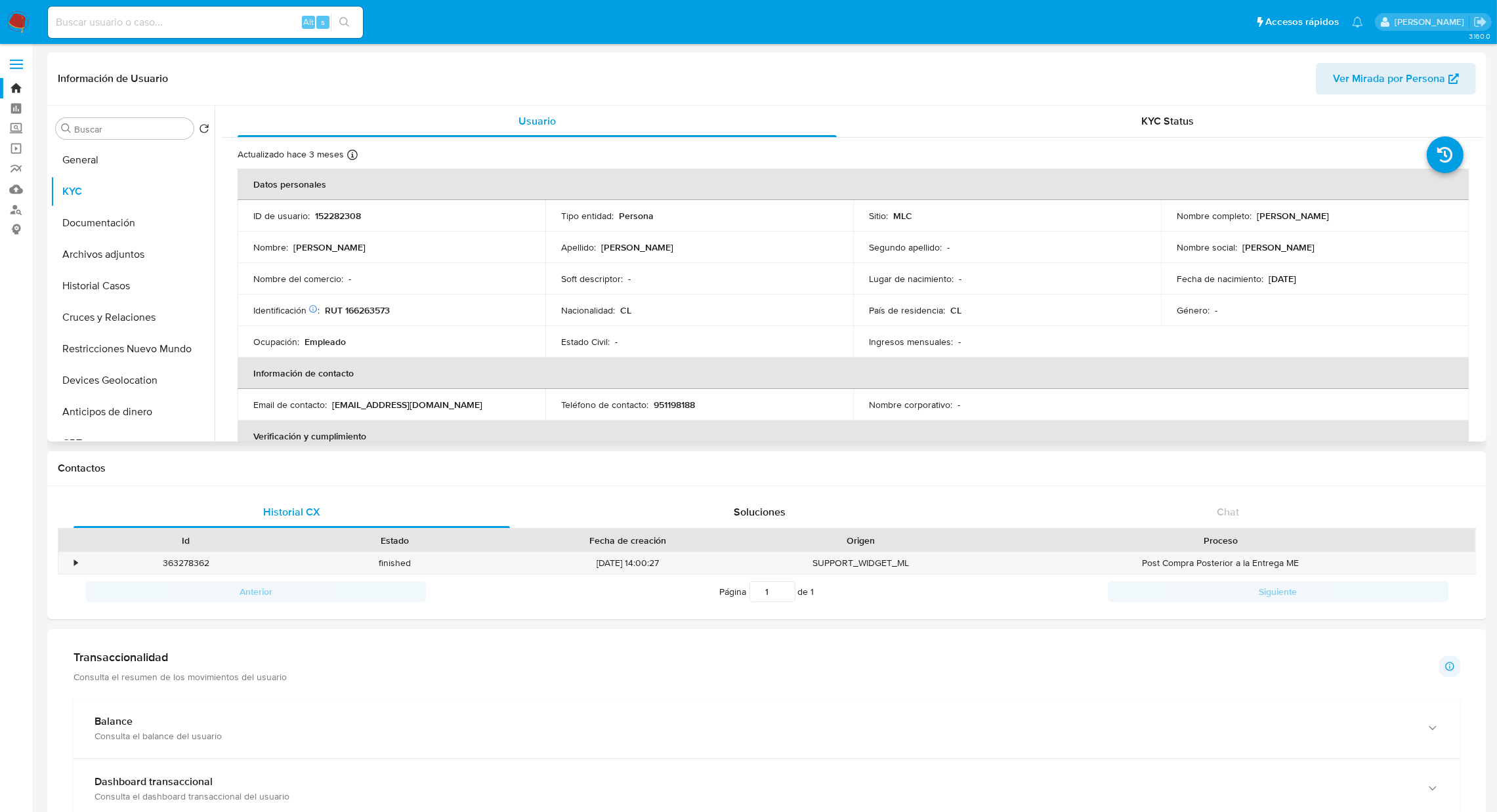
click at [348, 312] on p "RUT 166263573" at bounding box center [357, 310] width 65 height 12
copy p "166263573"
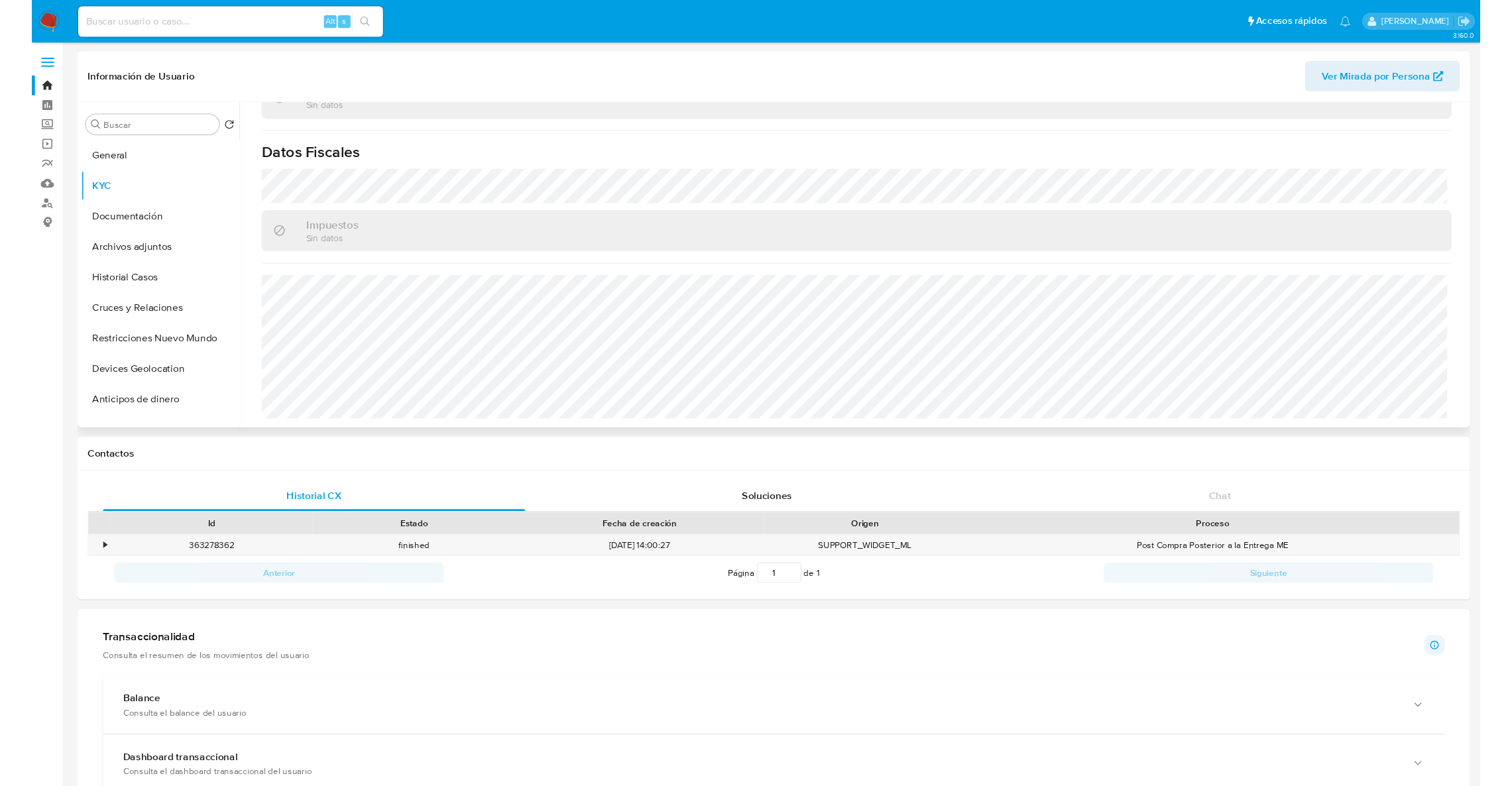
scroll to position [718, 0]
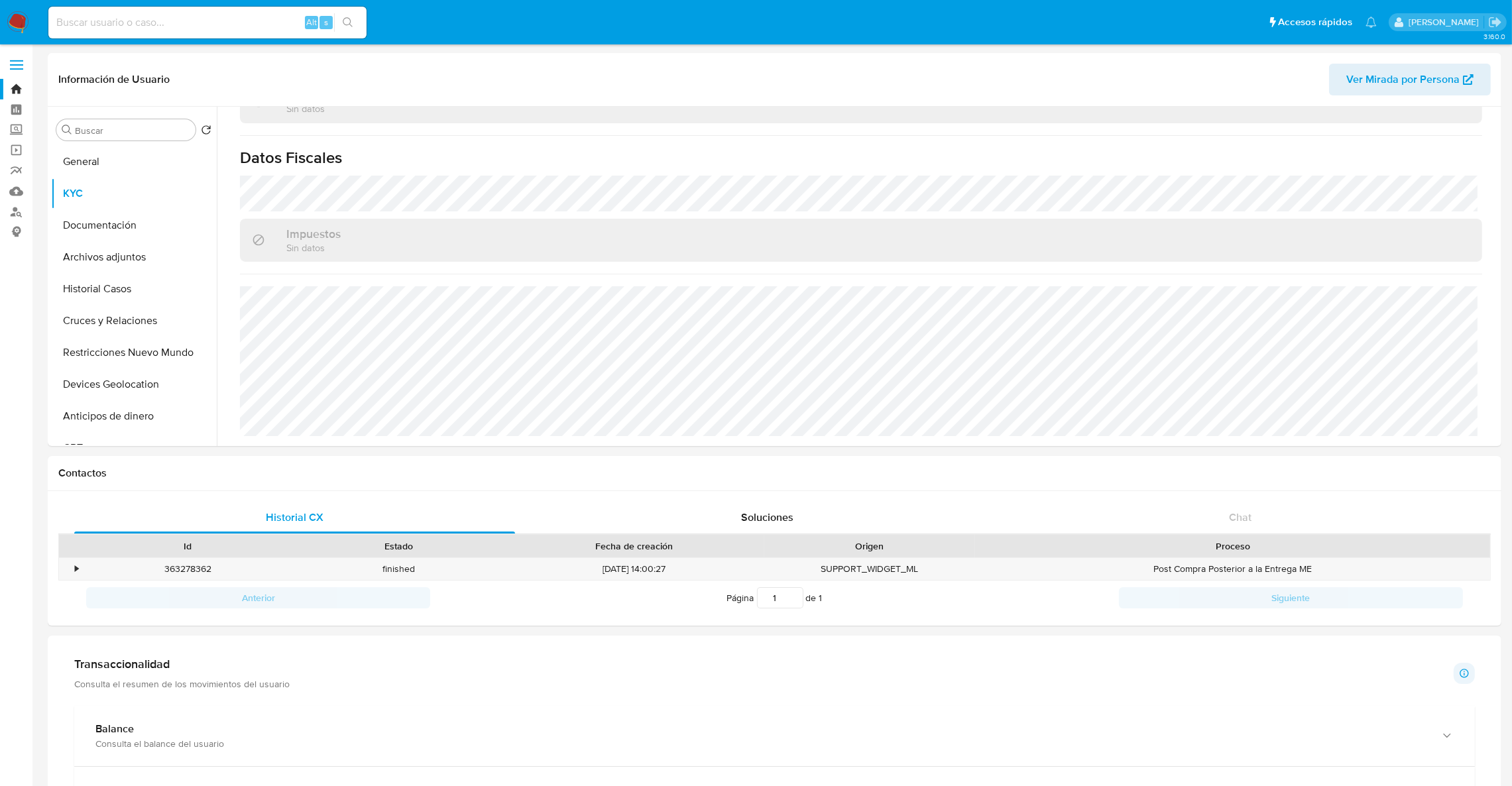
click at [13, 88] on link "Bandeja" at bounding box center [79, 89] width 158 height 20
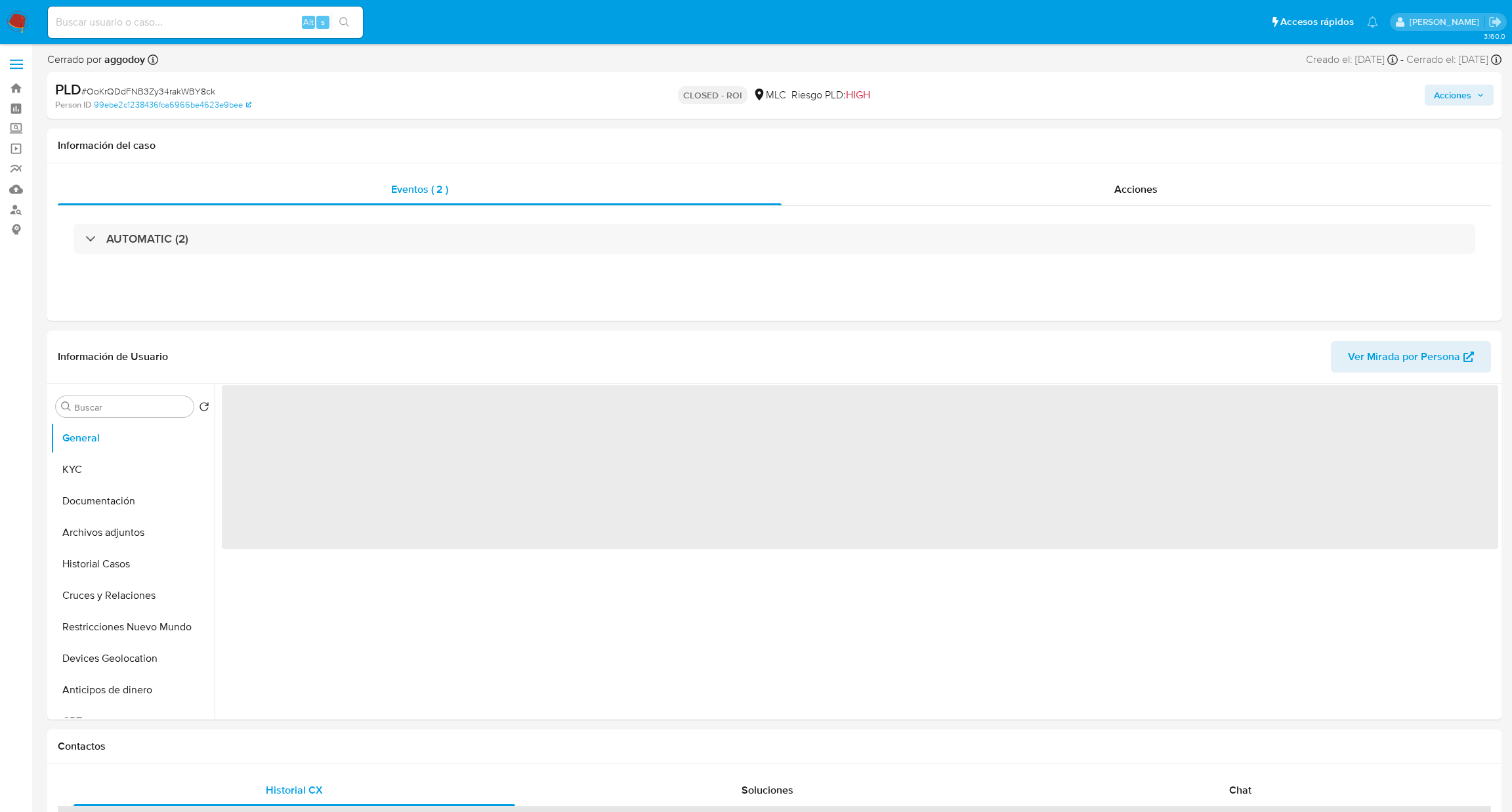
select select "10"
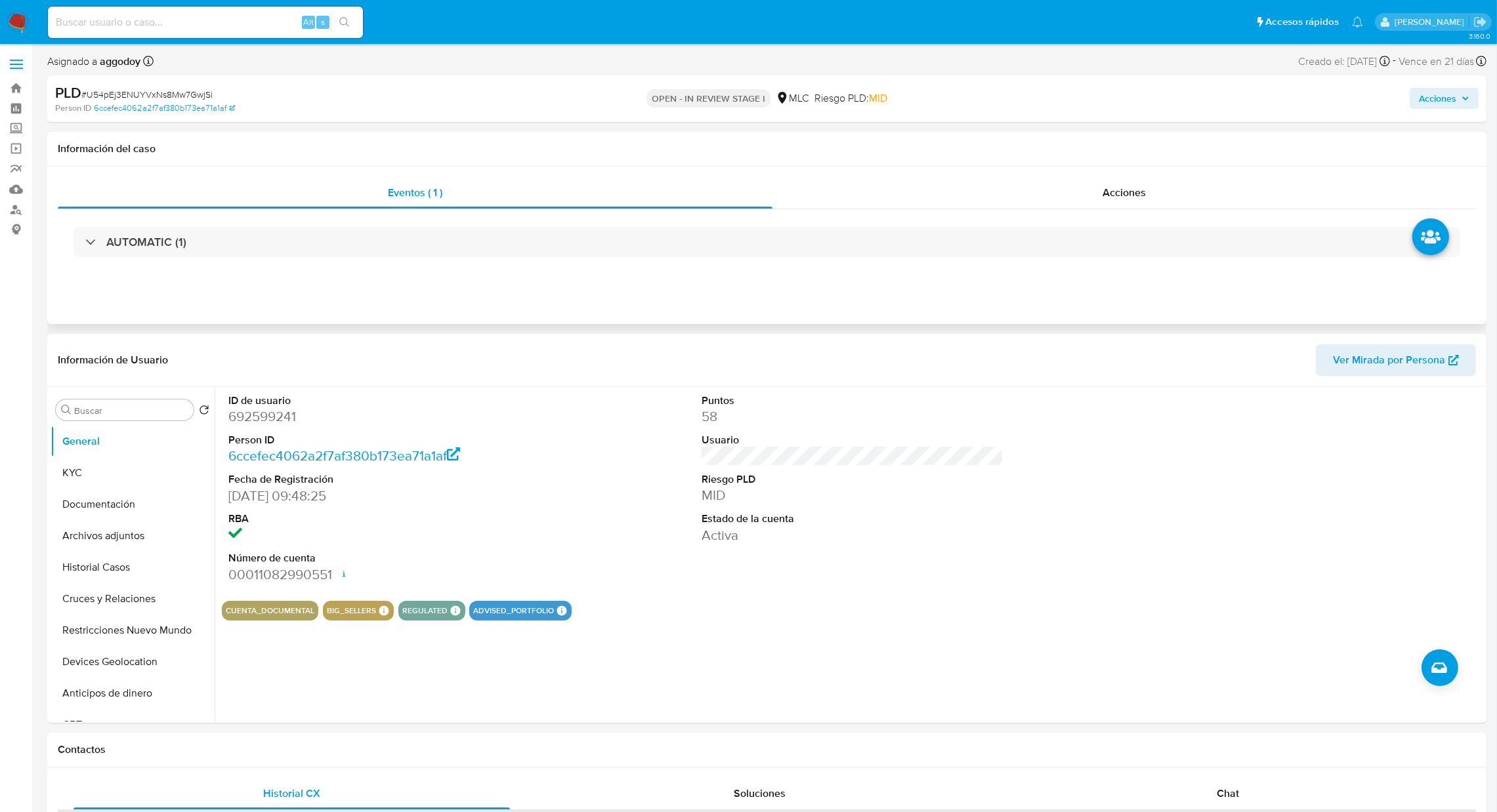
click at [320, 266] on div "AUTOMATIC (1)" at bounding box center [767, 242] width 1418 height 66
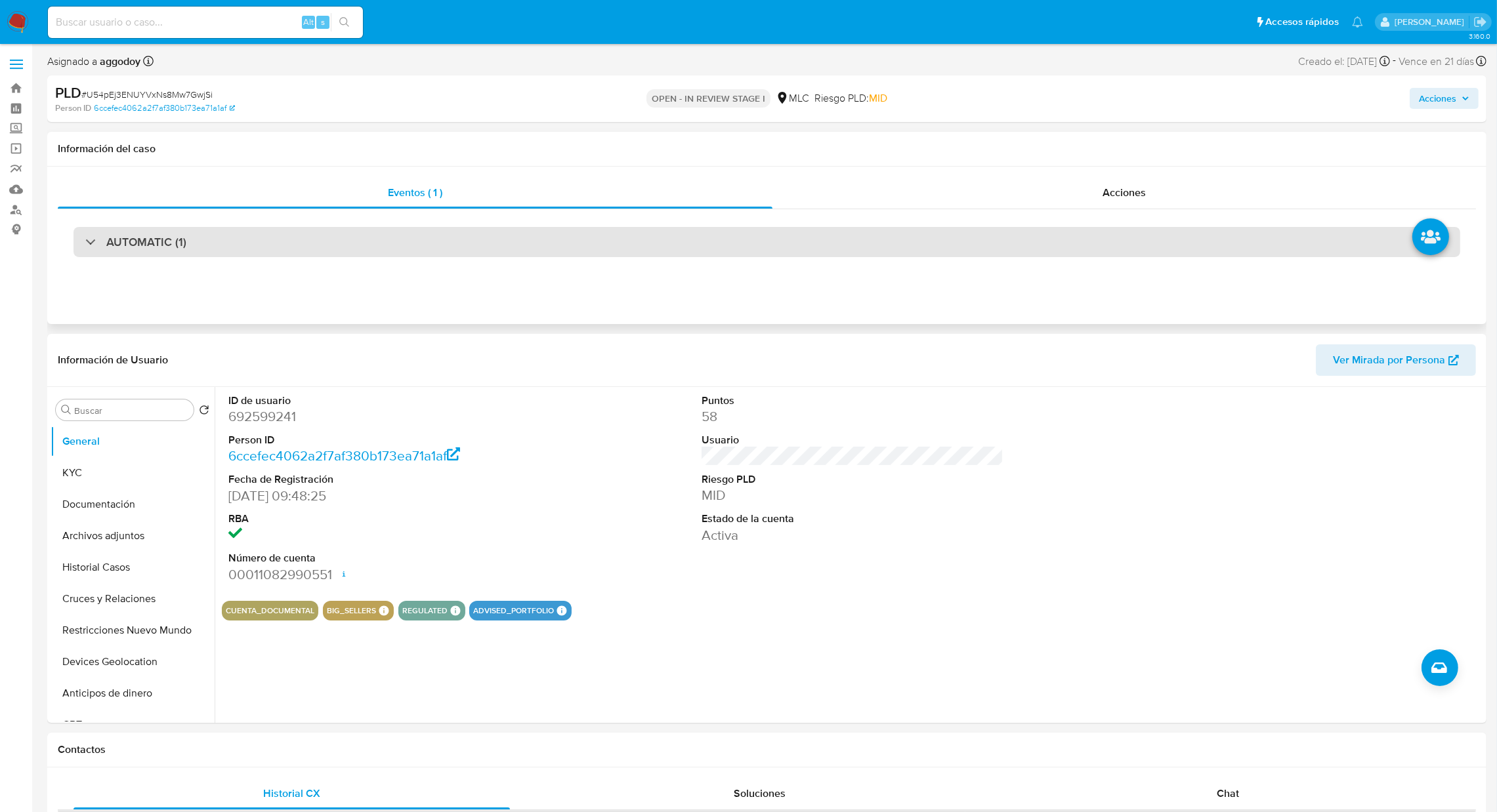
click at [324, 244] on div "AUTOMATIC (1)" at bounding box center [766, 242] width 1387 height 30
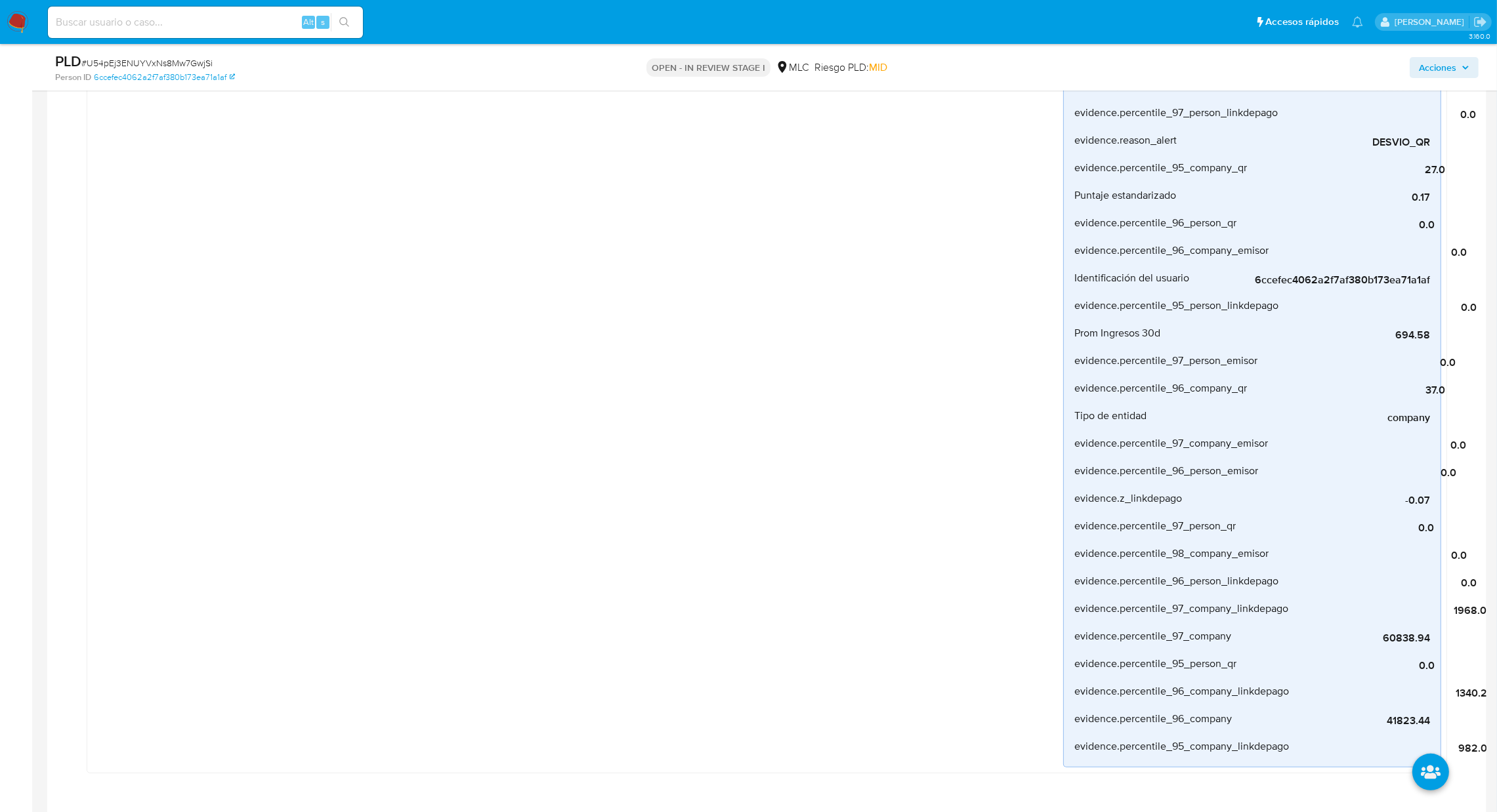
scroll to position [688, 0]
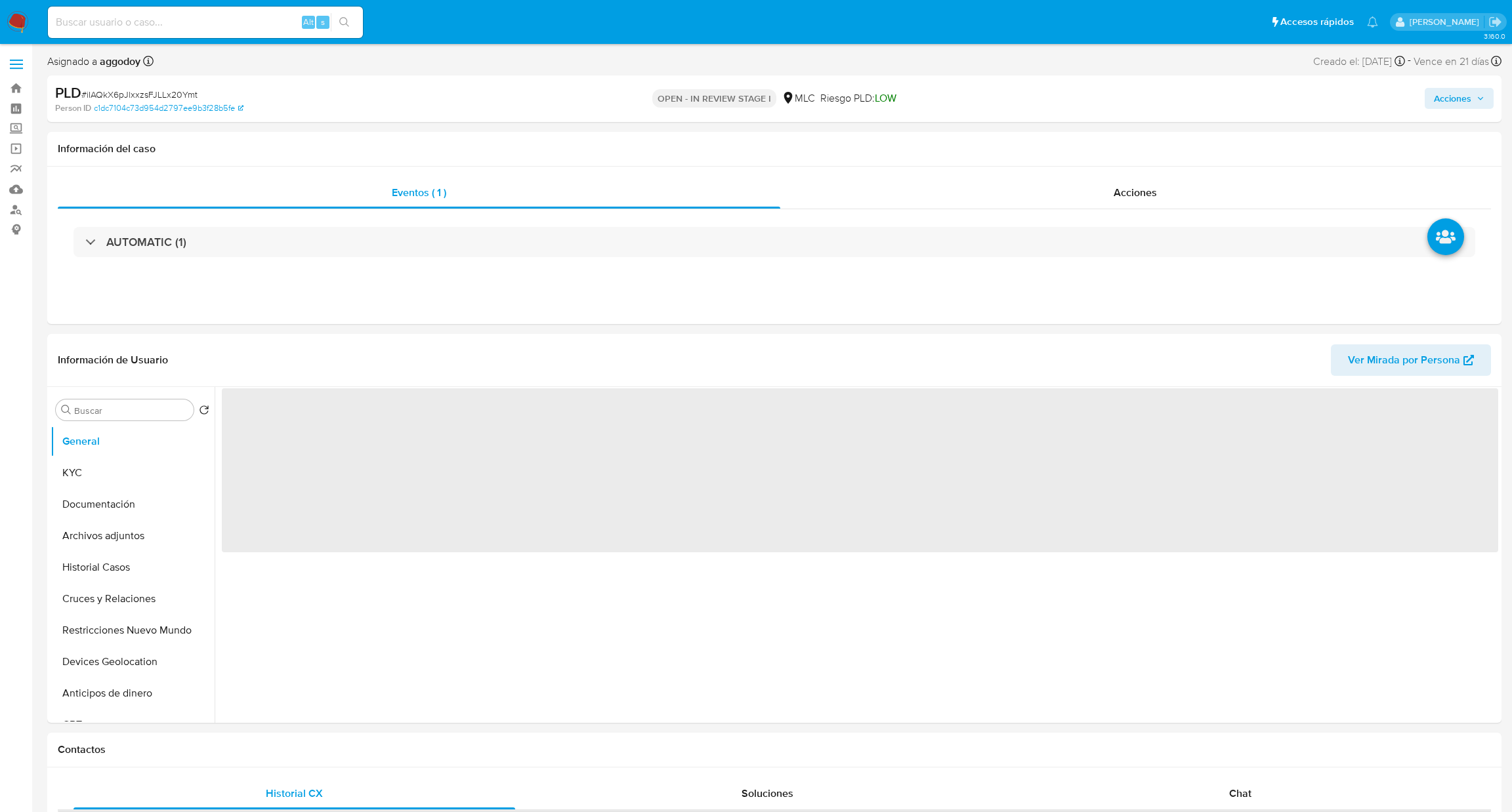
select select "10"
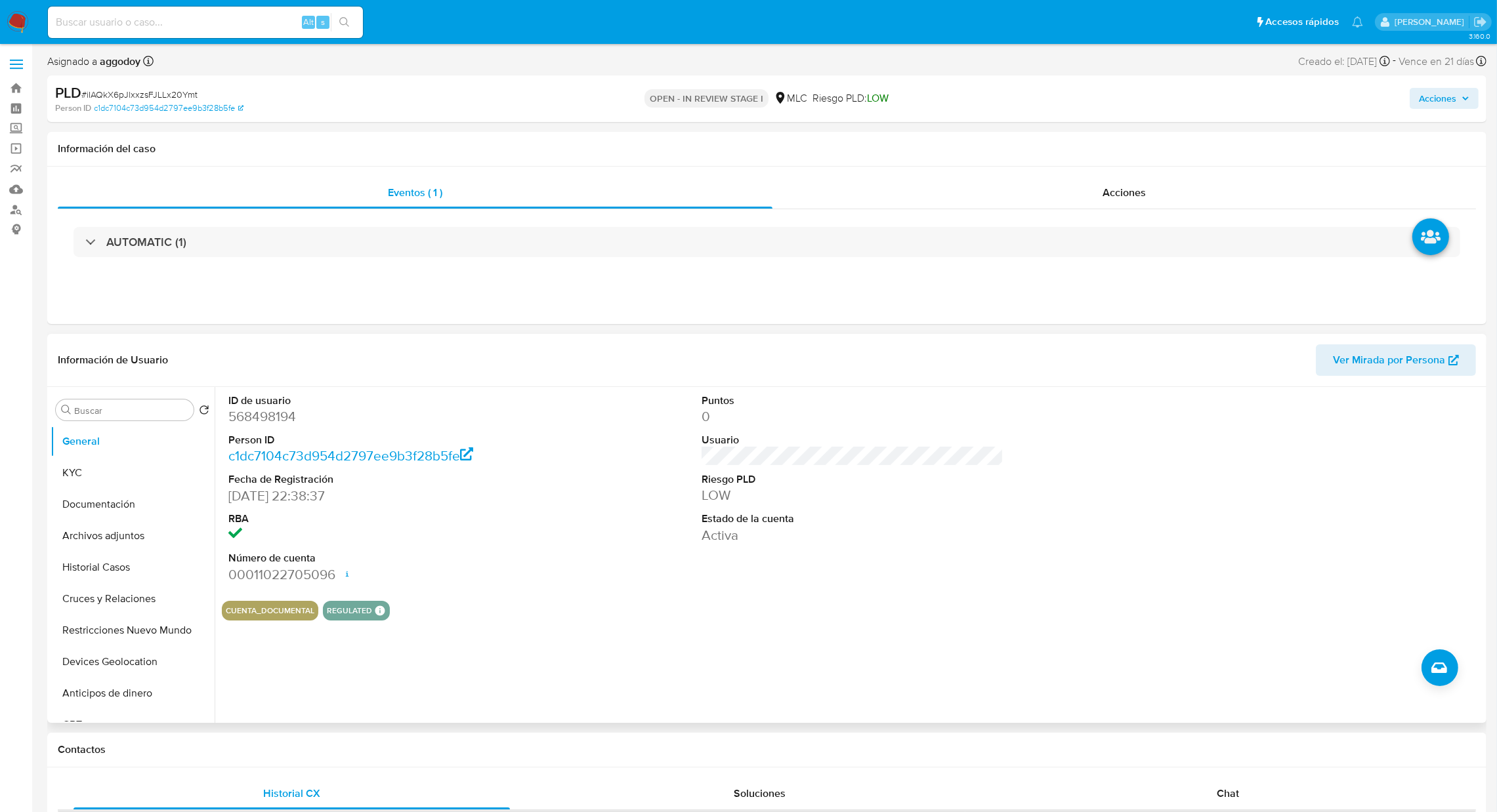
click at [254, 423] on dd "568498194" at bounding box center [379, 417] width 302 height 19
copy dd "568498194"
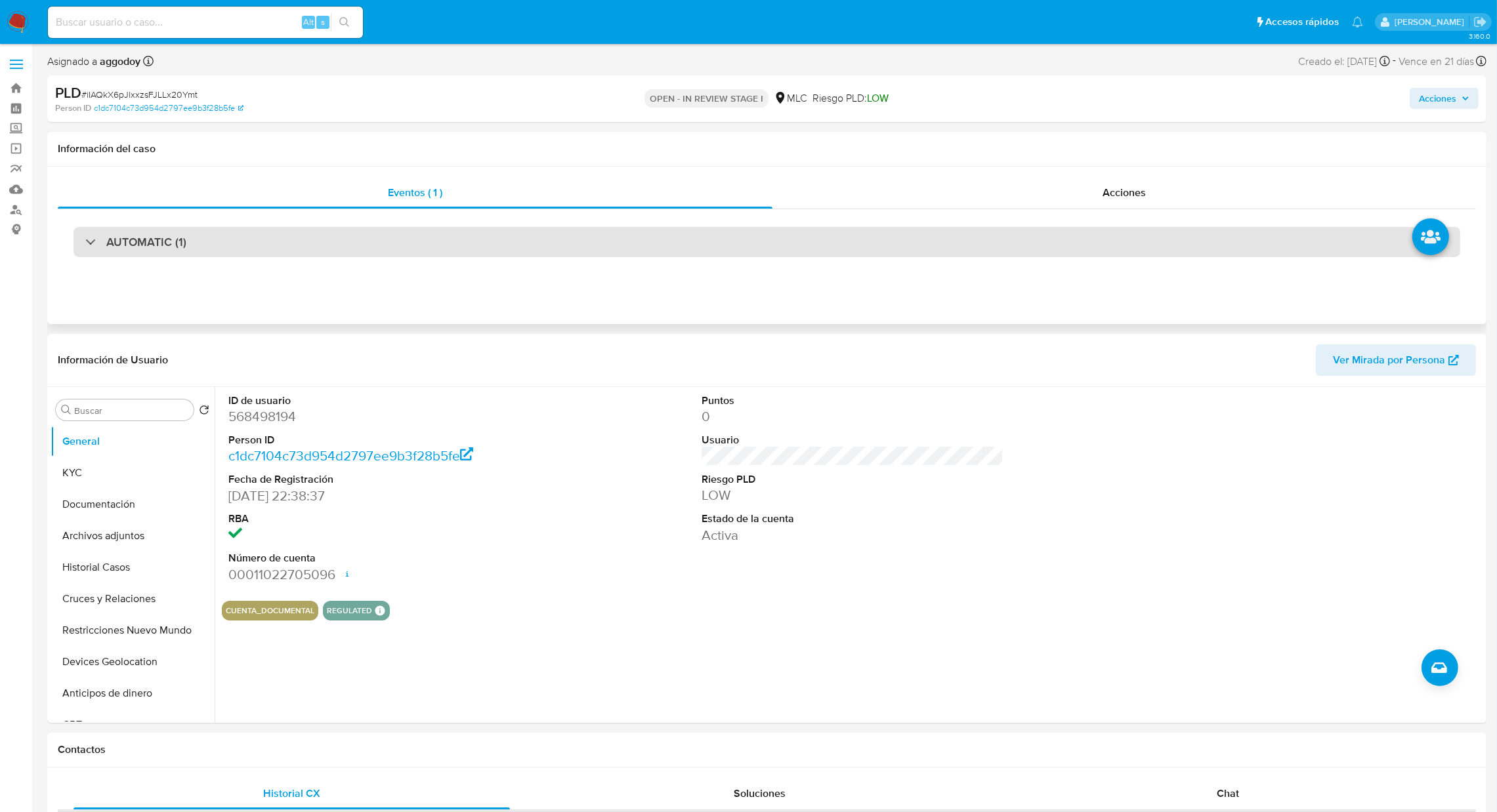
click at [325, 231] on div "AUTOMATIC (1)" at bounding box center [766, 242] width 1387 height 30
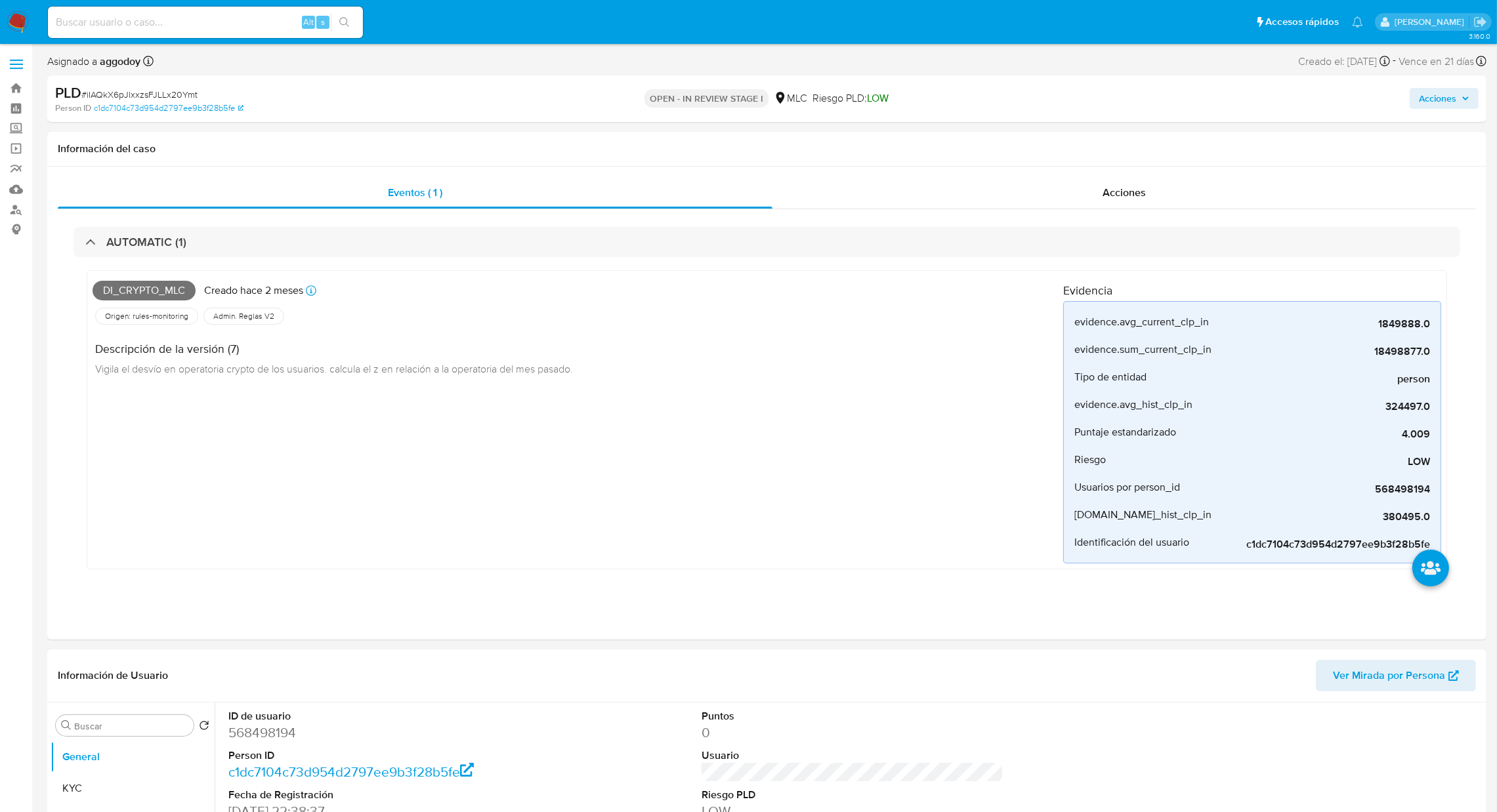
click at [142, 24] on input at bounding box center [205, 22] width 315 height 17
paste input "79975795"
type input "79975795"
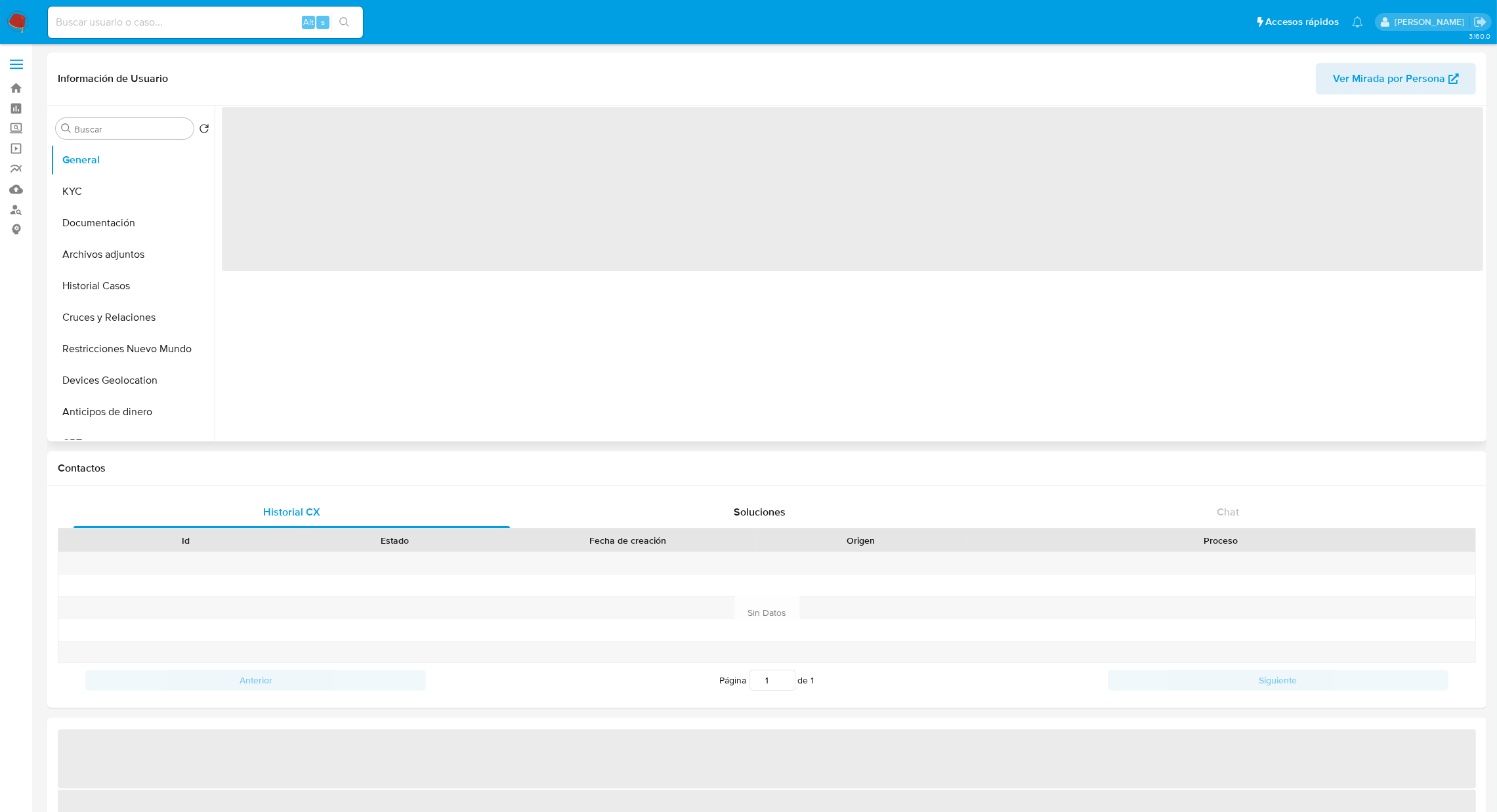
select select "10"
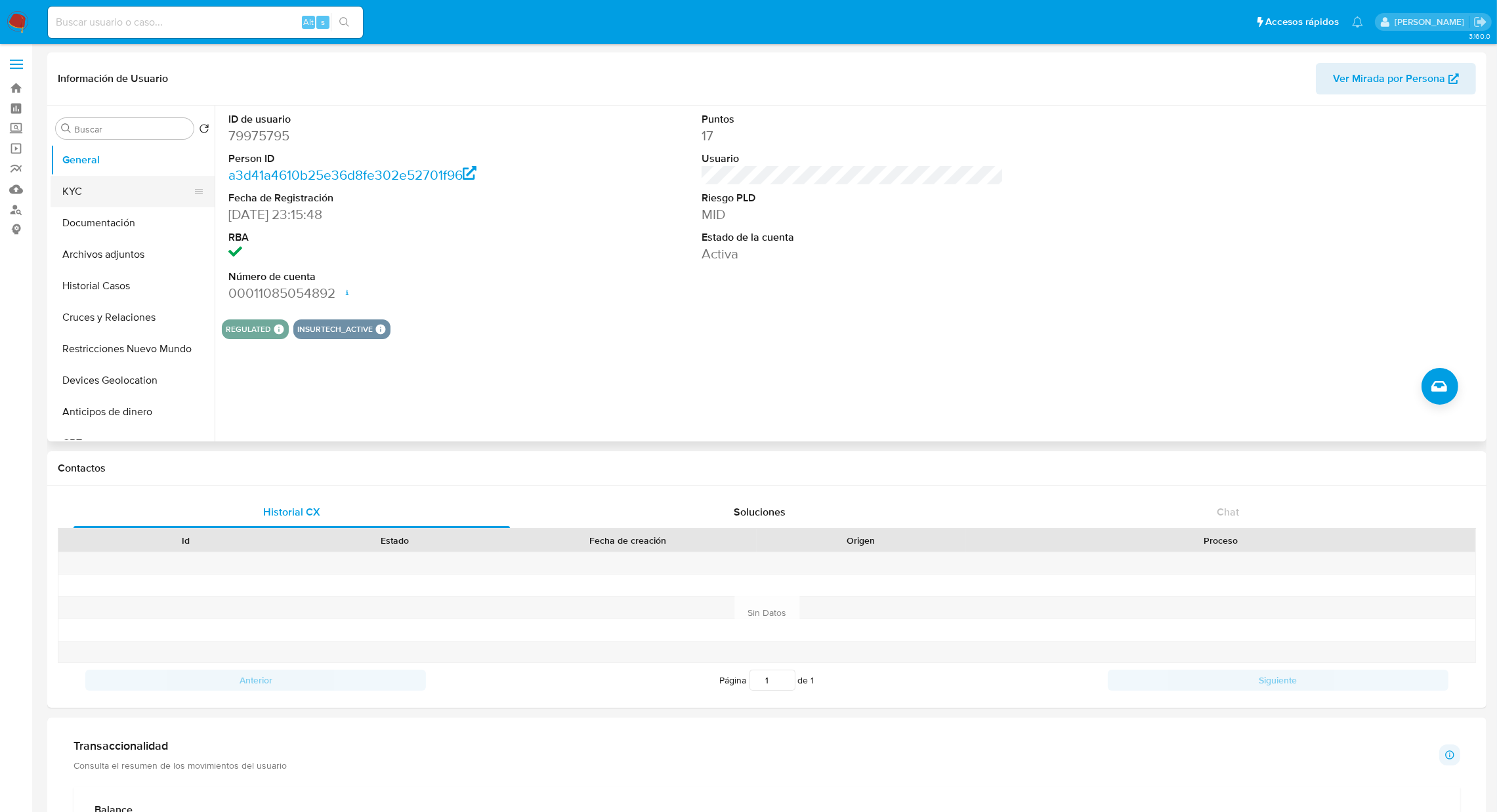
click at [85, 186] on button "KYC" at bounding box center [127, 191] width 153 height 31
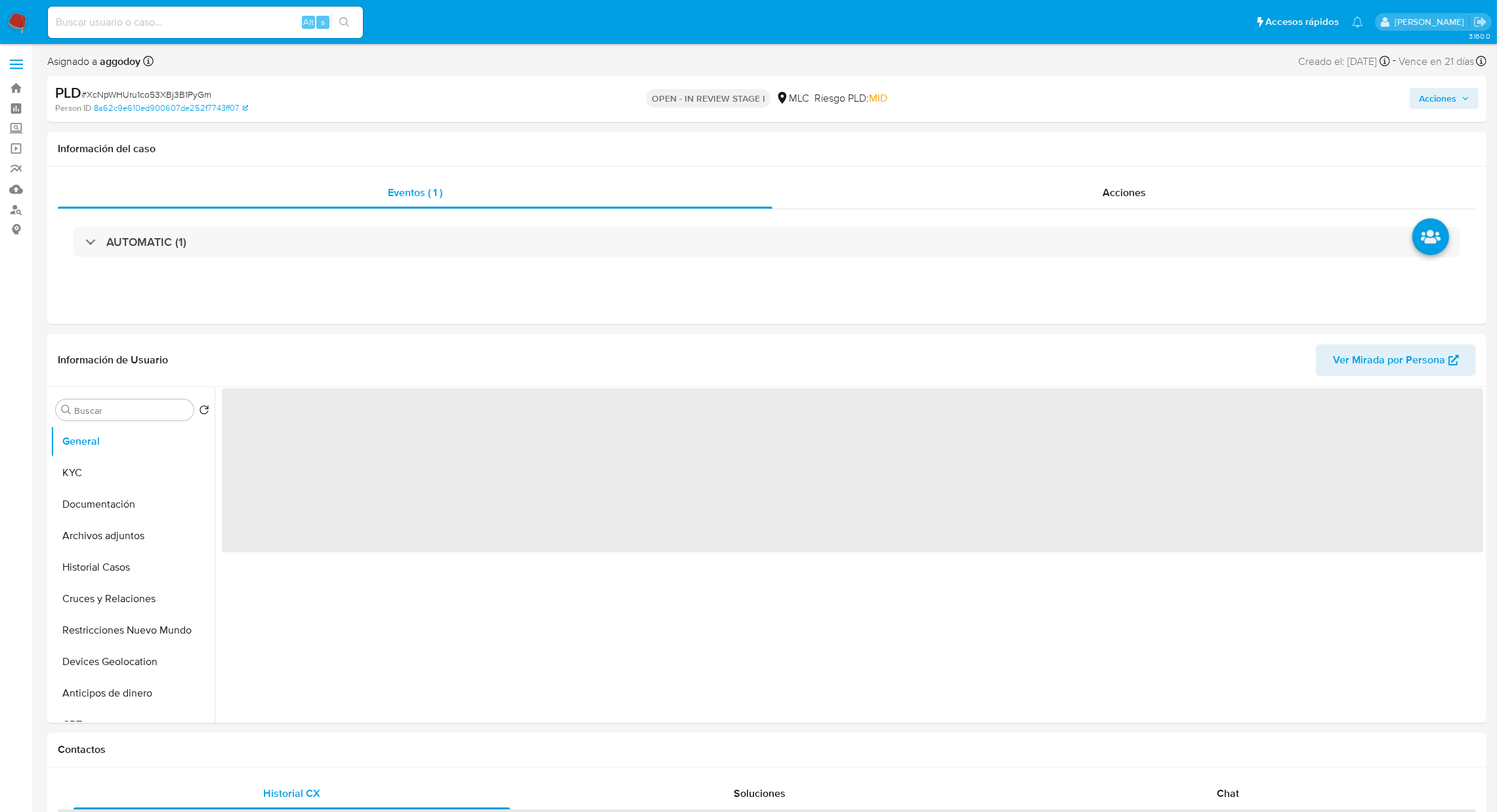
select select "10"
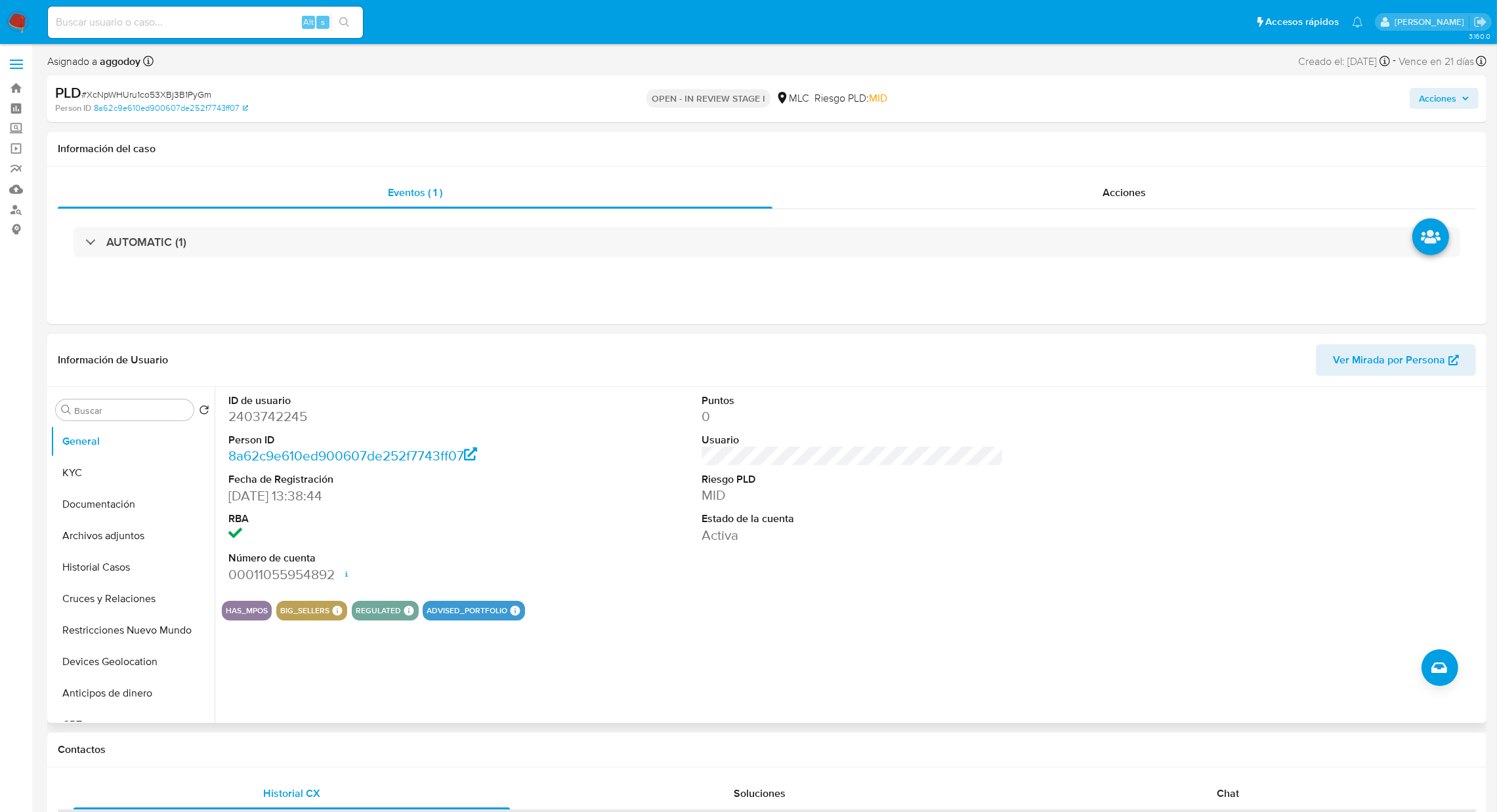
click at [270, 409] on dd "2403742245" at bounding box center [379, 417] width 302 height 19
drag, startPoint x: 305, startPoint y: 415, endPoint x: 168, endPoint y: 463, distance: 145.2
click at [168, 463] on button "KYC" at bounding box center [127, 472] width 153 height 31
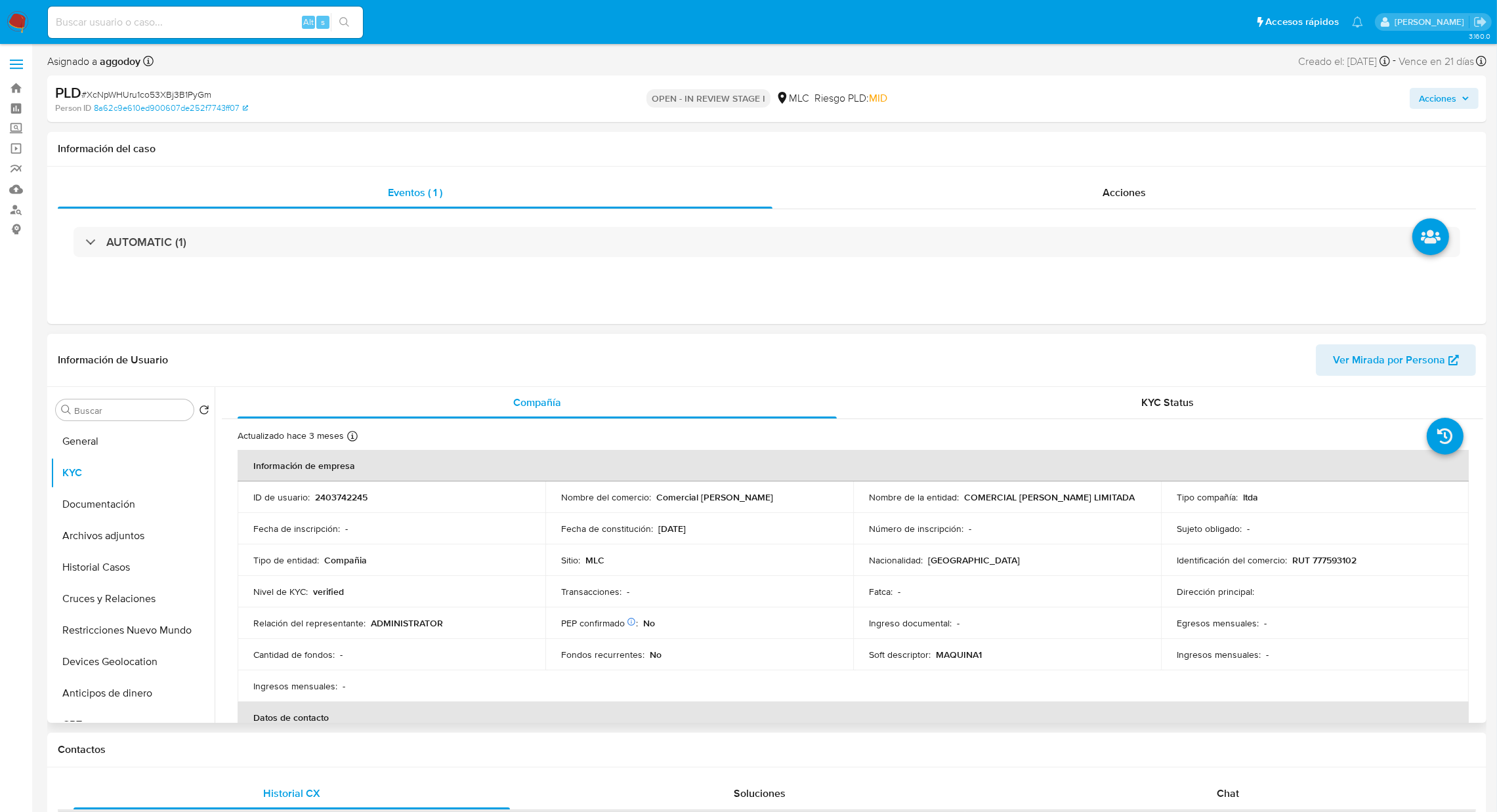
click at [320, 496] on p "2403742245" at bounding box center [341, 497] width 52 height 12
copy p "2403742245"
click at [1350, 564] on p "RUT 777593102" at bounding box center [1324, 560] width 64 height 12
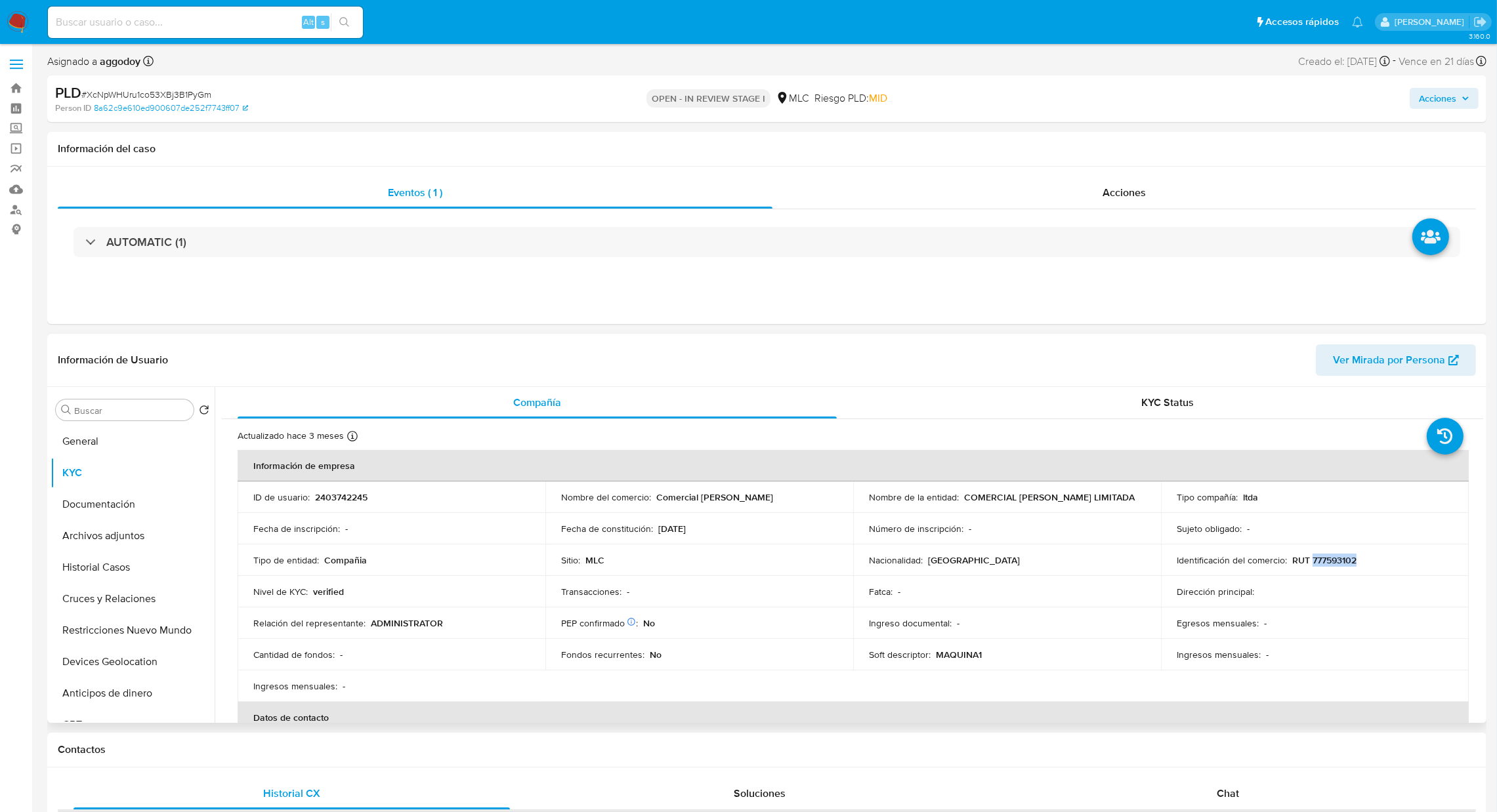
copy p "777593102"
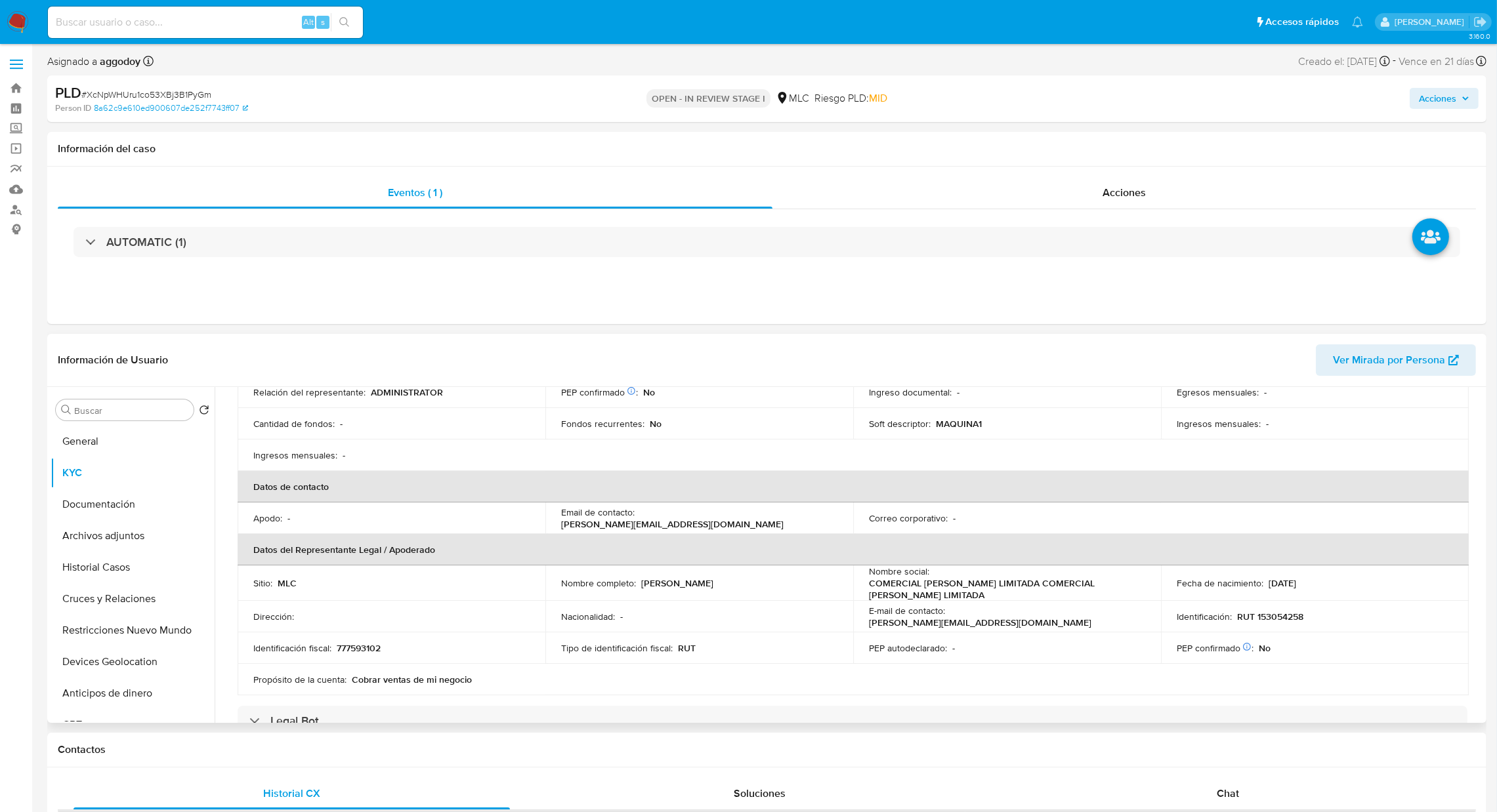
scroll to position [261, 0]
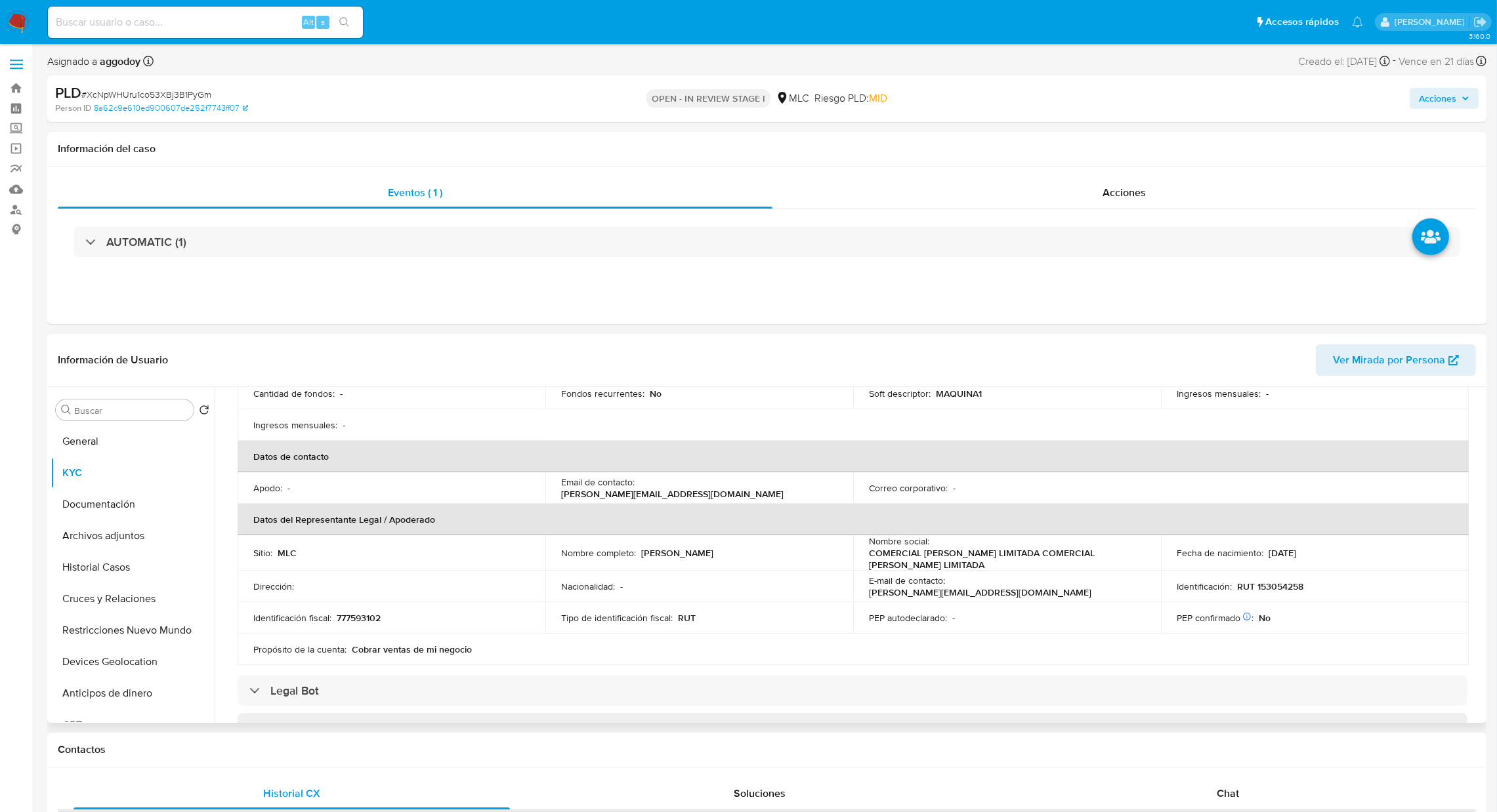
click at [1380, 653] on table "Información de empresa ID de usuario : 2403742245 Nombre del comercio : Comerci…" at bounding box center [853, 427] width 1231 height 476
click at [112, 596] on button "Cruces y Relaciones" at bounding box center [127, 598] width 153 height 31
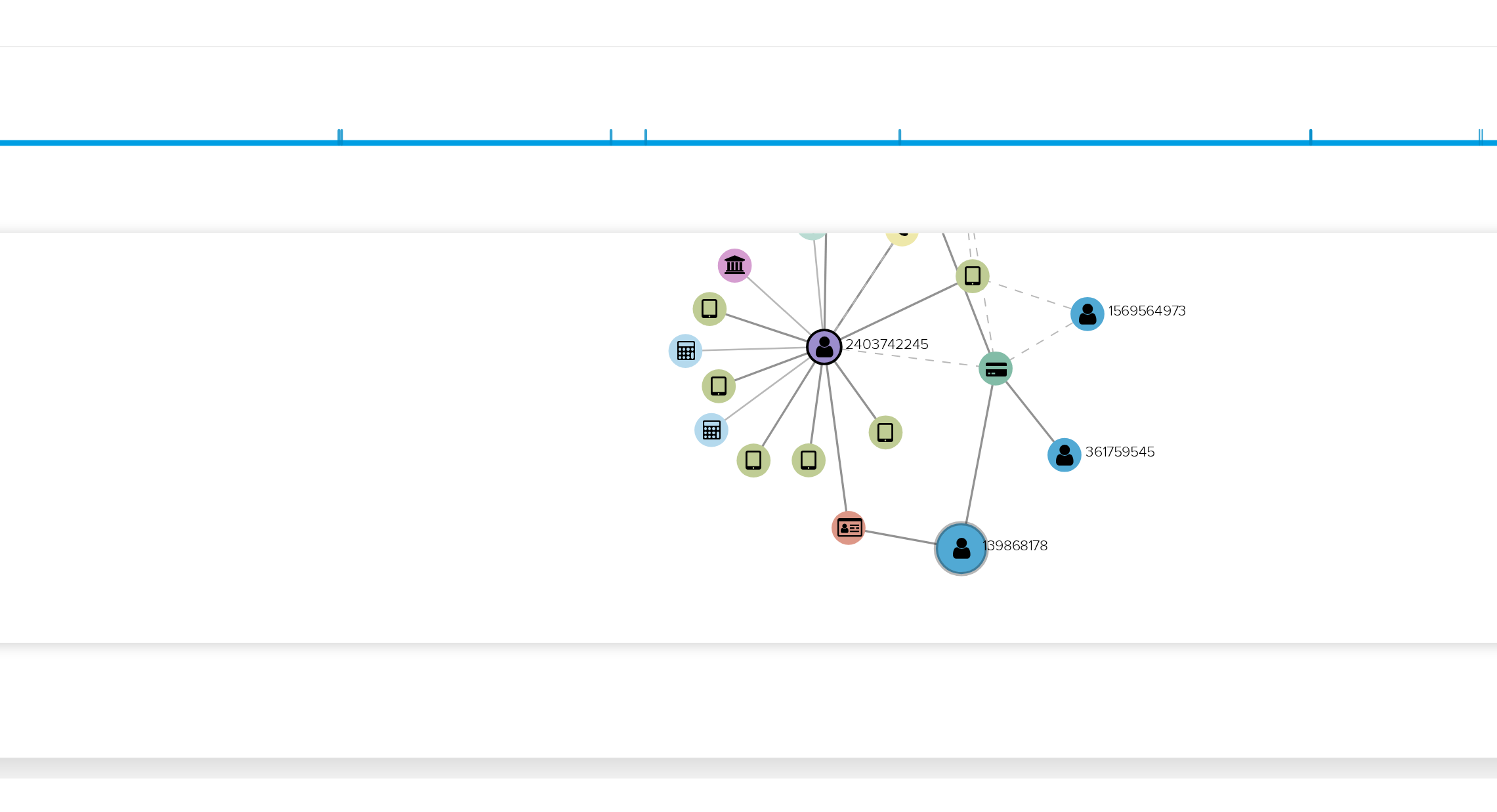
scroll to position [196, 0]
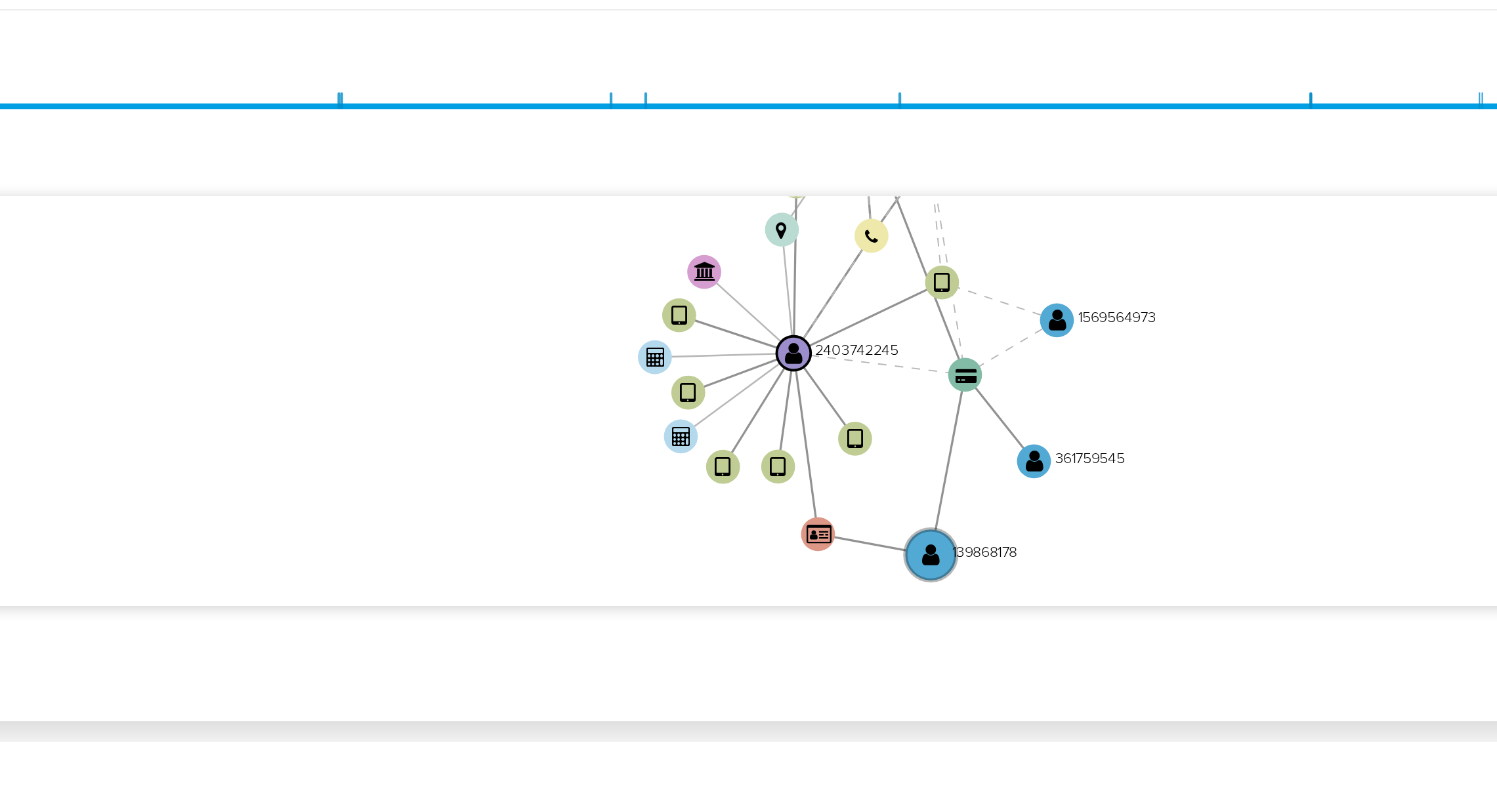
drag, startPoint x: 1201, startPoint y: 348, endPoint x: 1185, endPoint y: 370, distance: 27.2
click at [1185, 370] on icon "device-6835c70b9e2e21f455d0ab23  user-2403742245  2403742245 user-553729741 …" at bounding box center [861, 327] width 1242 height 190
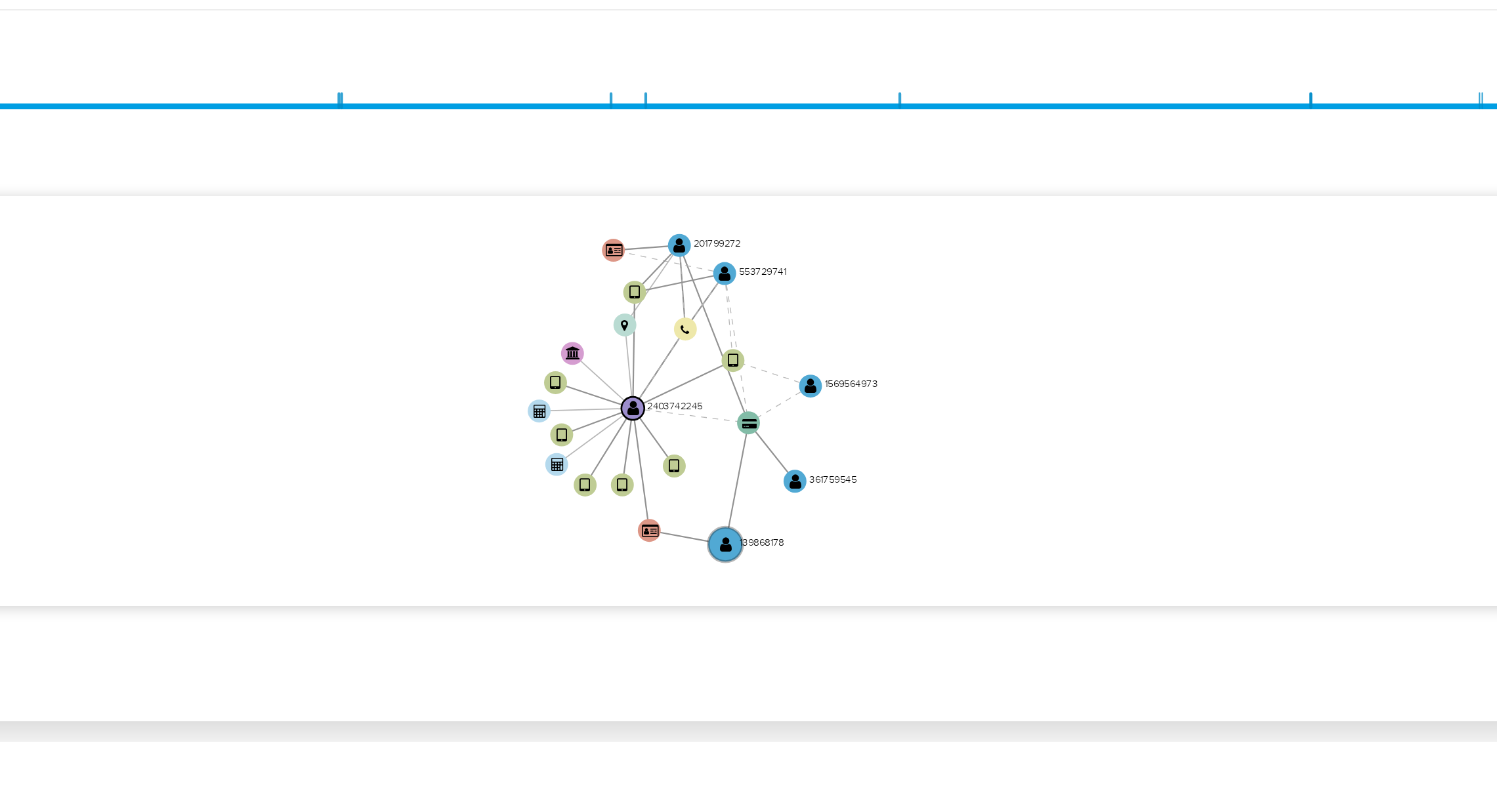
drag, startPoint x: 1091, startPoint y: 367, endPoint x: 1031, endPoint y: 374, distance: 60.4
click at [1031, 374] on icon "device-6835c70b9e2e21f455d0ab23  user-2403742245  2403742245 user-553729741 …" at bounding box center [861, 327] width 1242 height 190
click at [1246, 287] on icon "device-6835c70b9e2e21f455d0ab23  user-2403742245  2403742245 user-553729741 …" at bounding box center [861, 327] width 1242 height 190
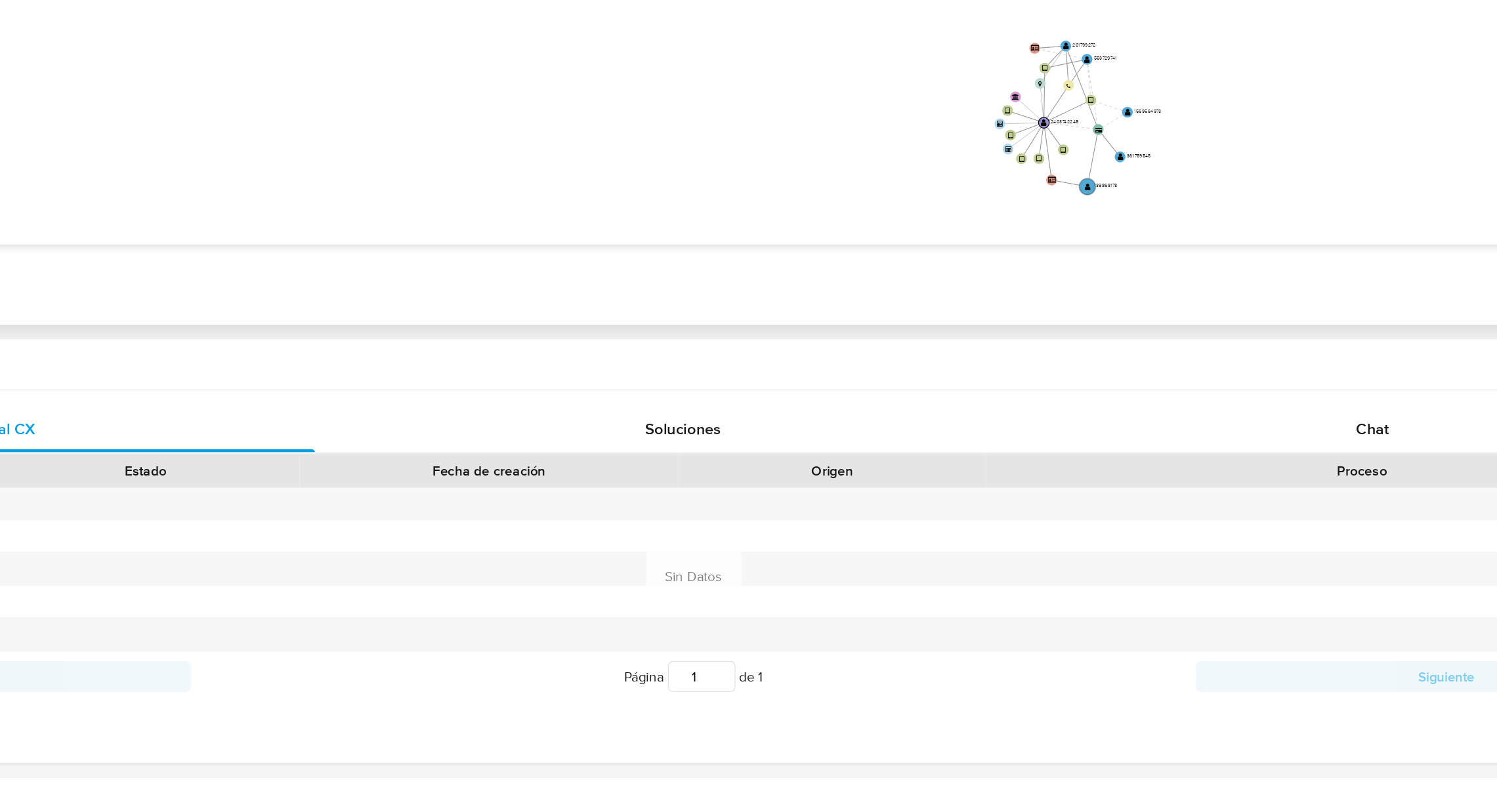
scroll to position [195, 0]
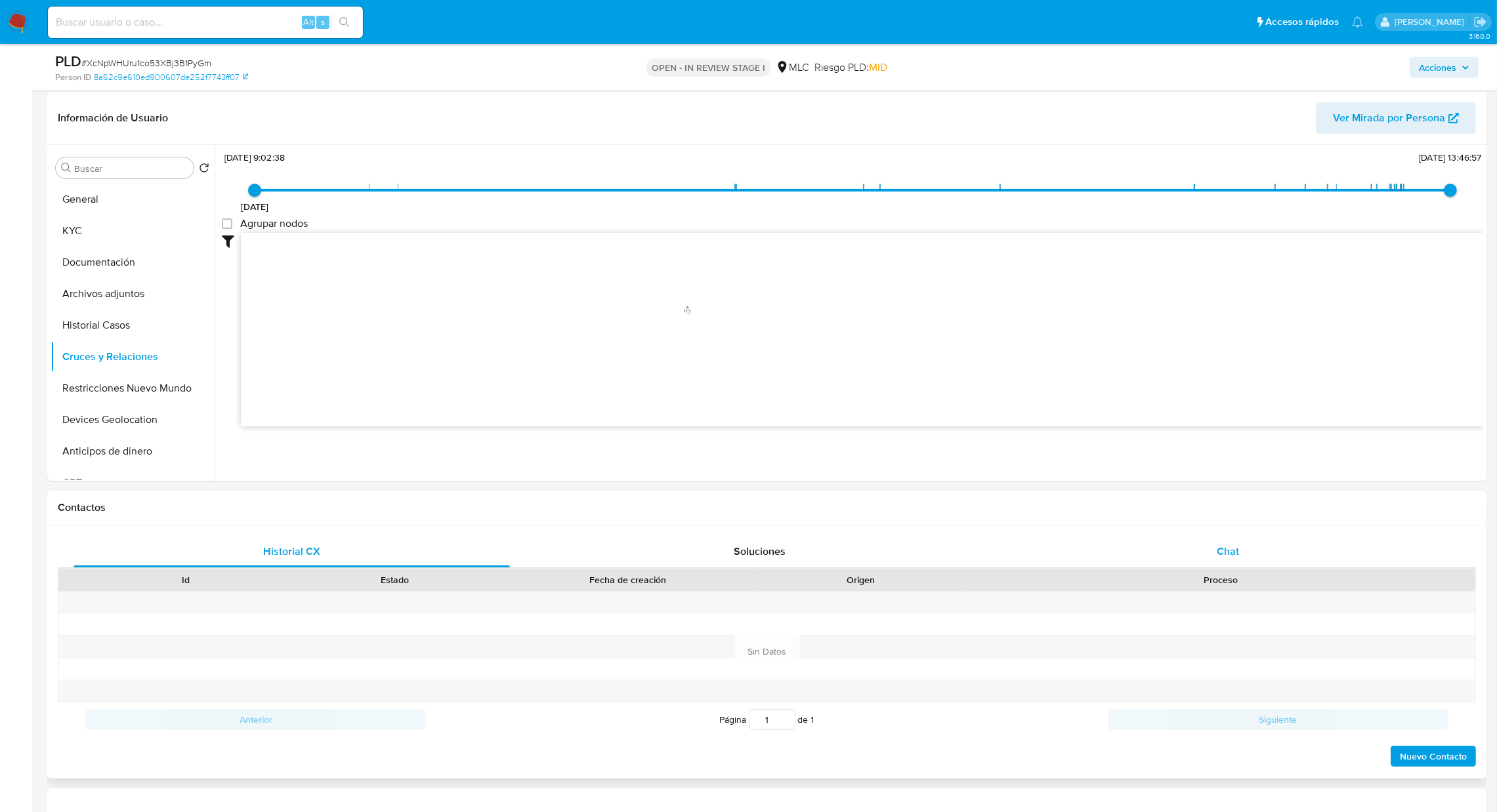
click at [1206, 556] on div "Chat" at bounding box center [1228, 551] width 436 height 31
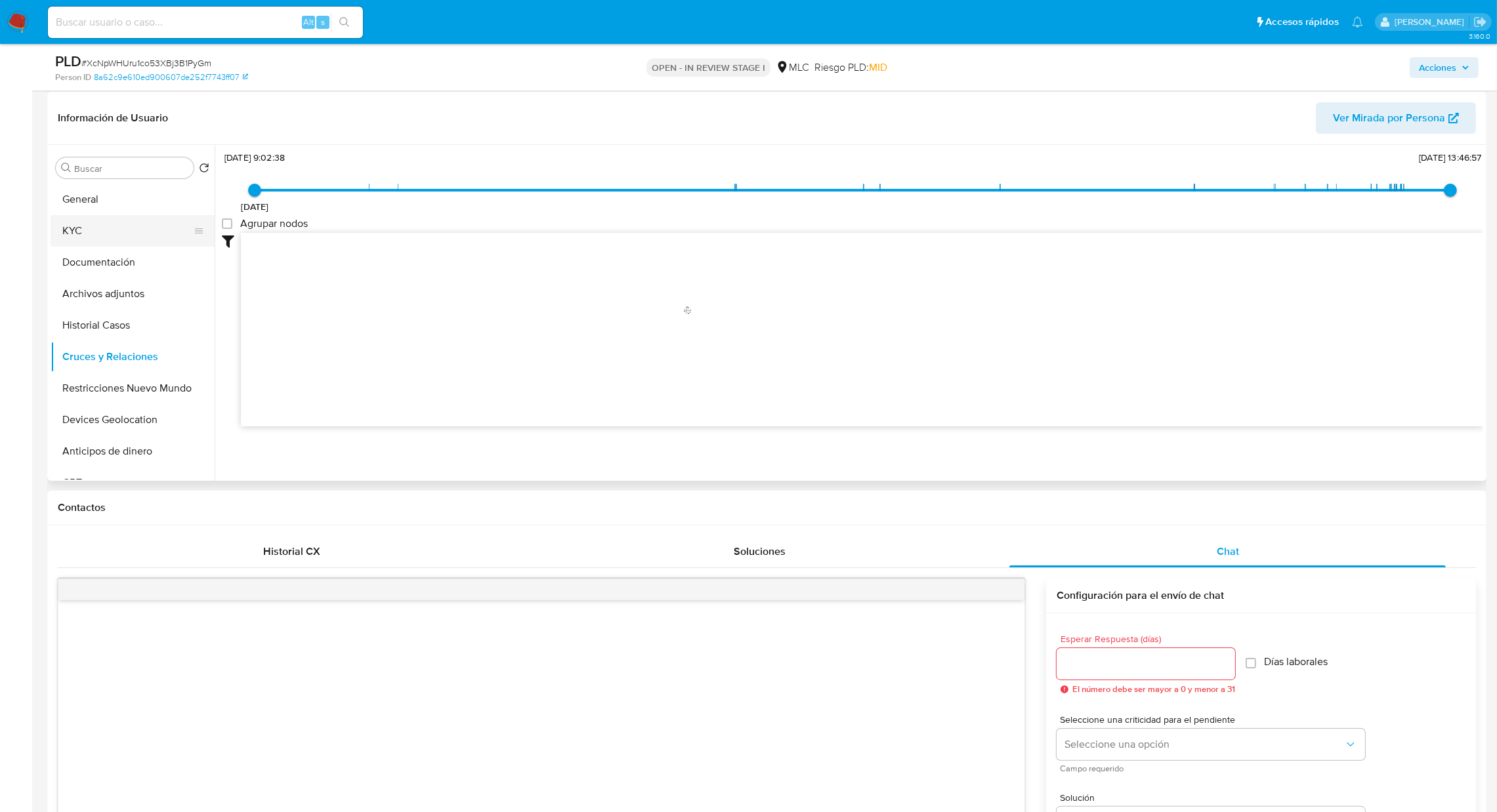
click at [114, 224] on button "KYC" at bounding box center [127, 231] width 153 height 31
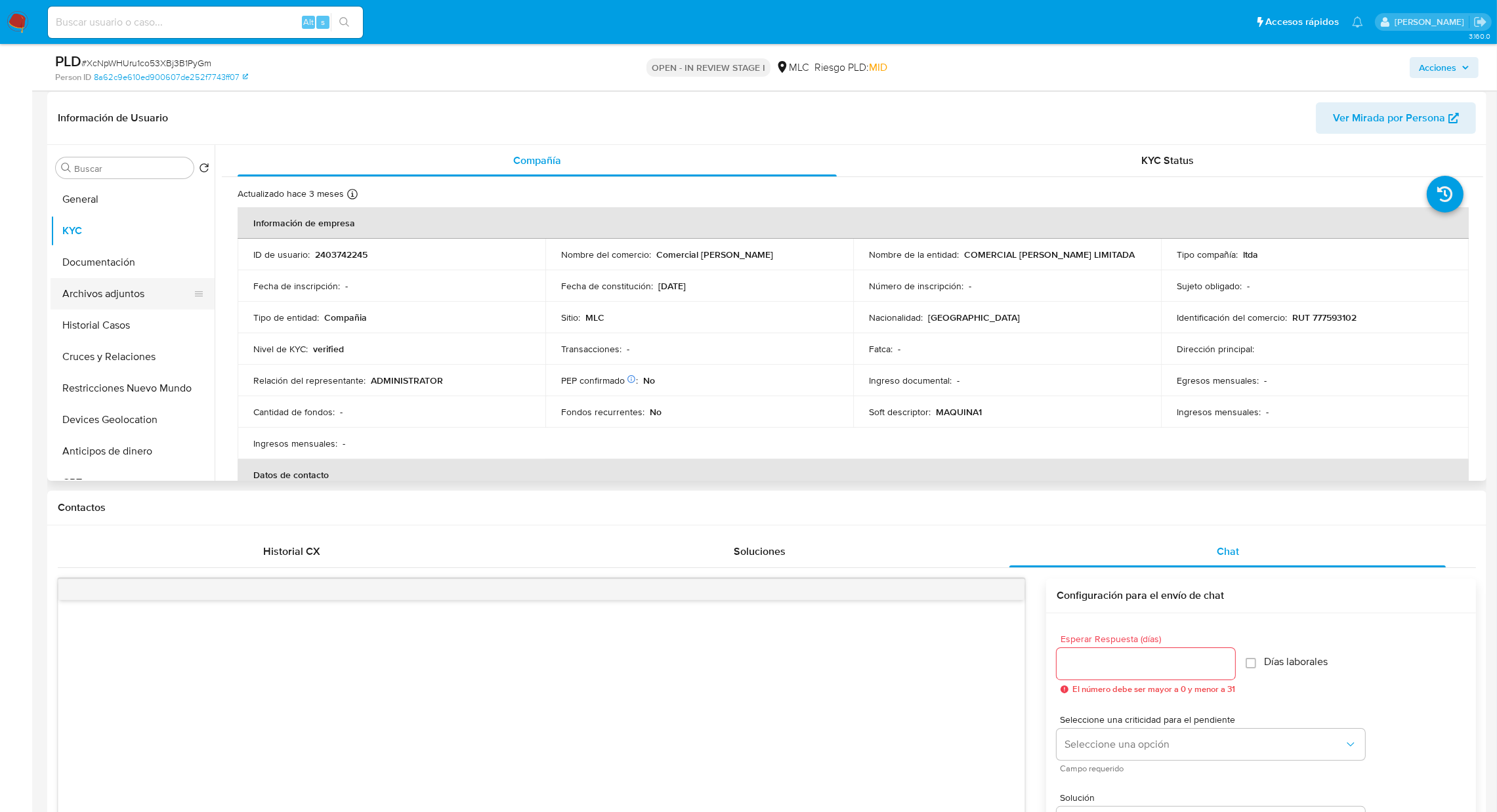
click at [115, 299] on button "Archivos adjuntos" at bounding box center [127, 293] width 153 height 31
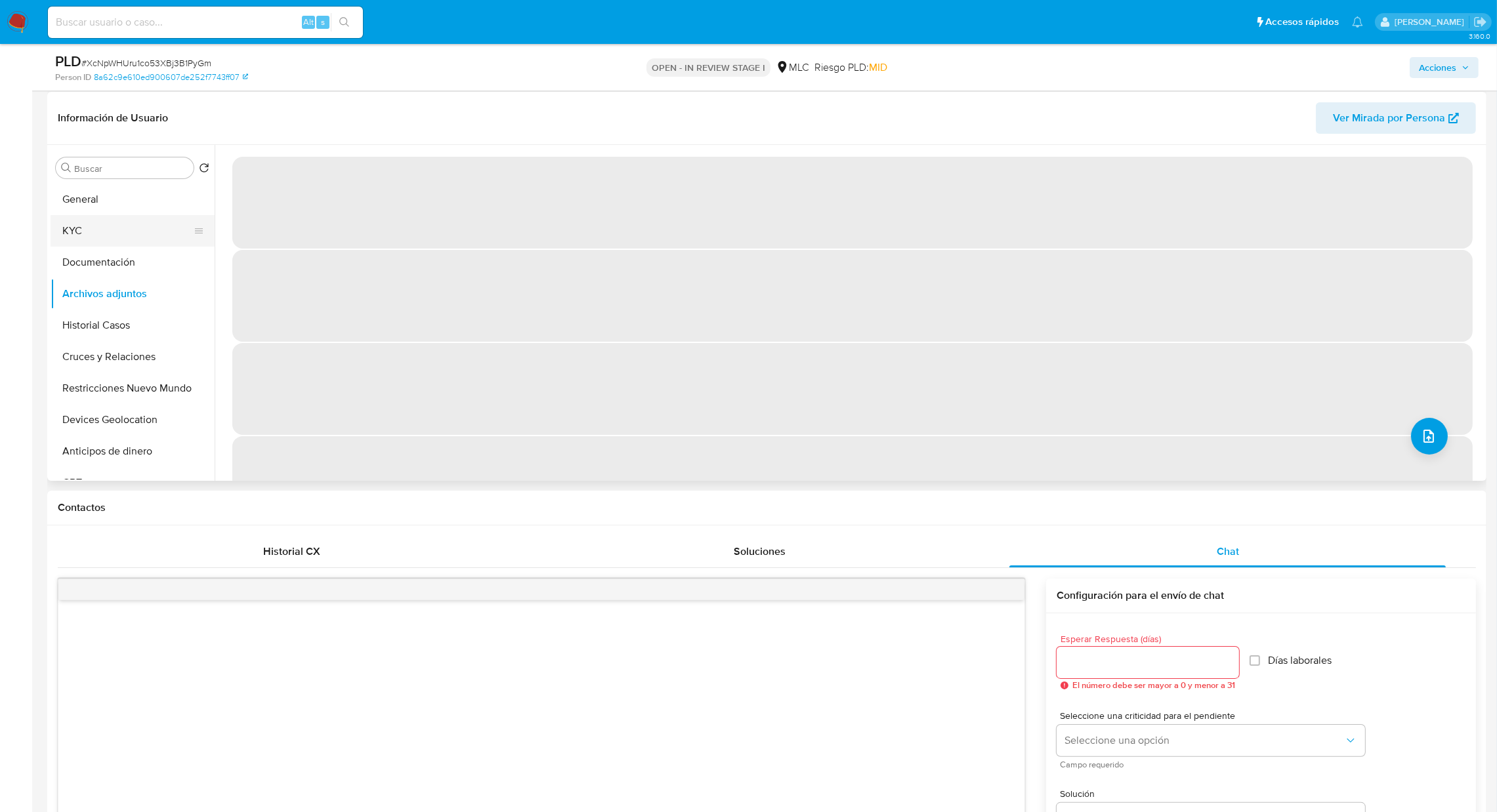
click at [151, 241] on button "KYC" at bounding box center [127, 231] width 153 height 31
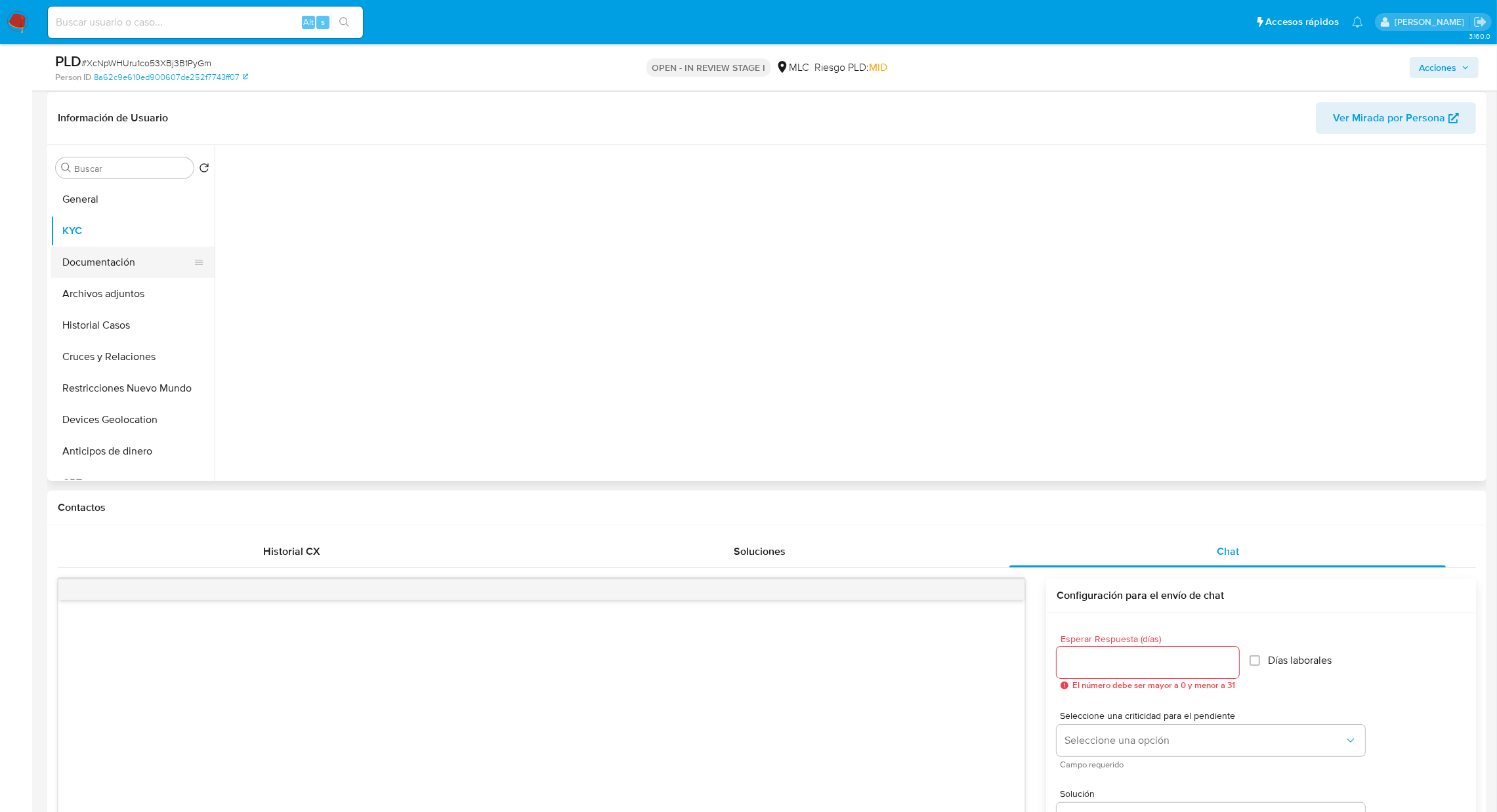
click at [139, 257] on button "Documentación" at bounding box center [127, 262] width 153 height 31
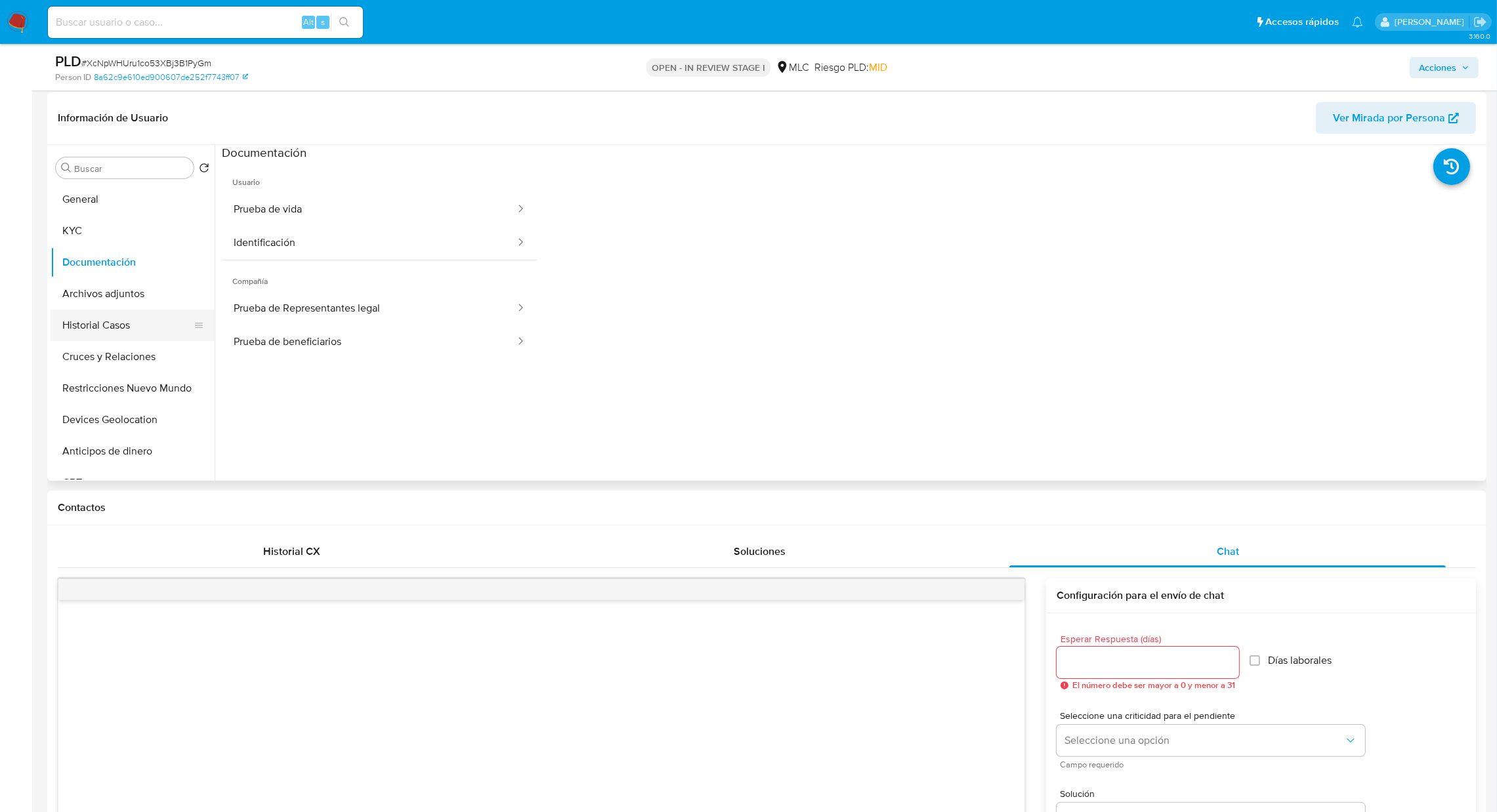
click at [109, 329] on button "Historial Casos" at bounding box center [127, 325] width 153 height 31
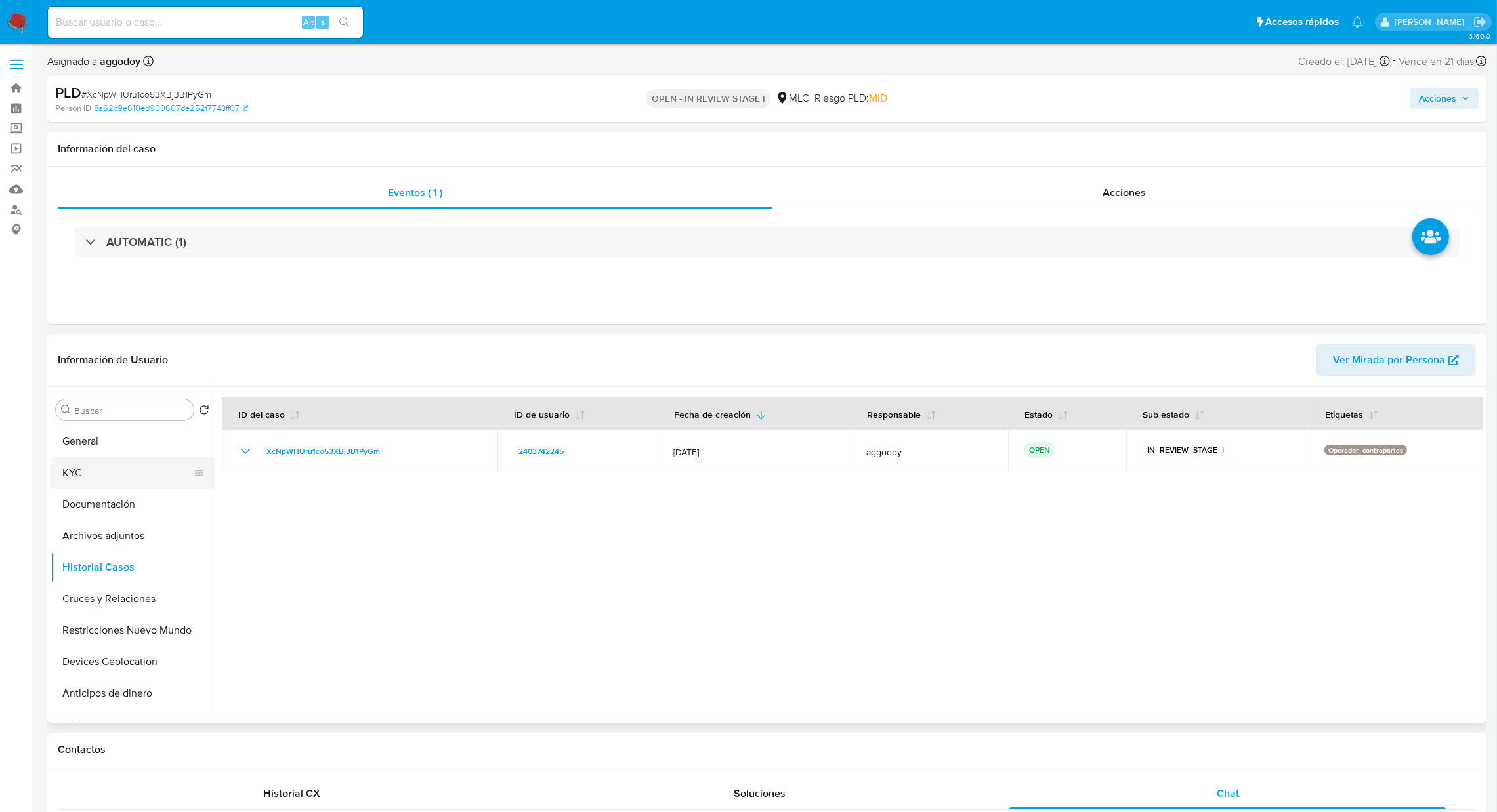
click at [115, 463] on button "KYC" at bounding box center [127, 472] width 153 height 31
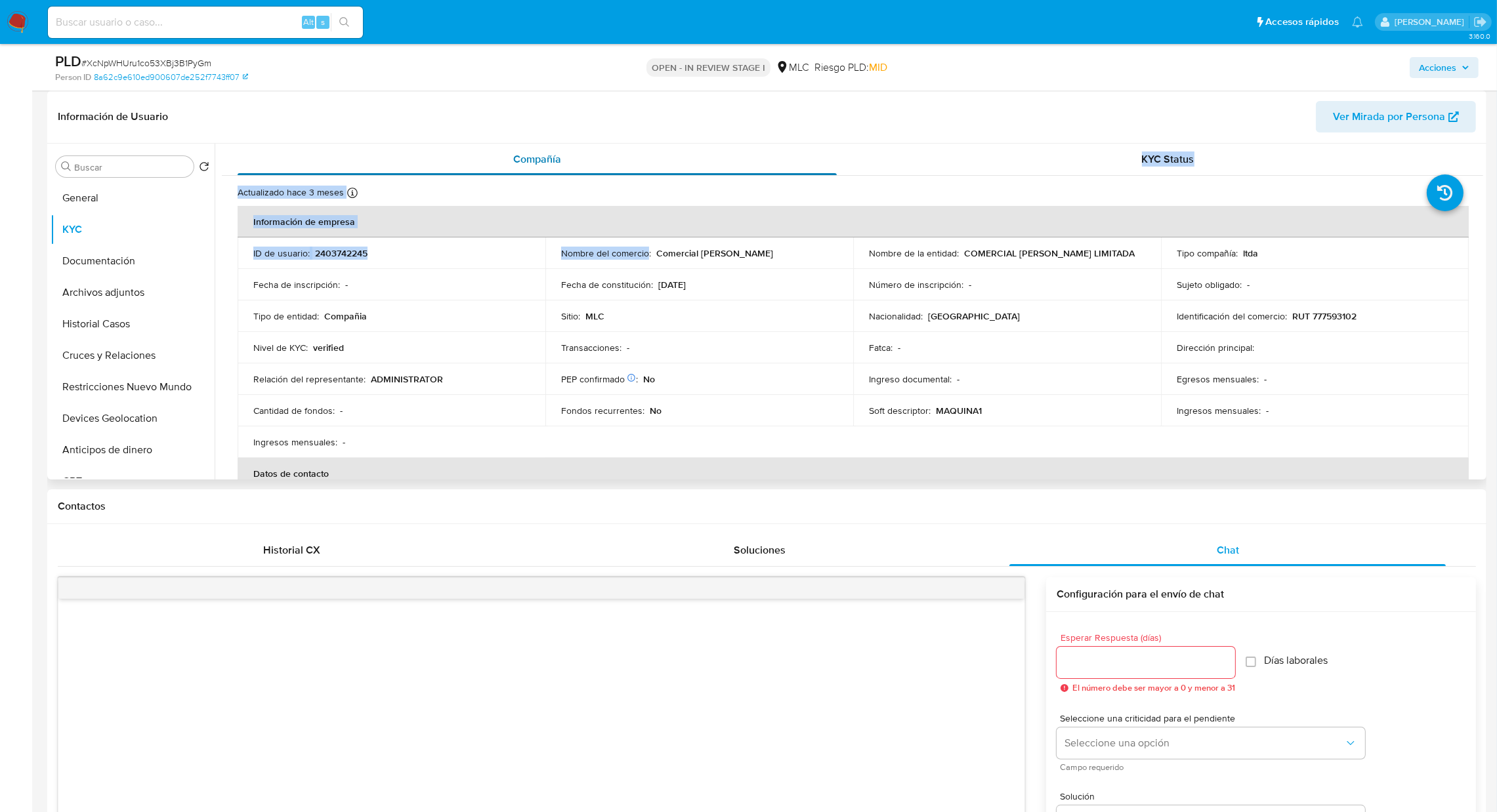
drag, startPoint x: 652, startPoint y: 151, endPoint x: 731, endPoint y: 166, distance: 80.4
click at [724, 162] on div "Compañía KYC Status Actualizado hace 3 meses Creado: 24/04/2025 14:42:18 Actual…" at bounding box center [852, 738] width 1261 height 1188
click at [956, 283] on p "Número de inscripción :" at bounding box center [916, 284] width 94 height 12
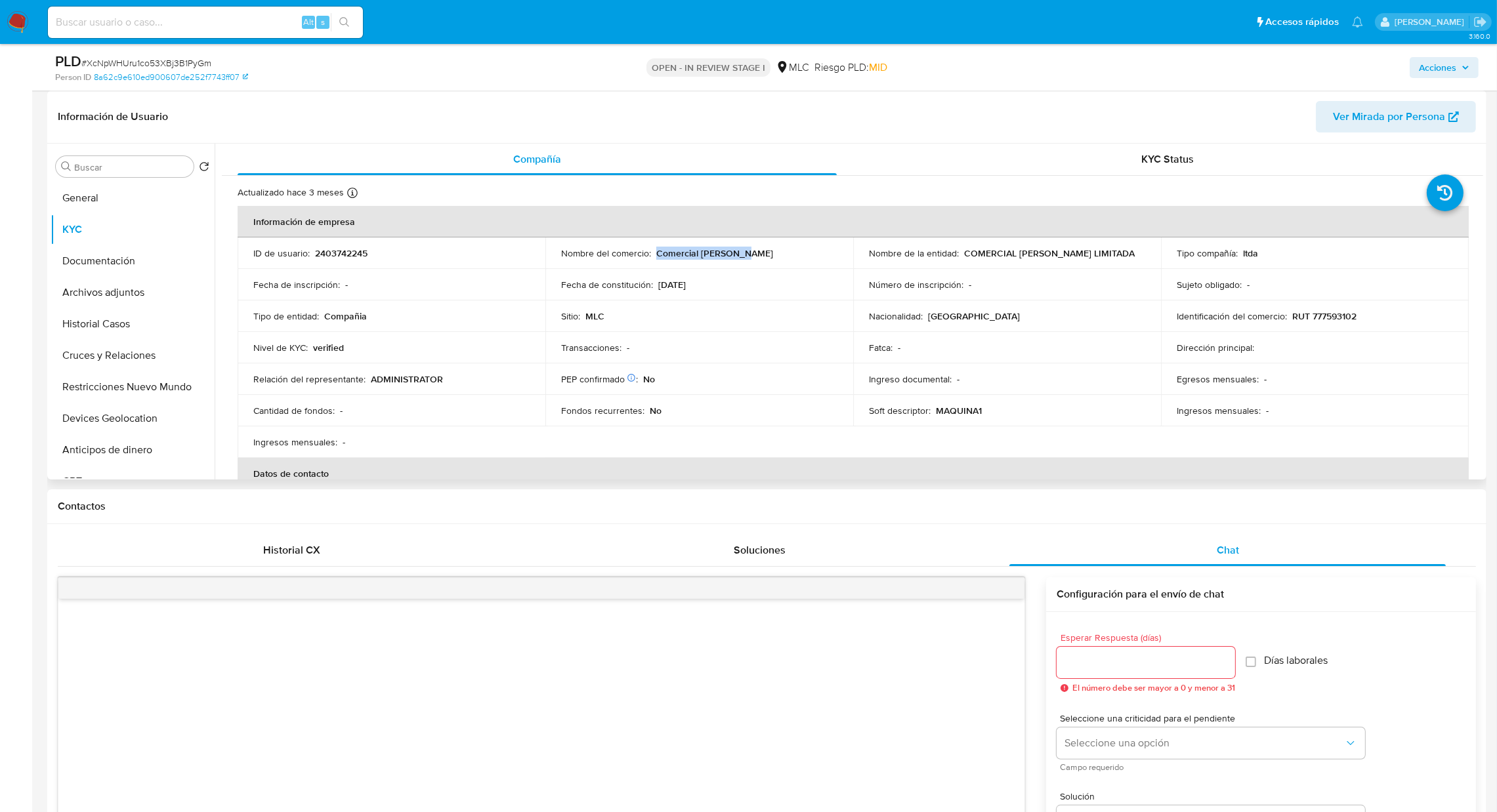
drag, startPoint x: 769, startPoint y: 260, endPoint x: 655, endPoint y: 253, distance: 114.2
click at [655, 253] on td "Nombre del comercio : Comercial Dominguez" at bounding box center [700, 252] width 308 height 31
copy p "Comercial Dominguez"
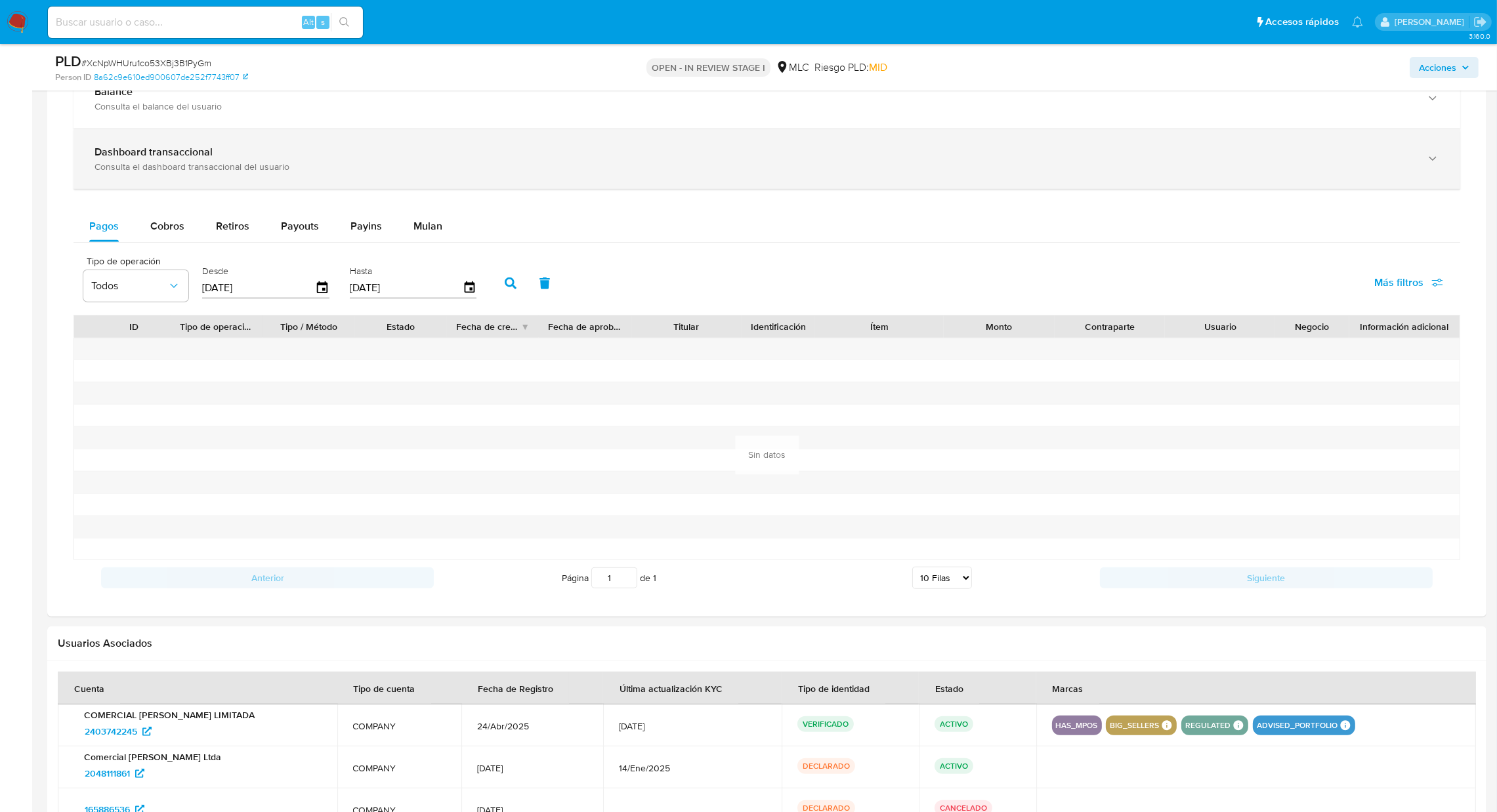
scroll to position [1278, 0]
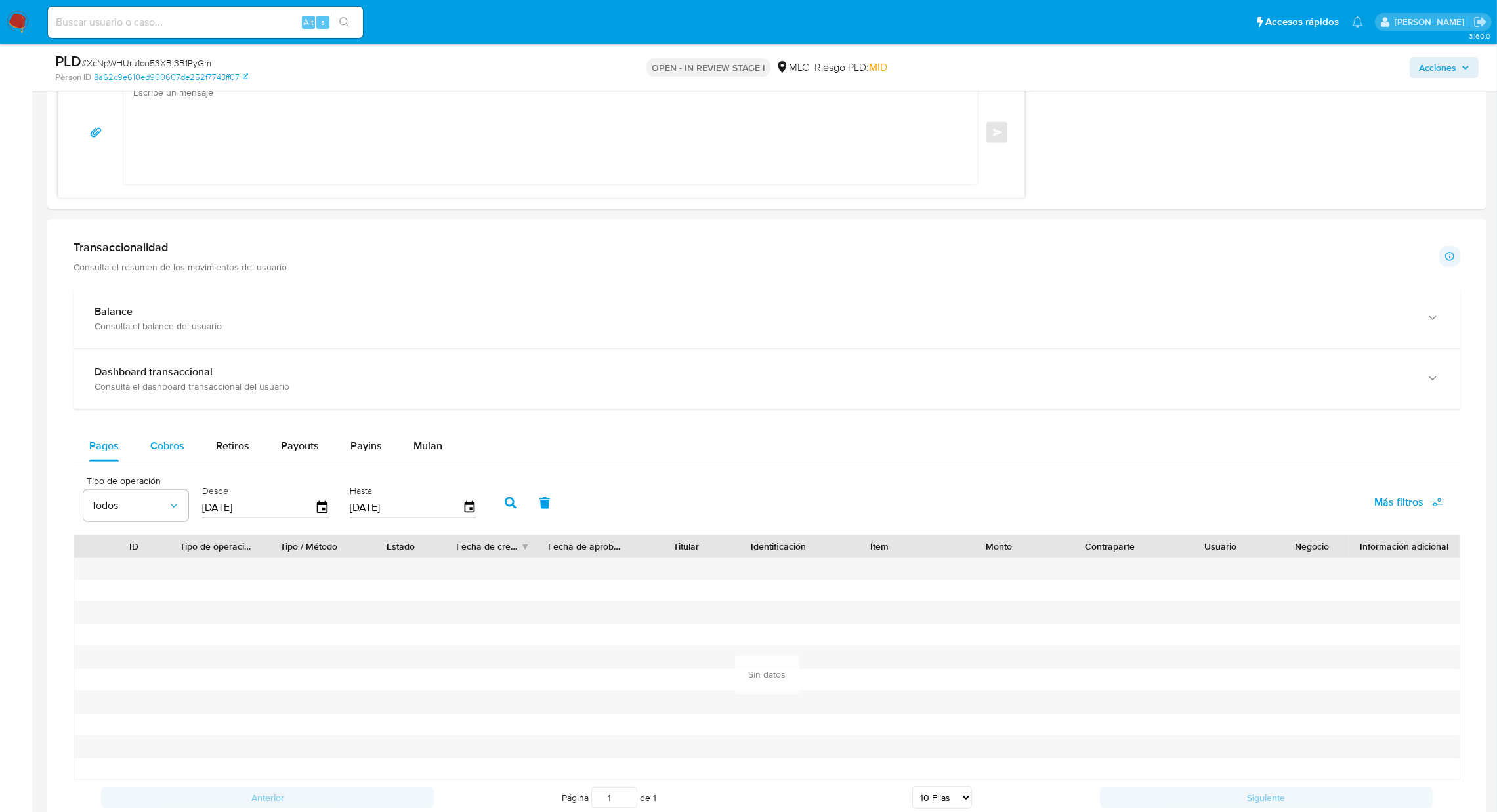
click at [168, 456] on div "Cobros" at bounding box center [167, 445] width 35 height 31
select select "10"
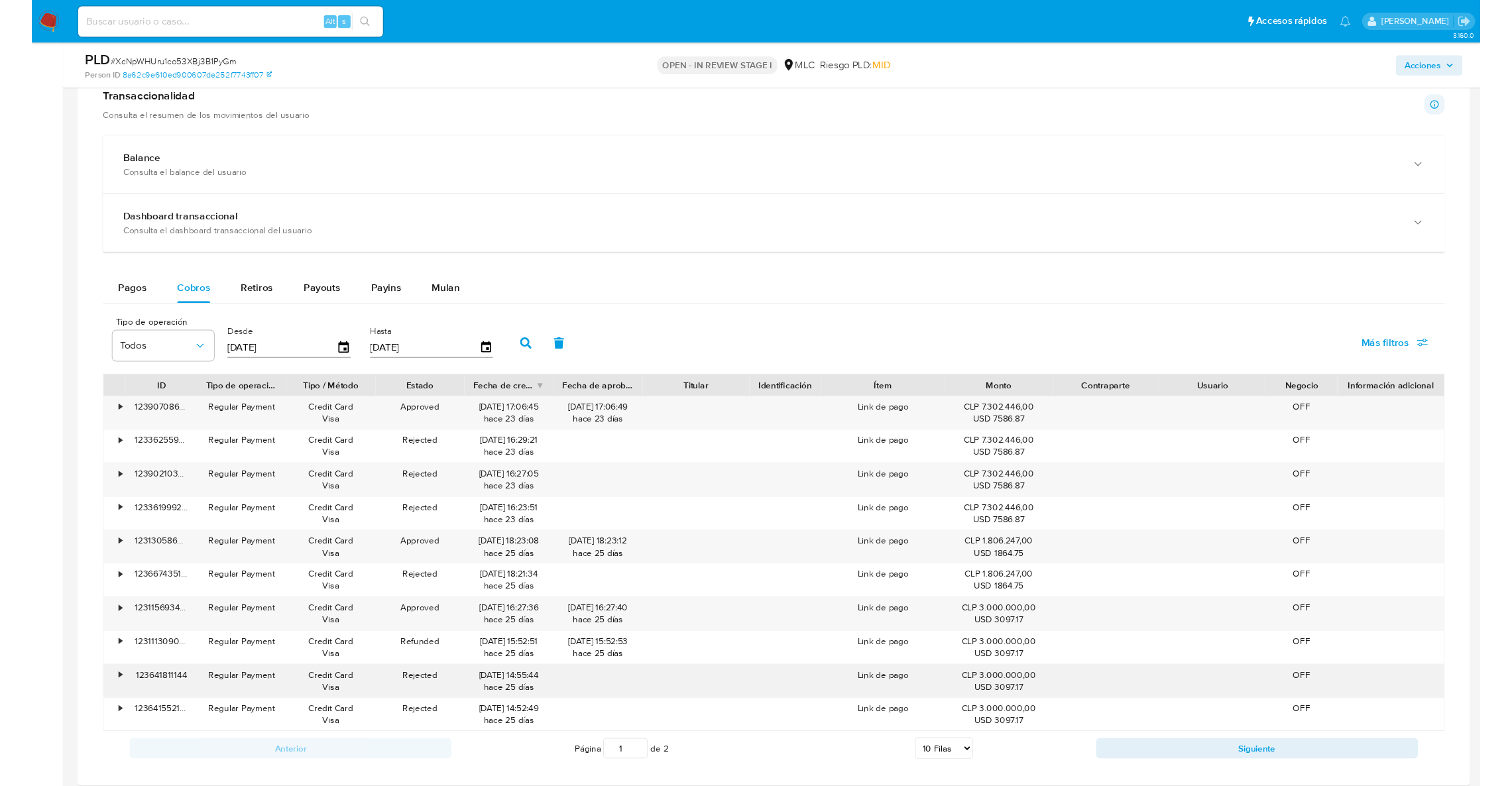
scroll to position [1489, 0]
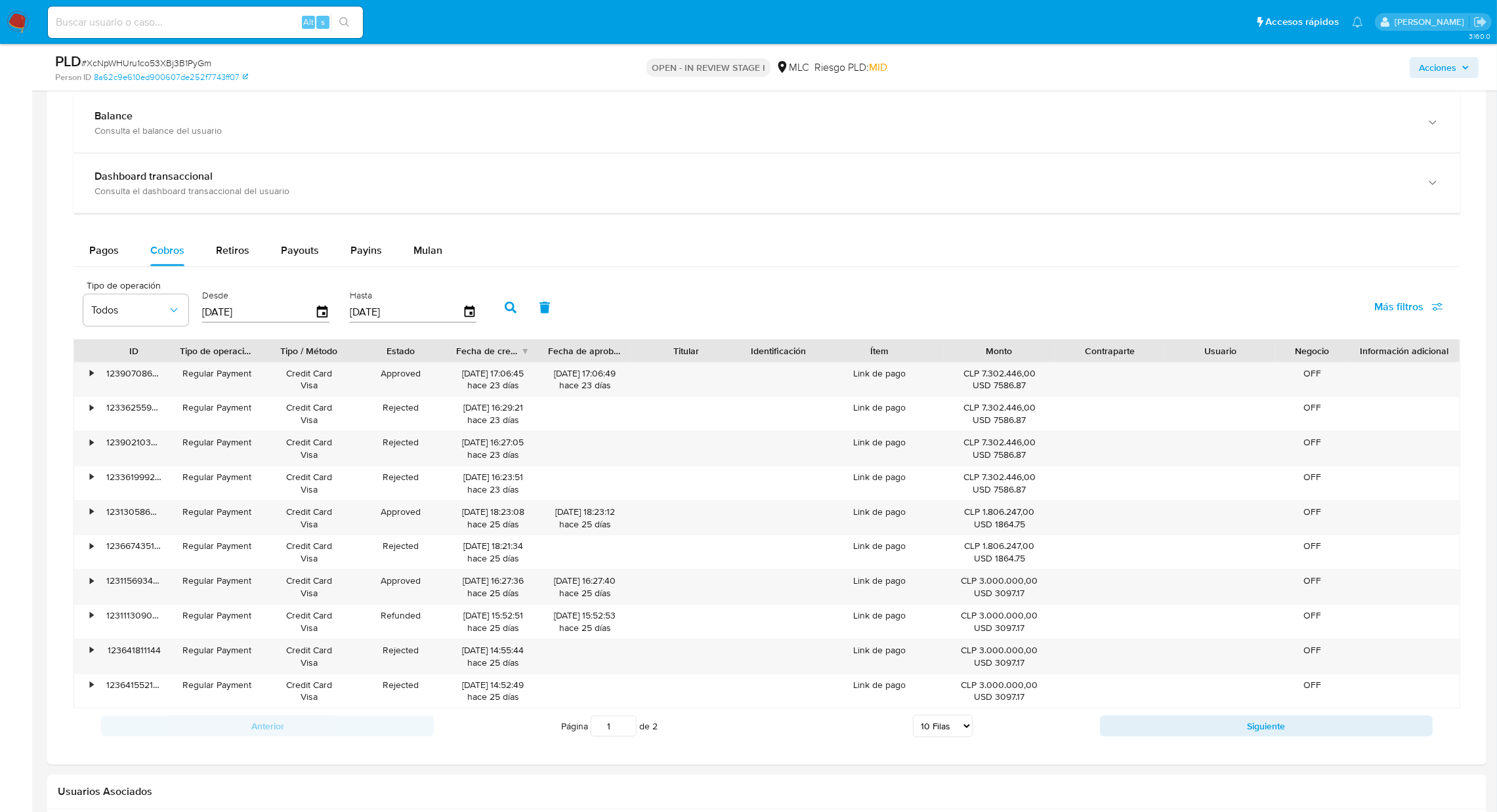
click at [1177, 740] on div "Anterior Página 1 de 2 5 Filas 10 Filas 20 Filas 25 Filas 50 Filas 100 Filas Si…" at bounding box center [766, 726] width 1387 height 35
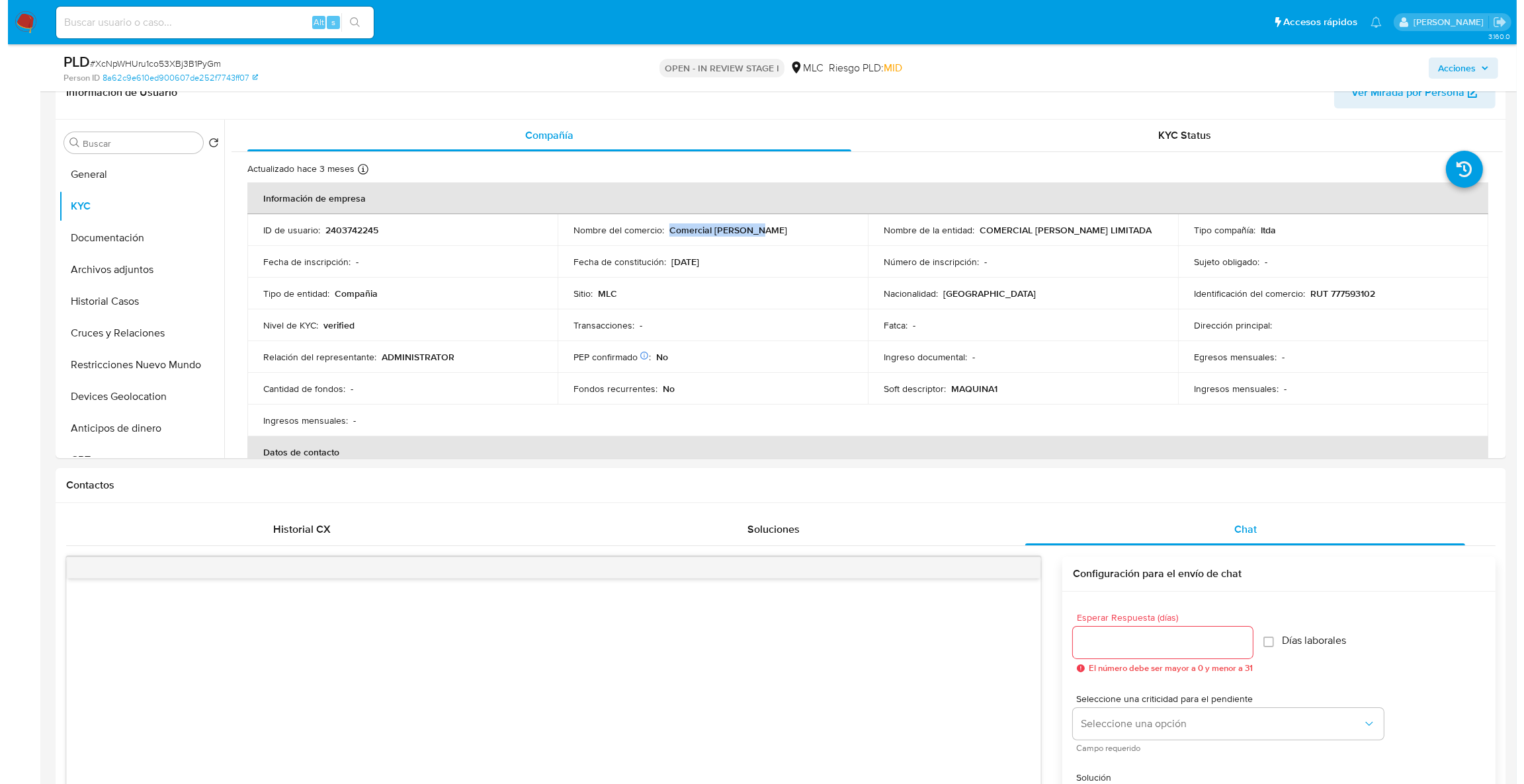
scroll to position [0, 0]
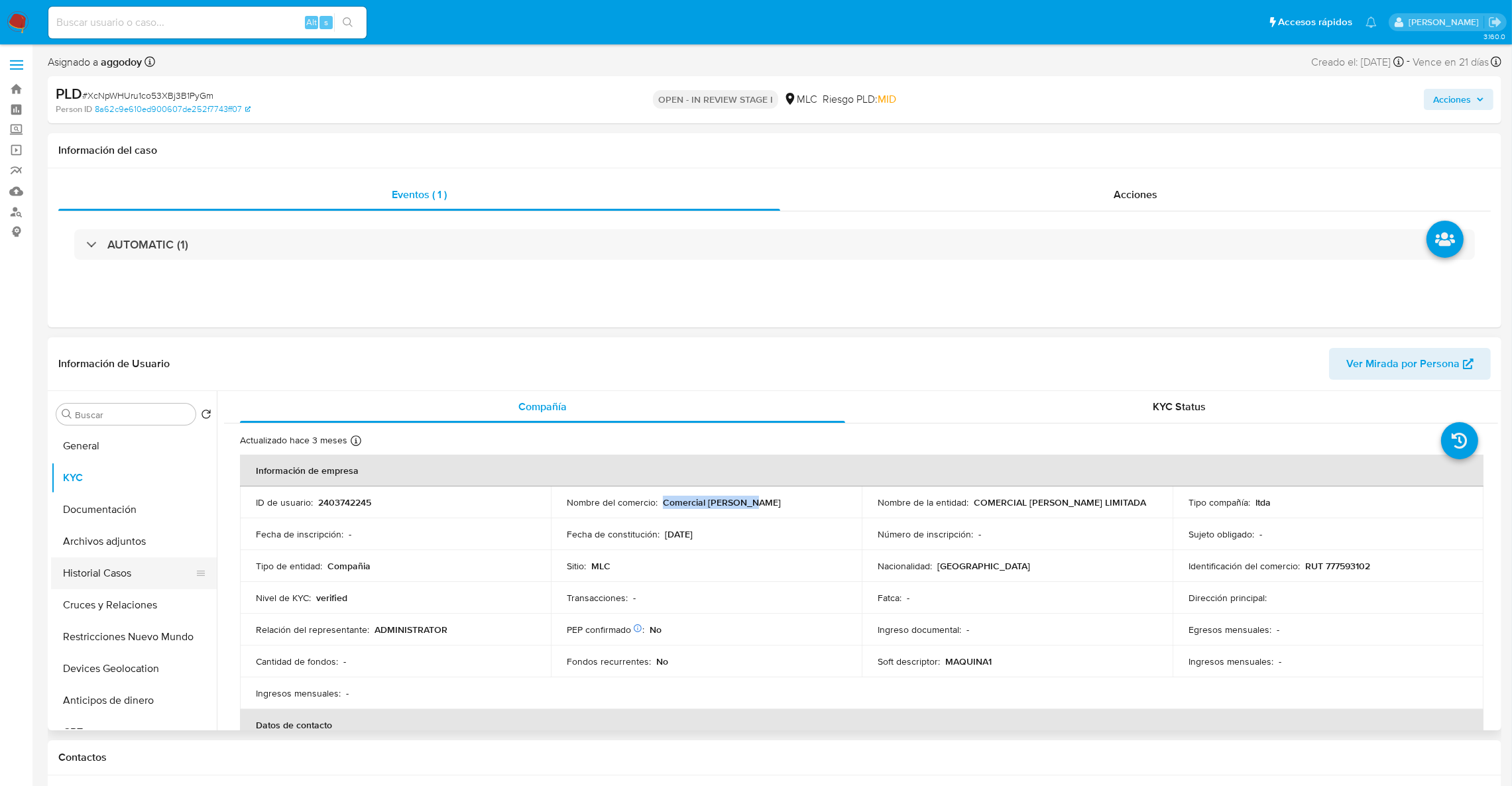
click at [116, 572] on button "Historial Casos" at bounding box center [128, 573] width 155 height 31
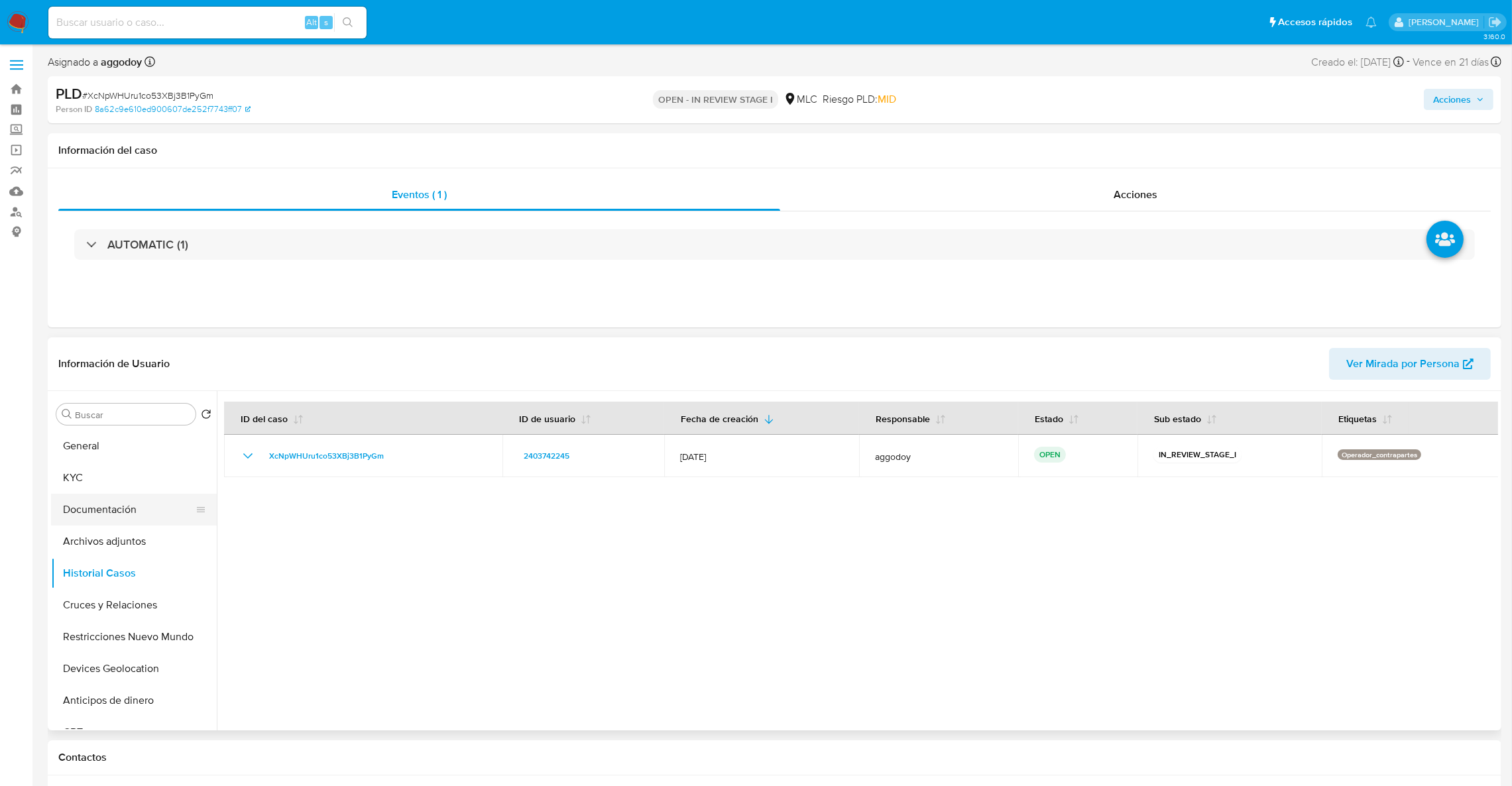
click at [134, 513] on button "Documentación" at bounding box center [128, 510] width 155 height 31
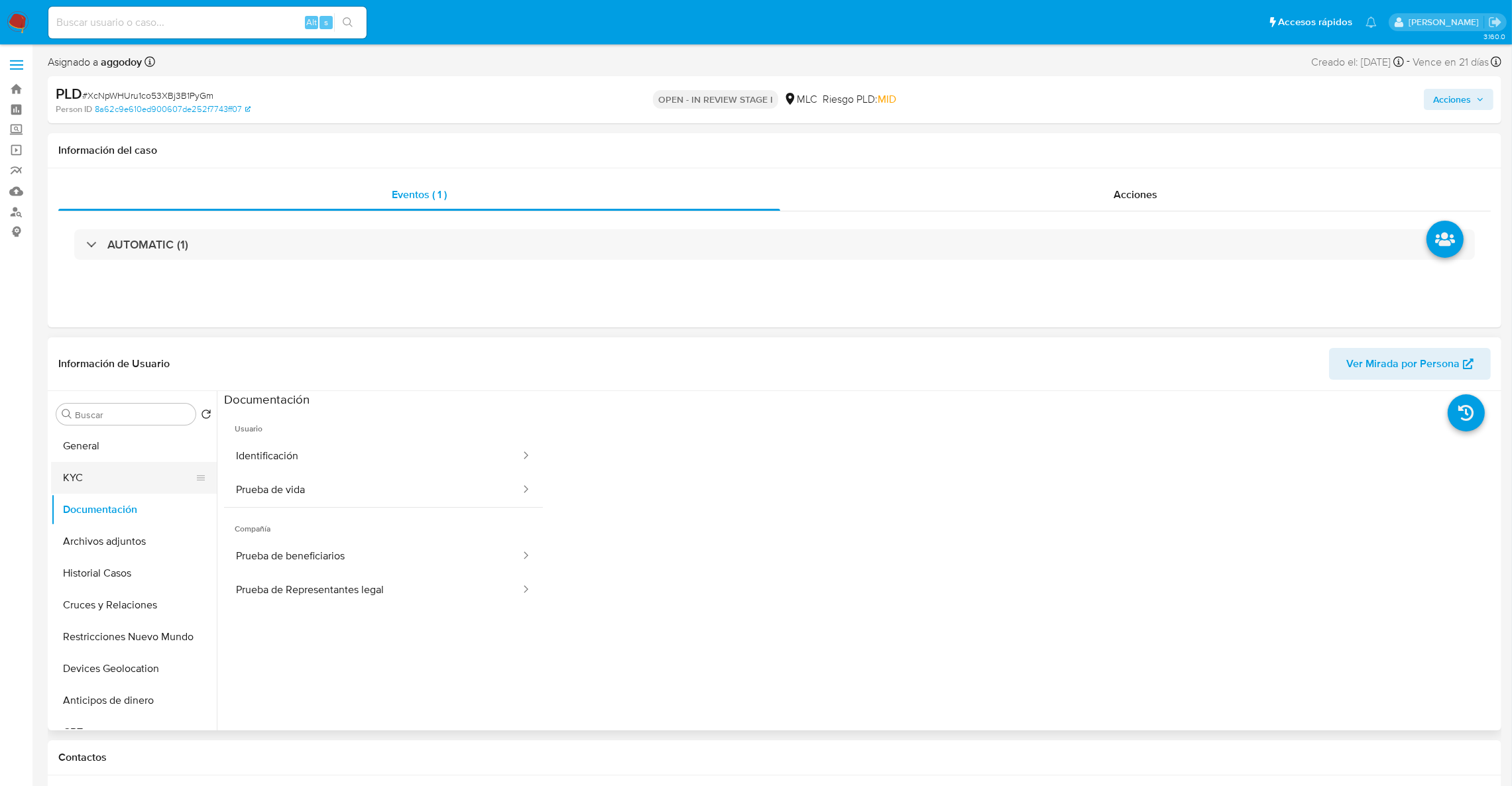
click at [125, 487] on button "KYC" at bounding box center [128, 477] width 155 height 31
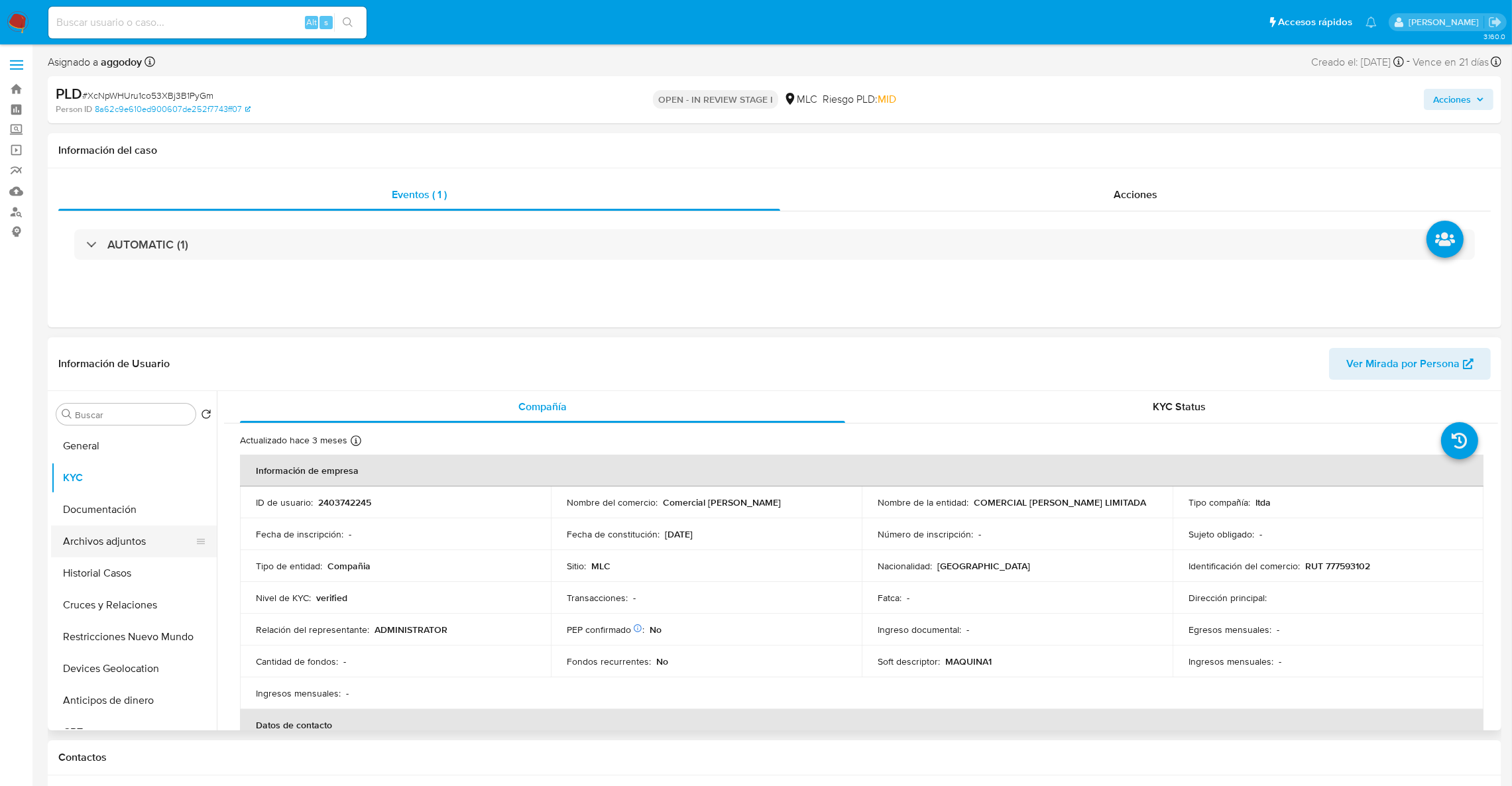
click at [105, 537] on button "Archivos adjuntos" at bounding box center [128, 541] width 155 height 31
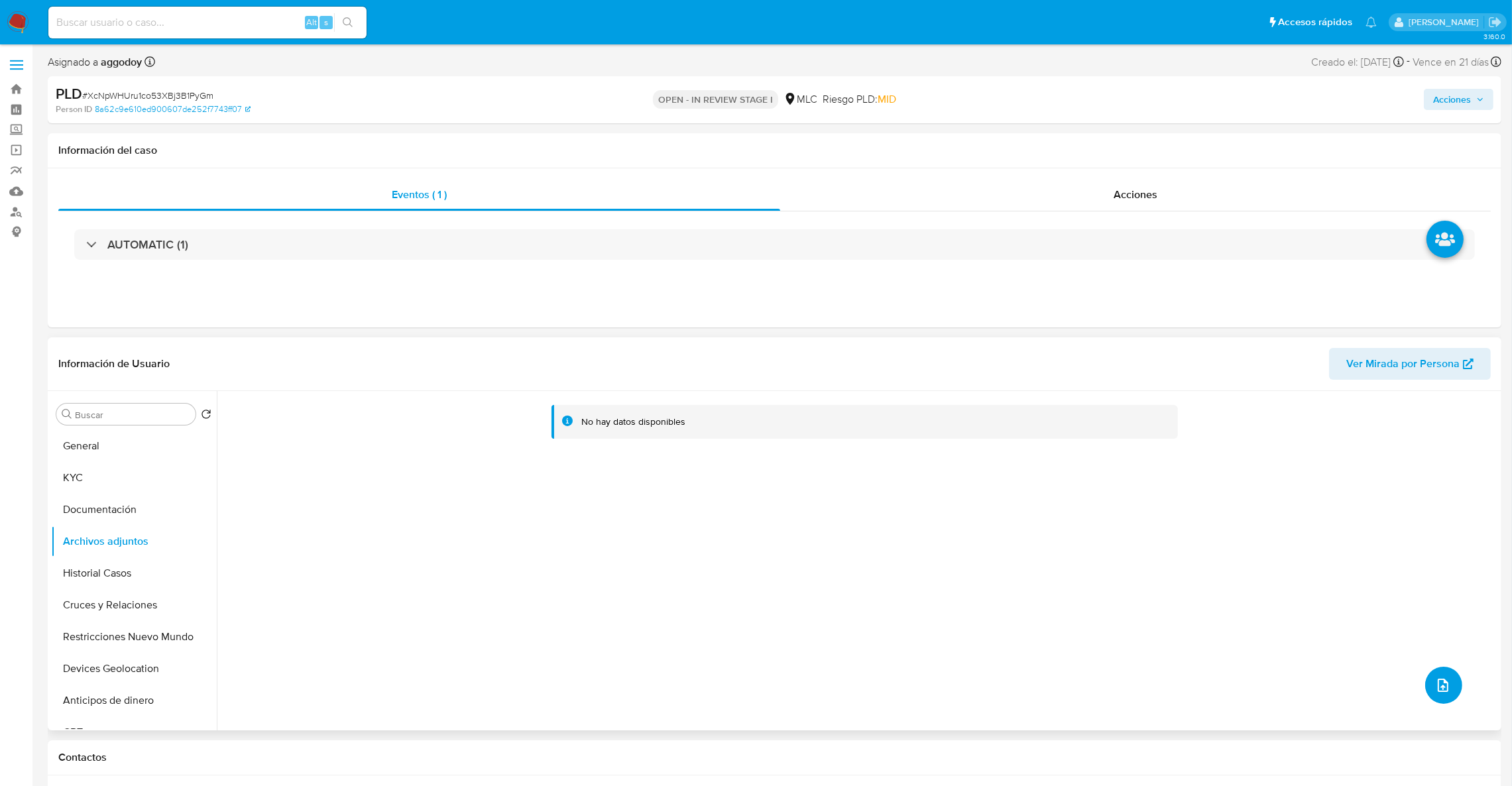
click at [1443, 684] on icon "upload-file" at bounding box center [1443, 686] width 16 height 16
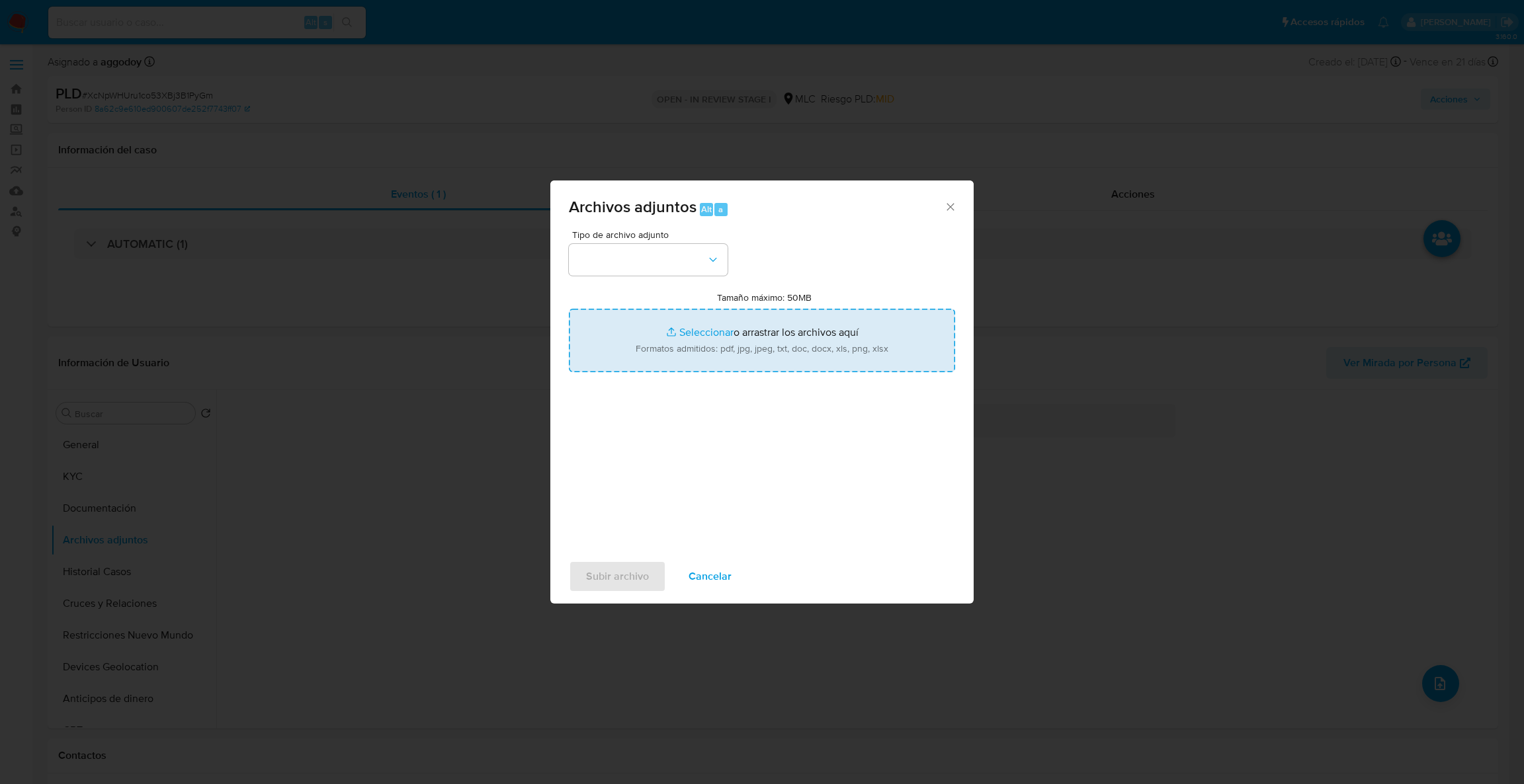
click at [715, 349] on input "Tamaño máximo: 50MB Seleccionar archivos" at bounding box center [761, 340] width 386 height 64
type input "C:\fakepath\Case Log - 2403742245.pdf"
click at [772, 322] on input "Tamaño máximo: 50MB Seleccionar archivos" at bounding box center [761, 340] width 386 height 64
click at [844, 346] on input "Tamaño máximo: 50MB Seleccionar archivos" at bounding box center [761, 340] width 386 height 64
type input "C:\fakepath\2403742245Movimientos.xlsx"
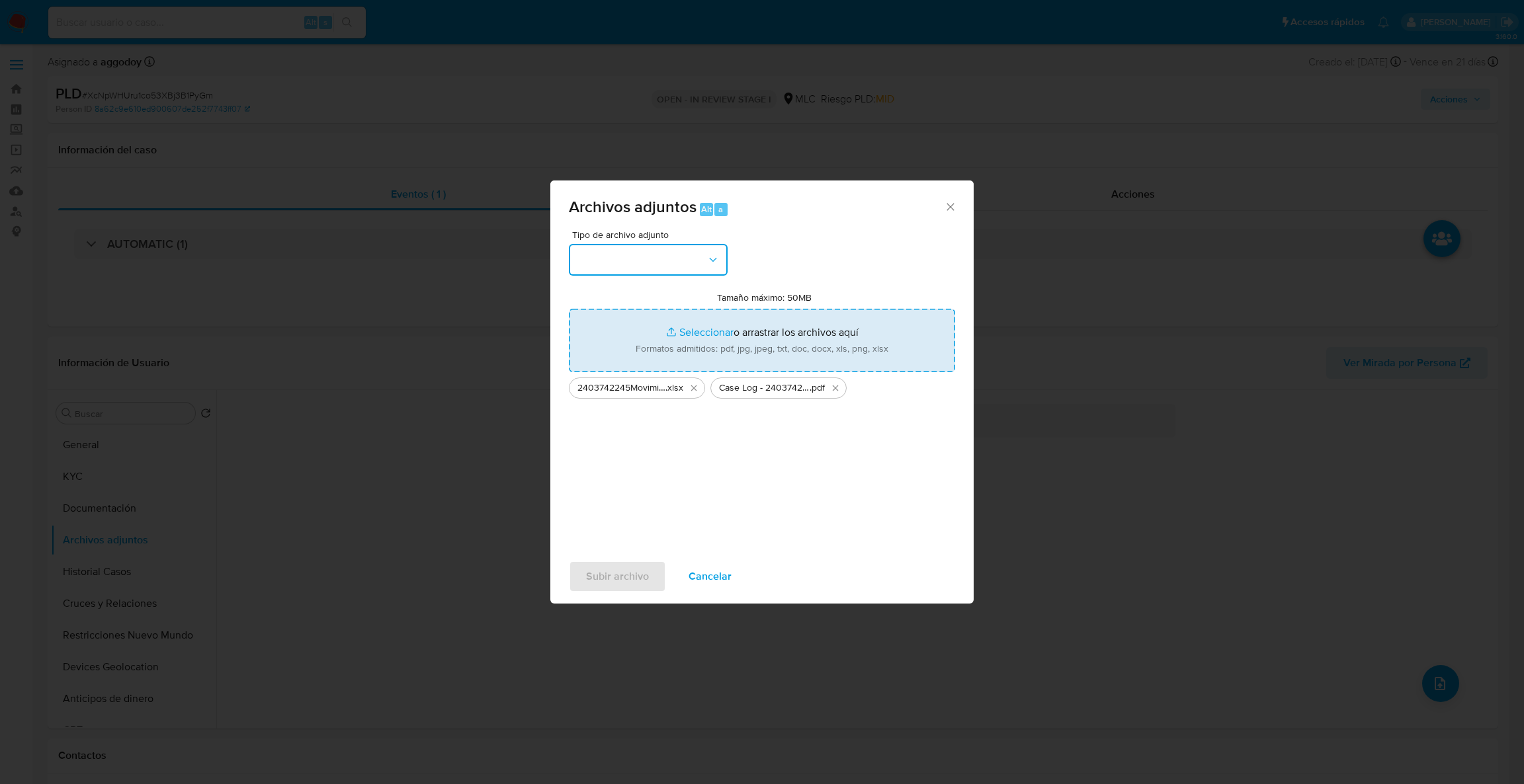
click at [629, 256] on button "button" at bounding box center [647, 260] width 159 height 31
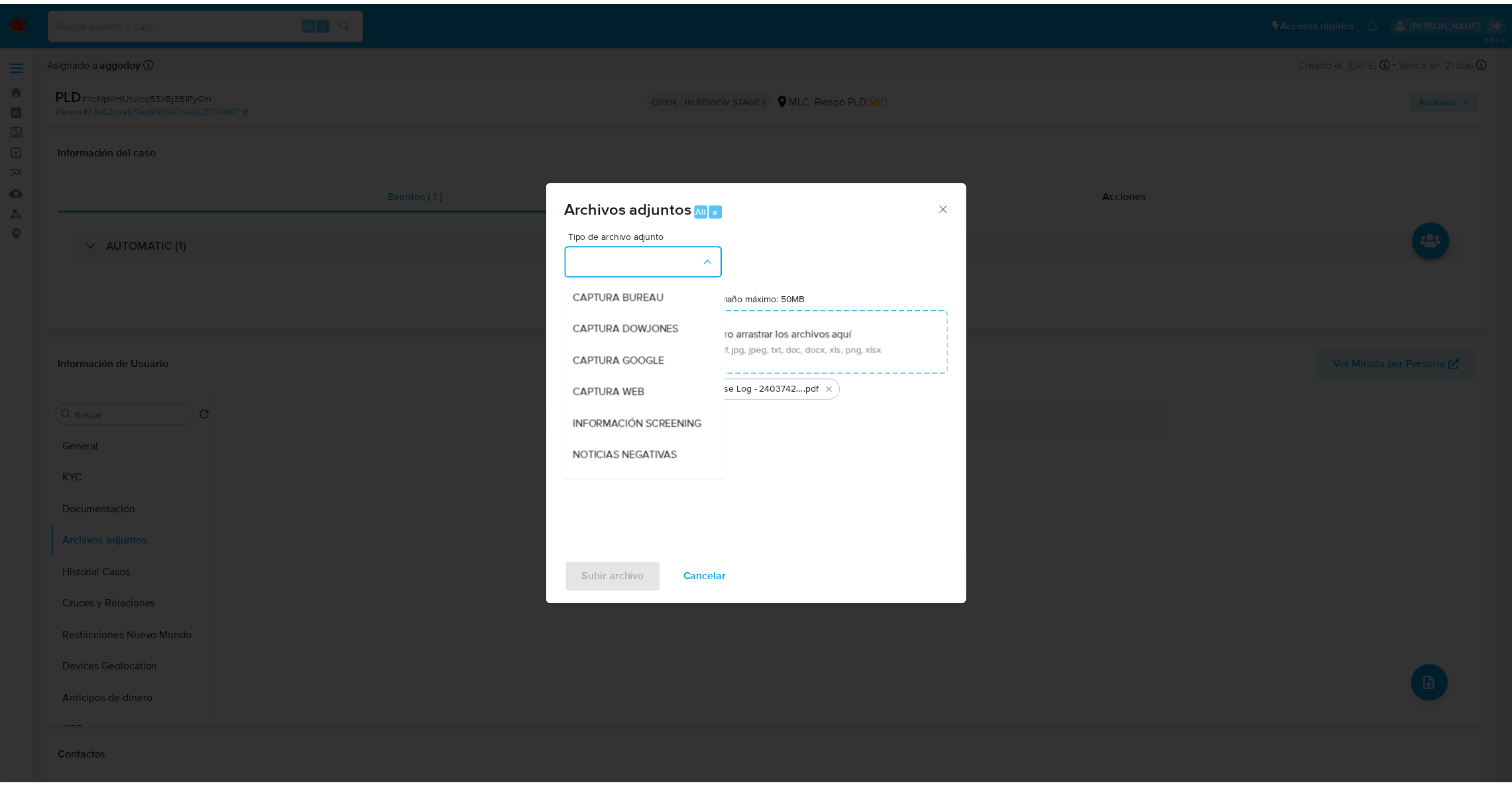
scroll to position [71, 0]
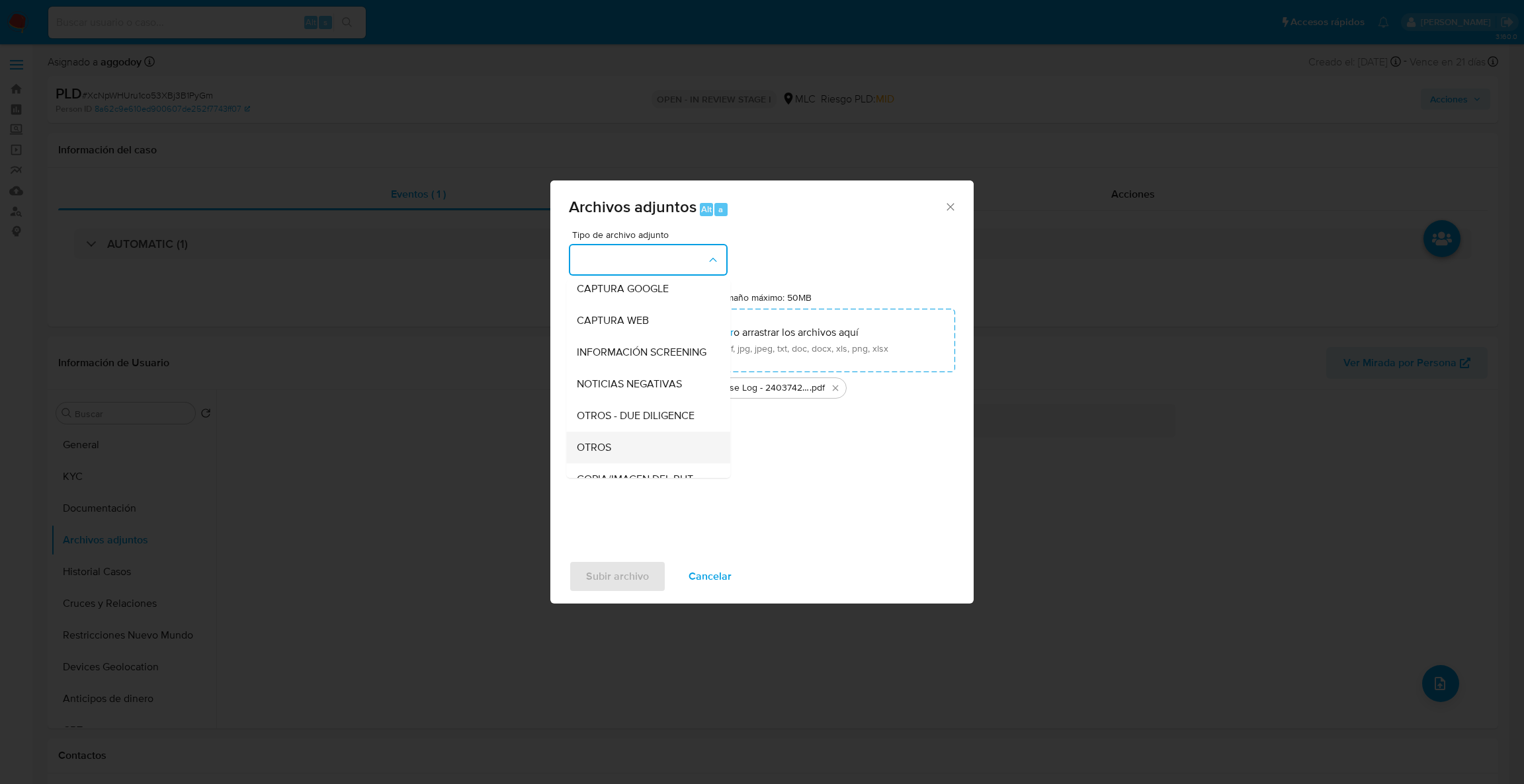
click at [602, 454] on span "OTROS" at bounding box center [594, 448] width 35 height 14
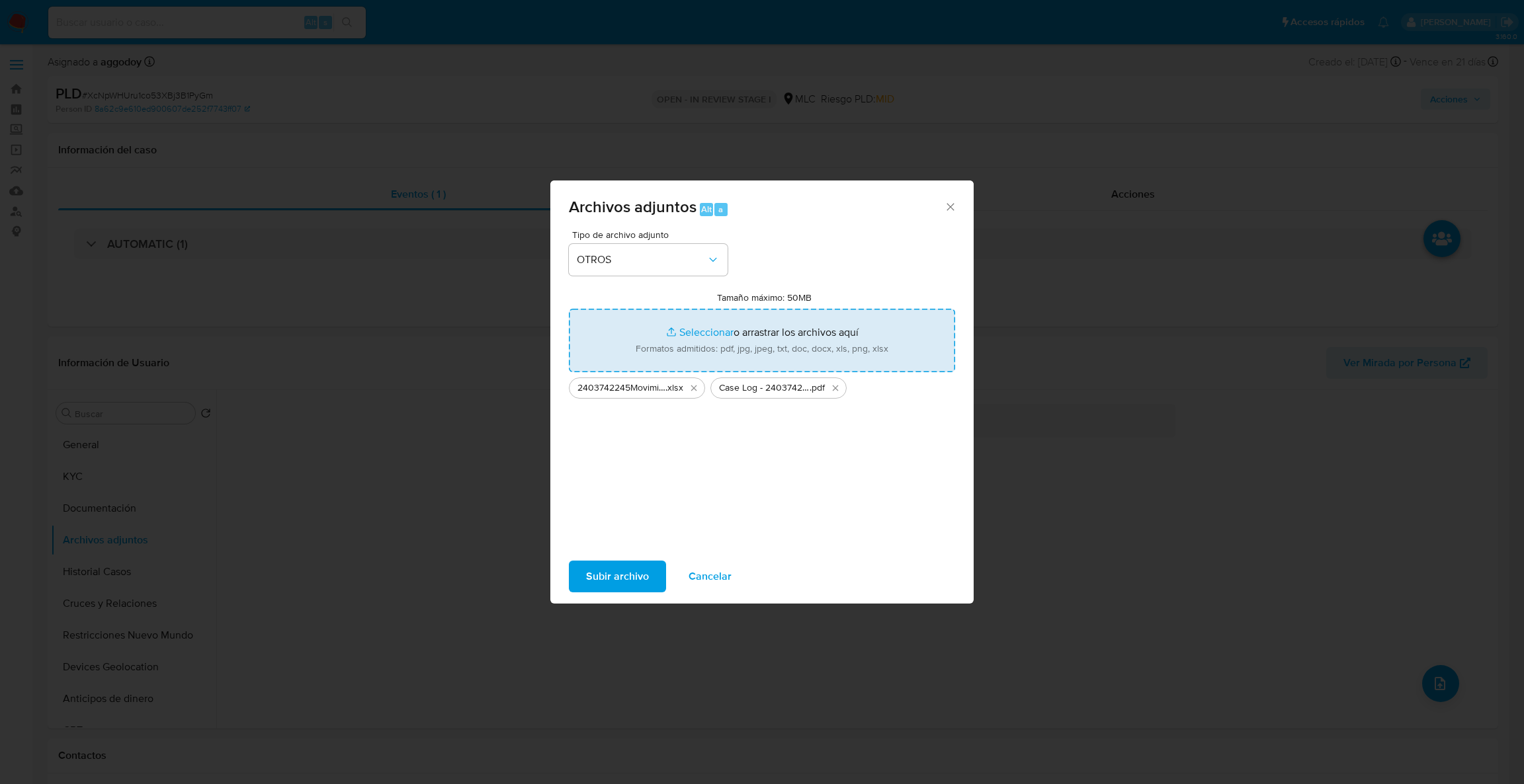
click at [687, 328] on input "Tamaño máximo: 50MB Seleccionar archivos" at bounding box center [761, 340] width 386 height 64
click at [731, 339] on input "Tamaño máximo: 50MB Seleccionar archivos" at bounding box center [761, 340] width 386 height 64
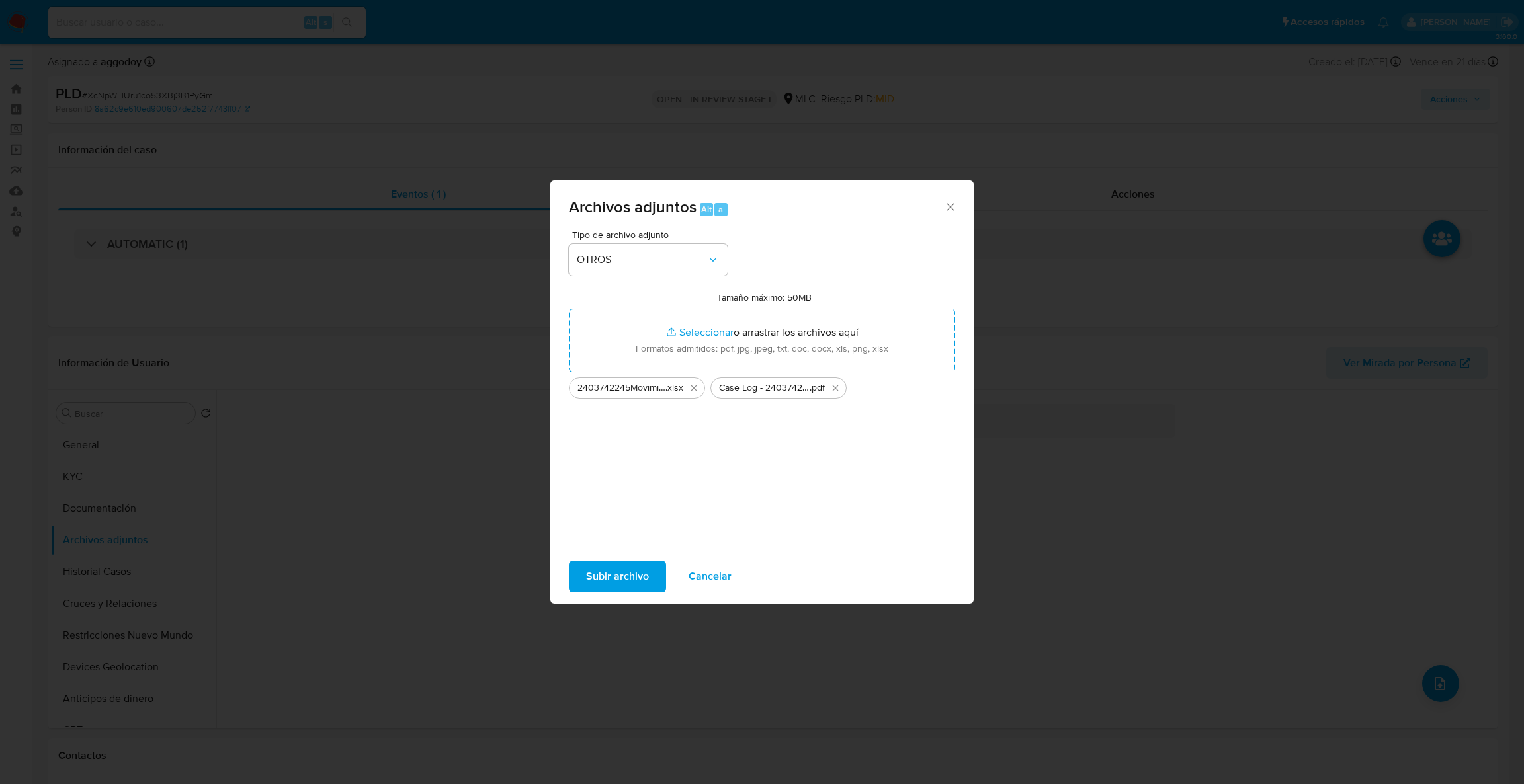
click at [645, 577] on span "Subir archivo" at bounding box center [618, 577] width 63 height 29
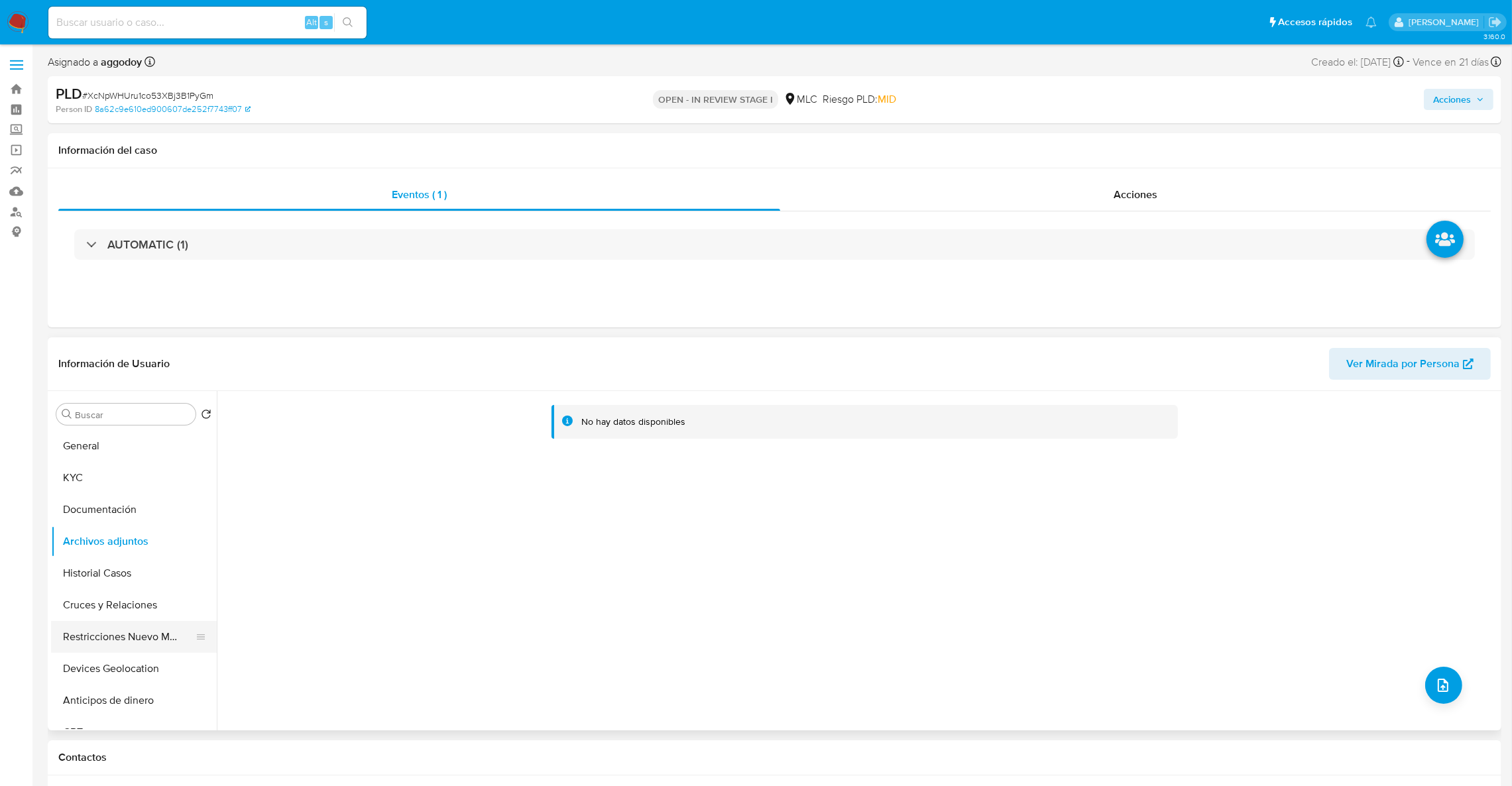
drag, startPoint x: 8, startPoint y: 660, endPoint x: 97, endPoint y: 628, distance: 94.6
click at [97, 628] on button "Restricciones Nuevo Mundo" at bounding box center [128, 636] width 155 height 31
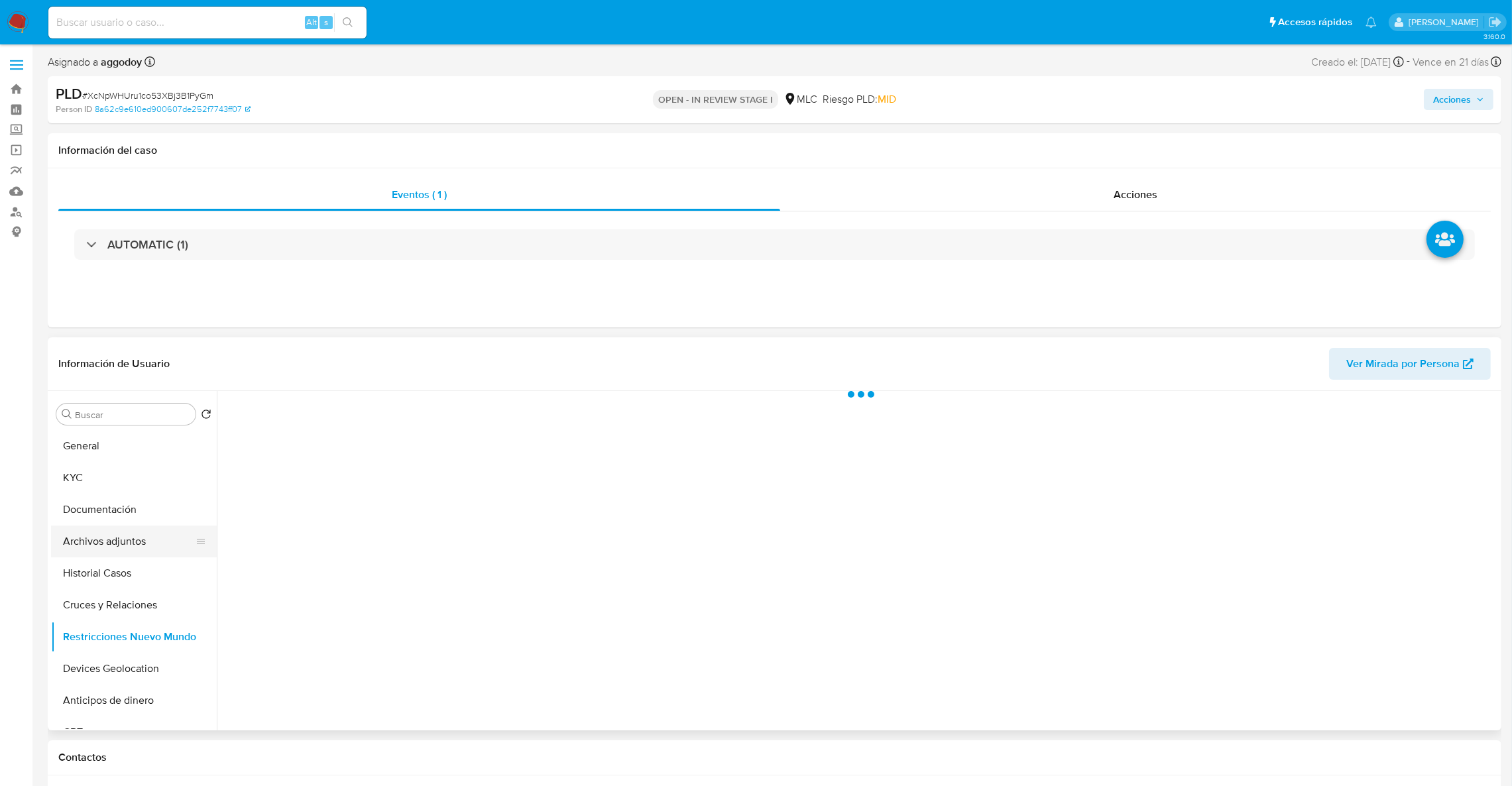
click at [104, 550] on button "Archivos adjuntos" at bounding box center [128, 541] width 155 height 31
click at [1431, 90] on button "Acciones" at bounding box center [1458, 99] width 70 height 21
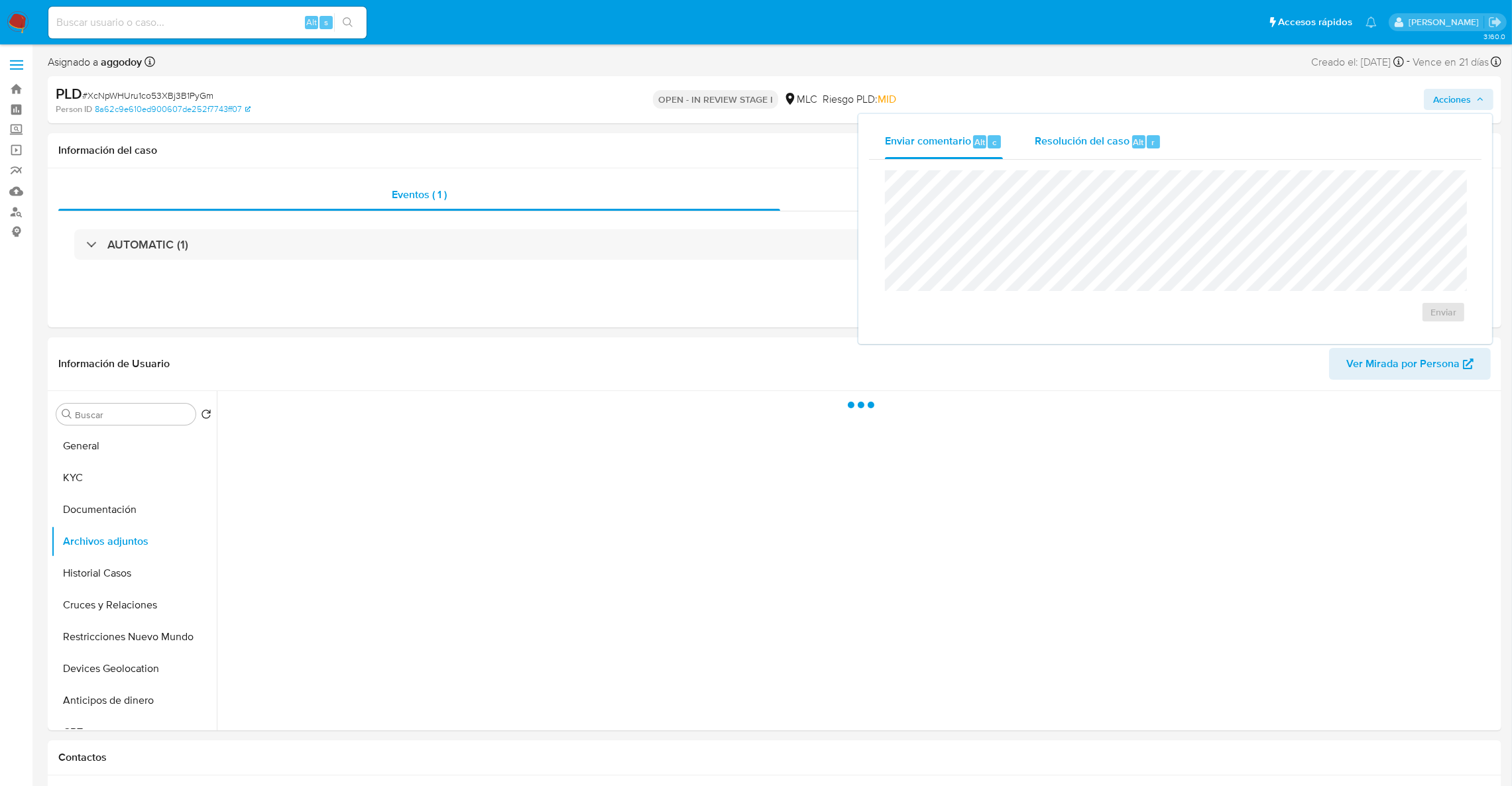
click at [1128, 127] on div "Resolución del caso Alt r" at bounding box center [1098, 142] width 127 height 35
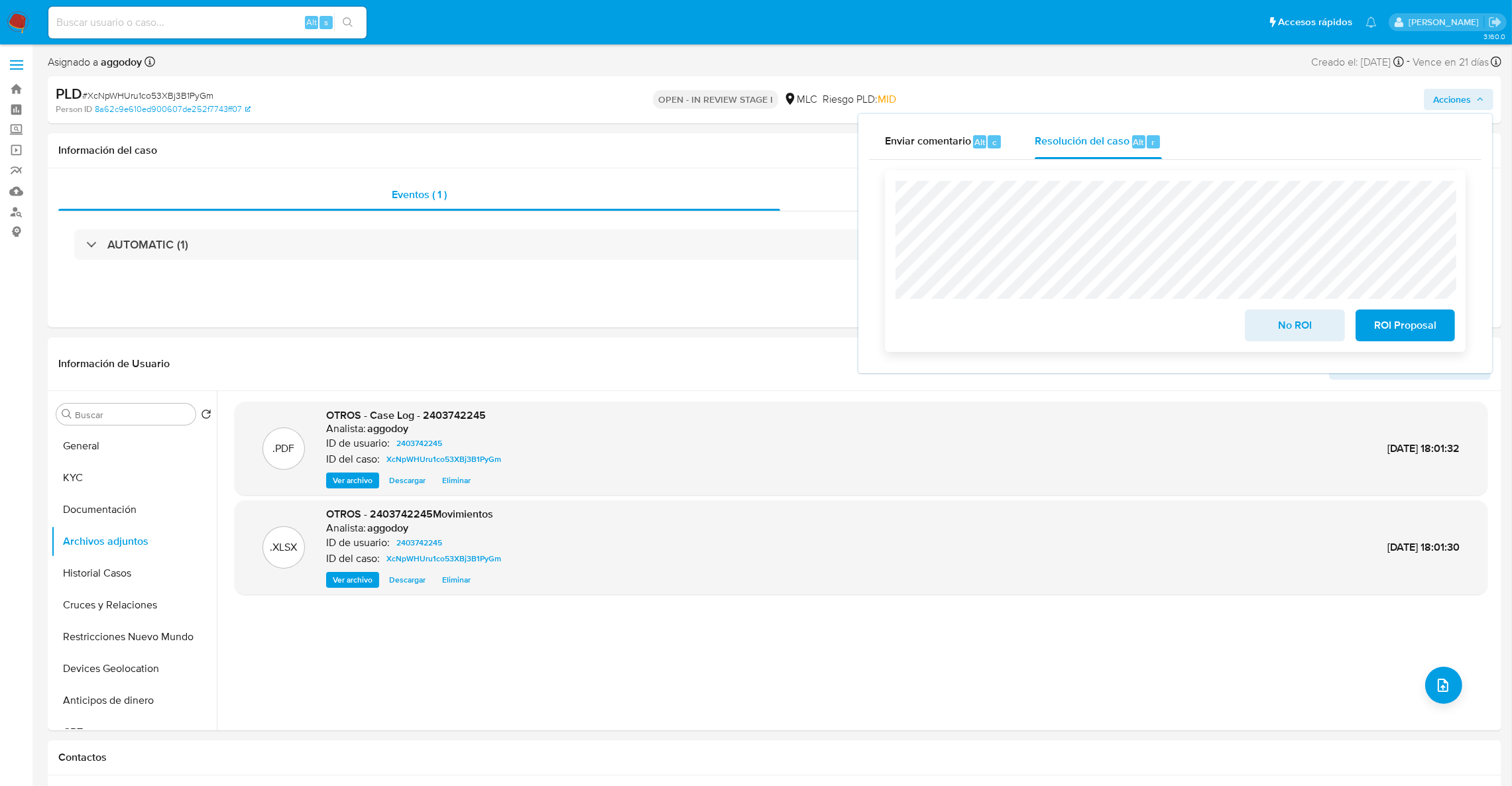
click at [1280, 336] on span "No ROI" at bounding box center [1294, 326] width 65 height 29
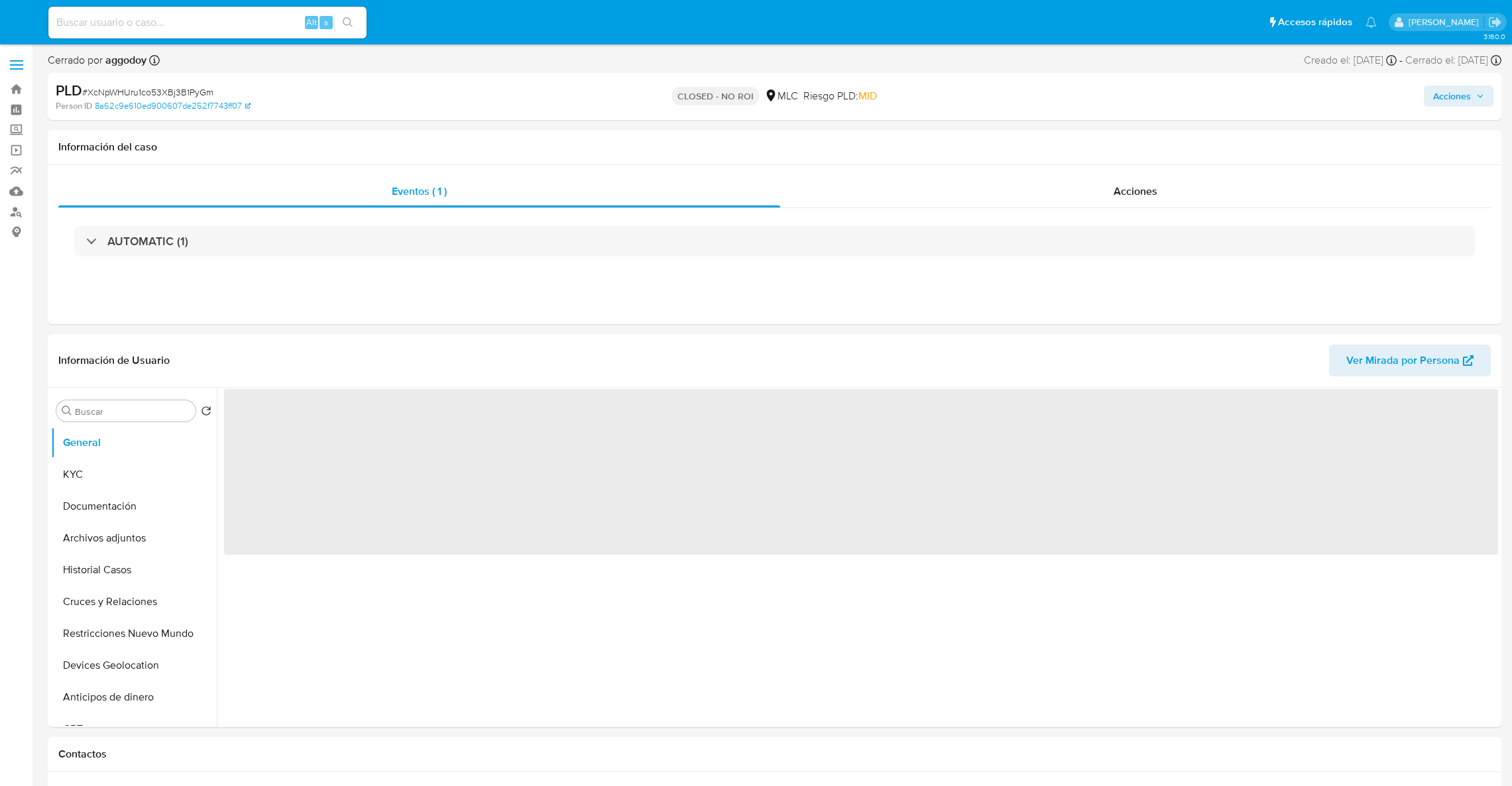
select select "10"
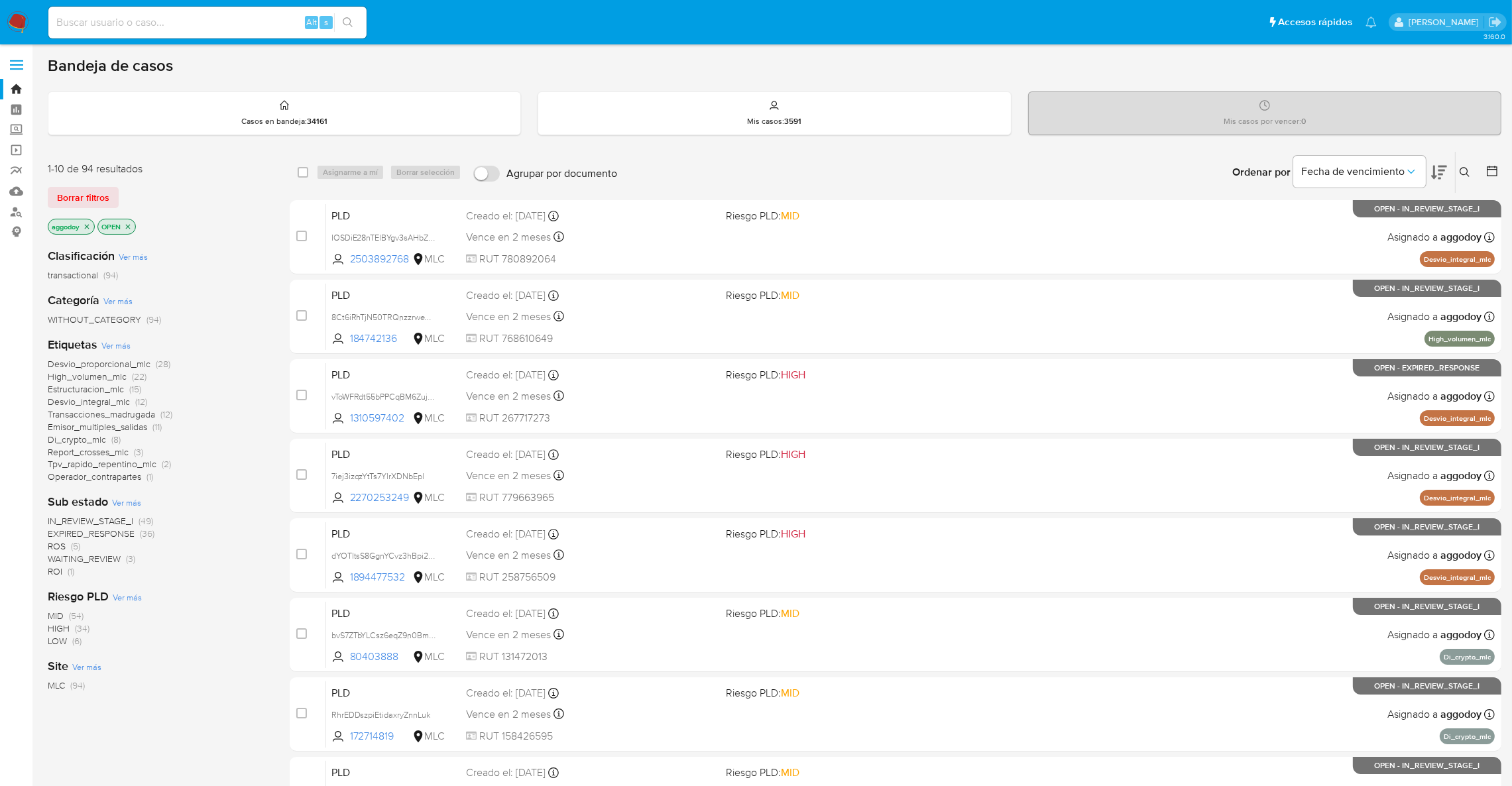
click at [56, 578] on div "Clasificación Ver más transactional (94) Categoría Ver más WITHOUT_CATEGORY (94…" at bounding box center [158, 464] width 221 height 455
click at [54, 569] on span "ROI" at bounding box center [54, 572] width 14 height 14
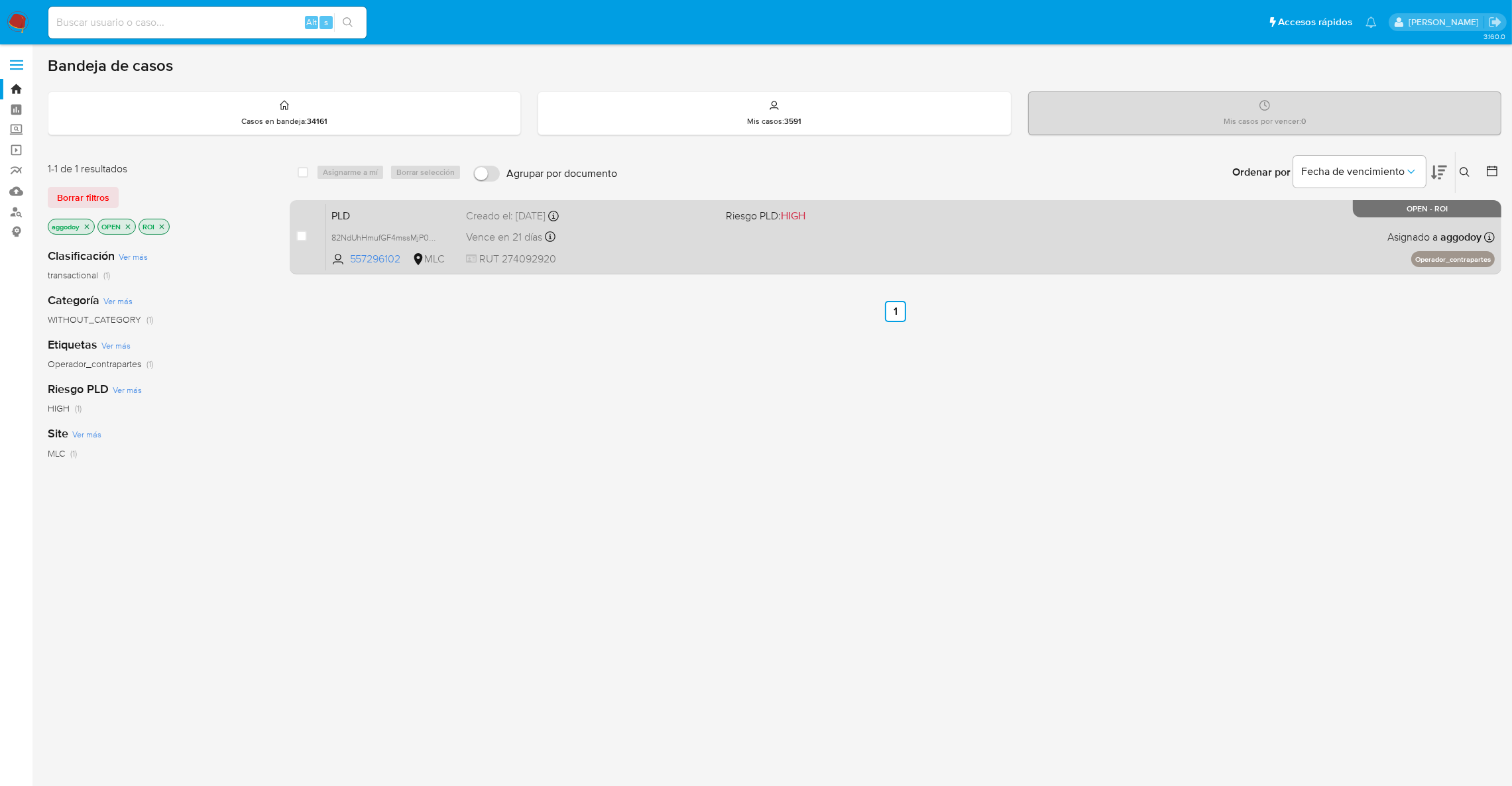
click at [719, 265] on div "PLD 82NdUhHmufGF4mssMjP0Th5y 557296102 MLC Riesgo PLD: HIGH Creado el: [DATE] C…" at bounding box center [910, 236] width 1168 height 67
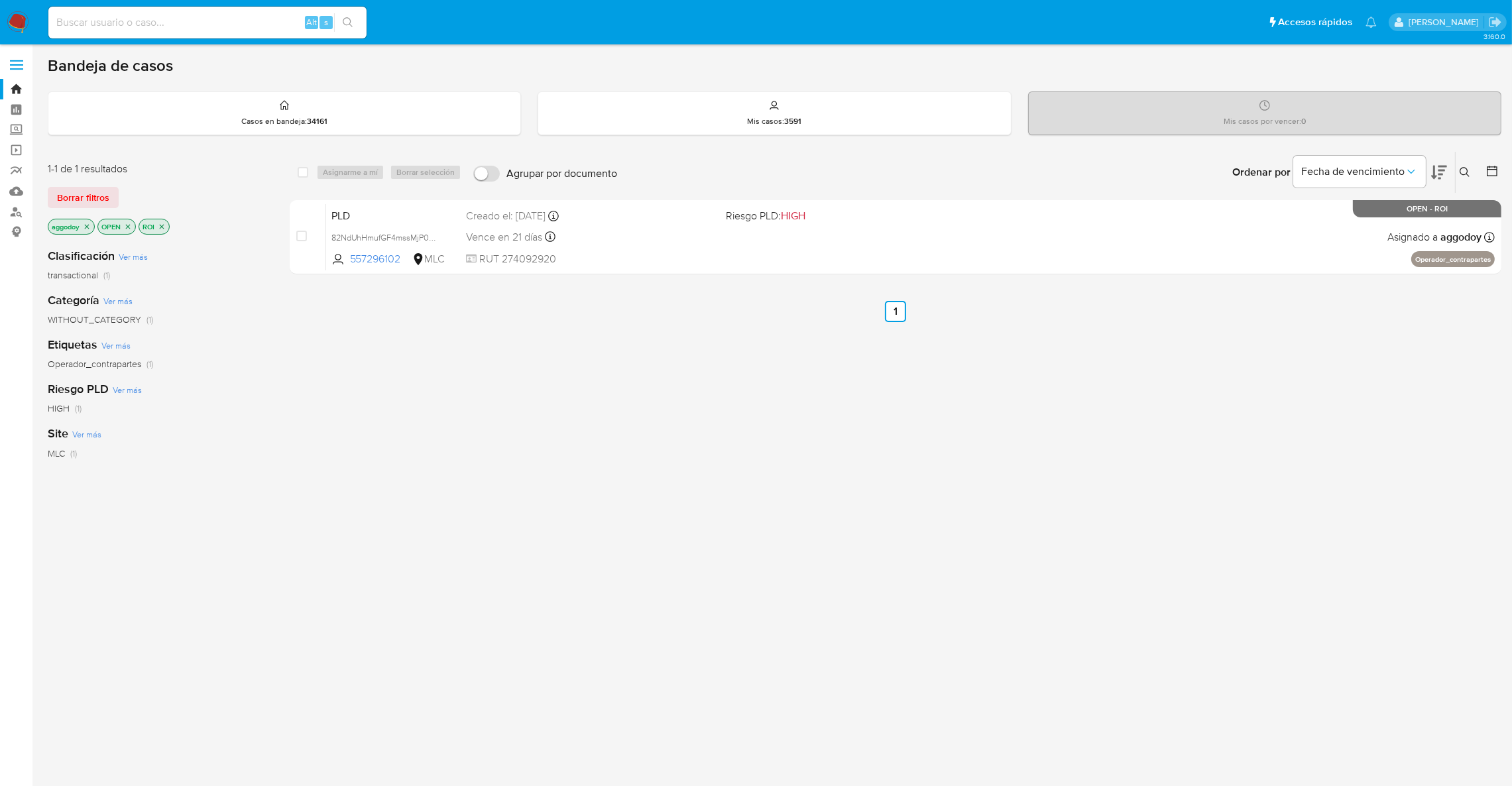
click at [164, 223] on icon "close-filter" at bounding box center [162, 226] width 8 height 8
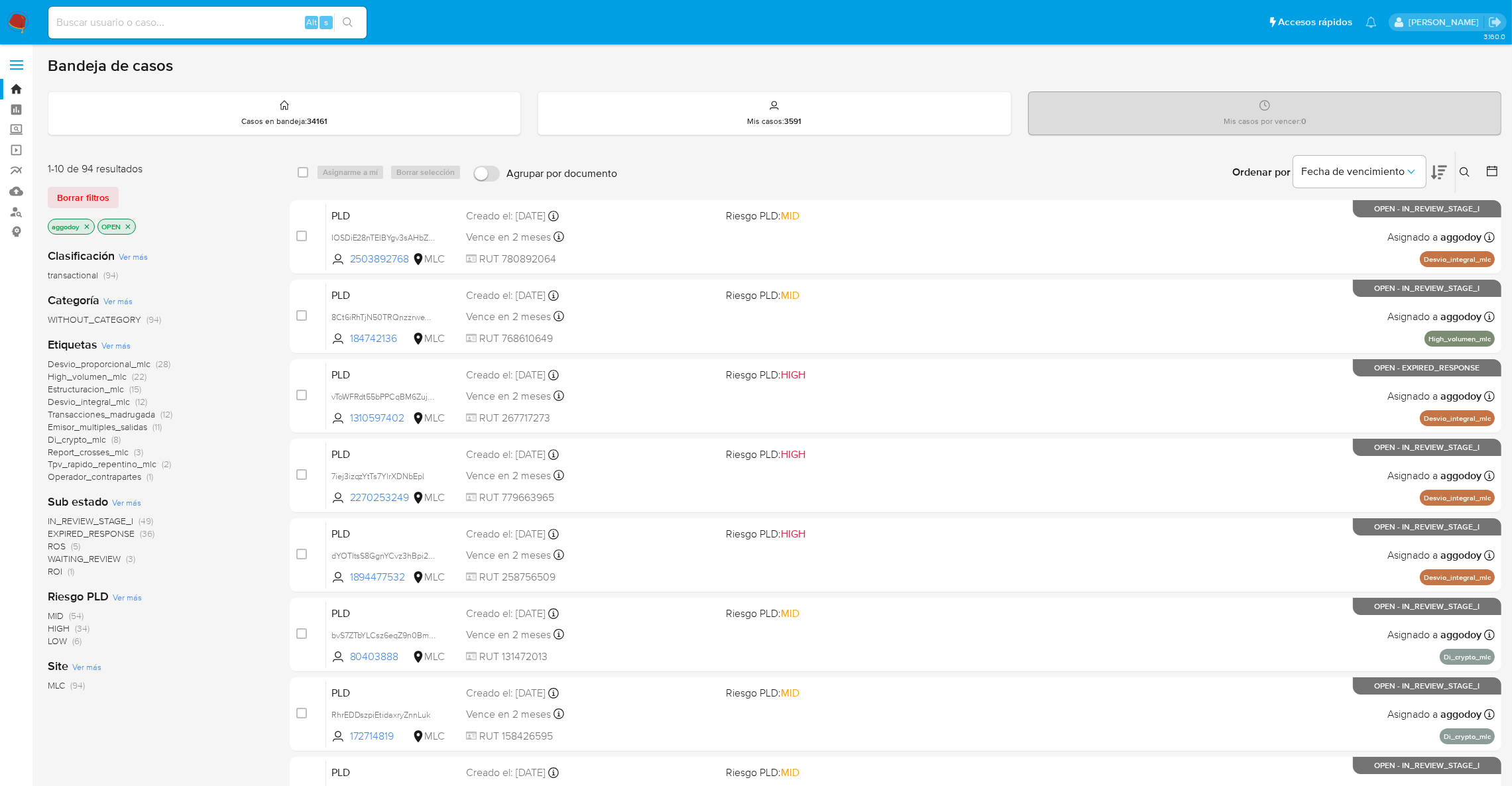
click at [130, 225] on icon "close-filter" at bounding box center [128, 225] width 4 height 4
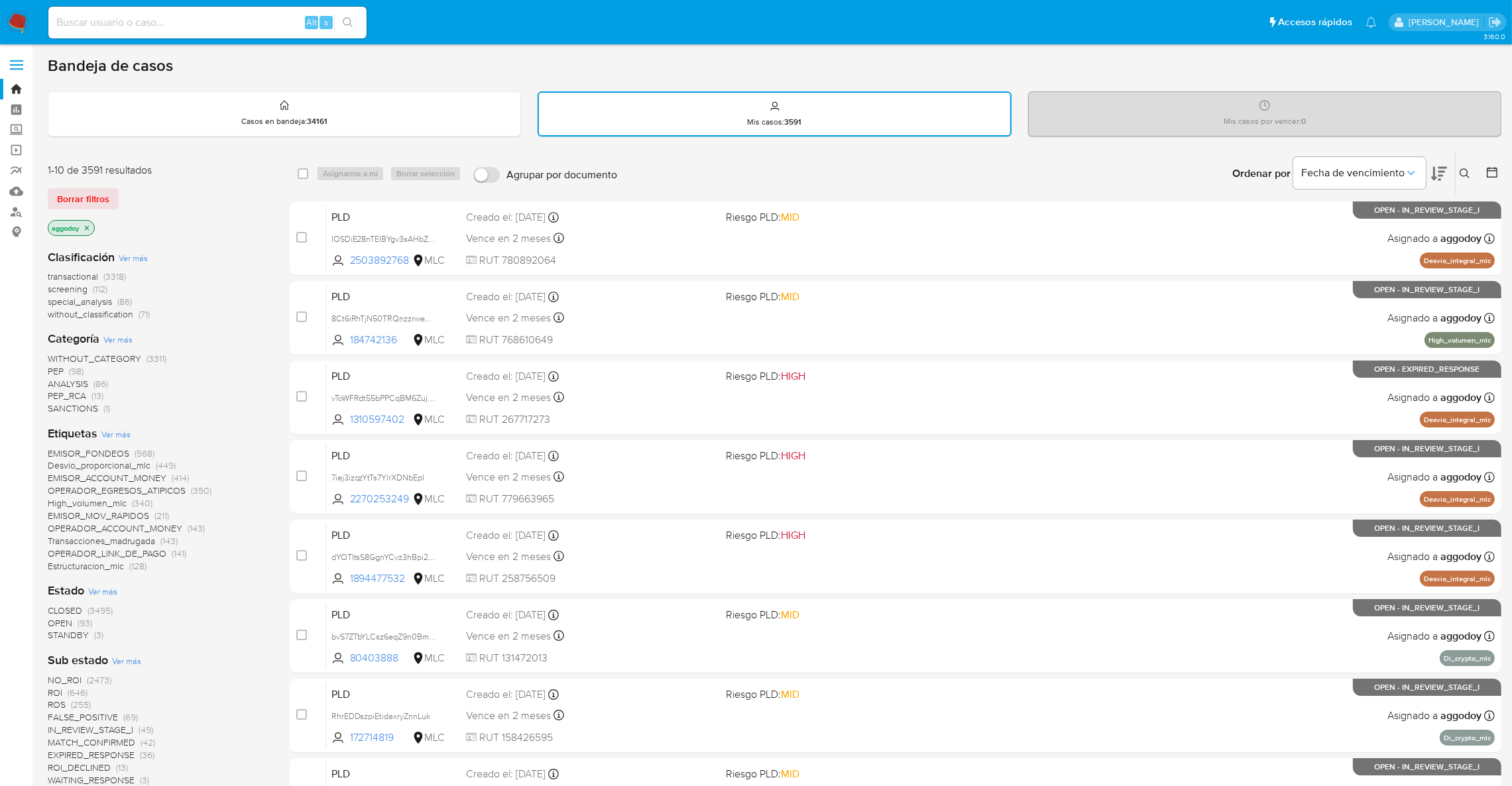
click at [74, 608] on span "CLOSED" at bounding box center [65, 611] width 35 height 14
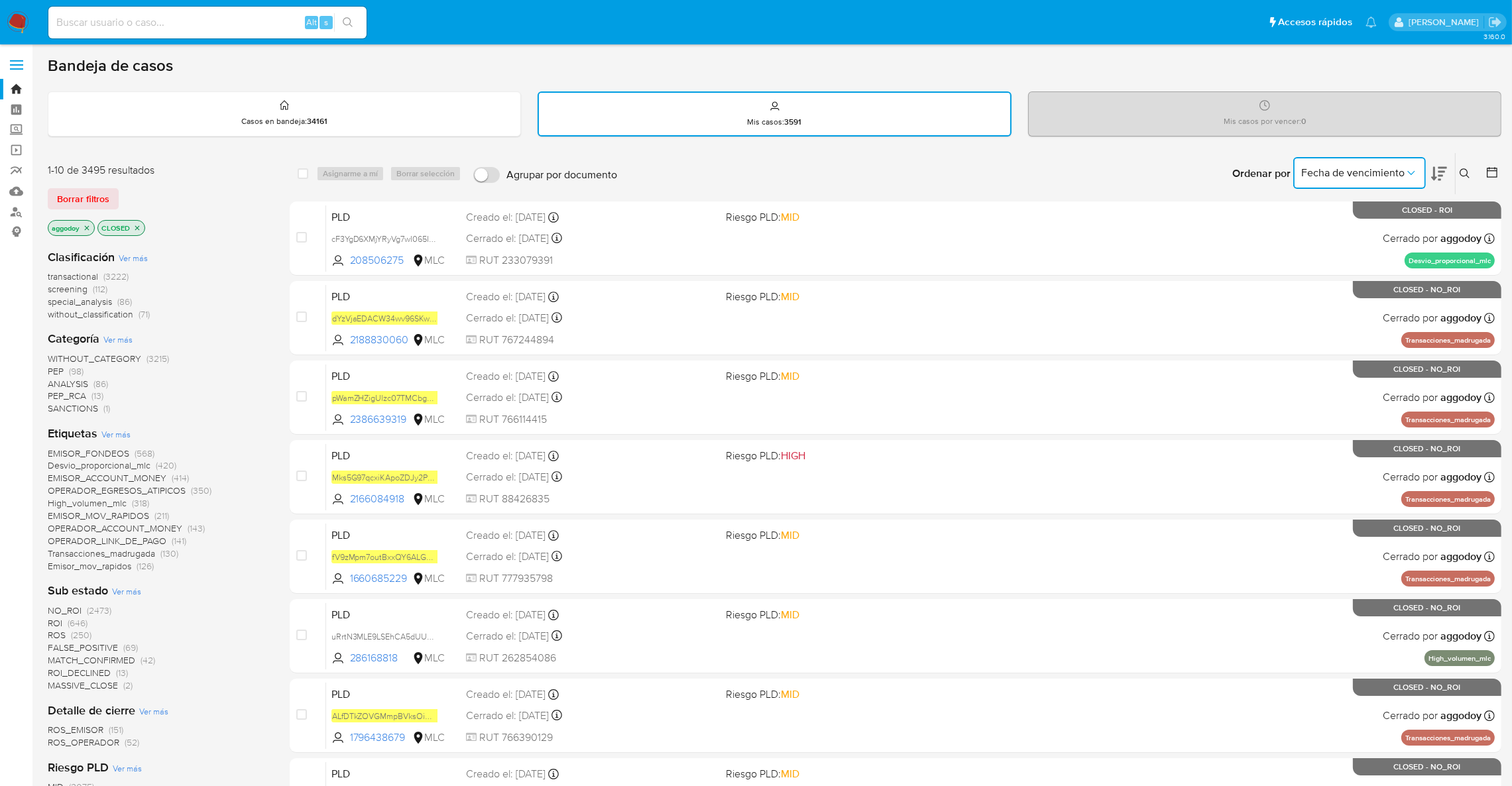
click at [1378, 162] on button "Fecha de vencimiento" at bounding box center [1360, 173] width 133 height 31
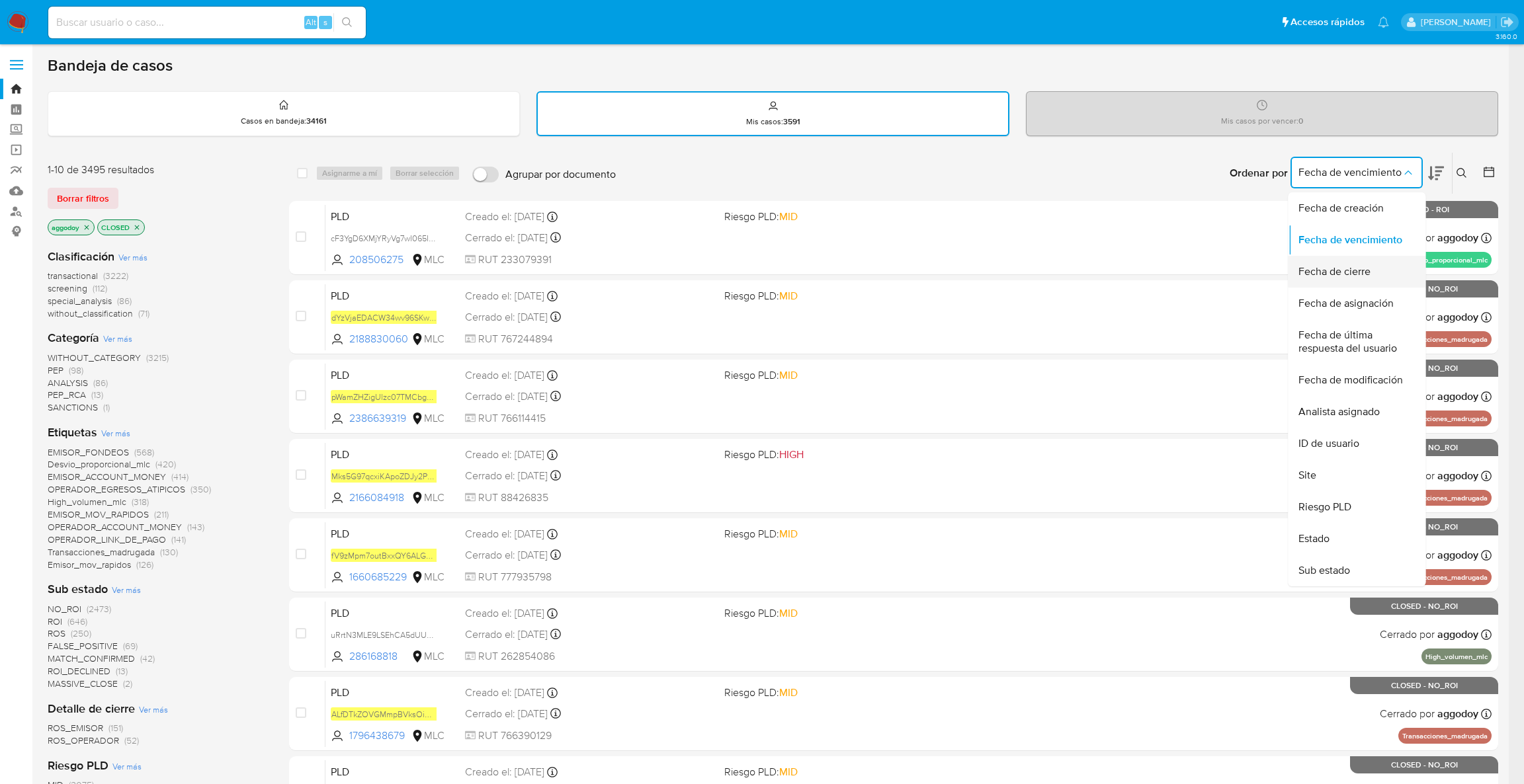
click at [1384, 276] on div "Fecha de cierre" at bounding box center [1353, 272] width 109 height 31
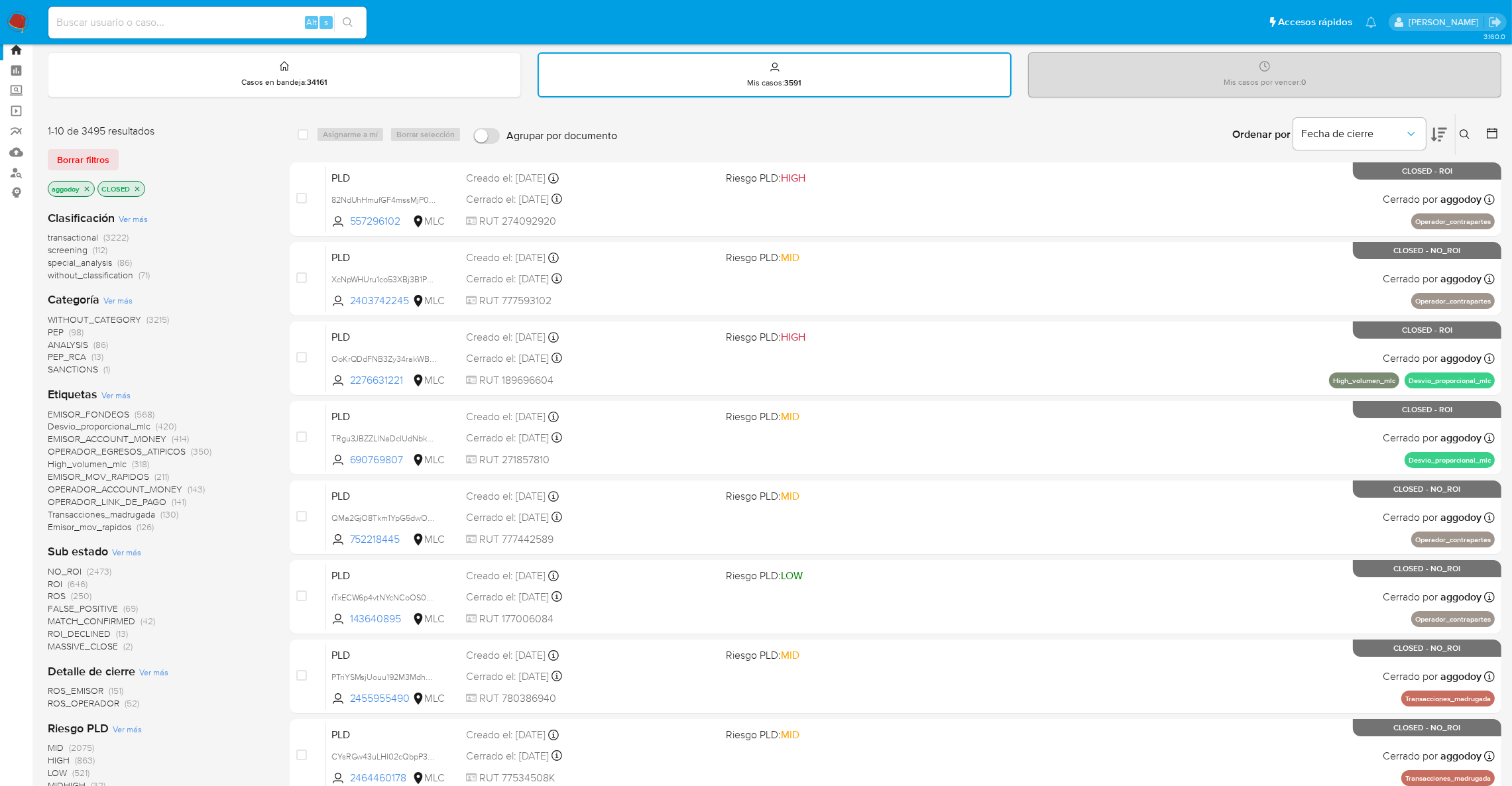
scroll to position [37, 0]
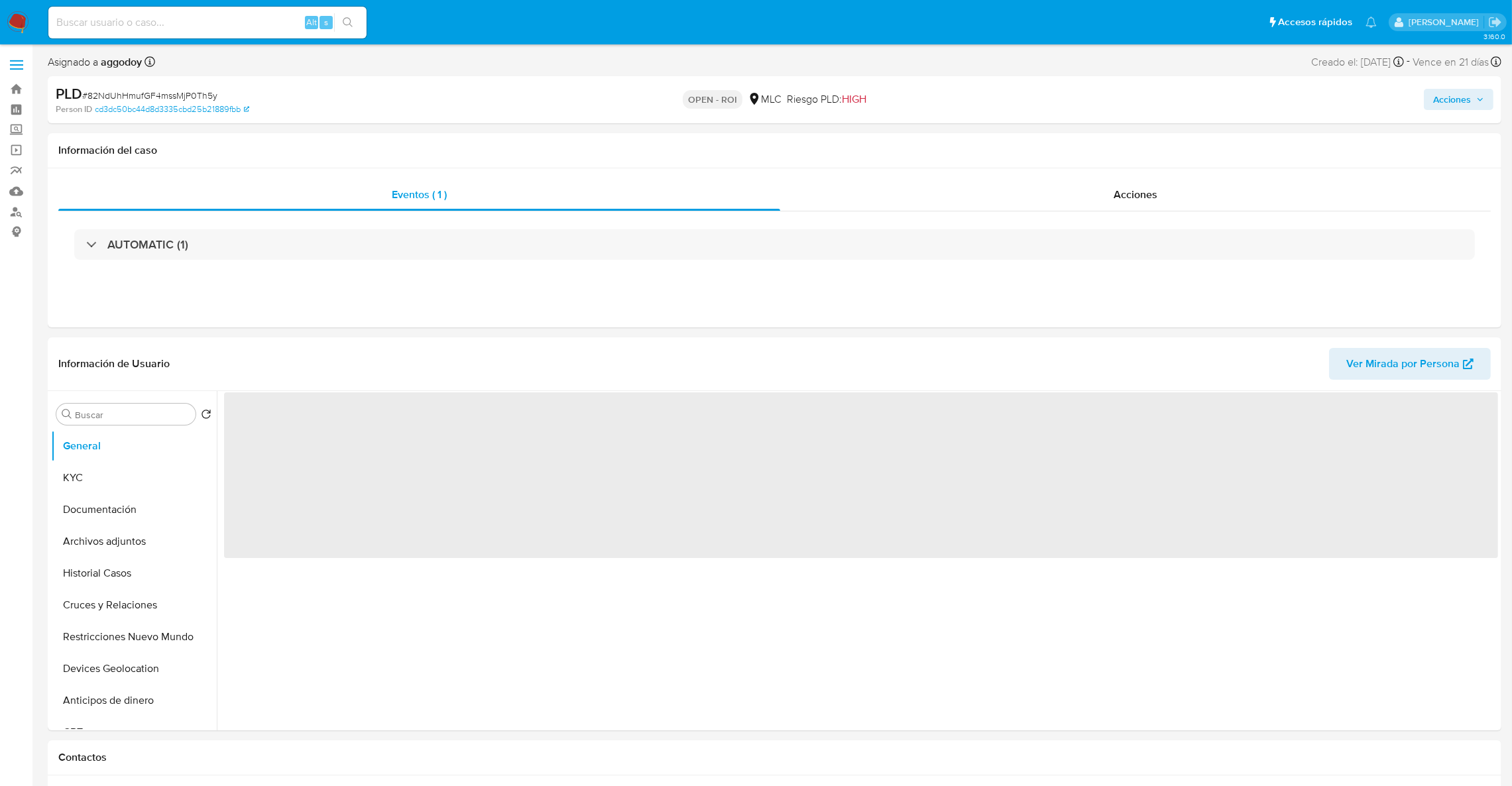
select select "10"
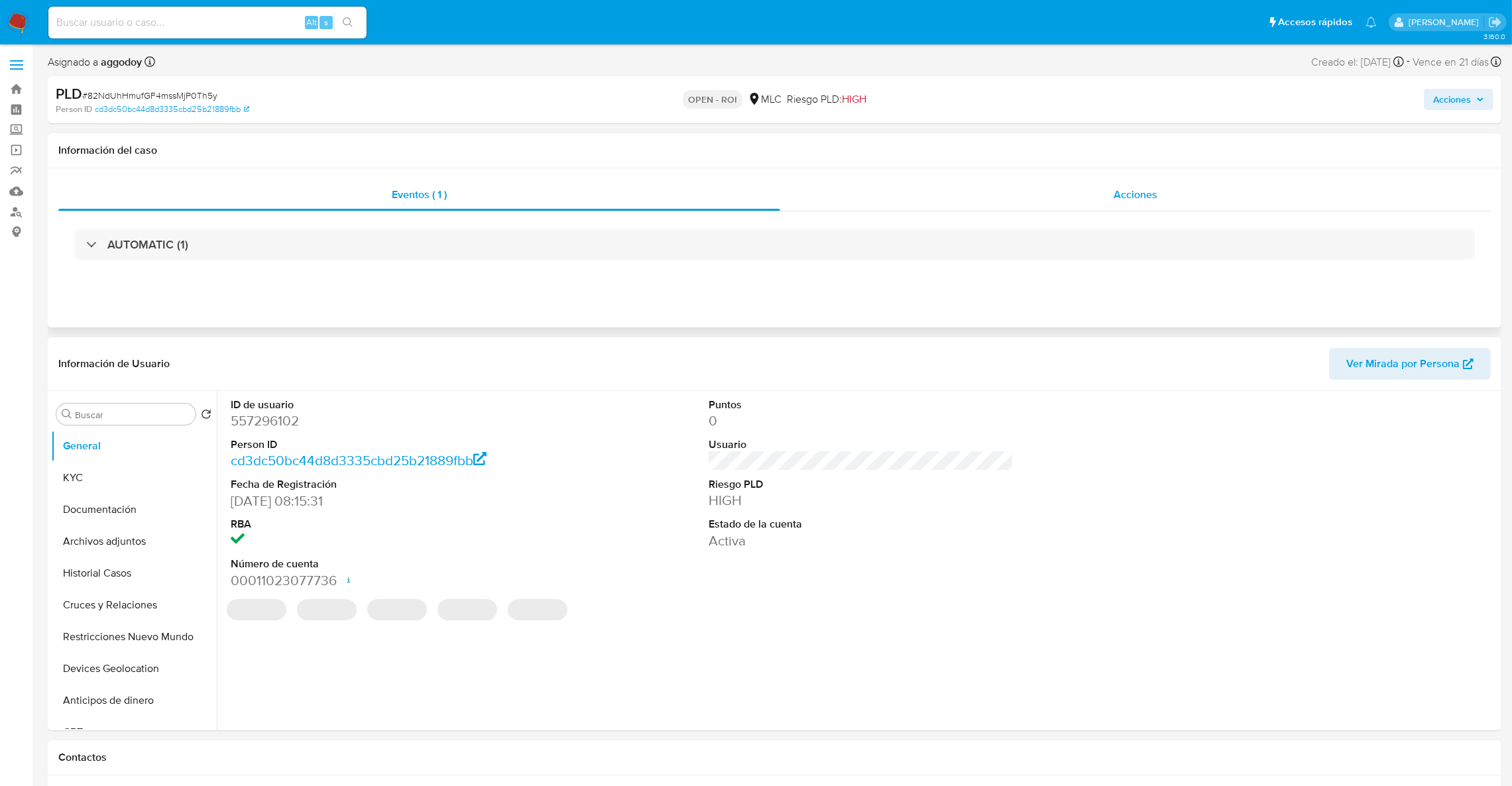
click at [1176, 191] on div "Acciones" at bounding box center [1135, 194] width 711 height 31
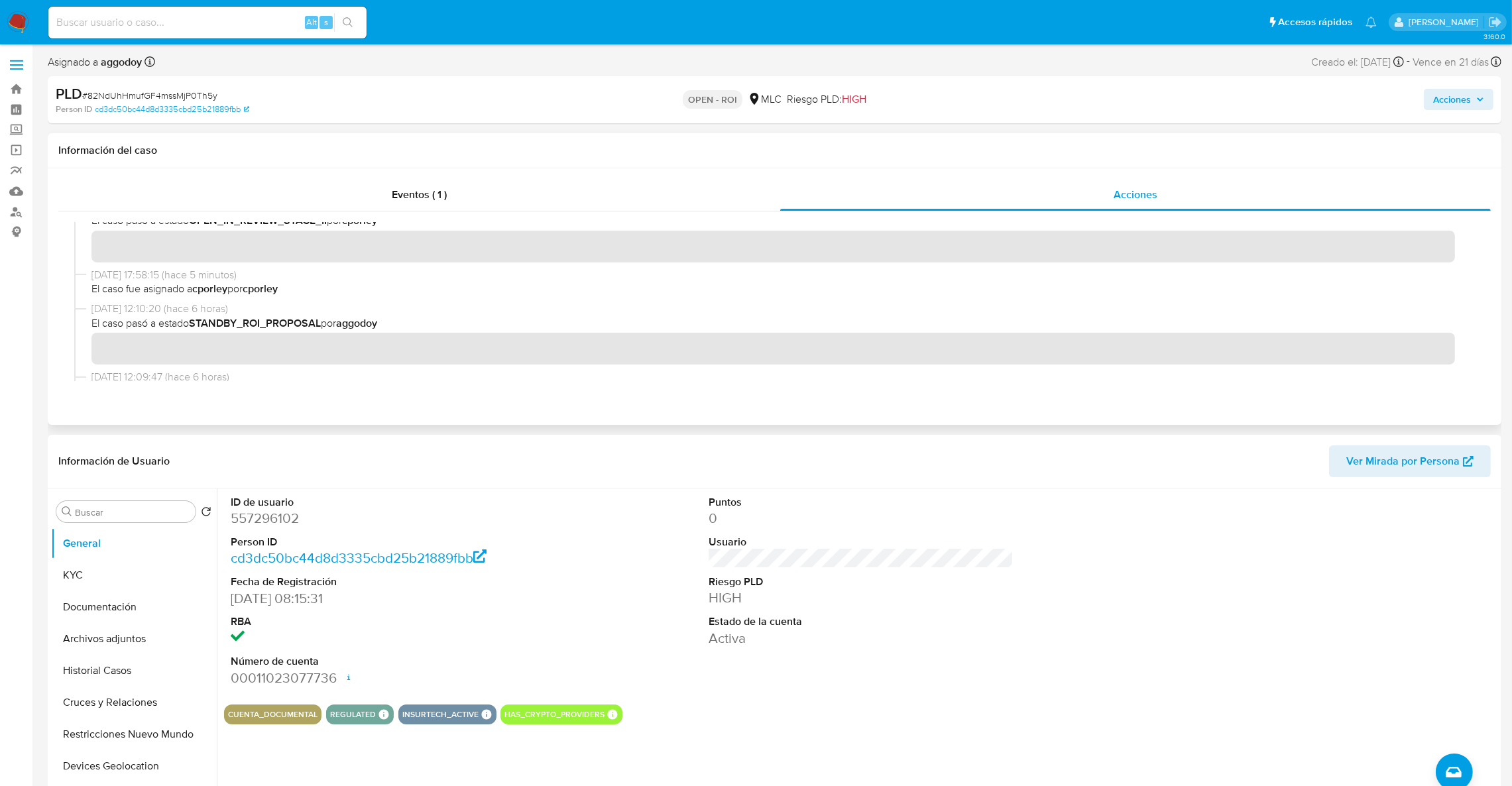
scroll to position [298, 0]
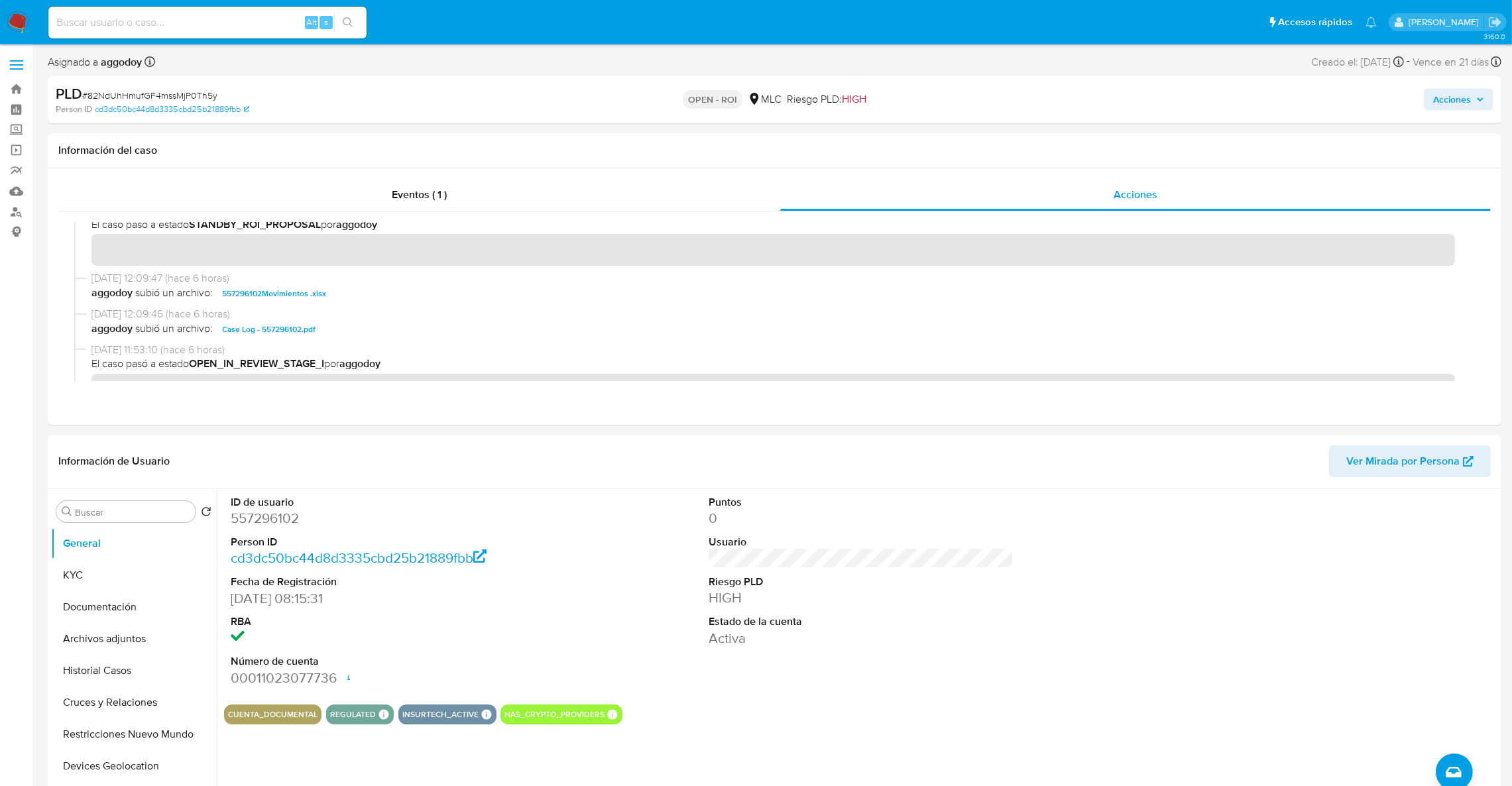
click at [1431, 98] on button "Acciones" at bounding box center [1458, 99] width 70 height 21
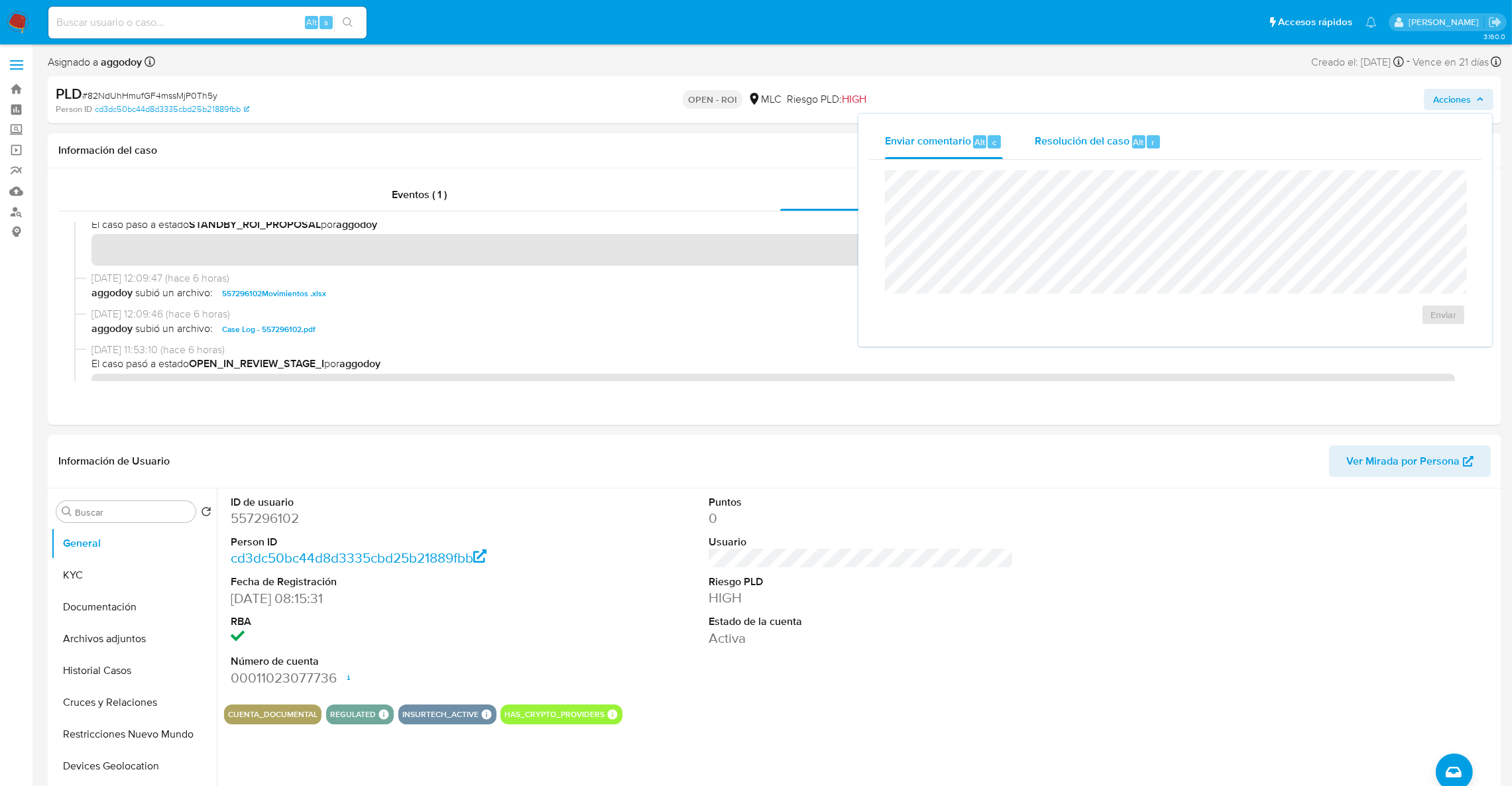
drag, startPoint x: 972, startPoint y: 166, endPoint x: 1055, endPoint y: 143, distance: 86.1
click at [971, 165] on div "Enviar" at bounding box center [1175, 248] width 612 height 176
click at [1055, 143] on span "Resolución del caso" at bounding box center [1082, 141] width 94 height 15
click at [1390, 328] on span "ROI" at bounding box center [1405, 328] width 65 height 29
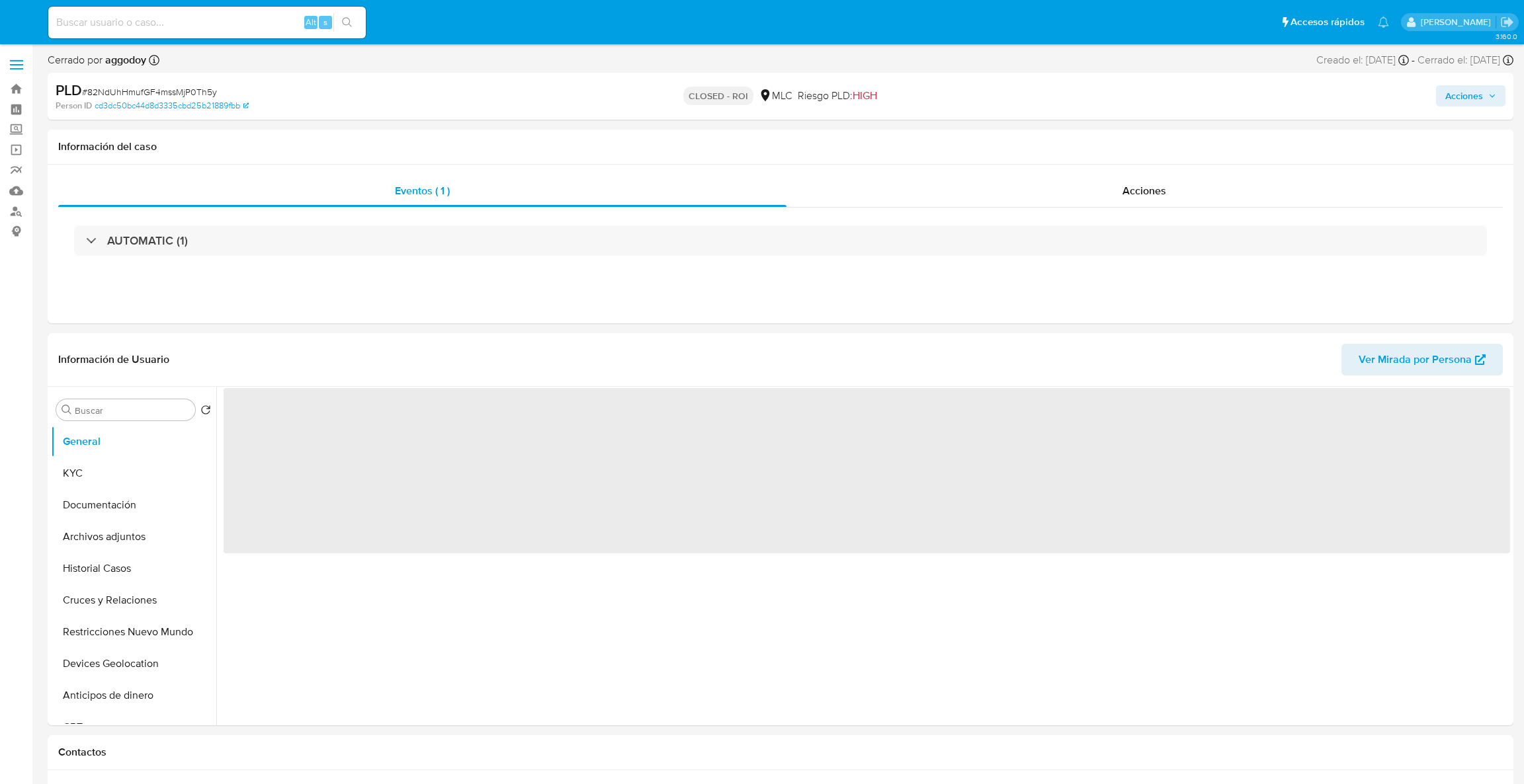
select select "10"
